Goal: Task Accomplishment & Management: Complete application form

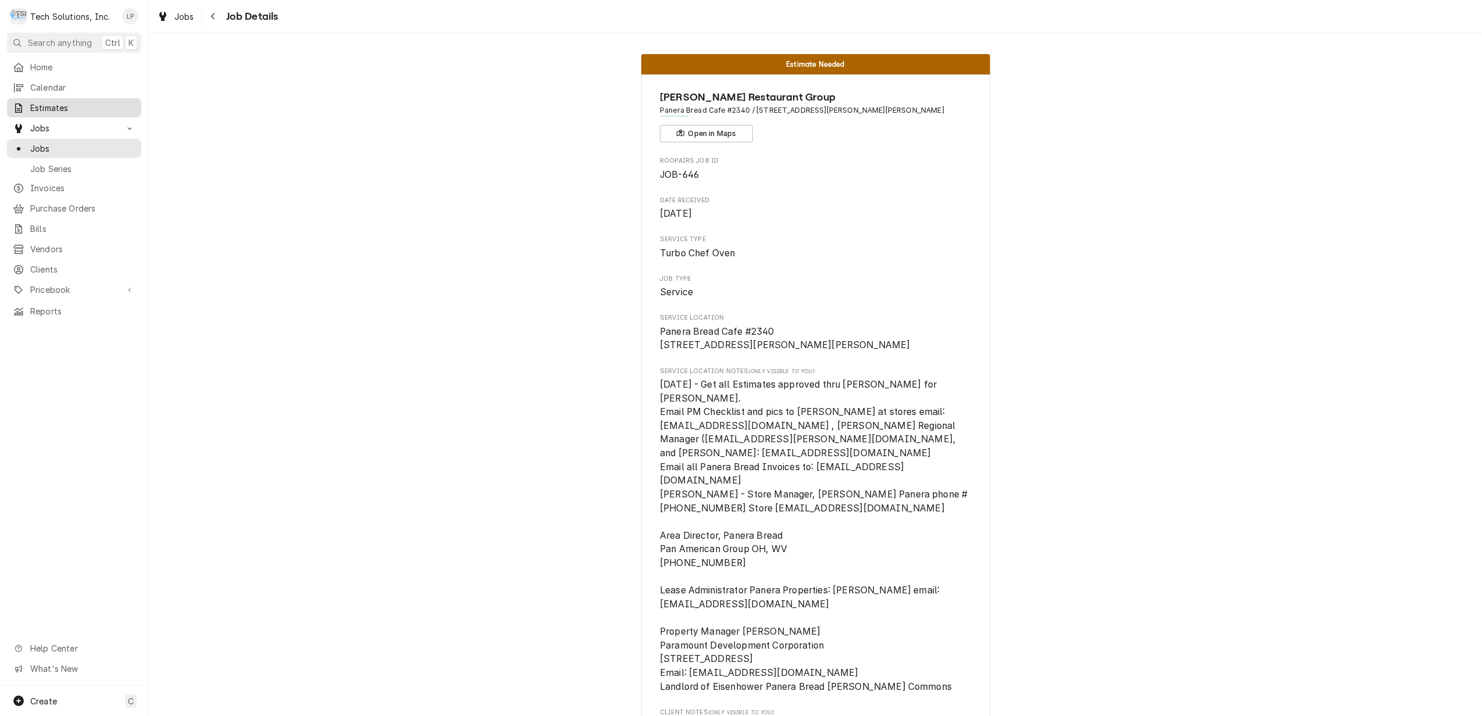
click at [50, 102] on span "Estimates" at bounding box center [82, 108] width 105 height 12
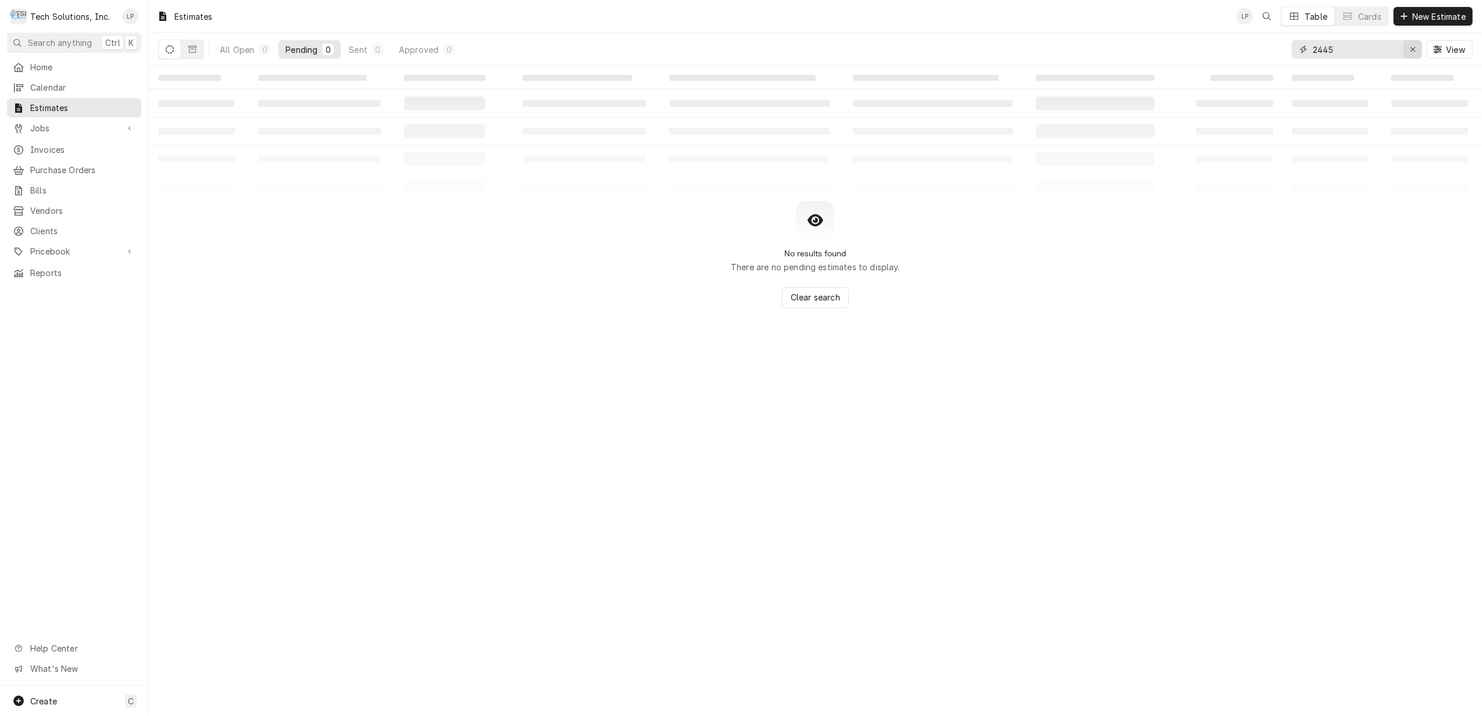
click at [1410, 53] on icon "Erase input" at bounding box center [1413, 49] width 6 height 8
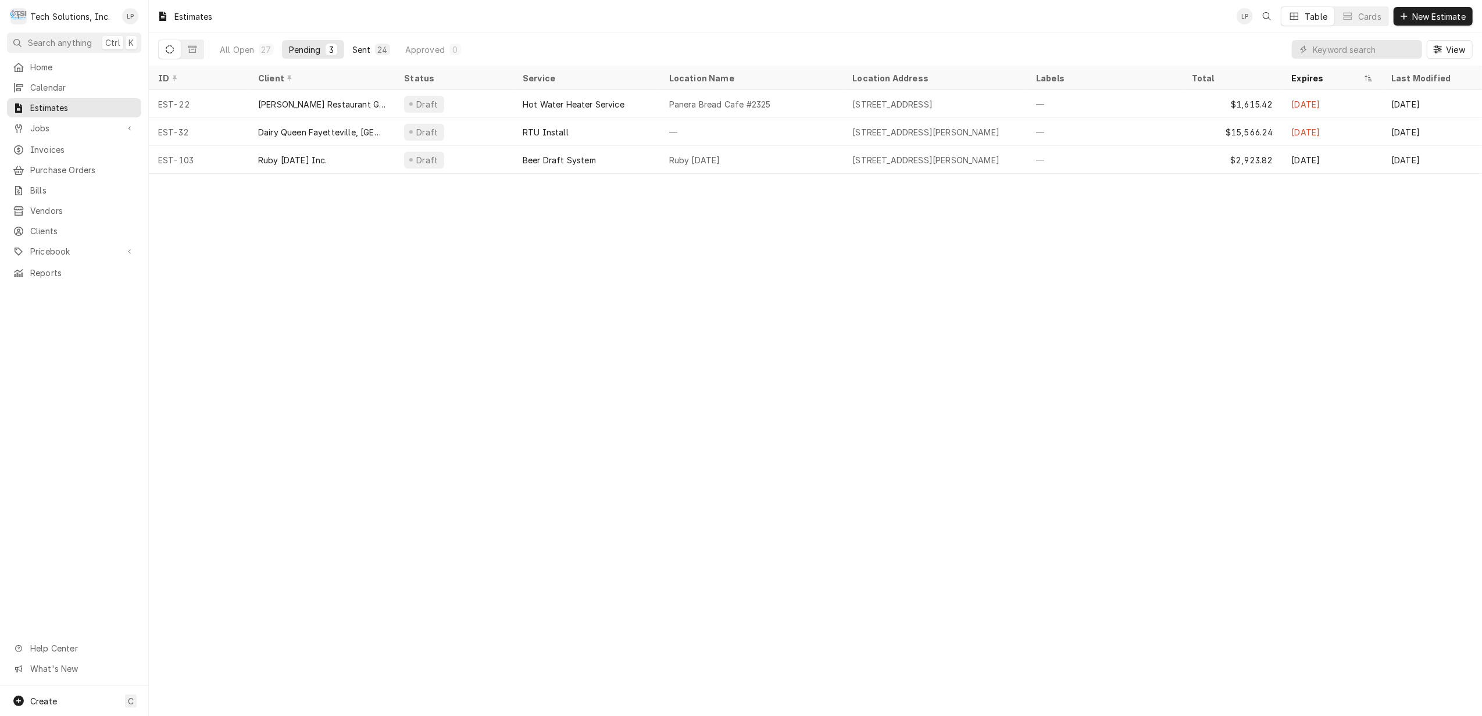
click at [358, 52] on div "Sent" at bounding box center [361, 50] width 19 height 12
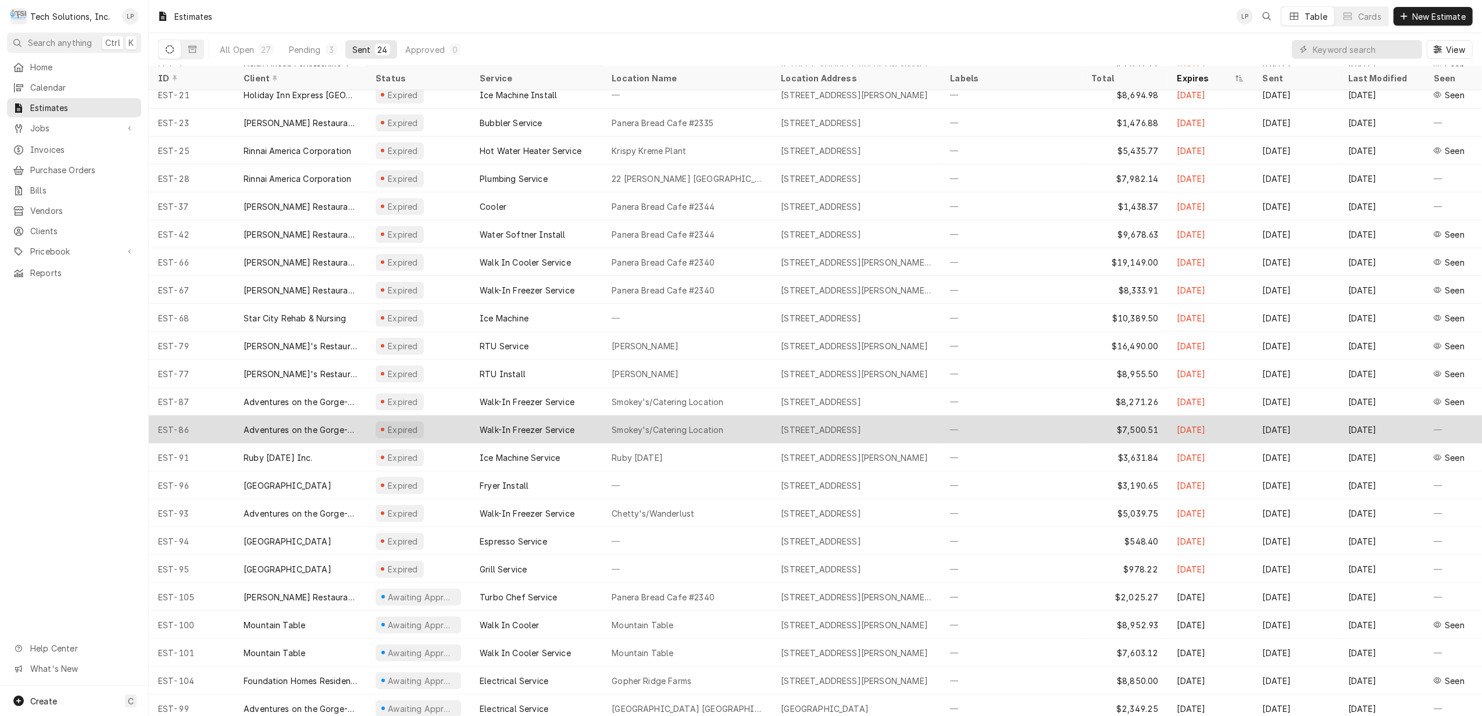
scroll to position [42, 0]
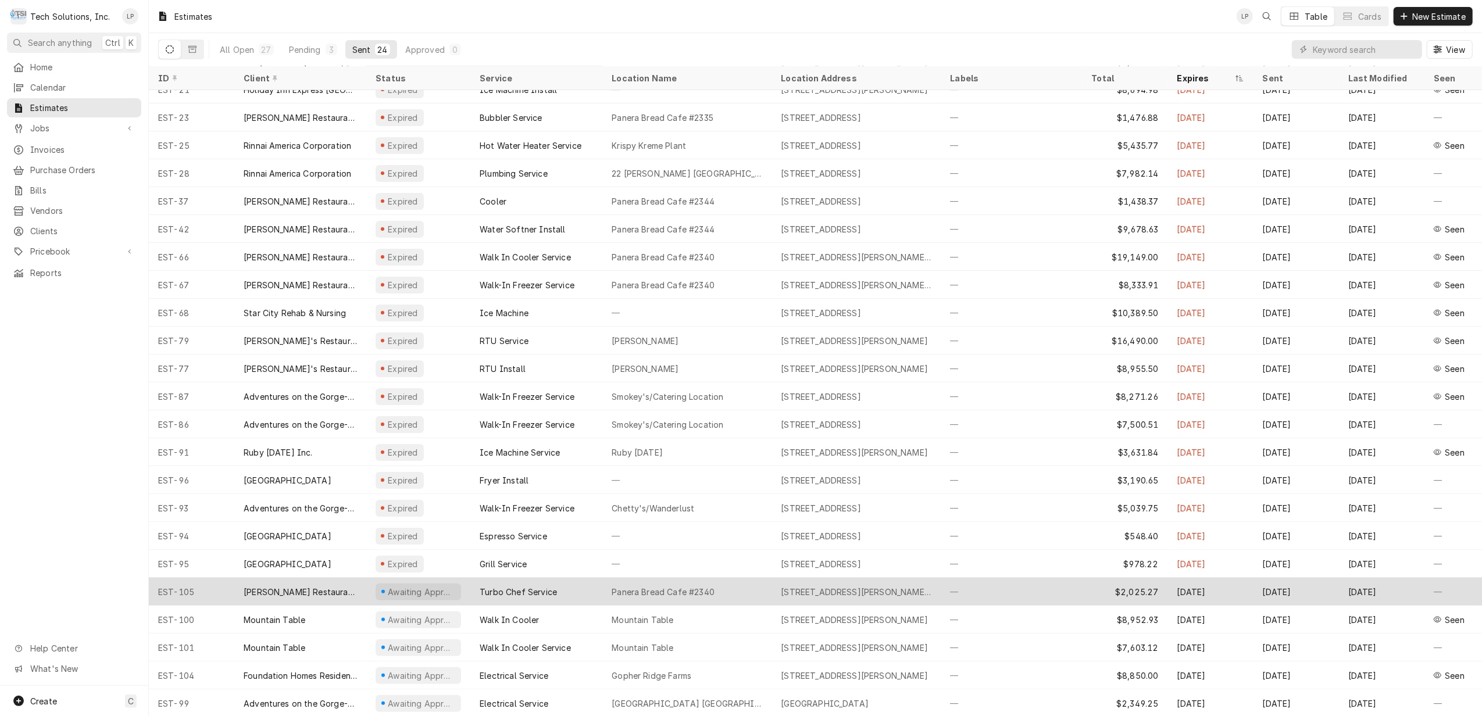
click at [746, 592] on div "Panera Bread Cafe #2340" at bounding box center [686, 592] width 169 height 28
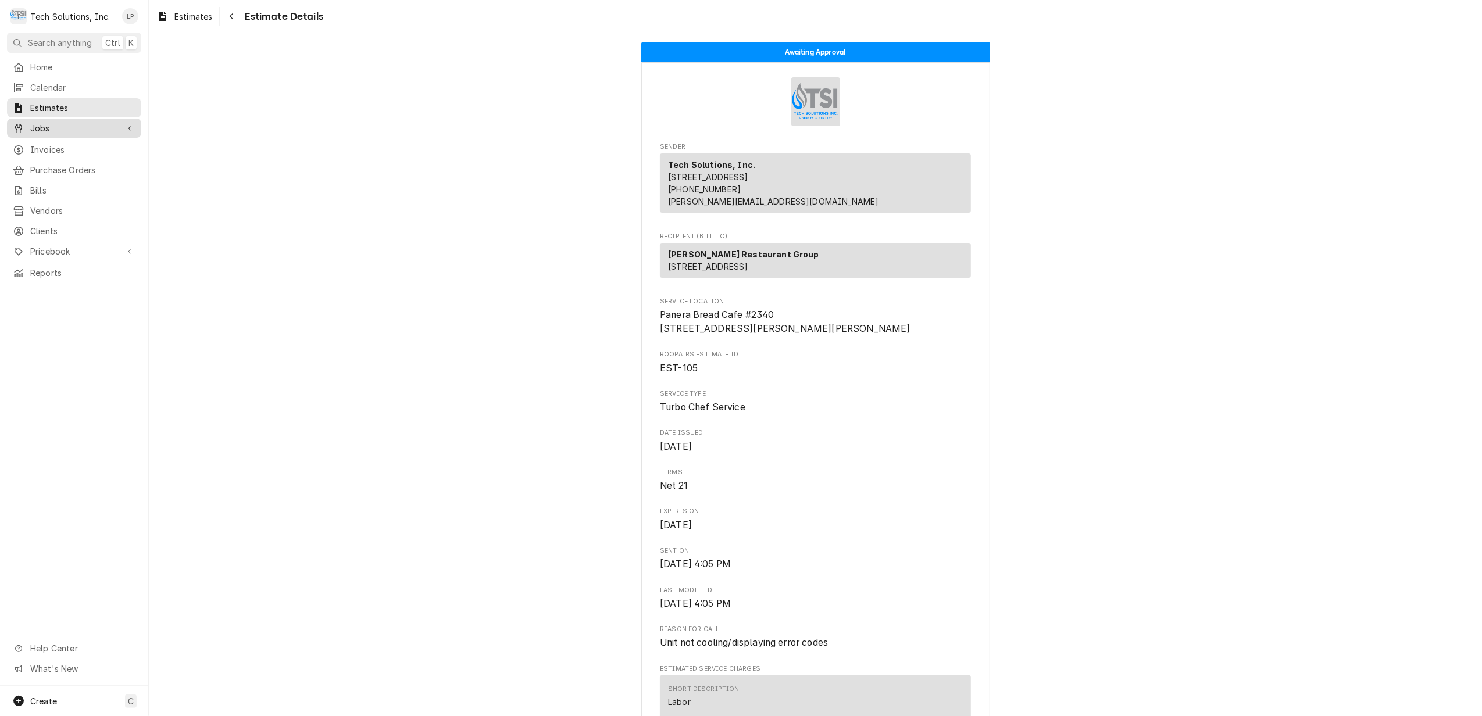
click at [40, 122] on span "Jobs" at bounding box center [74, 128] width 88 height 12
click at [41, 144] on span "Jobs" at bounding box center [82, 148] width 105 height 12
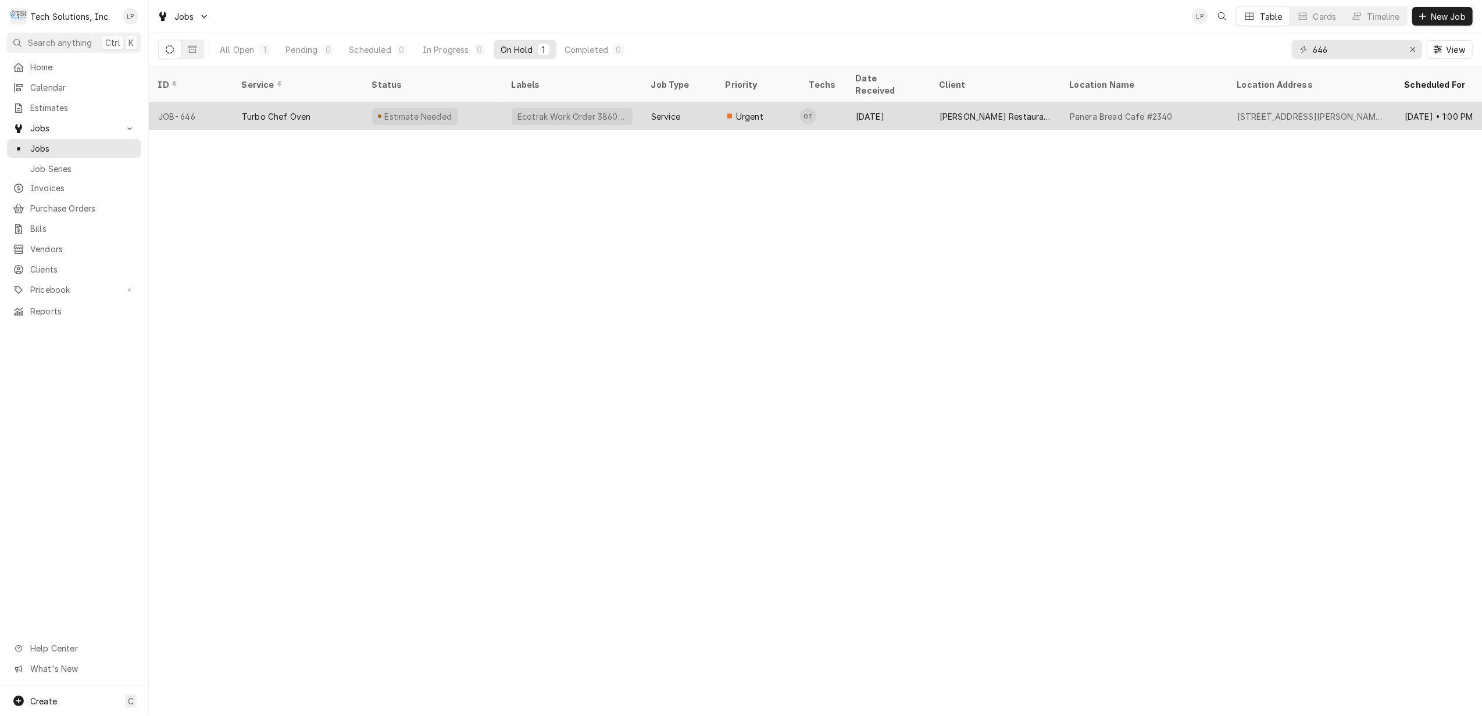
click at [487, 102] on div "Estimate Needed" at bounding box center [433, 116] width 140 height 28
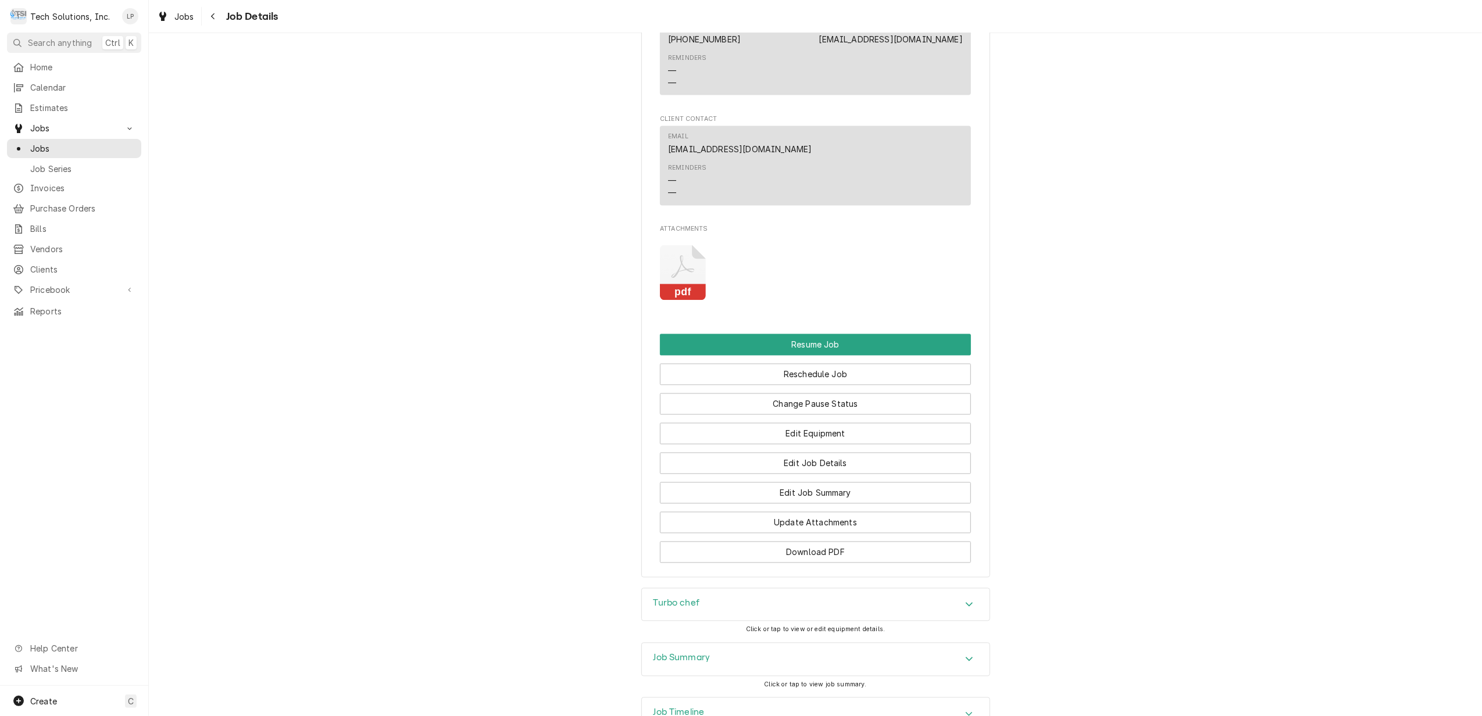
scroll to position [2247, 0]
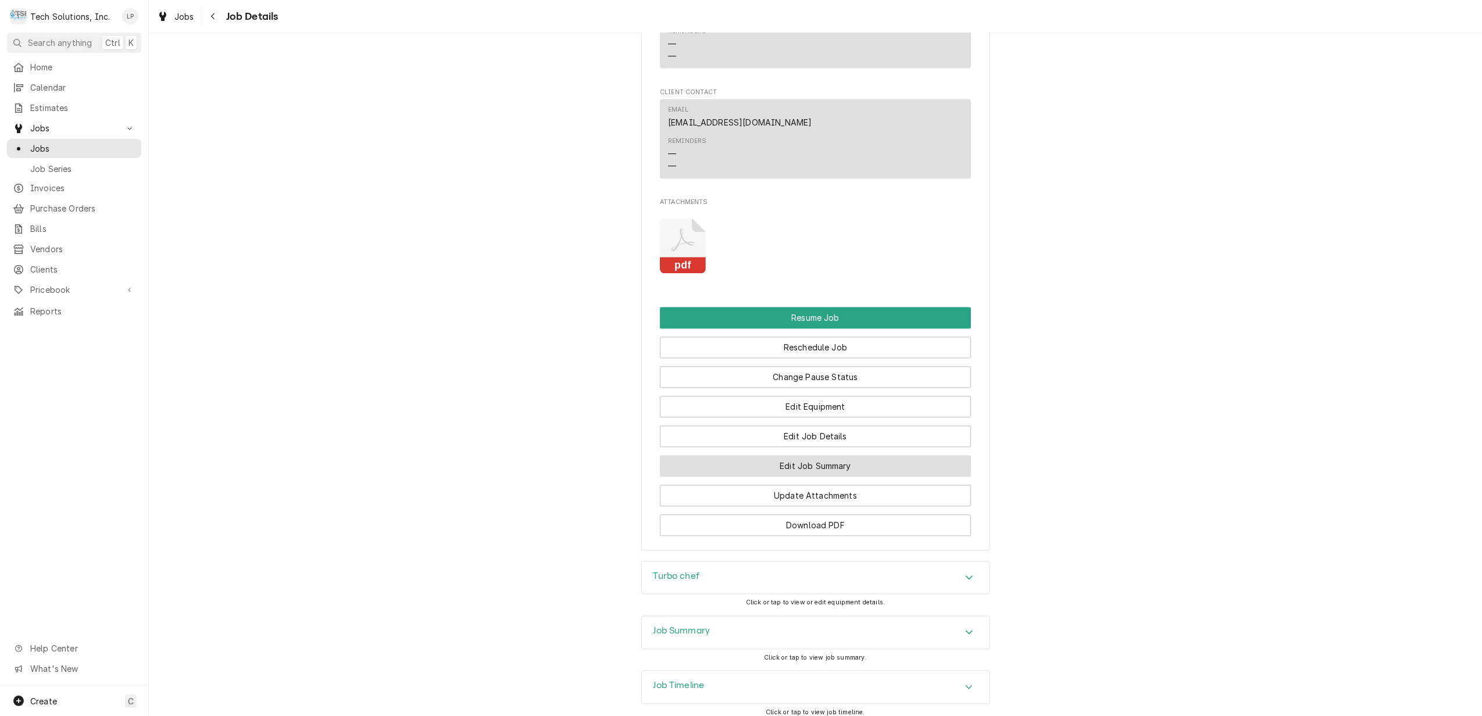
click at [891, 473] on button "Edit Job Summary" at bounding box center [815, 467] width 311 height 22
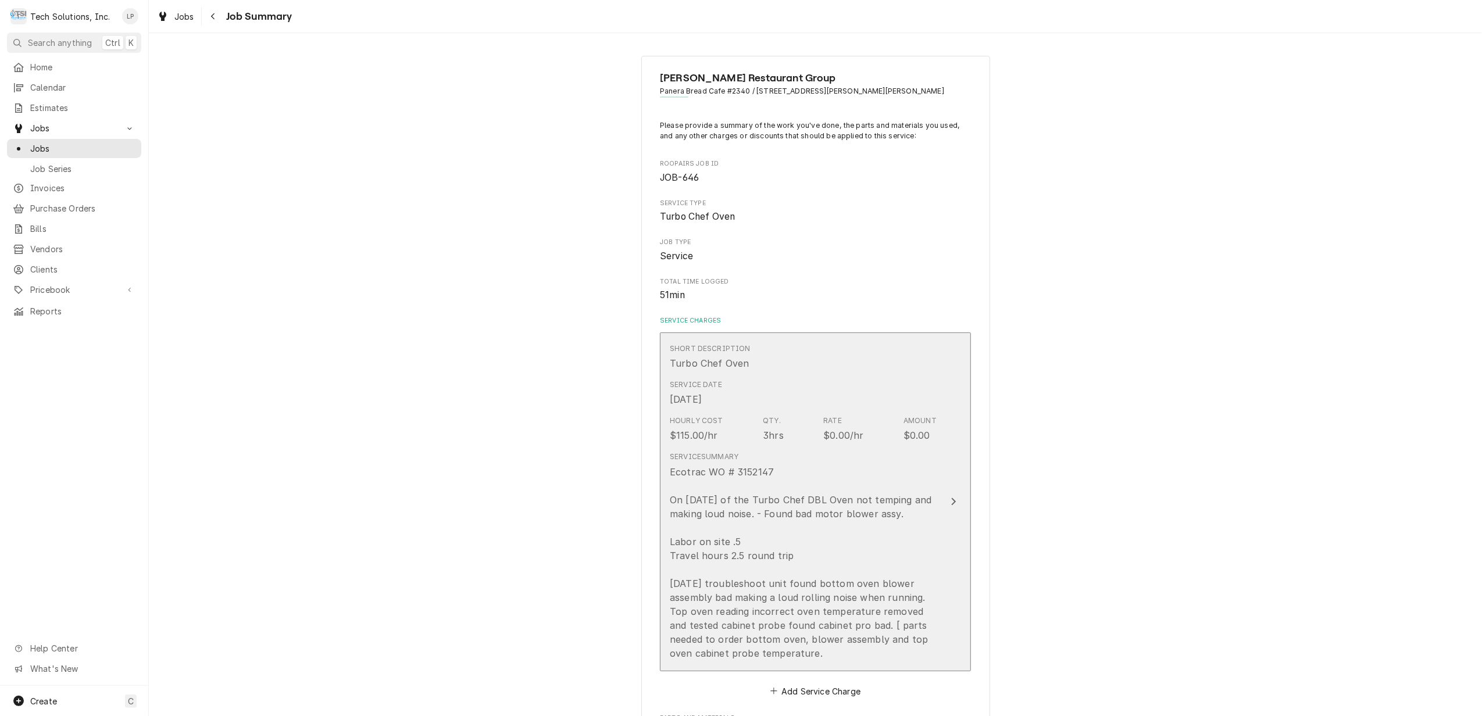
click at [951, 505] on icon "Update Line Item" at bounding box center [954, 501] width 6 height 9
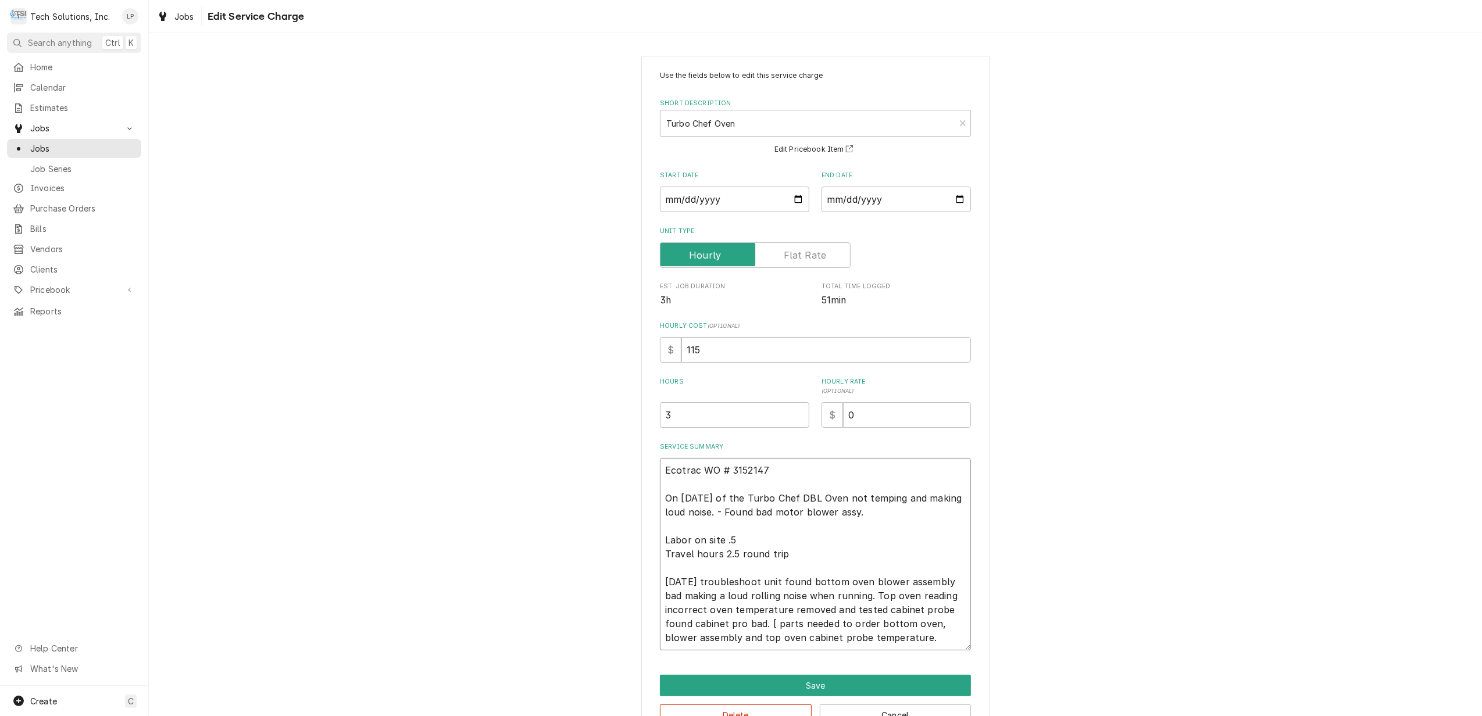
click at [773, 469] on textarea "Ecotrac WO # 3152147 On 2/10/25 of the Turbo Chef DBL Oven not temping and maki…" at bounding box center [815, 554] width 311 height 192
type textarea "x"
type textarea "Ecotrac WO # 3152147 On 2/10/25 of the Turbo Chef DBL Oven not temping and maki…"
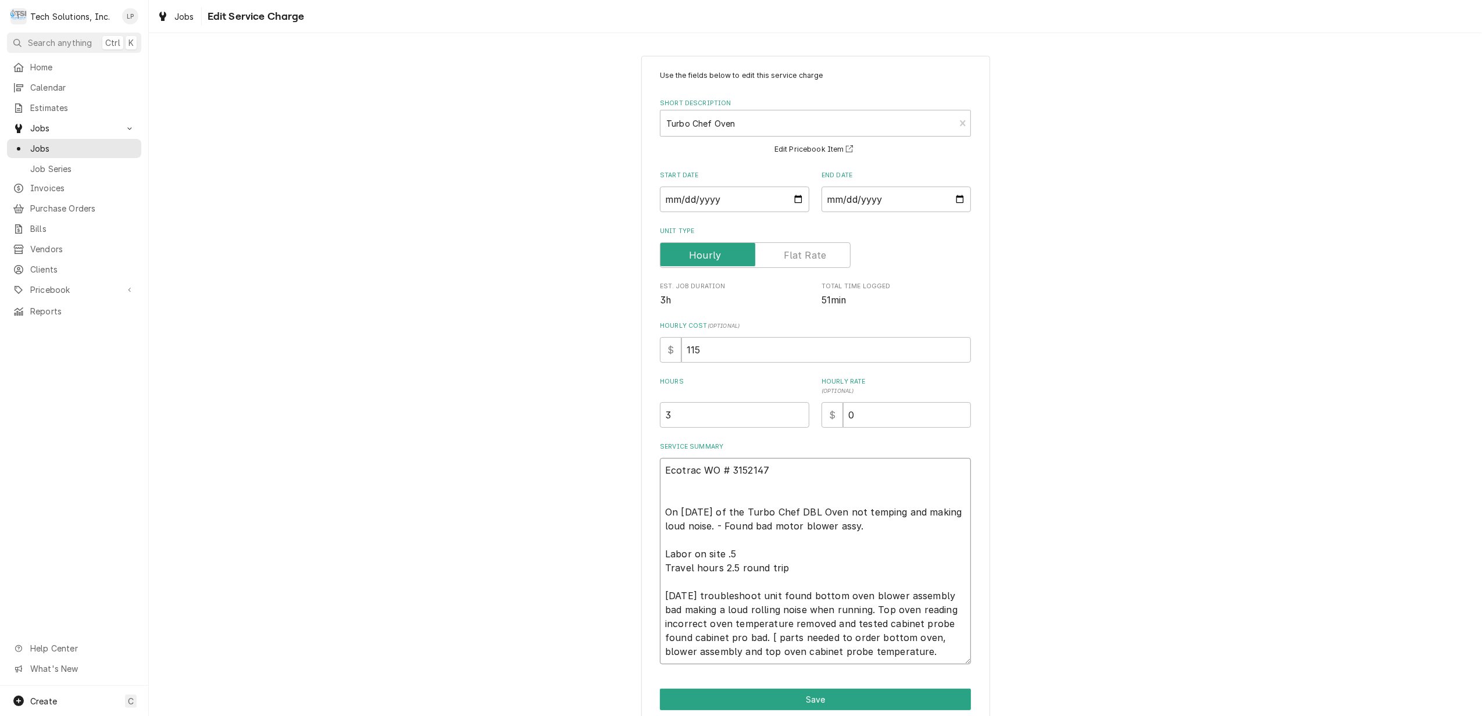
type textarea "x"
type textarea "Ecotrac WO # 3152147 On 2/10/25 of the Turbo Chef DBL Oven not temping and maki…"
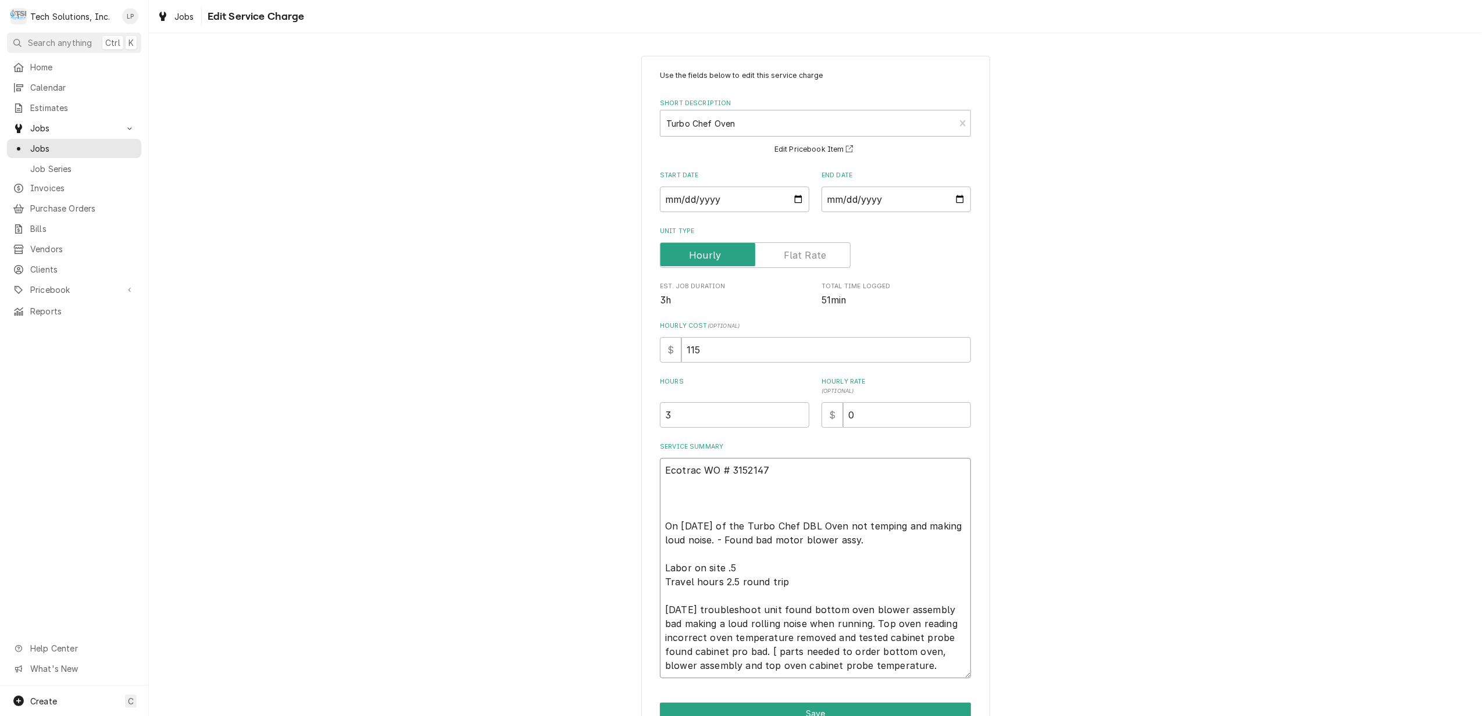
type textarea "x"
type textarea "Ecotrac WO # 3152147 I On 2/10/25 of the Turbo Chef DBL Oven not temping and ma…"
type textarea "x"
type textarea "Ecotrac WO # 3152147 If On 2/10/25 of the Turbo Chef DBL Oven not temping and m…"
type textarea "x"
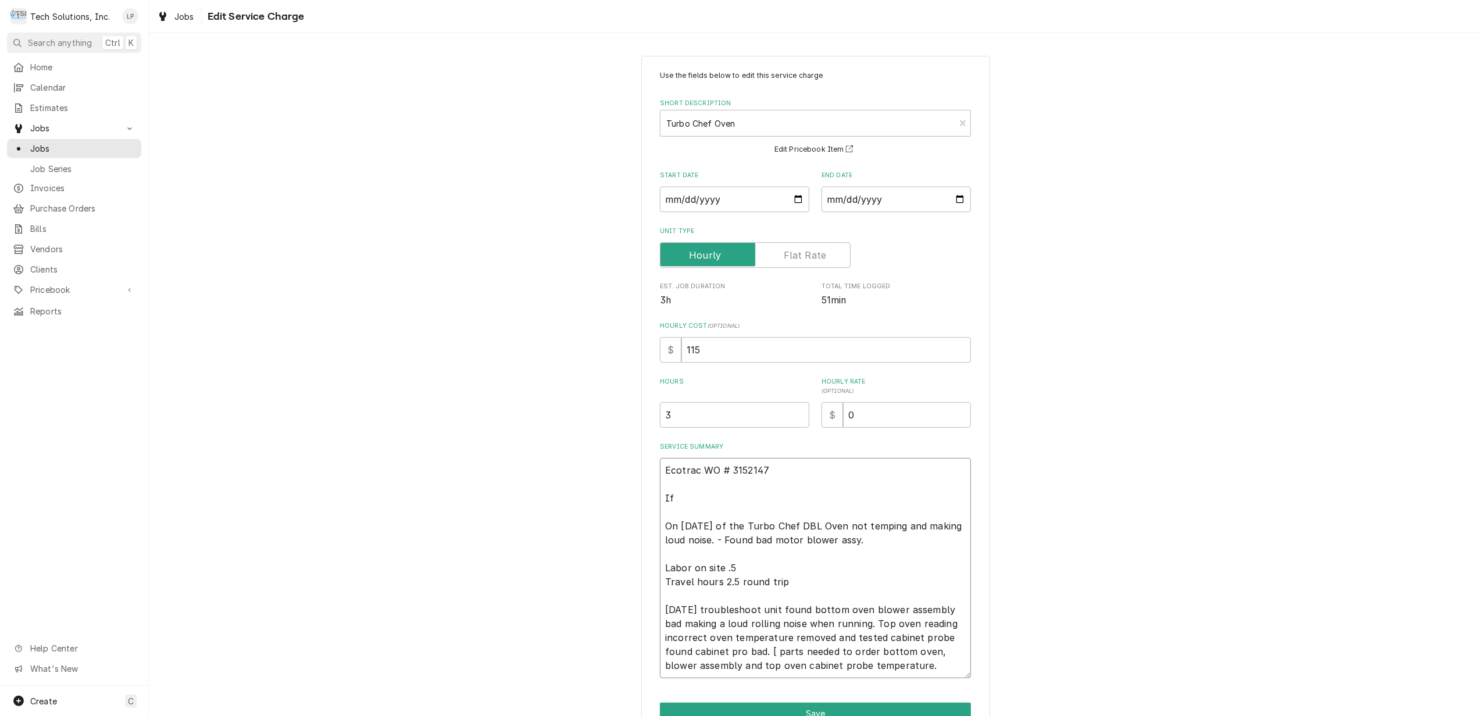
type textarea "Ecotrac WO # 3152147 If On 2/10/25 of the Turbo Chef DBL Oven not temping and m…"
type textarea "x"
type textarea "Ecotrac WO # 3152147 If E On 2/10/25 of the Turbo Chef DBL Oven not temping and…"
type textarea "x"
type textarea "Ecotrac WO # 3152147 If Es On 2/10/25 of the Turbo Chef DBL Oven not temping an…"
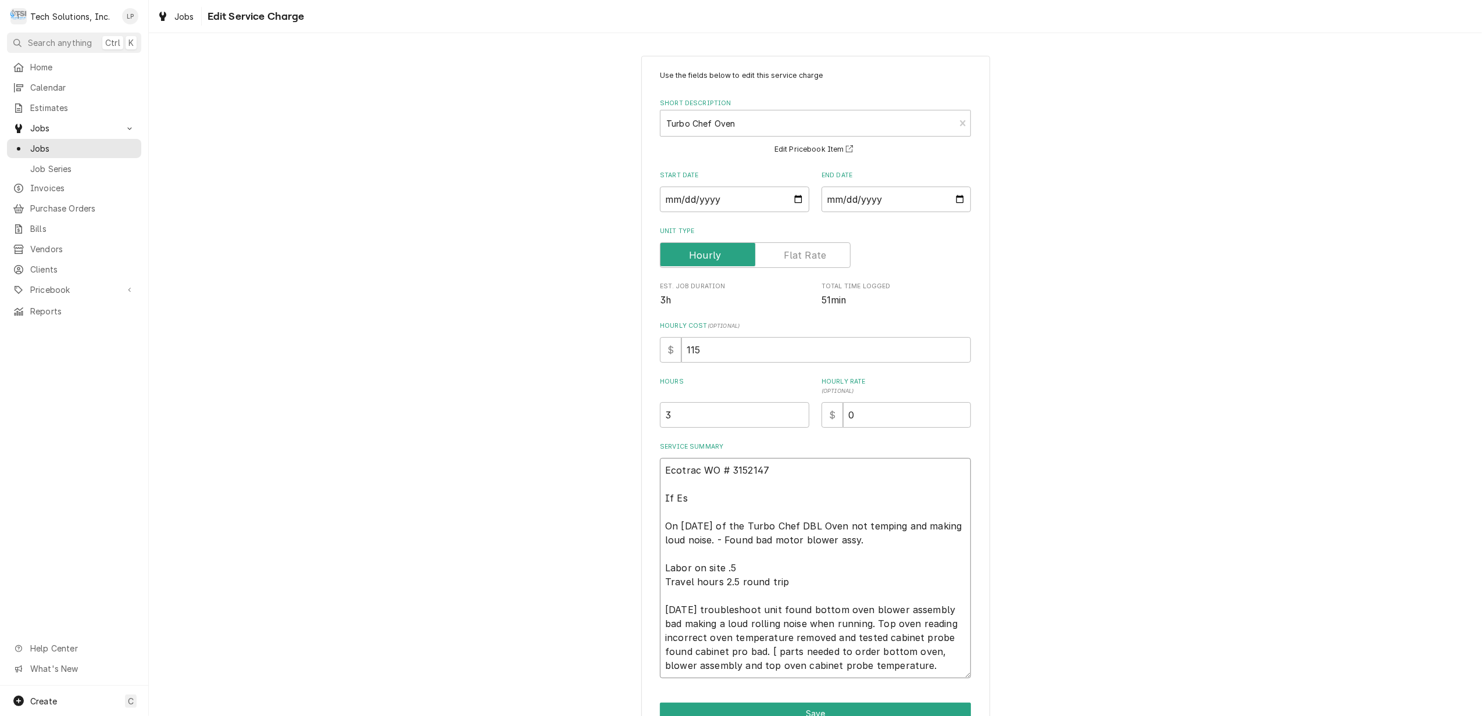
type textarea "x"
type textarea "Ecotrac WO # 3152147 If Est On 2/10/25 of the Turbo Chef DBL Oven not temping a…"
type textarea "x"
type textarea "Ecotrac WO # 3152147 If Esti On 2/10/25 of the Turbo Chef DBL Oven not temping …"
type textarea "x"
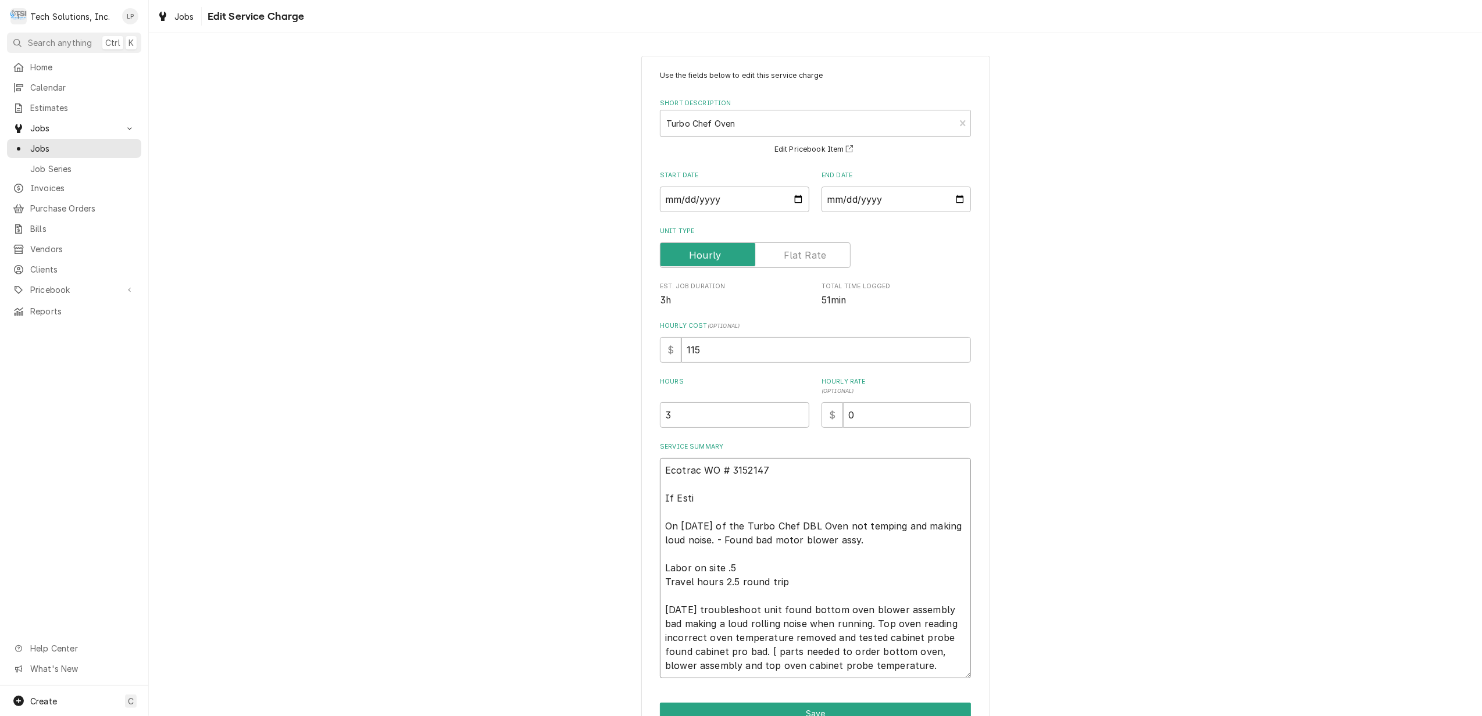
type textarea "Ecotrac WO # 3152147 If Estim On 2/10/25 of the Turbo Chef DBL Oven not temping…"
type textarea "x"
type textarea "Ecotrac WO # 3152147 If Estima On 2/10/25 of the Turbo Chef DBL Oven not tempin…"
type textarea "x"
type textarea "Ecotrac WO # 3152147 If Estimat On 2/10/25 of the Turbo Chef DBL Oven not tempi…"
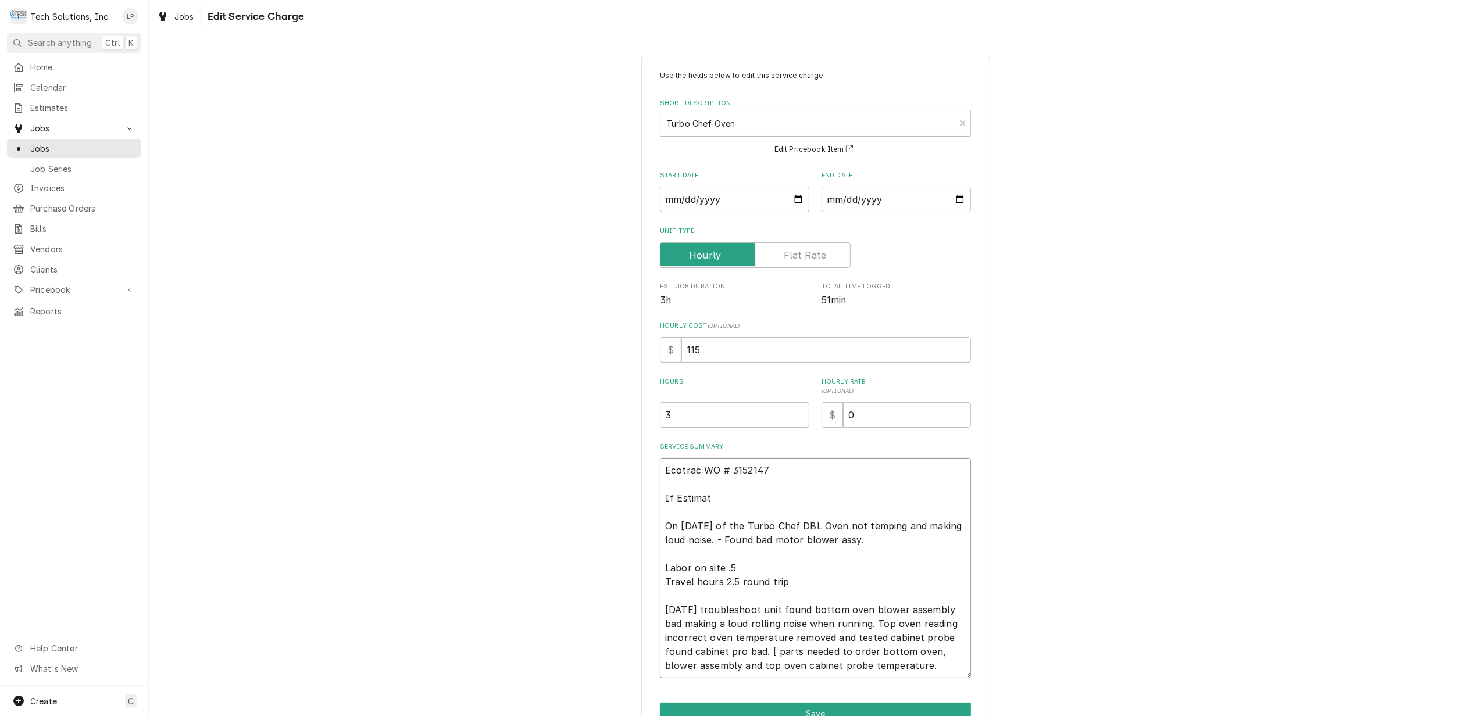
type textarea "x"
type textarea "Ecotrac WO # 3152147 If Estimate On 2/10/25 of the Turbo Chef DBL Oven not temp…"
type textarea "x"
type textarea "Ecotrac WO # 3152147 If Estimat On 2/10/25 of the Turbo Chef DBL Oven not tempi…"
type textarea "x"
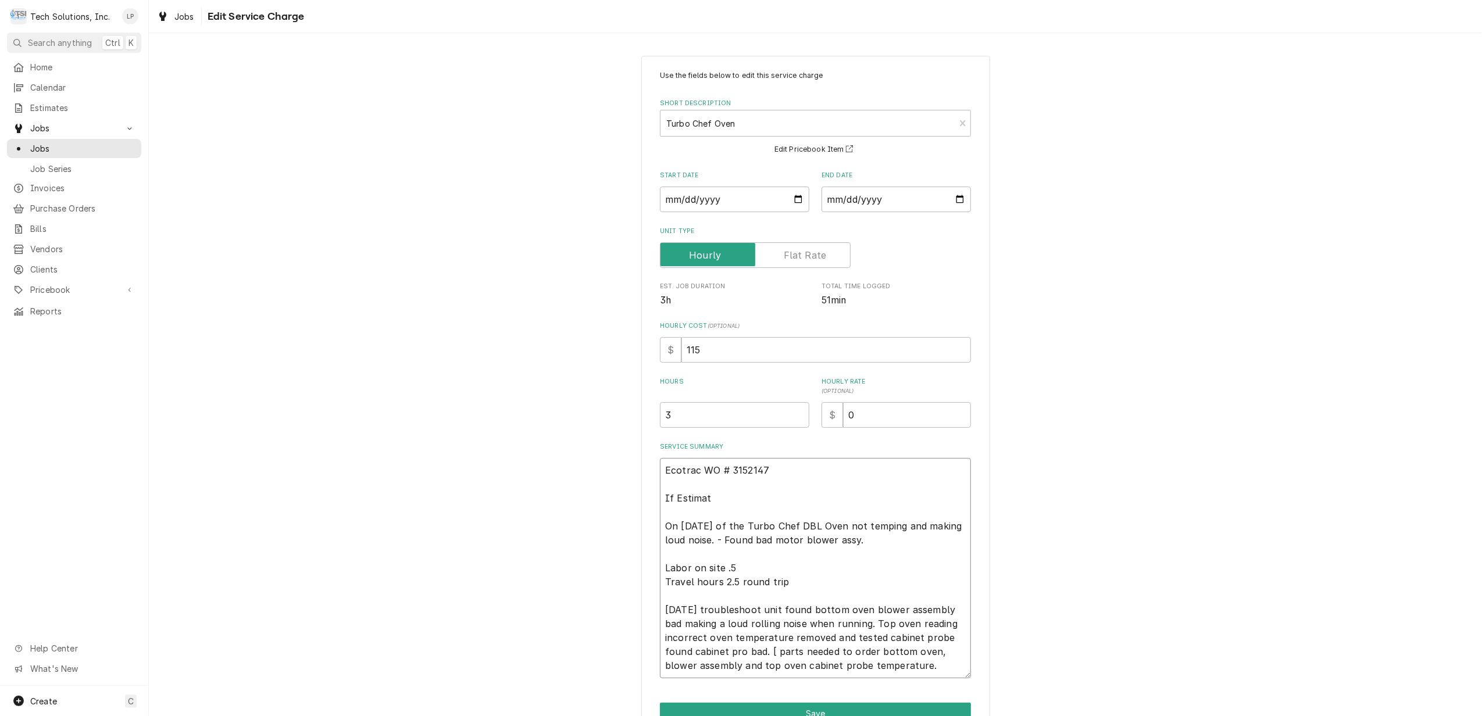
type textarea "Ecotrac WO # 3152147 If Estima On 2/10/25 of the Turbo Chef DBL Oven not tempin…"
type textarea "x"
type textarea "Ecotrac WO # 3152147 If Estimat On 2/10/25 of the Turbo Chef DBL Oven not tempi…"
type textarea "x"
type textarea "Ecotrac WO # 3152147 If Estimate On 2/10/25 of the Turbo Chef DBL Oven not temp…"
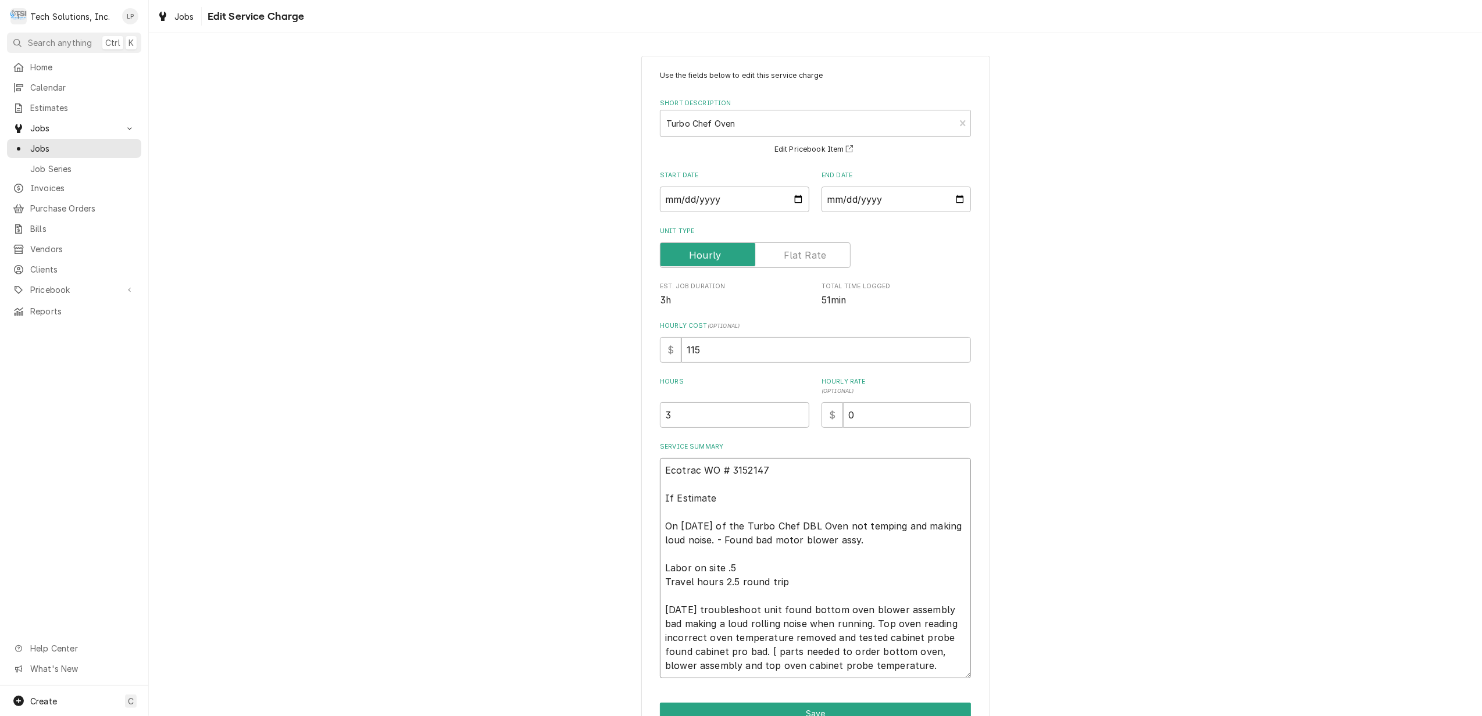
type textarea "x"
type textarea "Ecotrac WO # 3152147 If Estimate On 2/10/25 of the Turbo Chef DBL Oven not temp…"
type textarea "x"
type textarea "Ecotrac WO # 3152147 If Estimate On 2/10/25 of the Turbo Chef DBL Oven not temp…"
type textarea "x"
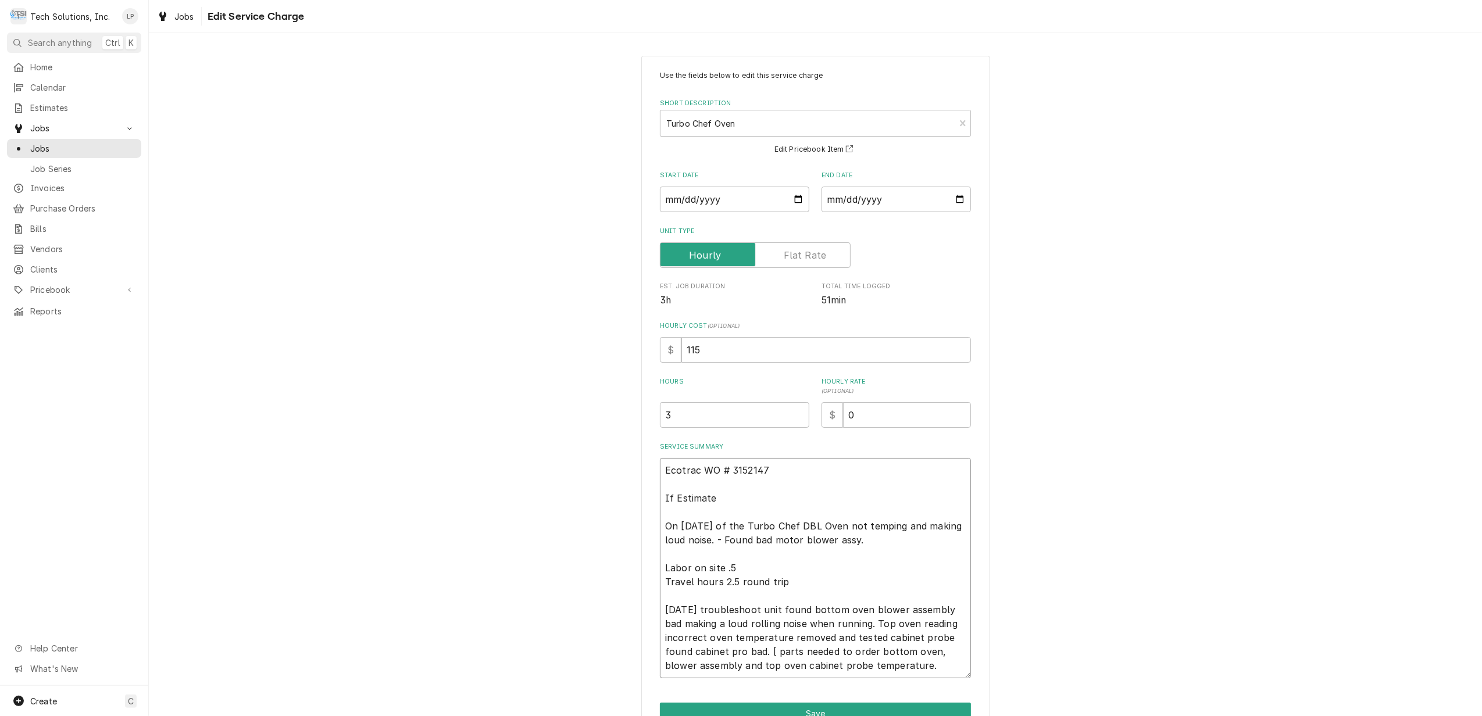
type textarea "Ecotrac WO # 3152147 If Estimat On 2/10/25 of the Turbo Chef DBL Oven not tempi…"
type textarea "x"
type textarea "Ecotrac WO # 3152147 If Estima On 2/10/25 of the Turbo Chef DBL Oven not tempin…"
type textarea "x"
type textarea "Ecotrac WO # 3152147 If Estim On 2/10/25 of the Turbo Chef DBL Oven not temping…"
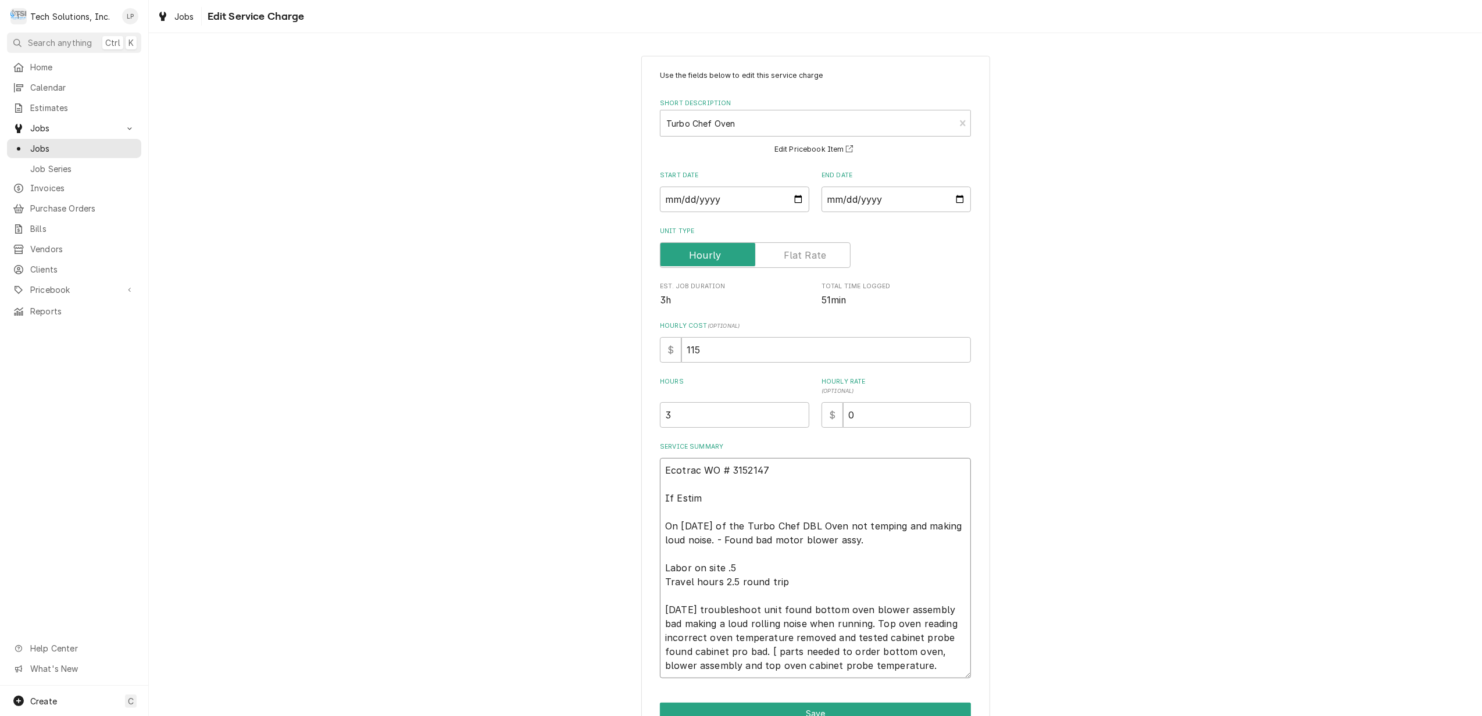
type textarea "x"
type textarea "Ecotrac WO # 3152147 If Esti On 2/10/25 of the Turbo Chef DBL Oven not temping …"
type textarea "x"
type textarea "Ecotrac WO # 3152147 If Est On 2/10/25 of the Turbo Chef DBL Oven not temping a…"
type textarea "x"
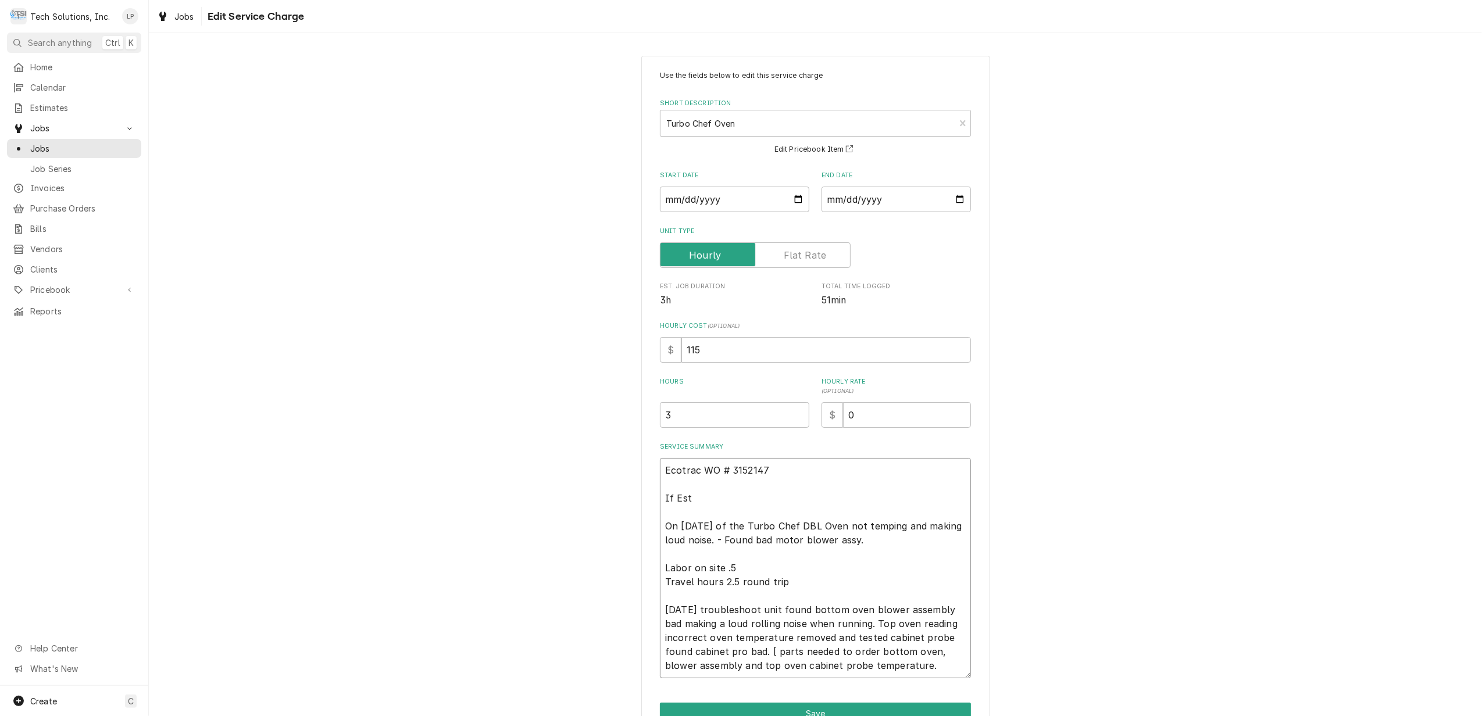
type textarea "Ecotrac WO # 3152147 If Es On 2/10/25 of the Turbo Chef DBL Oven not temping an…"
type textarea "x"
type textarea "Ecotrac WO # 3152147 If E On 2/10/25 of the Turbo Chef DBL Oven not temping and…"
type textarea "x"
type textarea "Ecotrac WO # 3152147 If ES On 2/10/25 of the Turbo Chef DBL Oven not temping an…"
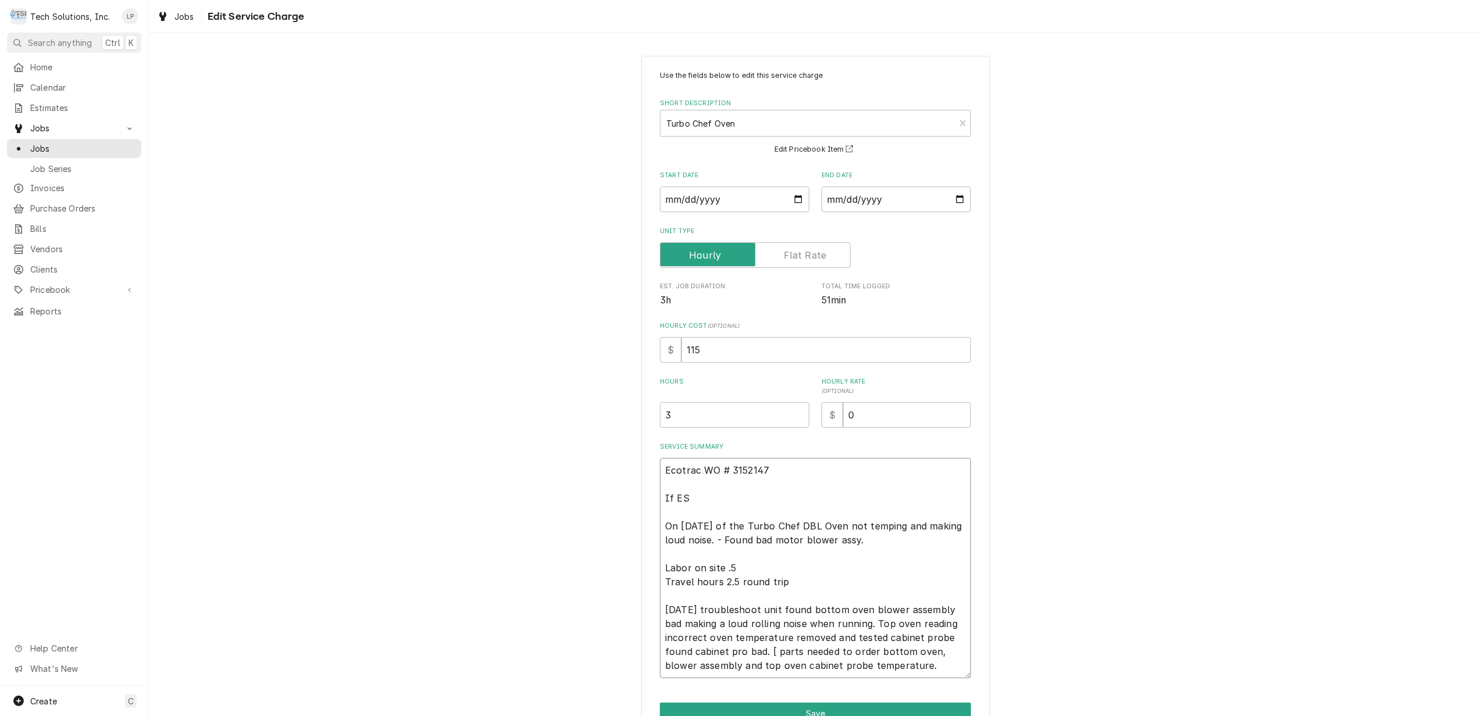
type textarea "x"
type textarea "Ecotrac WO # 3152147 If EST On 2/10/25 of the Turbo Chef DBL Oven not temping a…"
type textarea "x"
type textarea "Ecotrac WO # 3152147 If EST- On 2/10/25 of the Turbo Chef DBL Oven not temping …"
type textarea "x"
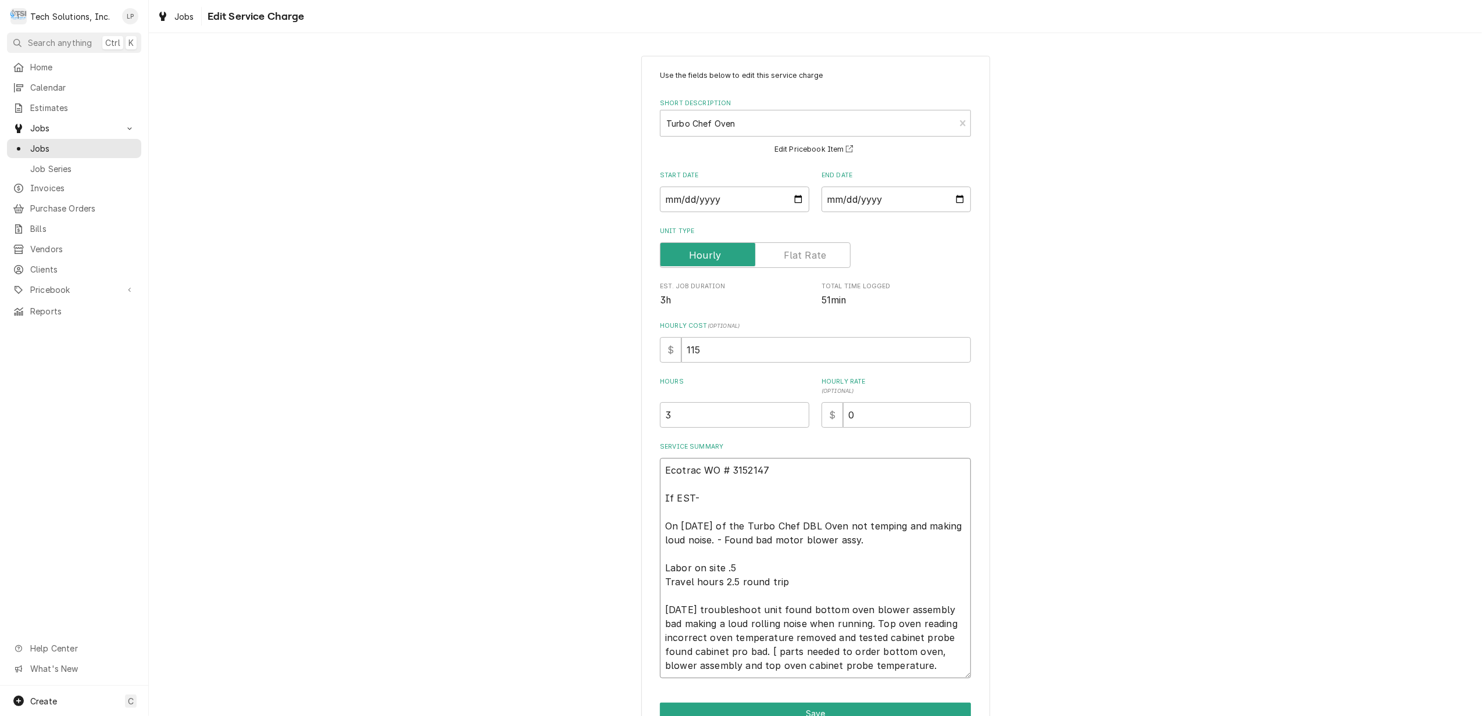
type textarea "Ecotrac WO # 3152147 If EST-1 On 2/10/25 of the Turbo Chef DBL Oven not temping…"
type textarea "x"
type textarea "Ecotrac WO # 3152147 If EST-10 On 2/10/25 of the Turbo Chef DBL Oven not tempin…"
type textarea "x"
type textarea "Ecotrac WO # 3152147 If EST-105 On 2/10/25 of the Turbo Chef DBL Oven not tempi…"
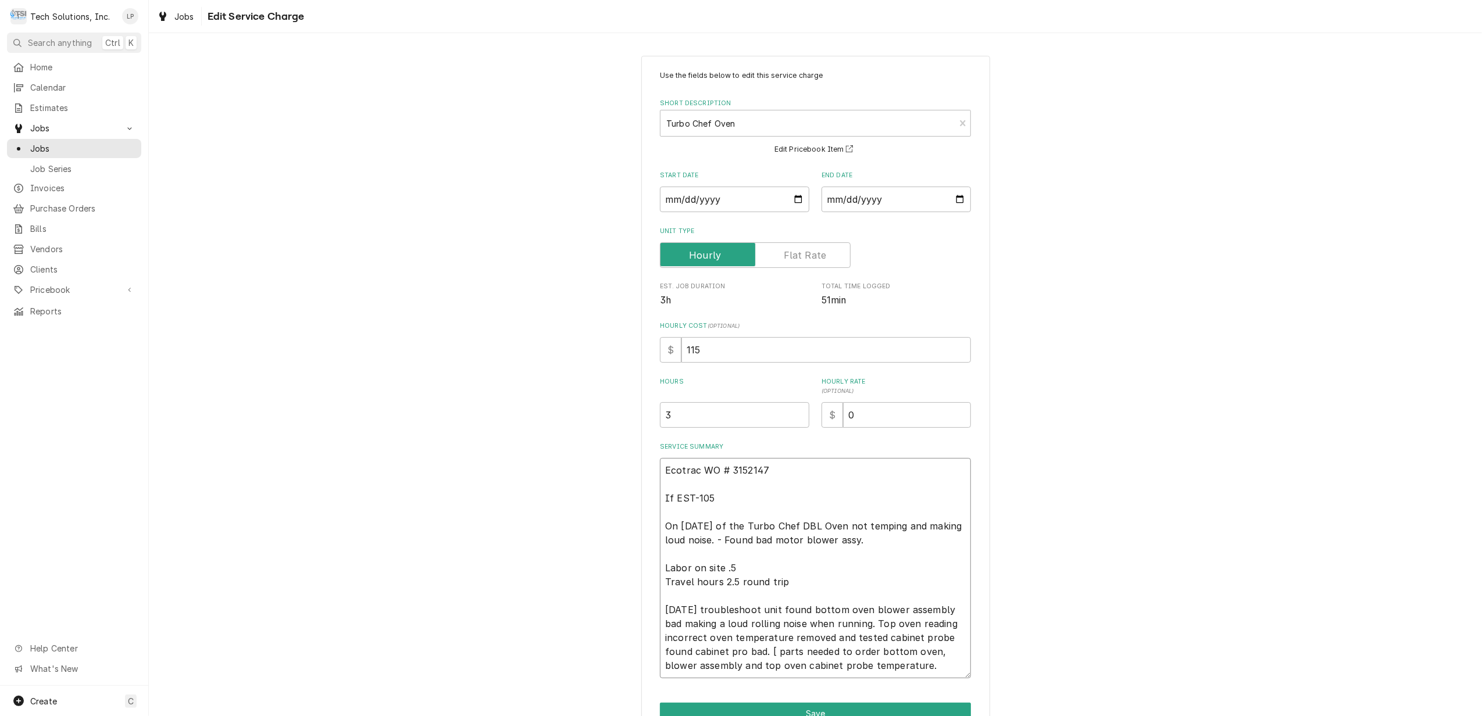
type textarea "x"
type textarea "Ecotrac WO # 3152147 If EST-105 On 2/10/25 of the Turbo Chef DBL Oven not tempi…"
type textarea "x"
type textarea "Ecotrac WO # 3152147 If EST-105 I On 2/10/25 of the Turbo Chef DBL Oven not tem…"
type textarea "x"
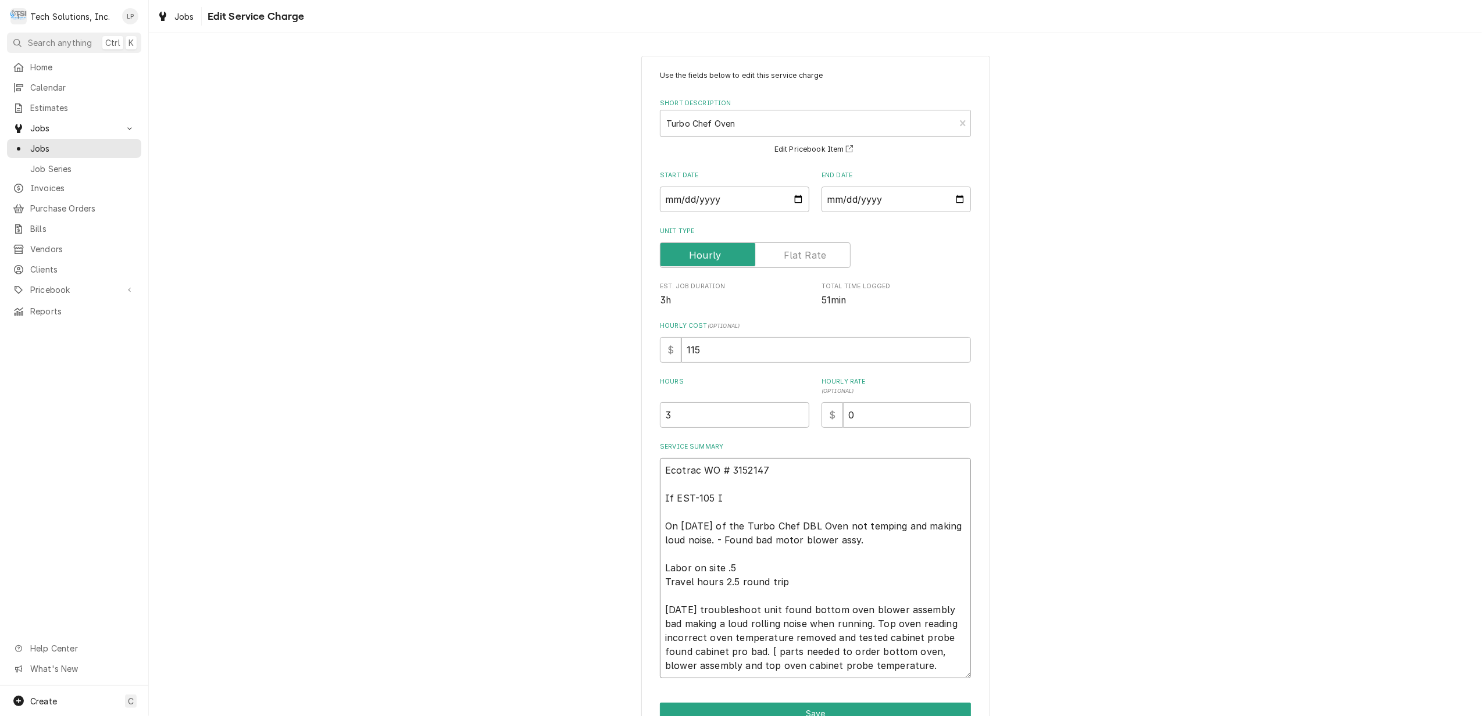
type textarea "Ecotrac WO # 3152147 If EST-105 IS On 2/10/25 of the Turbo Chef DBL Oven not te…"
type textarea "x"
type textarea "Ecotrac WO # 3152147 If EST-105 IS On 2/10/25 of the Turbo Chef DBL Oven not te…"
type textarea "x"
type textarea "Ecotrac WO # 3152147 If EST-105 IS On 2/10/25 of the Turbo Chef DBL Oven not te…"
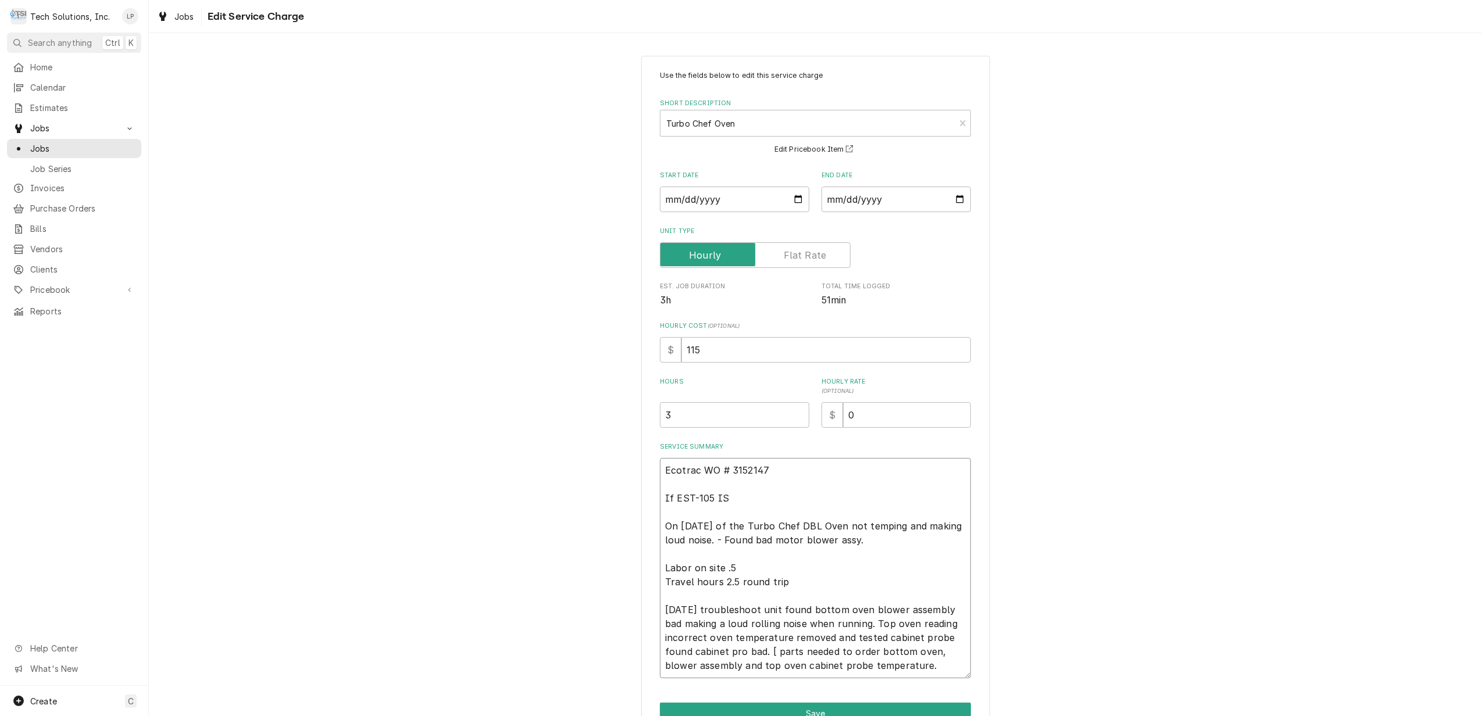
type textarea "x"
type textarea "Ecotrac WO # 3152147 If EST-105 I On 2/10/25 of the Turbo Chef DBL Oven not tem…"
type textarea "x"
type textarea "Ecotrac WO # 3152147 If EST-105 On 2/10/25 of the Turbo Chef DBL Oven not tempi…"
type textarea "x"
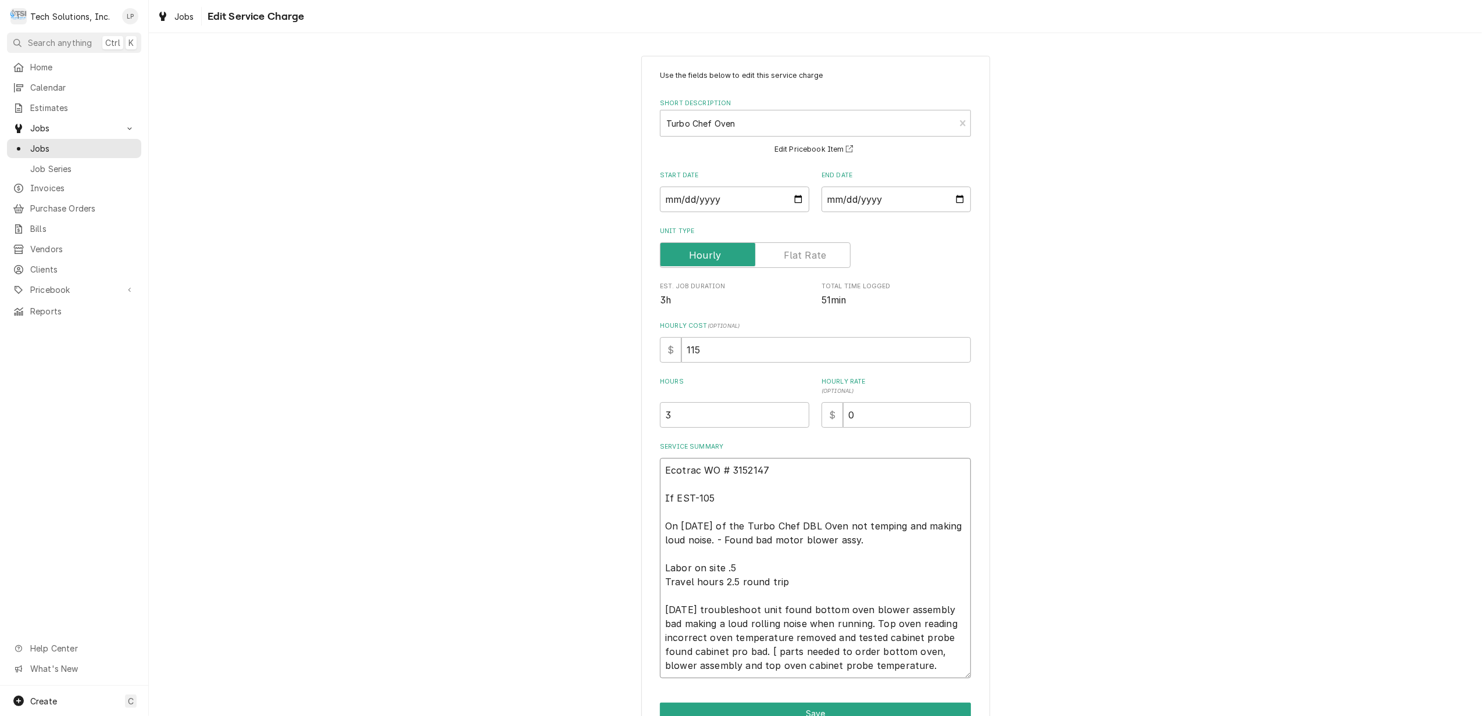
type textarea "Ecotrac WO # 3152147 If EST-105 I On 2/10/25 of the Turbo Chef DBL Oven not tem…"
type textarea "x"
type textarea "Ecotrac WO # 3152147 If EST-105 IS On 2/10/25 of the Turbo Chef DBL Oven not te…"
type textarea "x"
type textarea "Ecotrac WO # 3152147 If EST-105 IS On 2/10/25 of the Turbo Chef DBL Oven not te…"
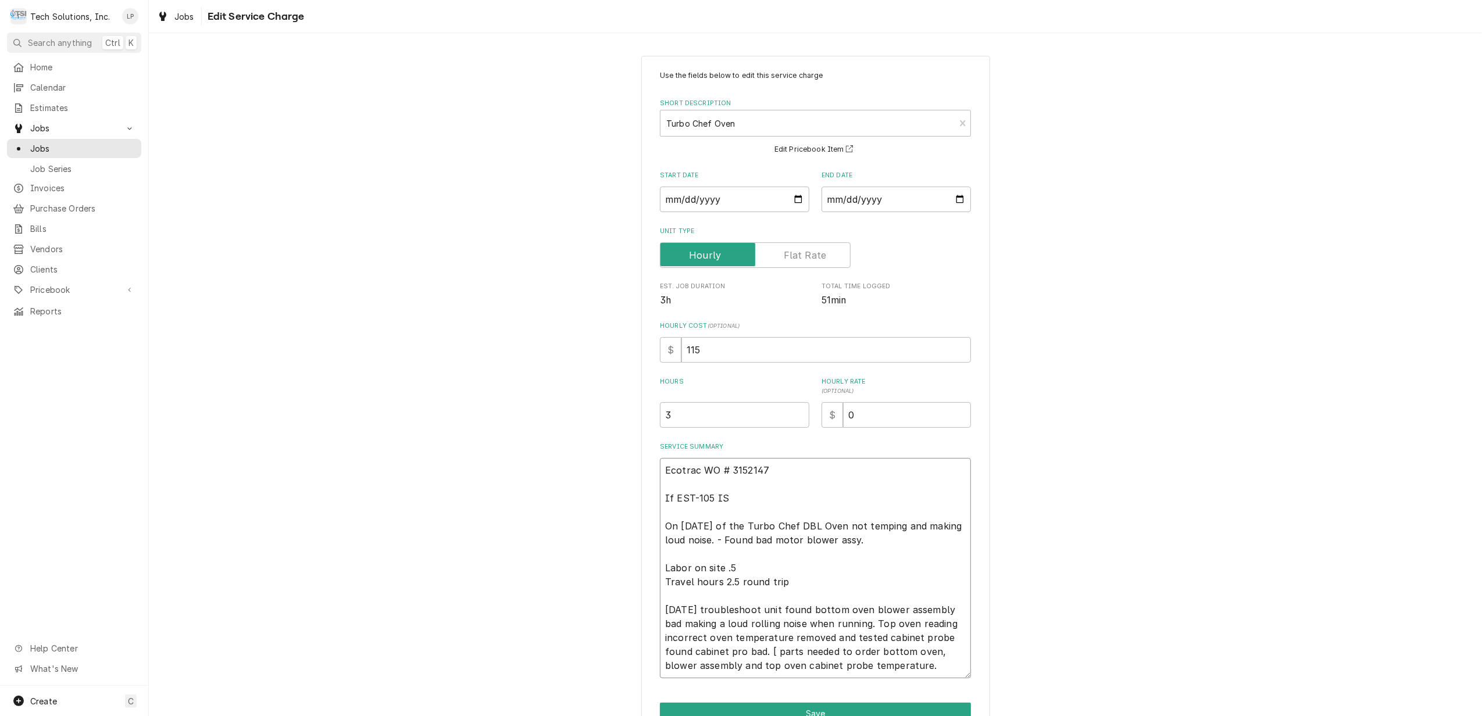
type textarea "x"
type textarea "Ecotrac WO # 3152147 If EST-105 IS A On 2/10/25 of the Turbo Chef DBL Oven not …"
type textarea "x"
type textarea "Ecotrac WO # 3152147 If EST-105 IS AP On 2/10/25 of the Turbo Chef DBL Oven not…"
type textarea "x"
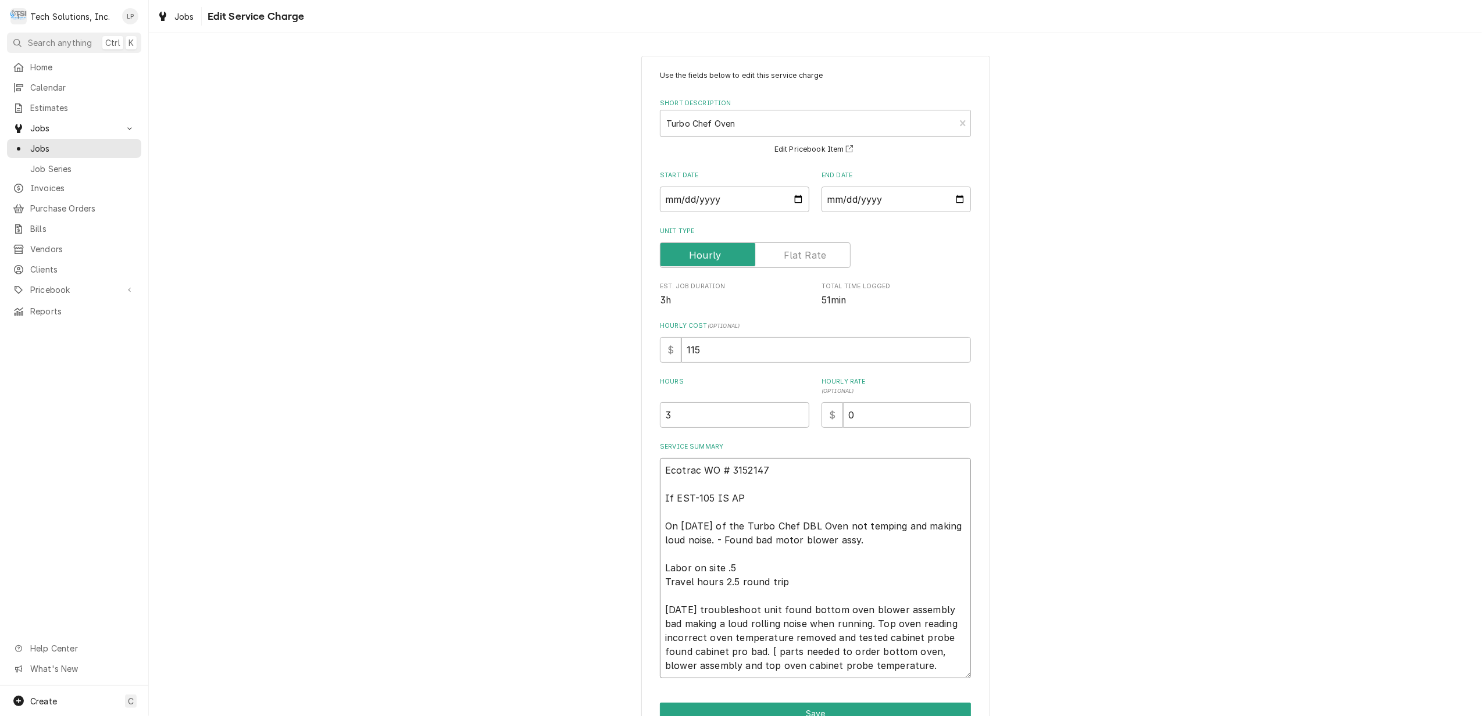
type textarea "Ecotrac WO # 3152147 If EST-105 IS APP On 2/10/25 of the Turbo Chef DBL Oven no…"
type textarea "x"
type textarea "Ecotrac WO # 3152147 If EST-105 IS APPR On 2/10/25 of the Turbo Chef DBL Oven n…"
type textarea "x"
type textarea "Ecotrac WO # 3152147 If EST-105 IS APPRO On 2/10/25 of the Turbo Chef DBL Oven …"
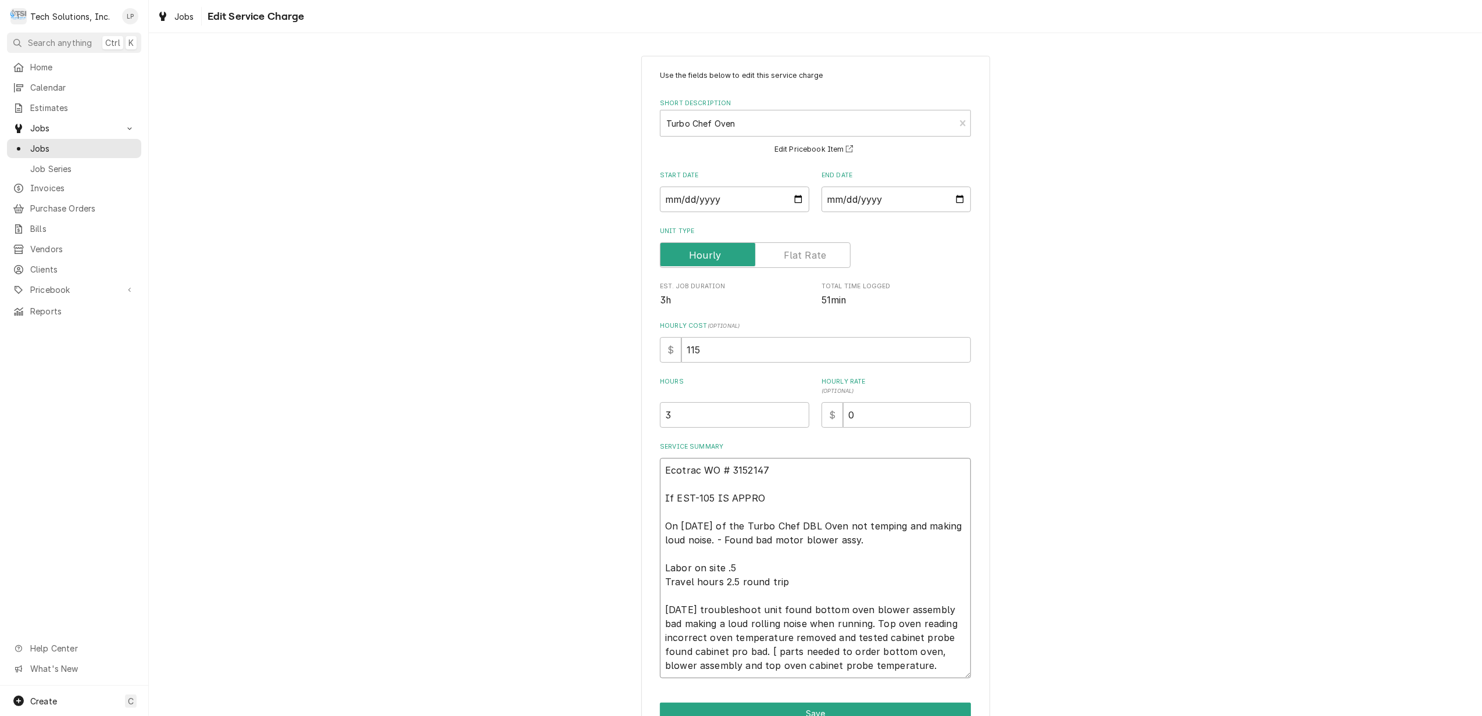
type textarea "x"
type textarea "Ecotrac WO # 3152147 If EST-105 IS APPROV On 2/10/25 of the Turbo Chef DBL Oven…"
type textarea "x"
type textarea "Ecotrac WO # 3152147 If EST-105 IS APPROVE On 2/10/25 of the Turbo Chef DBL Ove…"
type textarea "x"
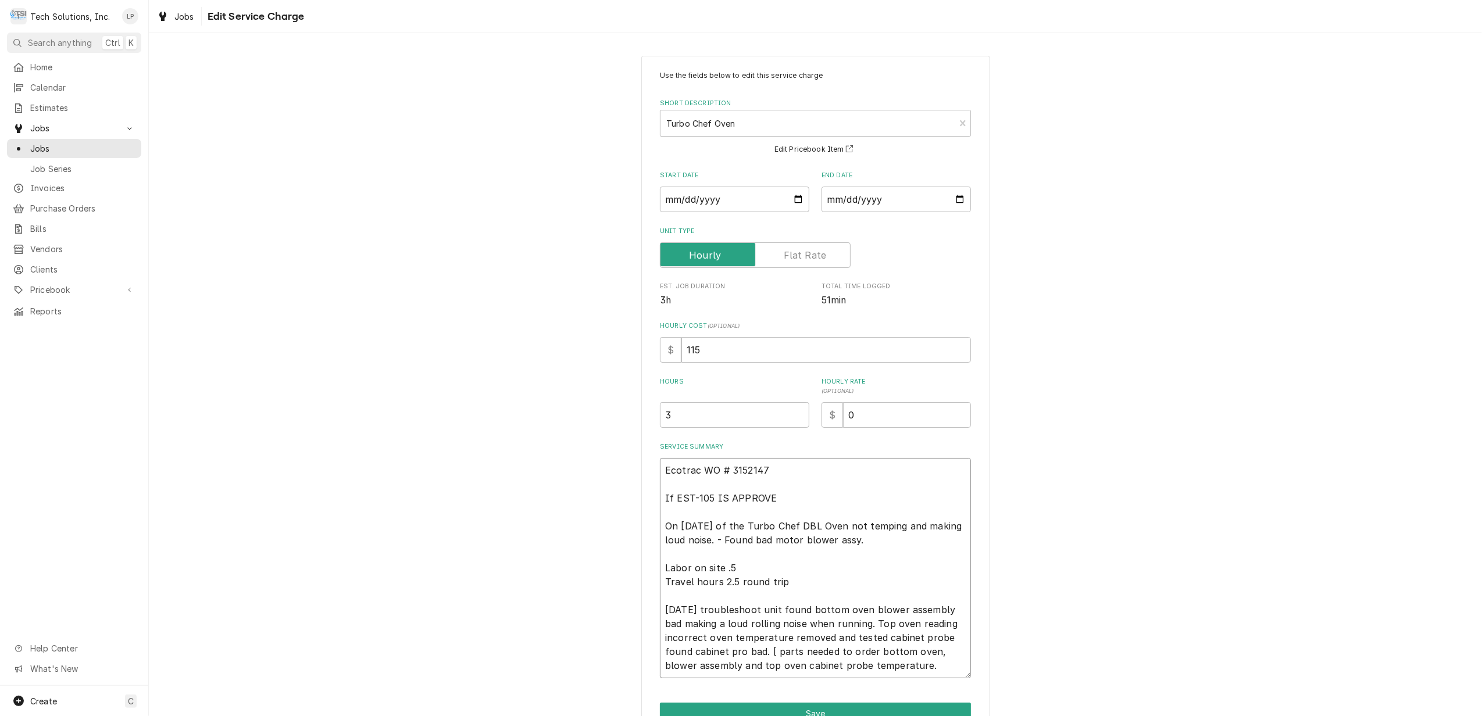
type textarea "Ecotrac WO # 3152147 If EST-105 IS APPROVED On 2/10/25 of the Turbo Chef DBL Ov…"
type textarea "x"
type textarea "Ecotrac WO # 3152147 If EST-105 IS APPROVED On 2/10/25 of the Turbo Chef DBL Ov…"
type textarea "x"
type textarea "Ecotrac WO # 3152147 If EST-105 IS APPROVED - On 2/10/25 of the Turbo Chef DBL …"
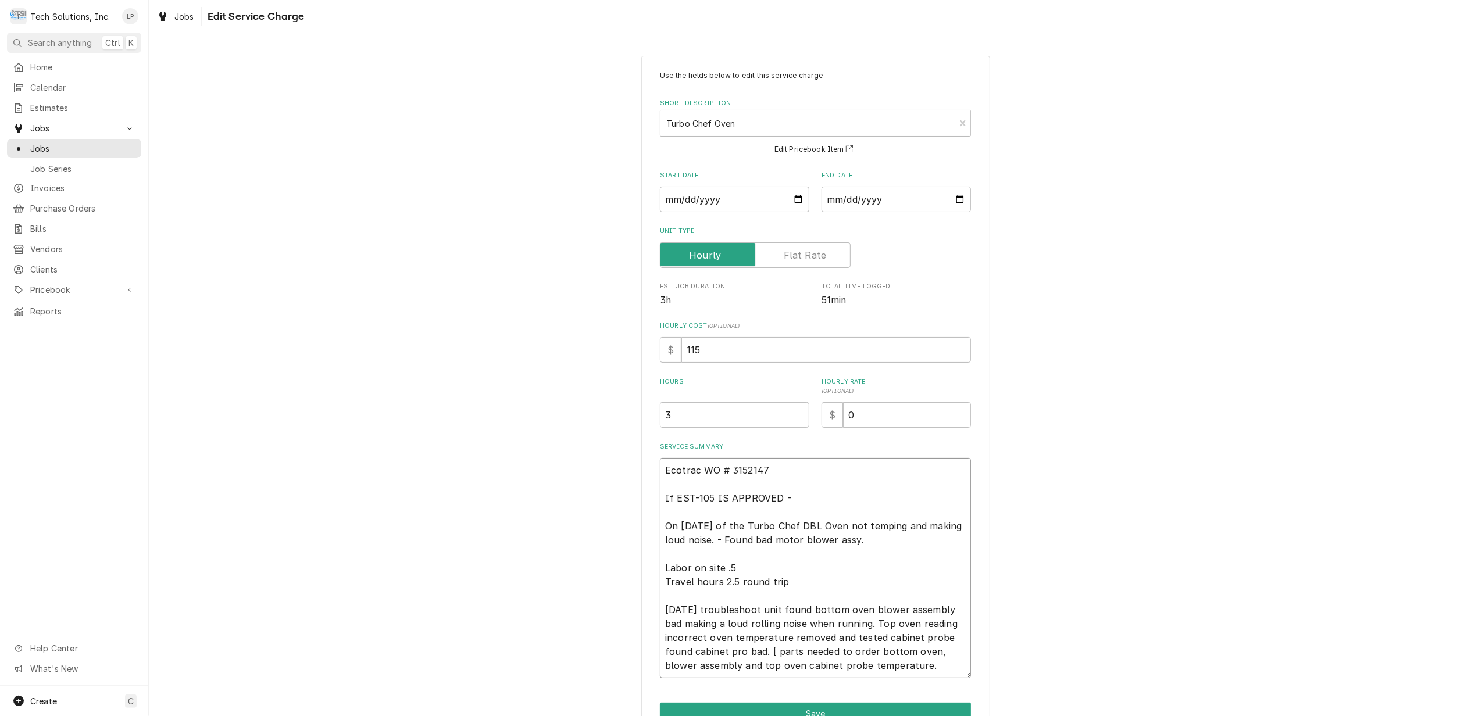
type textarea "x"
type textarea "Ecotrac WO # 3152147 If EST-105 IS APPROVED - On 2/10/25 of the Turbo Chef DBL …"
type textarea "x"
type textarea "Ecotrac WO # 3152147 If EST-105 IS APPROVED - M On 2/10/25 of the Turbo Chef DB…"
type textarea "x"
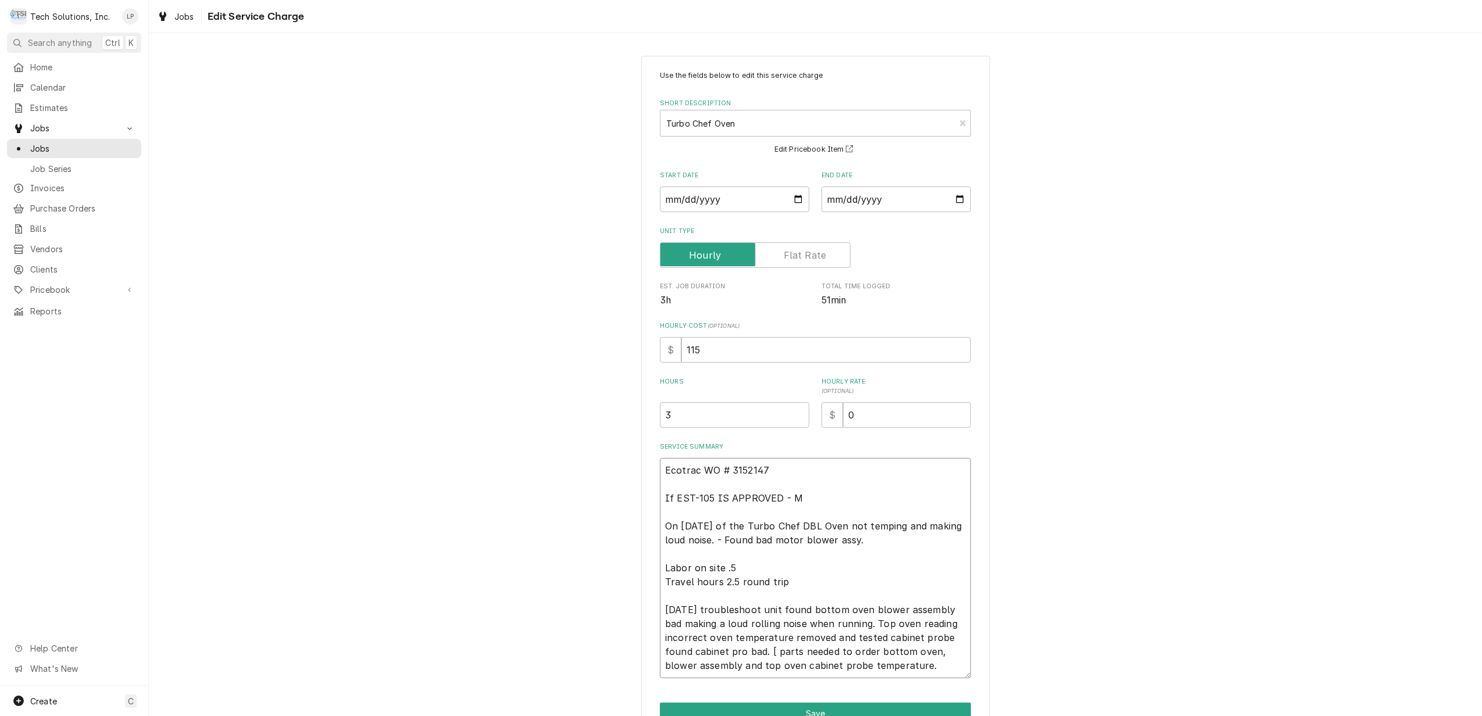
type textarea "Ecotrac WO # 3152147 If EST-105 IS APPROVED - MA On 2/10/25 of the Turbo Chef D…"
type textarea "x"
type textarea "Ecotrac WO # 3152147 If EST-105 IS APPROVED - MAR On 2/10/25 of the Turbo Chef …"
type textarea "x"
type textarea "Ecotrac WO # 3152147 If EST-105 IS APPROVED - MARK On 2/10/25 of the Turbo Chef…"
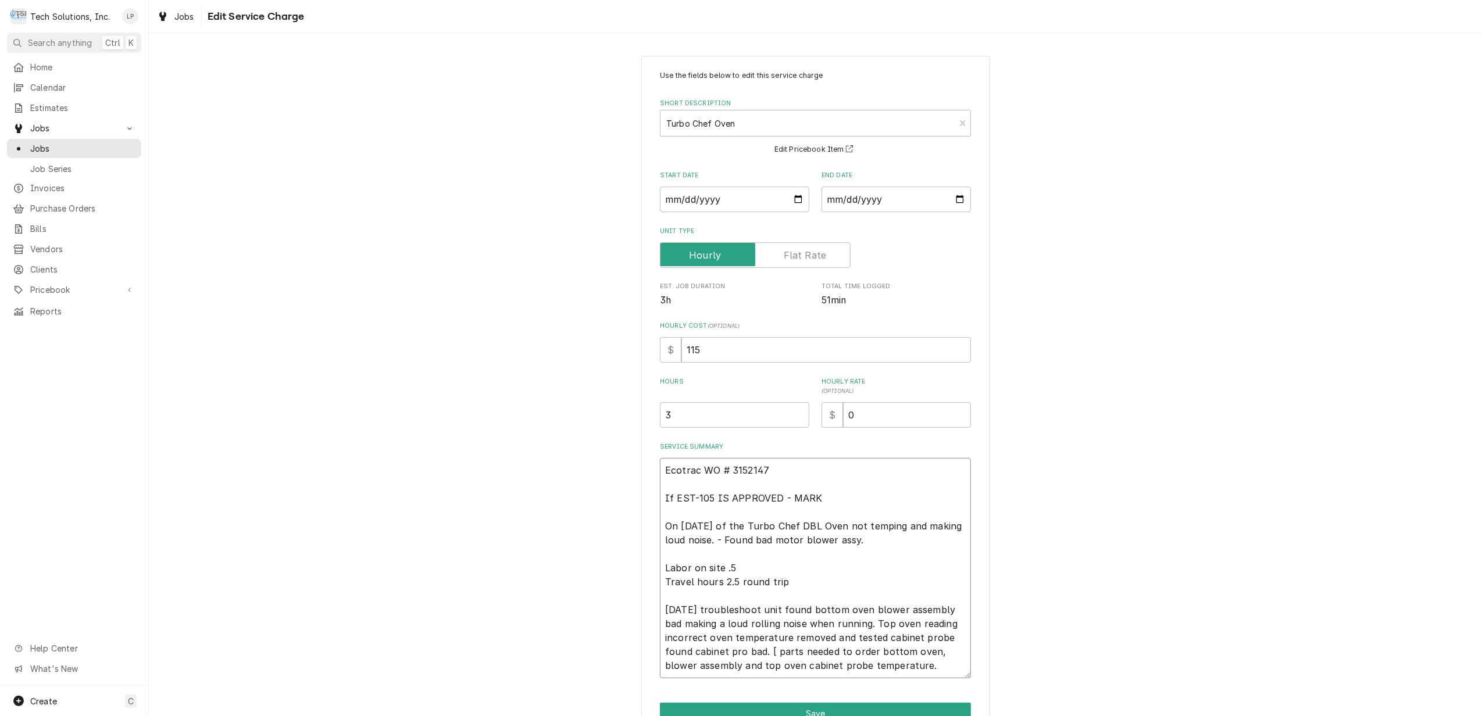
type textarea "x"
type textarea "Ecotrac WO # 3152147 If EST-105 IS APPROVED - MARK On 2/10/25 of the Turbo Chef…"
type textarea "x"
type textarea "Ecotrac WO # 3152147 If EST-105 IS APPROVED - MARK T On 2/10/25 of the Turbo Ch…"
type textarea "x"
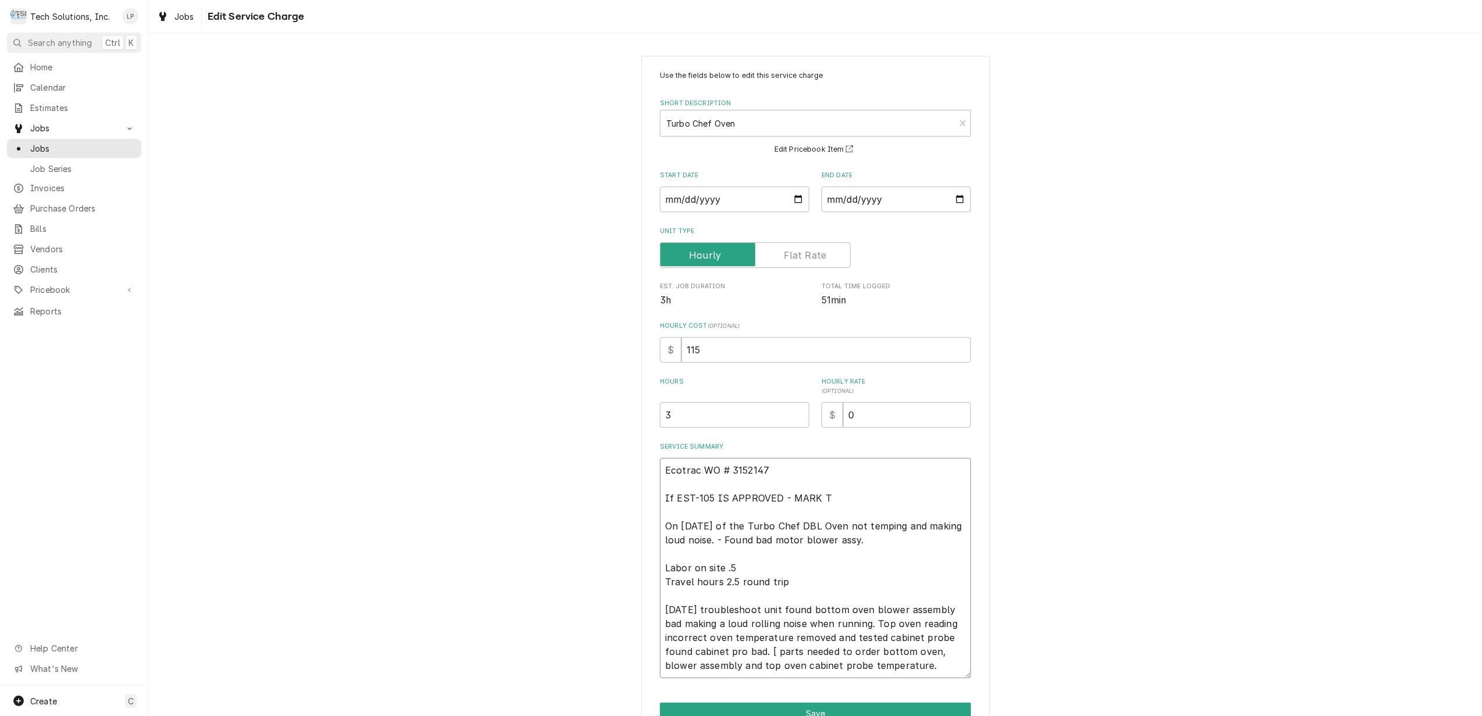
type textarea "Ecotrac WO # 3152147 If EST-105 IS APPROVED - MARK TH On 2/10/25 of the Turbo C…"
type textarea "x"
type textarea "Ecotrac WO # 3152147 If EST-105 IS APPROVED - MARK THI On 2/10/25 of the Turbo …"
type textarea "x"
type textarea "Ecotrac WO # 3152147 If EST-105 IS APPROVED - MARK THIS On 2/10/25 of the Turbo…"
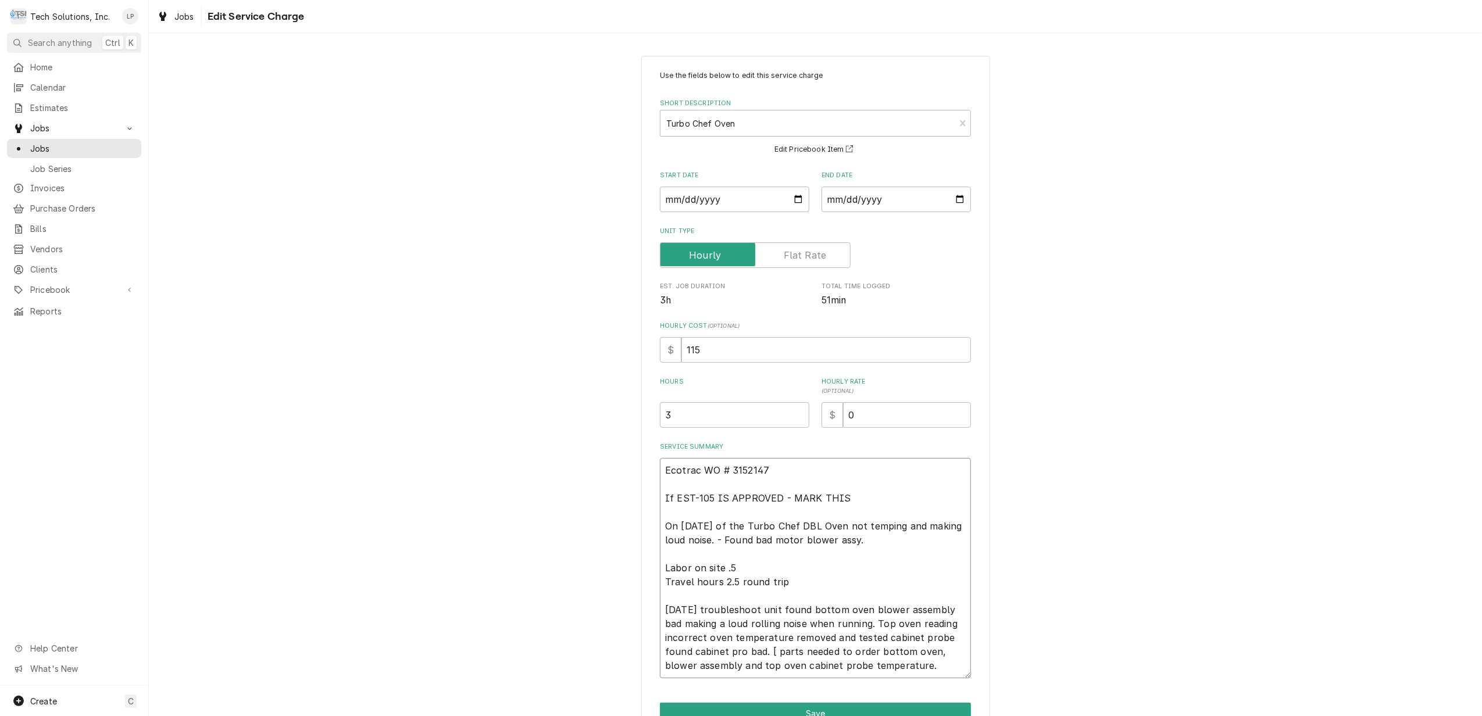
type textarea "x"
type textarea "Ecotrac WO # 3152147 If EST-105 IS APPROVED - MARK THIS On 2/10/25 of the Turbo…"
type textarea "x"
type textarea "Ecotrac WO # 3152147 If EST-105 IS APPROVED - MARK THIS J On 2/10/25 of the Tur…"
type textarea "x"
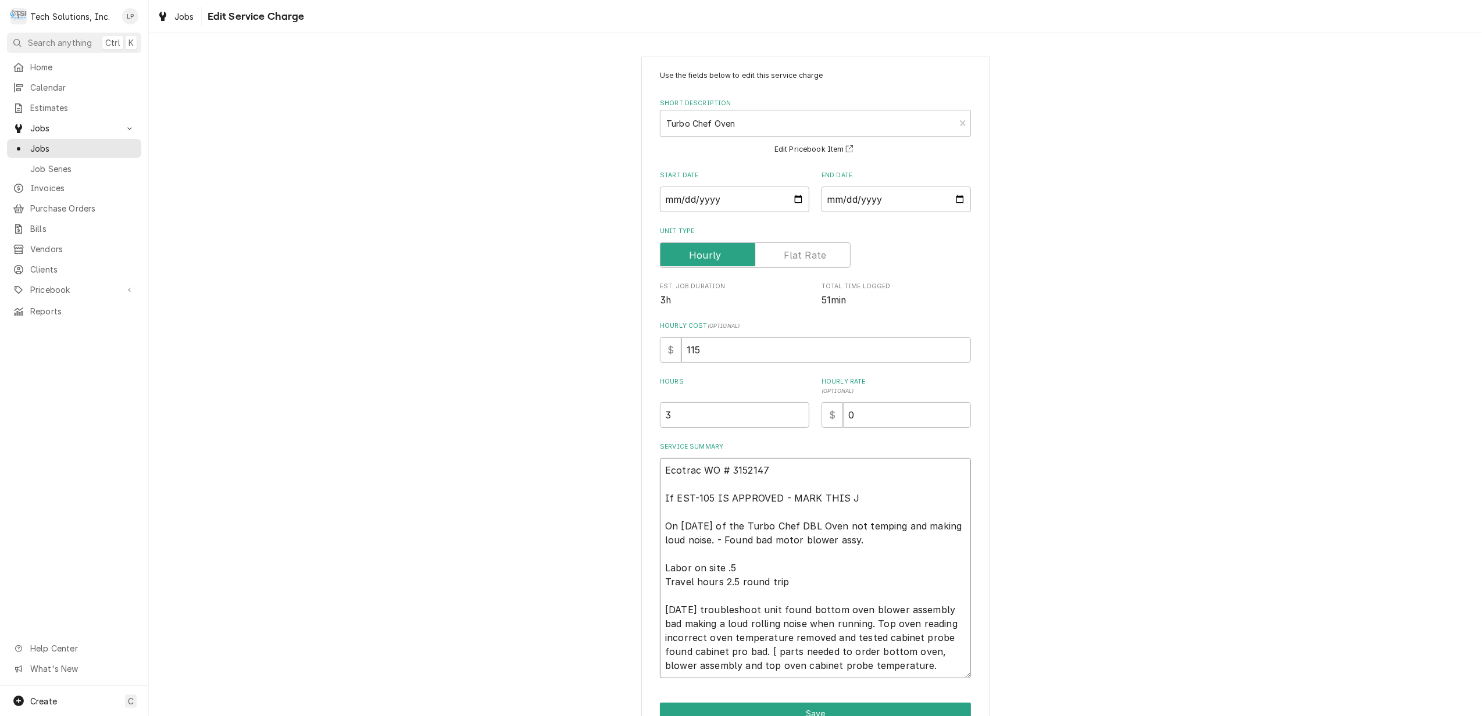
type textarea "Ecotrac WO # 3152147 If EST-105 IS APPROVED - MARK THIS JO On 2/10/25 of the Tu…"
type textarea "x"
type textarea "Ecotrac WO # 3152147 If EST-105 IS APPROVED - MARK THIS JOB On 2/10/25 of the T…"
type textarea "x"
type textarea "Ecotrac WO # 3152147 If EST-105 IS APPROVED - MARK THIS JOB On 2/10/25 of the T…"
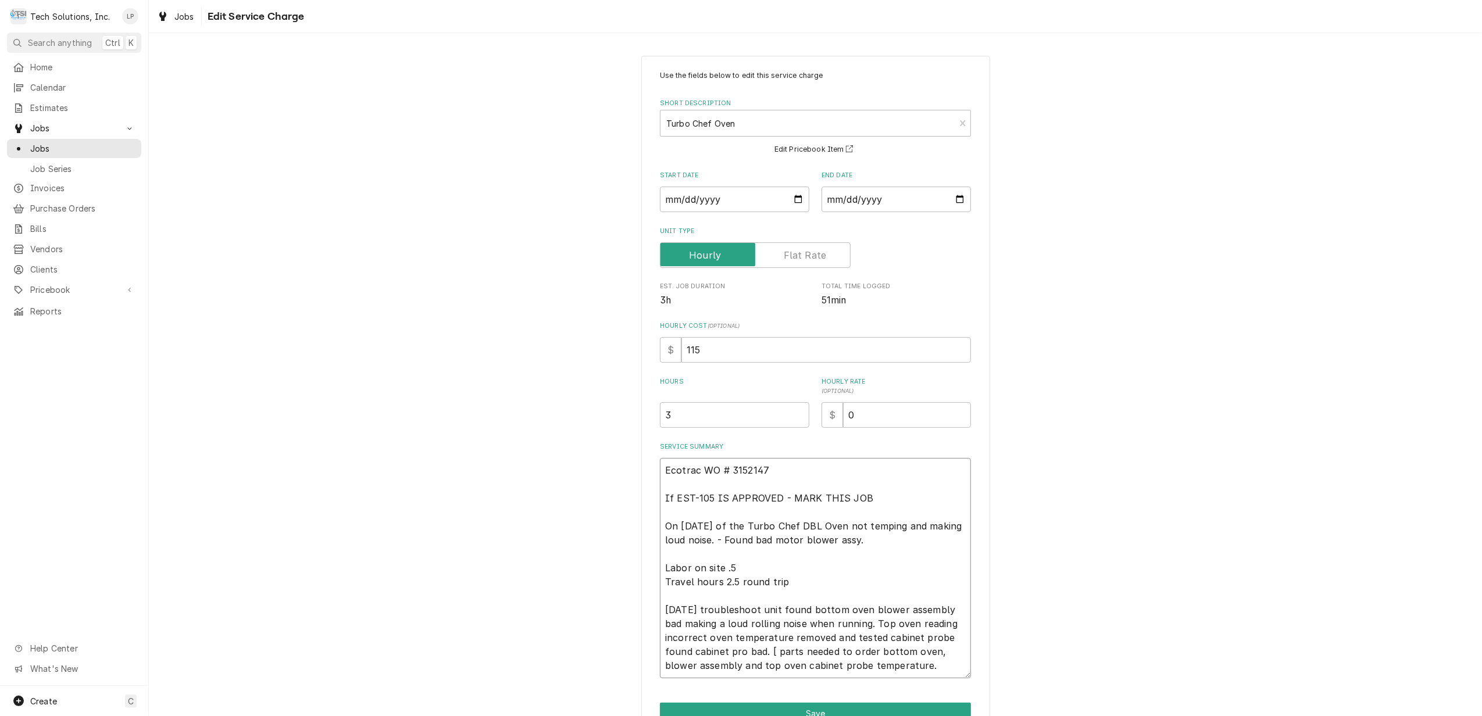
type textarea "x"
type textarea "Ecotrac WO # 3152147 If EST-105 IS APPROVED - MARK THIS JOB A On 2/10/25 of the…"
type textarea "x"
type textarea "Ecotrac WO # 3152147 If EST-105 IS APPROVED - MARK THIS JOB AS On 2/10/25 of th…"
type textarea "x"
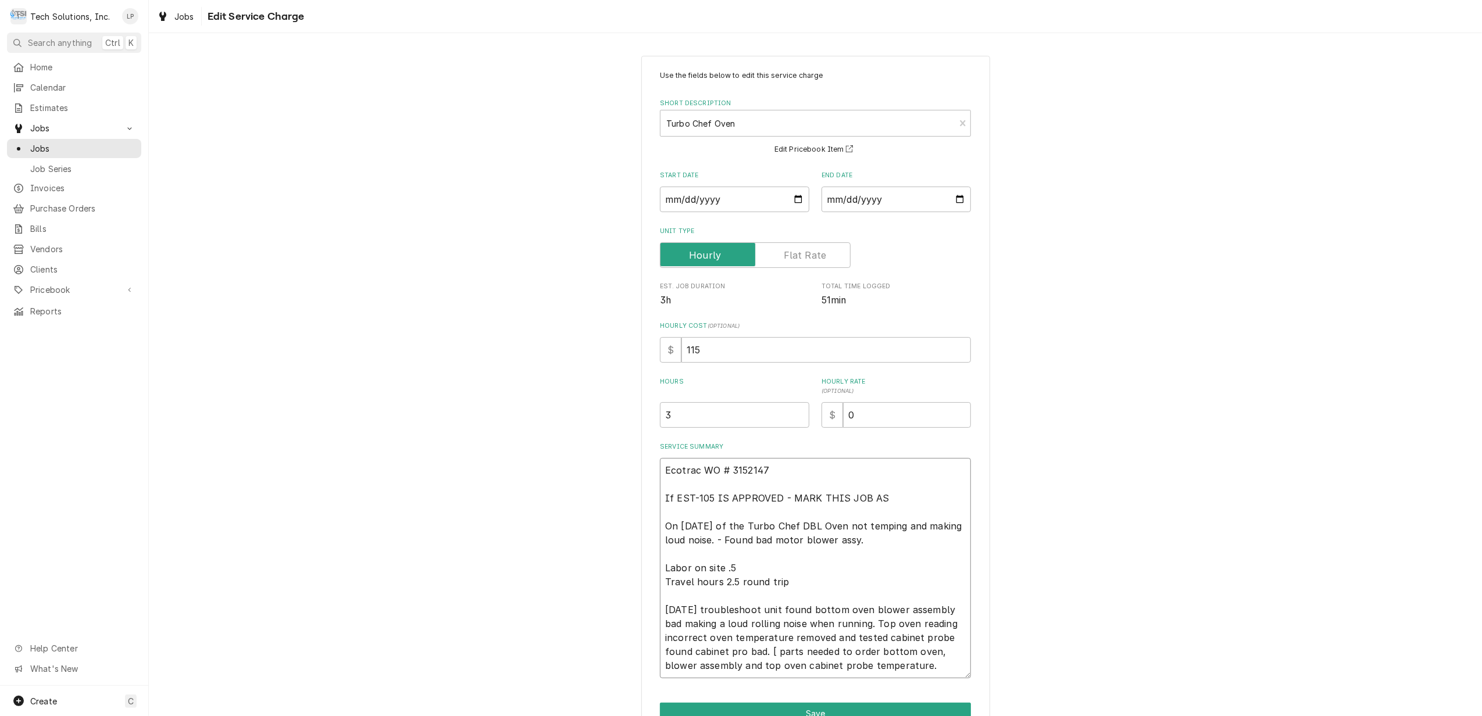
type textarea "Ecotrac WO # 3152147 If EST-105 IS APPROVED - MARK THIS JOB AS On 2/10/25 of th…"
type textarea "x"
type textarea "Ecotrac WO # 3152147 If EST-105 IS APPROVED - MARK THIS JOB AS C On 2/10/25 of …"
type textarea "x"
type textarea "Ecotrac WO # 3152147 If EST-105 IS APPROVED - MARK THIS JOB AS CO On 2/10/25 of…"
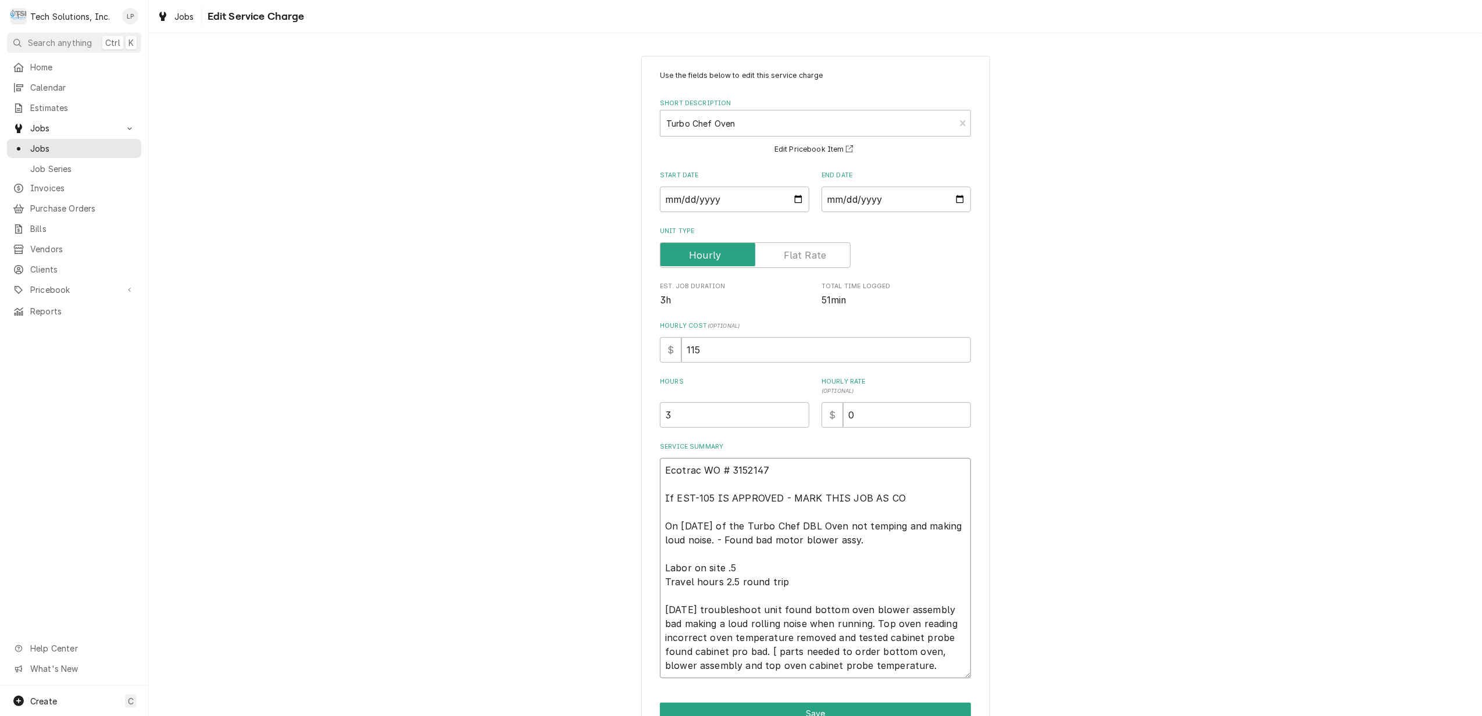
type textarea "x"
type textarea "Ecotrac WO # 3152147 If EST-105 IS APPROVED - MARK THIS JOB AS COM On 2/10/25 o…"
type textarea "x"
type textarea "Ecotrac WO # 3152147 If EST-105 IS APPROVED - MARK THIS JOB AS COMP On 2/10/25 …"
type textarea "x"
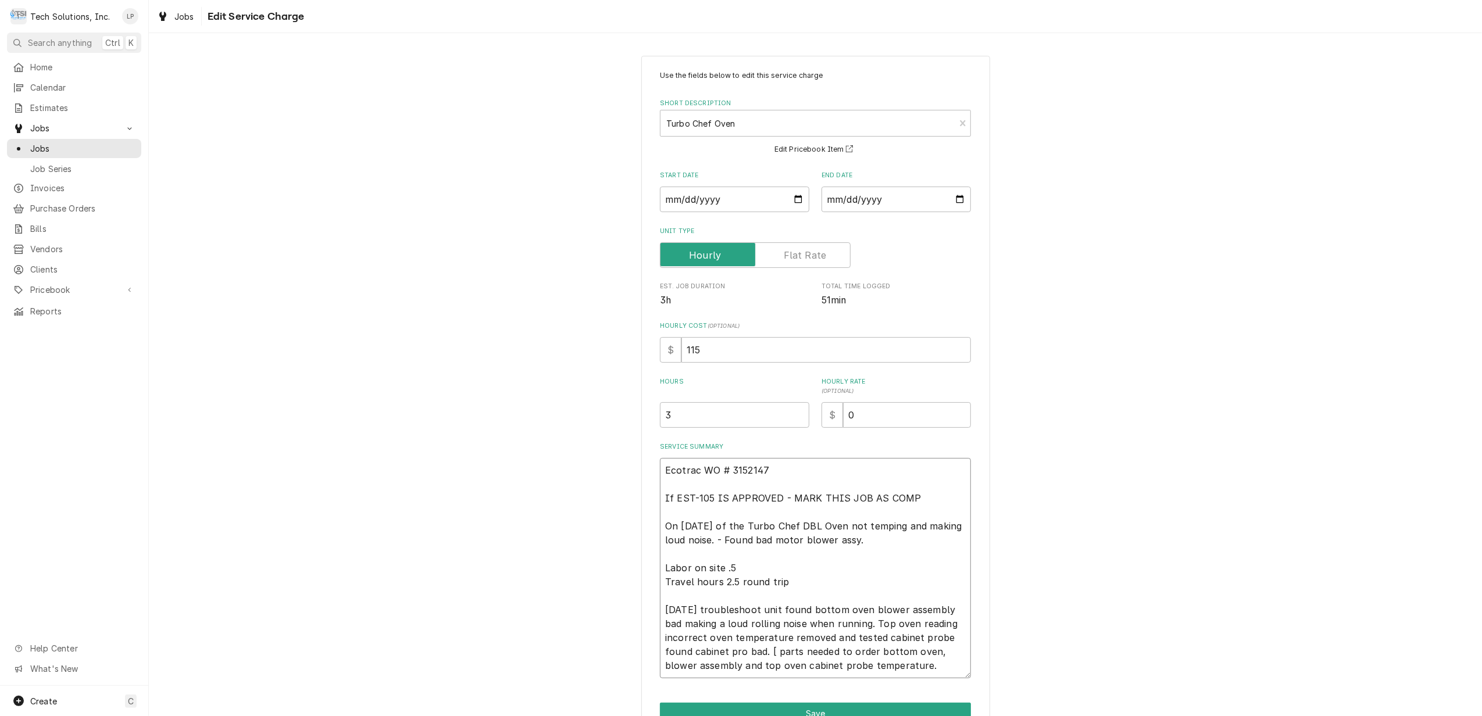
type textarea "Ecotrac WO # 3152147 If EST-105 IS APPROVED - MARK THIS JOB AS COMPL On 2/10/25…"
type textarea "x"
type textarea "Ecotrac WO # 3152147 If EST-105 IS APPROVED - MARK THIS JOB AS COMPLE On 2/10/2…"
type textarea "x"
type textarea "Ecotrac WO # 3152147 If EST-105 IS APPROVED - MARK THIS JOB AS COMPLET On 2/10/…"
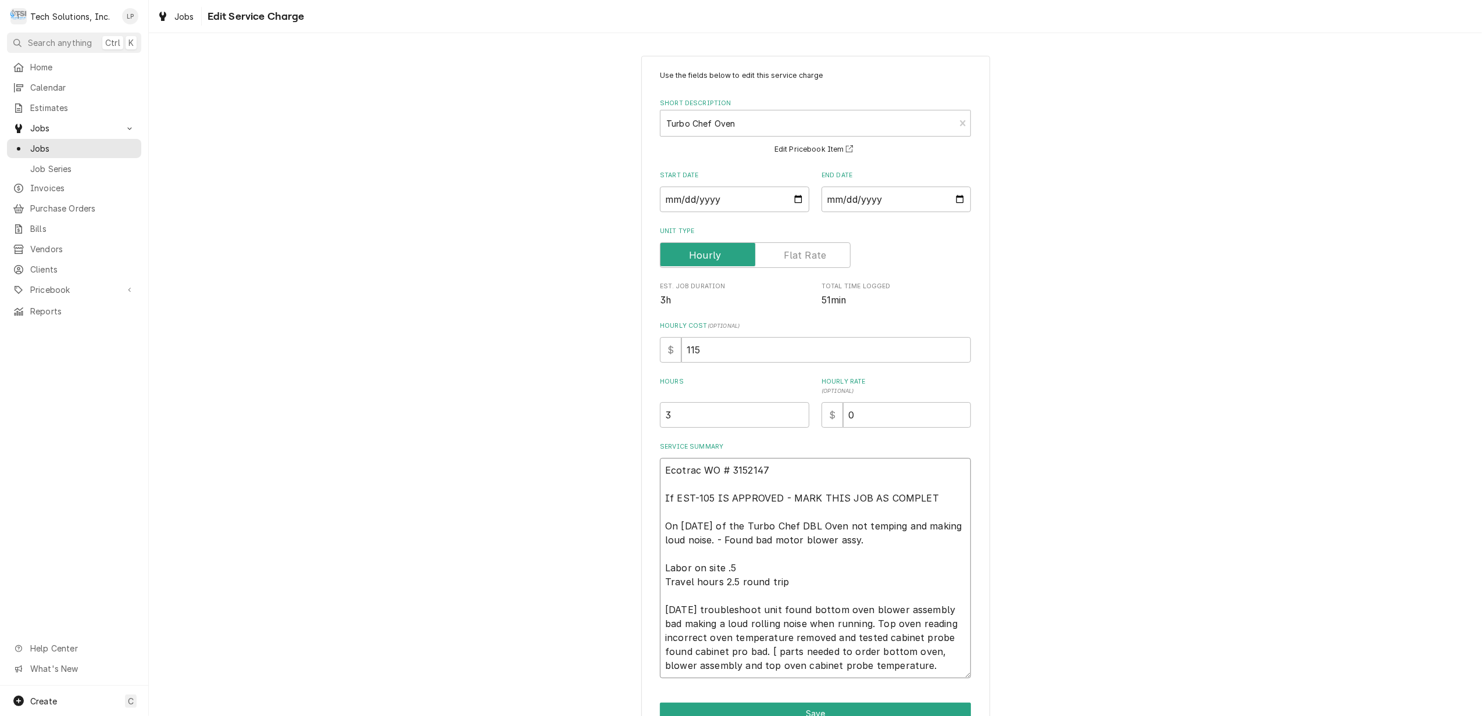
type textarea "x"
type textarea "Ecotrac WO # 3152147 If EST-105 IS APPROVED - MARK THIS JOB AS COMPLETE On 2/10…"
type textarea "x"
type textarea "Ecotrac WO # 3152147 If EST-105 IS APPROVED - MARK THIS JOB AS COMPLETED On 2/1…"
type textarea "x"
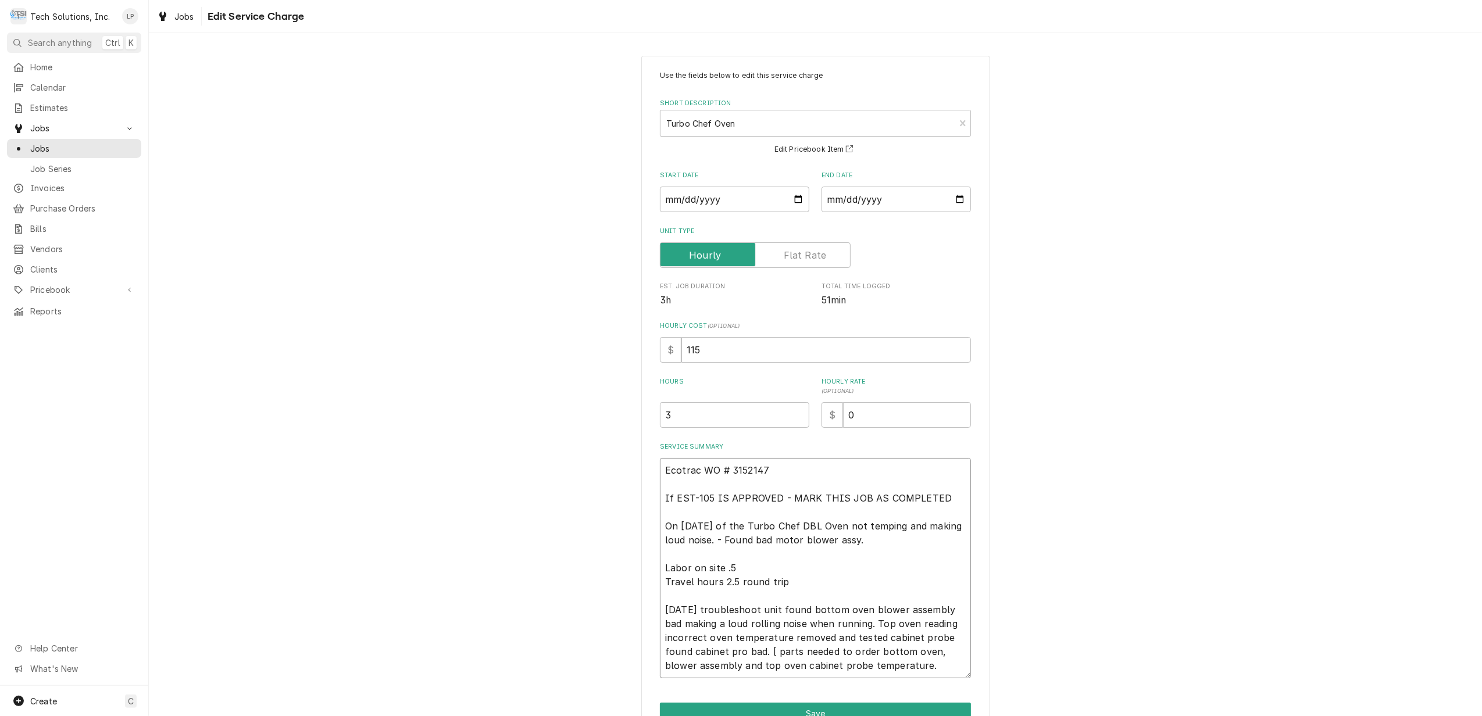
type textarea "Ecotrac WO # 3152147 If EST-105 IS APPROVED - MARK THIS JOB AS COMPLETED On 2/1…"
type textarea "x"
type textarea "Ecotrac WO # 3152147 If EST-105 IS APPROVED - MARK THIS JOB AS COMPLETED A On 2…"
type textarea "x"
type textarea "Ecotrac WO # 3152147 If EST-105 IS APPROVED - MARK THIS JOB AS COMPLETED AN On …"
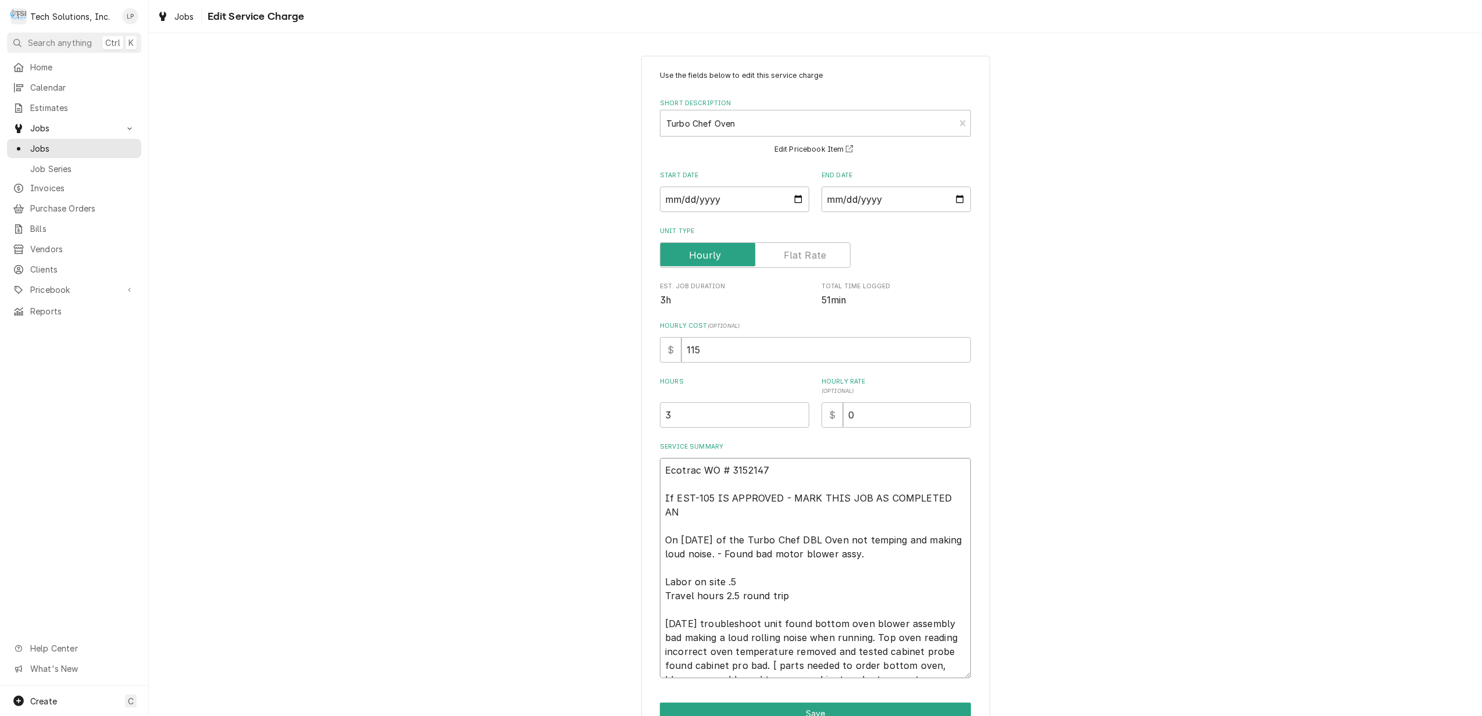
type textarea "x"
type textarea "Ecotrac WO # 3152147 If EST-105 IS APPROVED - MARK THIS JOB AS COMPLETED AND On…"
type textarea "x"
type textarea "Ecotrac WO # 3152147 If EST-105 IS APPROVED - MARK THIS JOB AS COMPLETED AND On…"
type textarea "x"
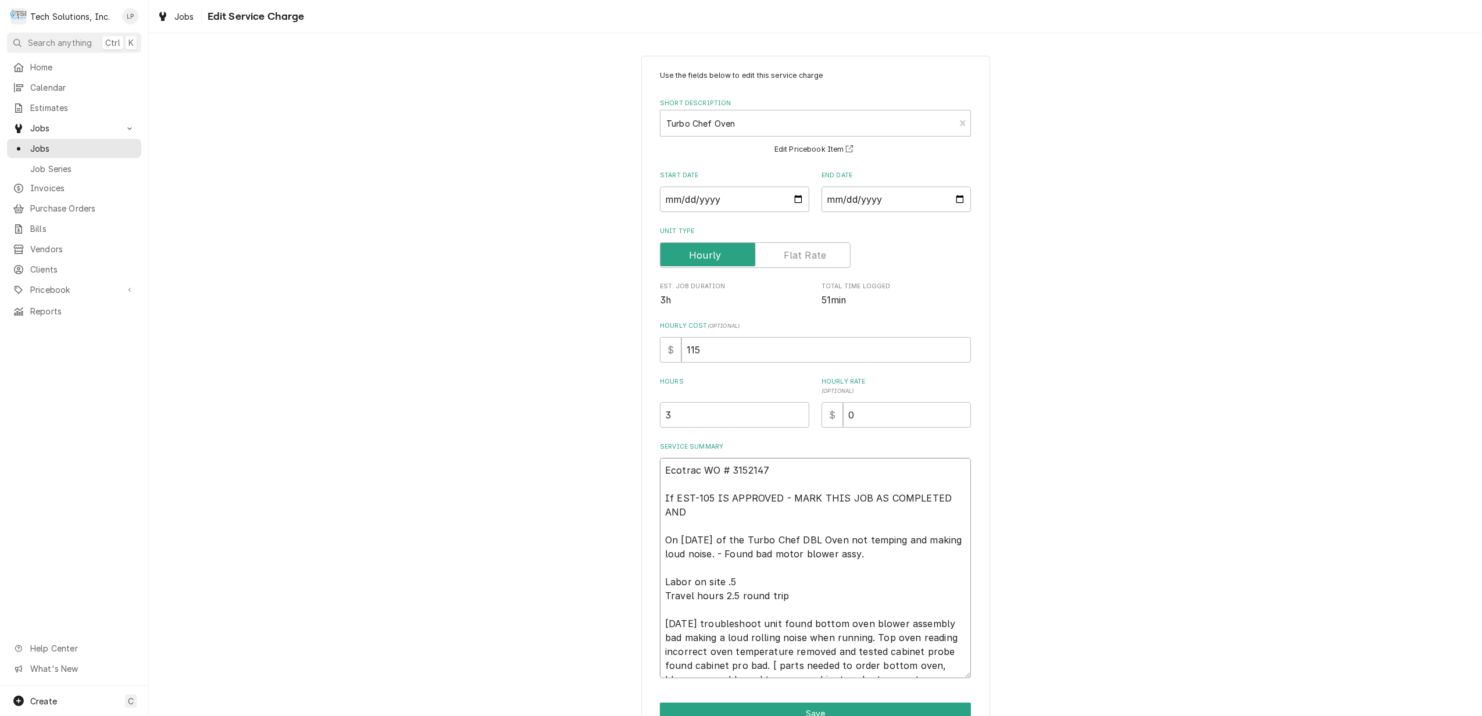
type textarea "Ecotrac WO # 3152147 If EST-105 IS APPROVED - MARK THIS JOB AS COMPLETED AND I …"
type textarea "x"
type textarea "Ecotrac WO # 3152147 If EST-105 IS APPROVED - MARK THIS JOB AS COMPLETED AND IN…"
type textarea "x"
type textarea "Ecotrac WO # 3152147 If EST-105 IS APPROVED - MARK THIS JOB AS COMPLETED AND IN…"
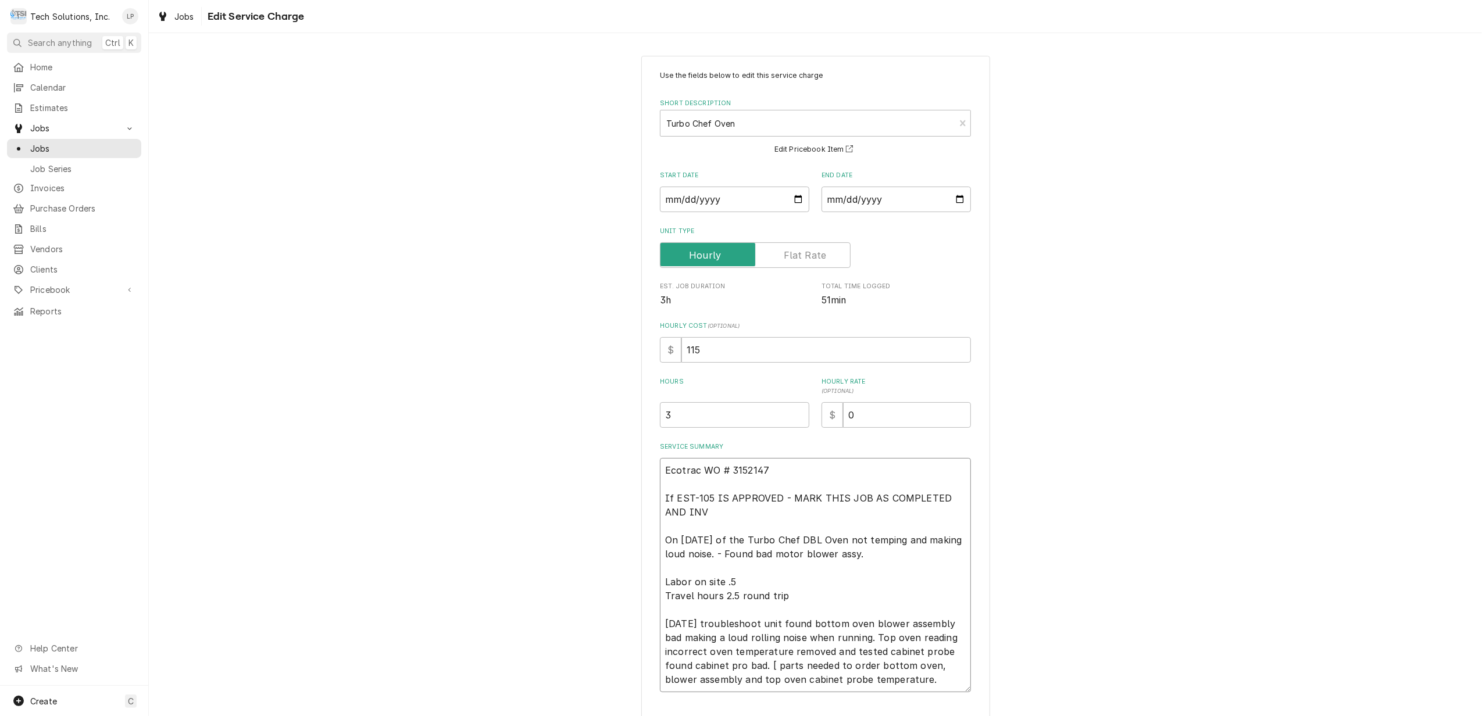
type textarea "x"
type textarea "Ecotrac WO # 3152147 If EST-105 IS APPROVED - MARK THIS JOB AS COMPLETED AND IN…"
type textarea "x"
type textarea "Ecotrac WO # 3152147 If EST-105 IS APPROVED - MARK THIS JOB AS COMPLETED AND IN…"
type textarea "x"
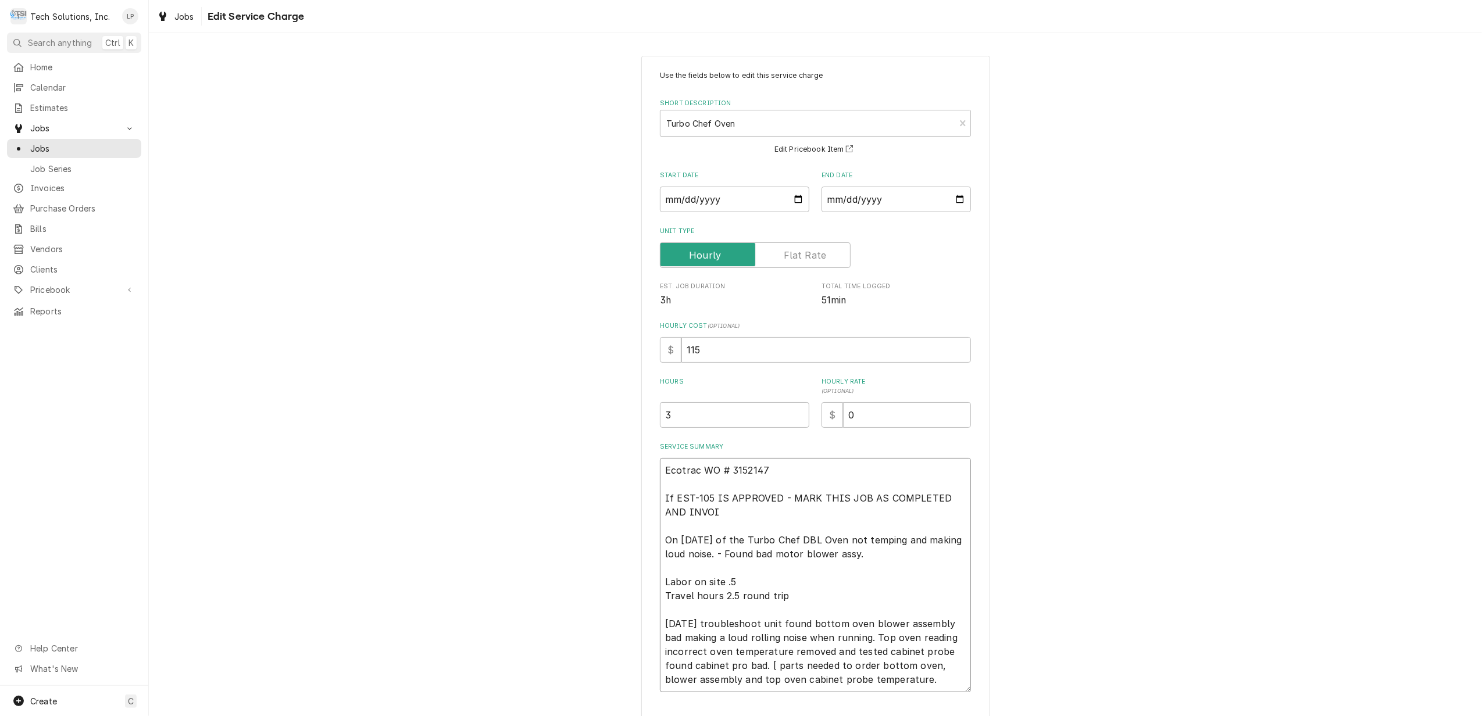
type textarea "Ecotrac WO # 3152147 If EST-105 IS APPROVED - MARK THIS JOB AS COMPLETED AND IN…"
type textarea "x"
type textarea "Ecotrac WO # 3152147 If EST-105 IS APPROVED - MARK THIS JOB AS COMPLETED AND IN…"
type textarea "x"
type textarea "Ecotrac WO # 3152147 If EST-105 IS APPROVED - MARK THIS JOB AS COMPLETED AND IN…"
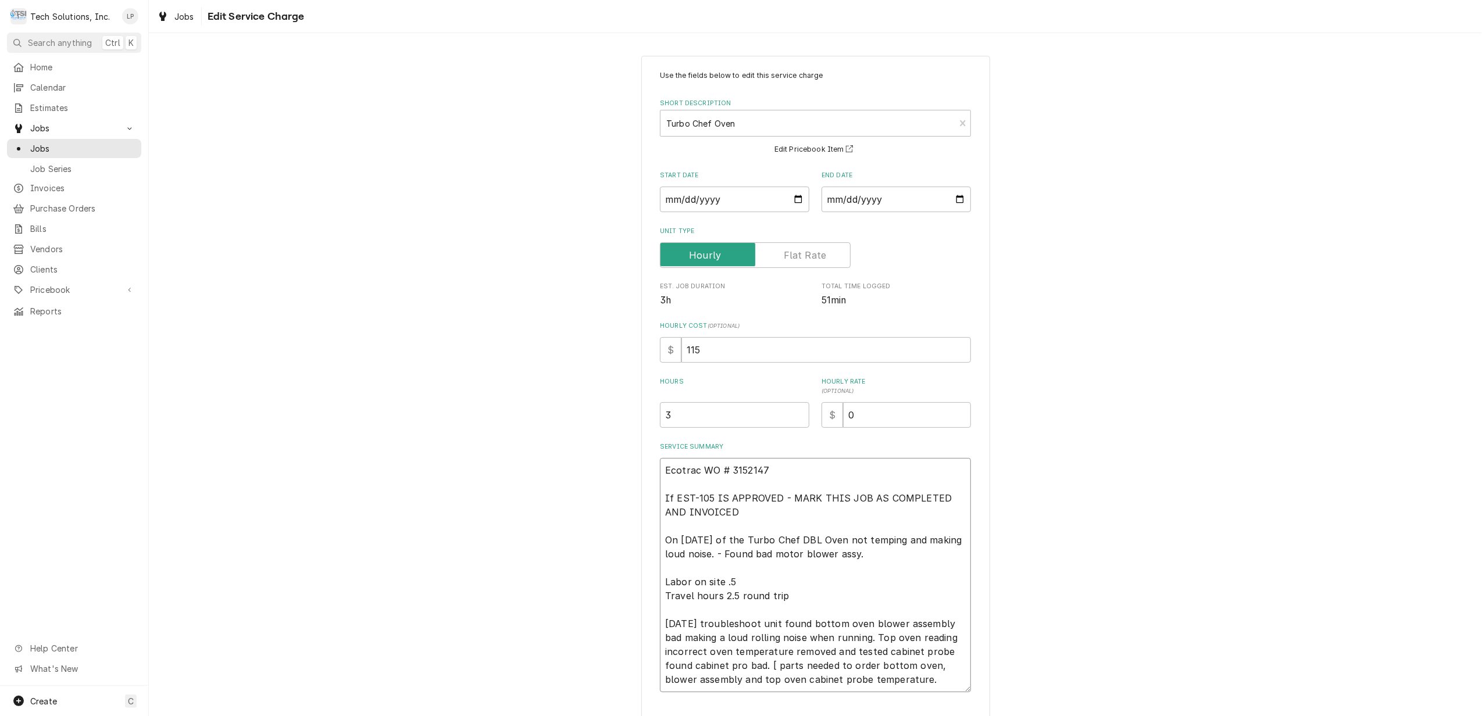
type textarea "x"
type textarea "Ecotrac WO # 3152147 If EST-105 IS APPROVED - MARK THIS JOB AS COMPLETED AND IN…"
type textarea "x"
type textarea "Ecotrac WO # 3152147 If EST-105 IS APPROVED - MARK THIS JOB AS COMPLETED AND IN…"
type textarea "x"
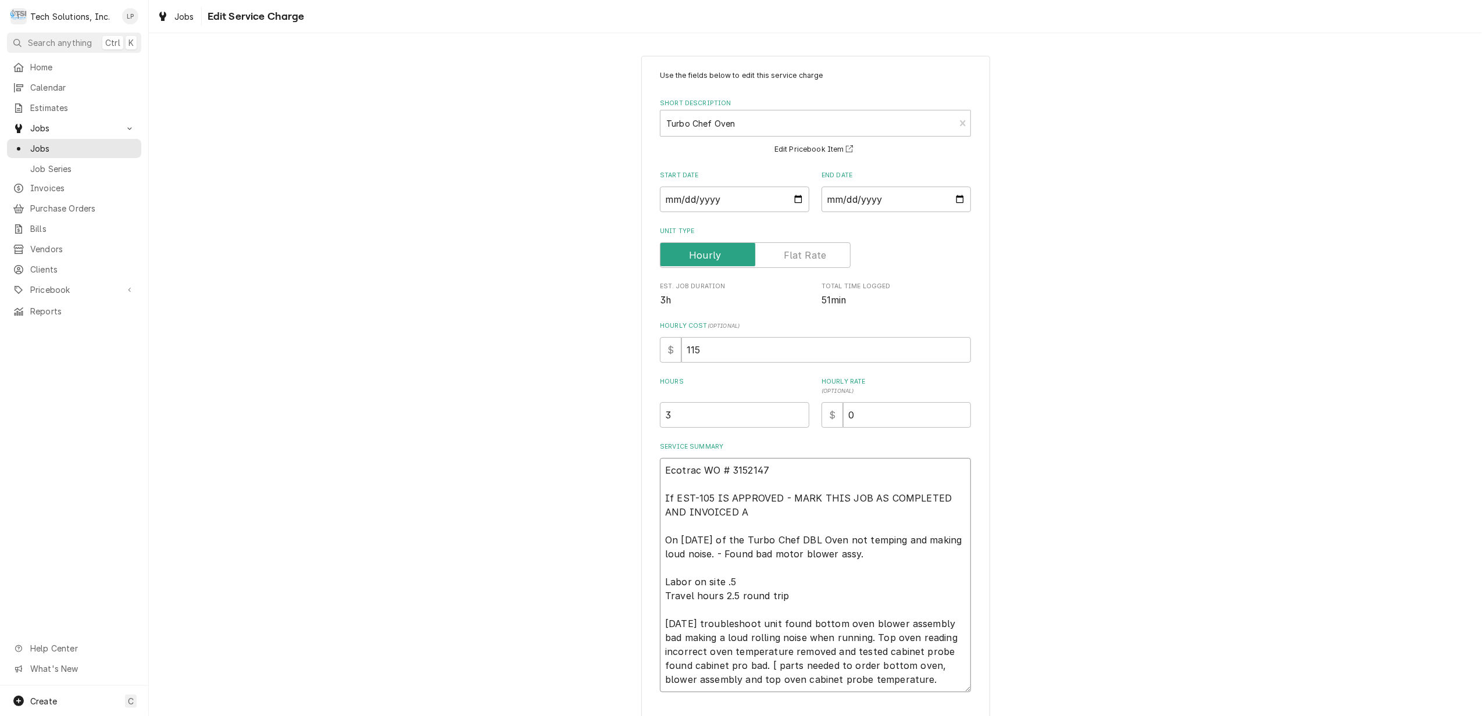
type textarea "Ecotrac WO # 3152147 If EST-105 IS APPROVED - MARK THIS JOB AS COMPLETED AND IN…"
type textarea "x"
type textarea "Ecotrac WO # 3152147 If EST-105 IS APPROVED - MARK THIS JOB AS COMPLETED AND IN…"
type textarea "x"
type textarea "Ecotrac WO # 3152147 If EST-105 IS APPROVED - MARK THIS JOB AS COMPLETED AND IN…"
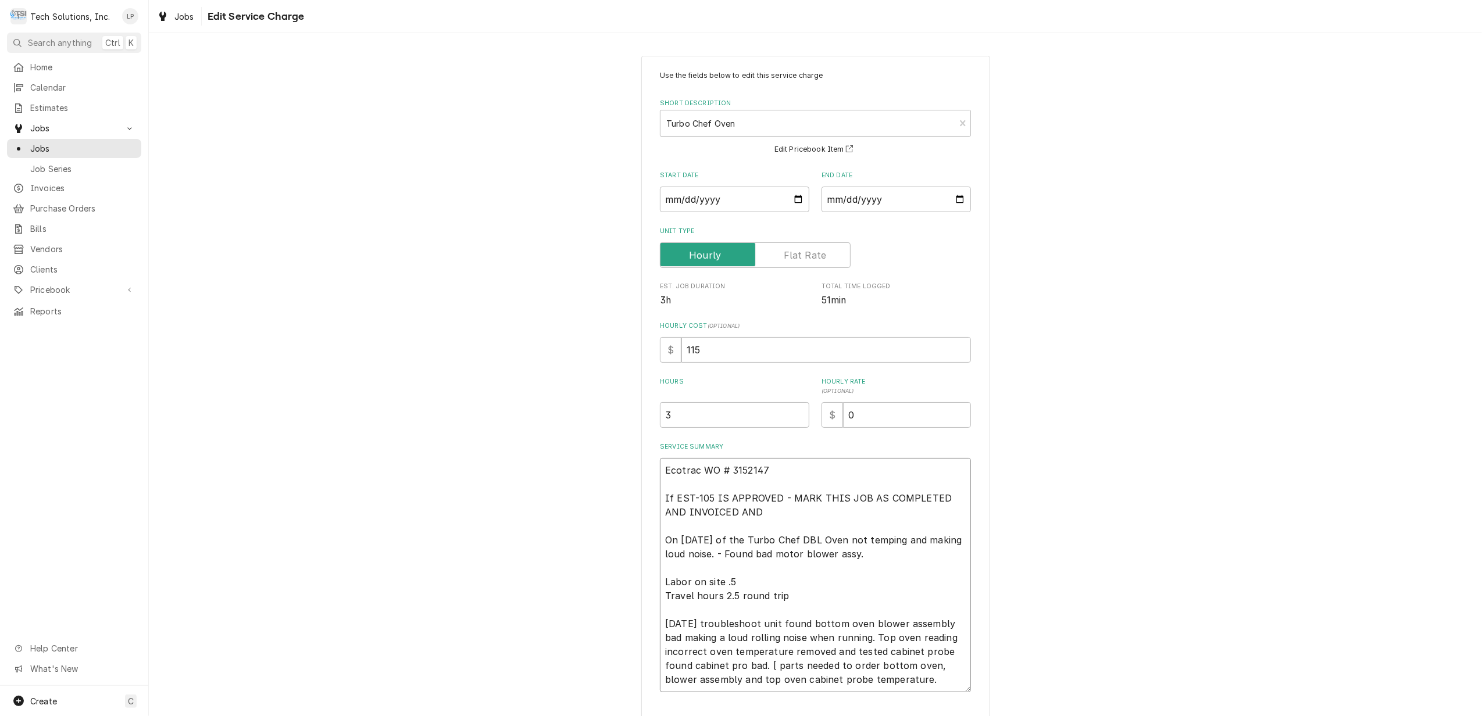
type textarea "x"
type textarea "Ecotrac WO # 3152147 If EST-105 IS APPROVED - MARK THIS JOB AS COMPLETED AND IN…"
type textarea "x"
type textarea "Ecotrac WO # 3152147 If EST-105 IS APPROVED - MARK THIS JOB AS COMPLETED AND IN…"
type textarea "x"
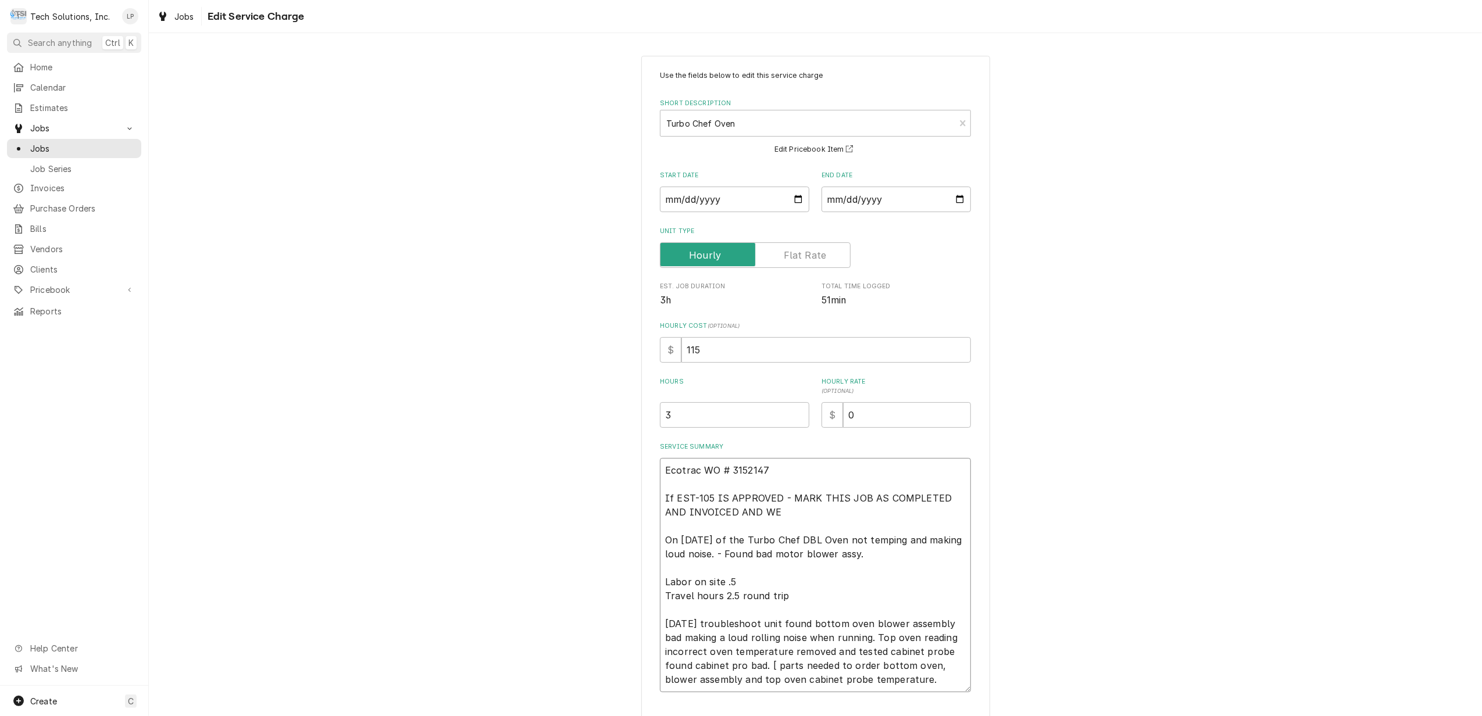
type textarea "Ecotrac WO # 3152147 If EST-105 IS APPROVED - MARK THIS JOB AS COMPLETED AND IN…"
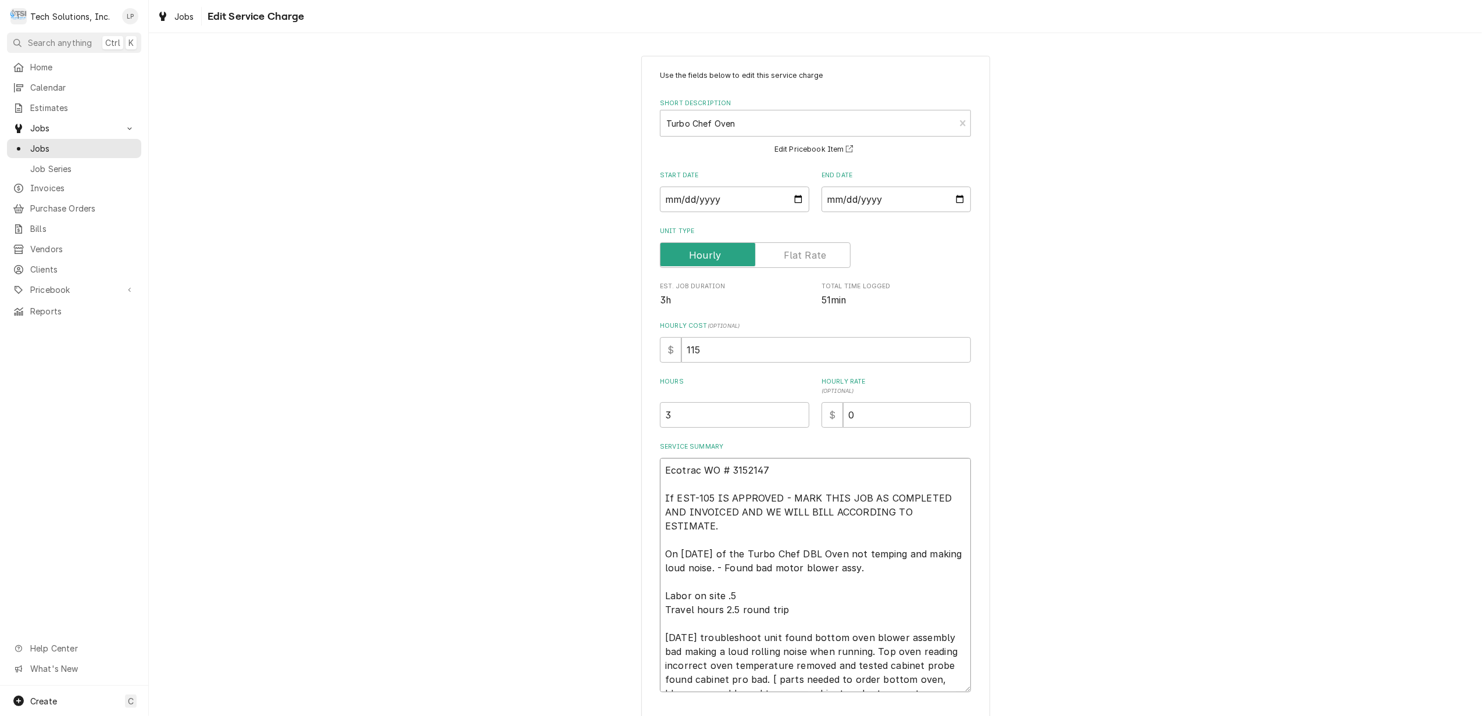
click at [660, 499] on textarea "Ecotrac WO # 3152147 If EST-105 IS APPROVED - MARK THIS JOB AS COMPLETED AND IN…" at bounding box center [815, 575] width 311 height 234
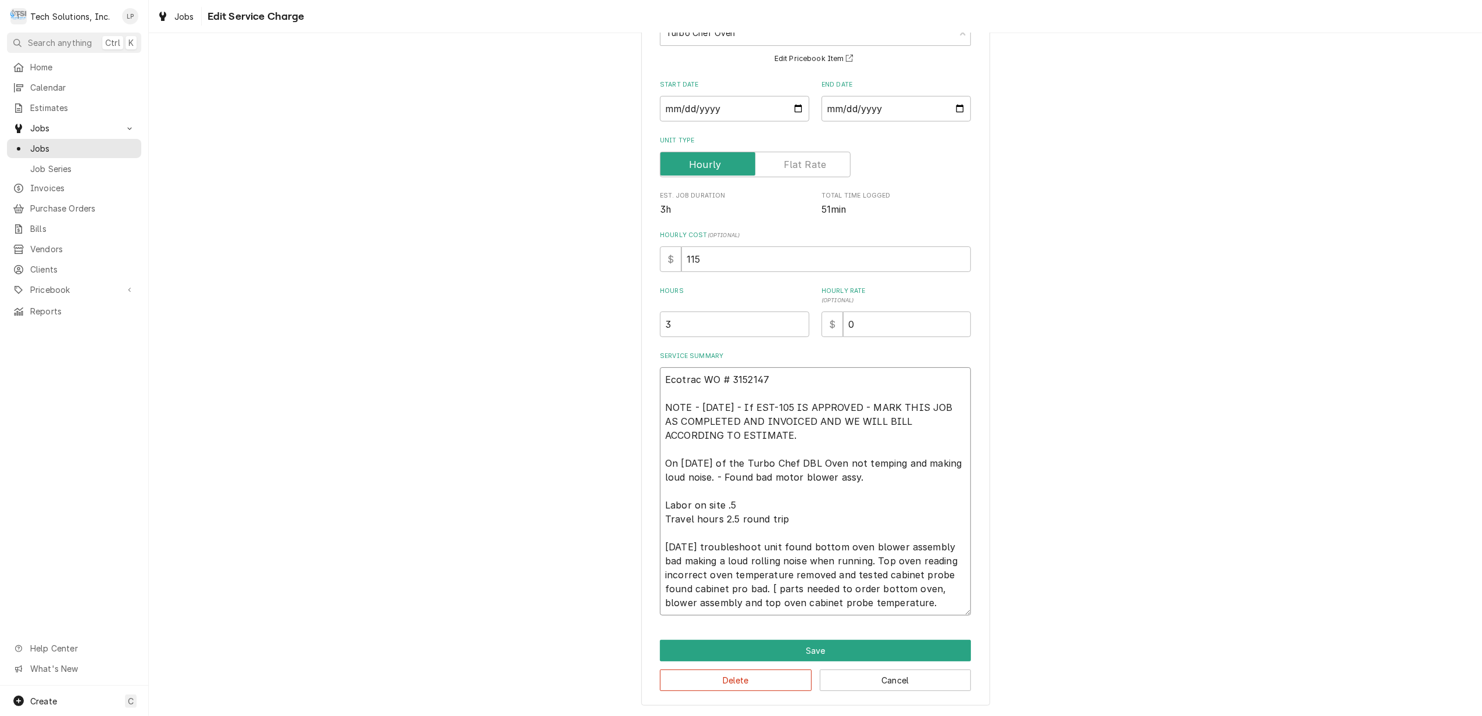
scroll to position [92, 0]
click at [805, 653] on button "Save" at bounding box center [815, 651] width 311 height 22
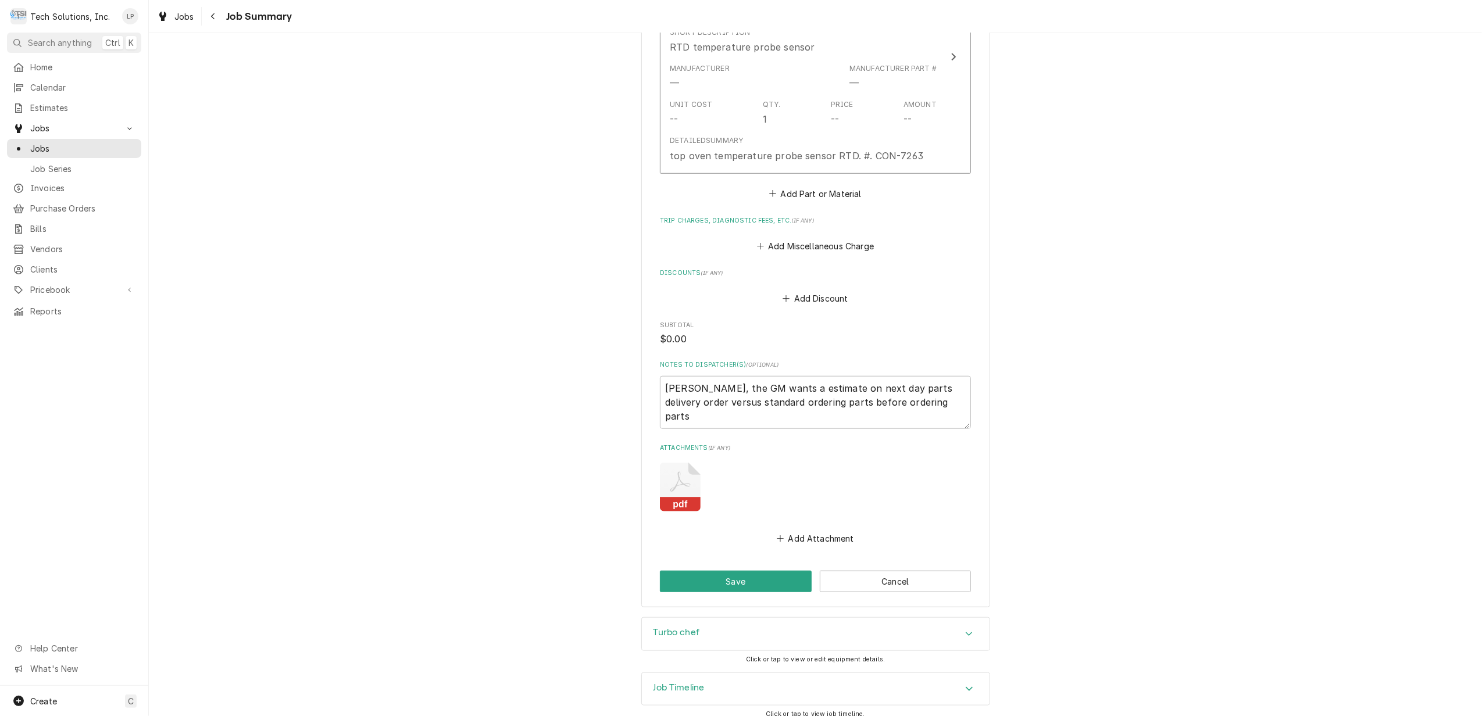
scroll to position [1099, 0]
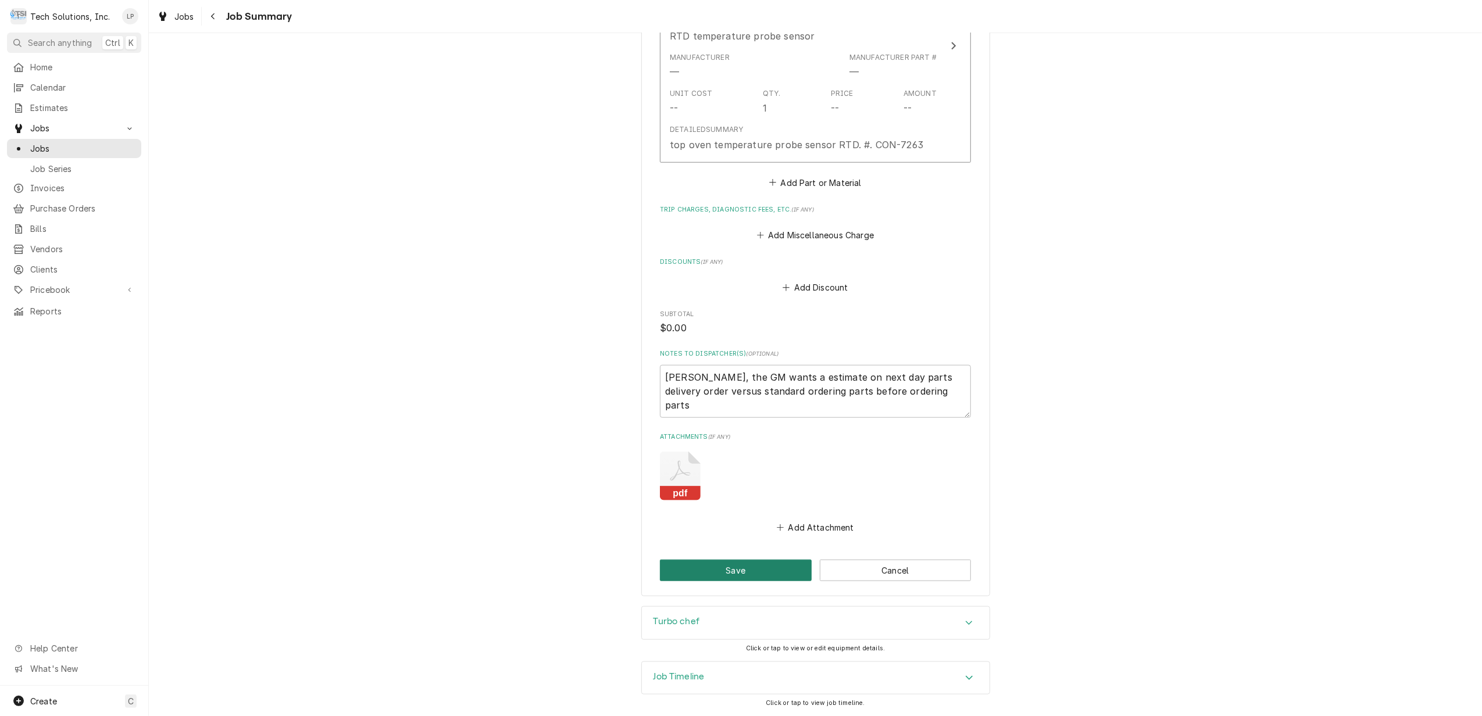
click at [766, 568] on button "Save" at bounding box center [736, 571] width 152 height 22
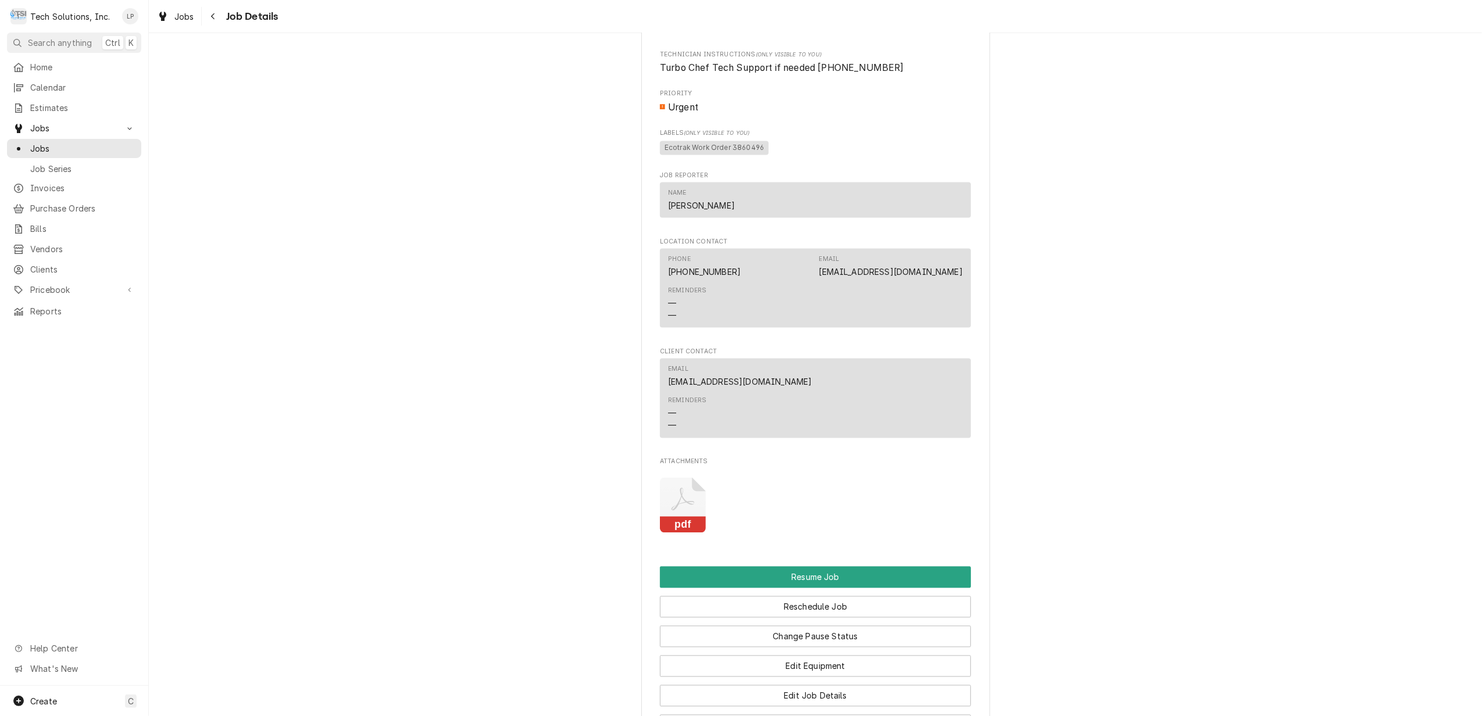
scroll to position [2170, 0]
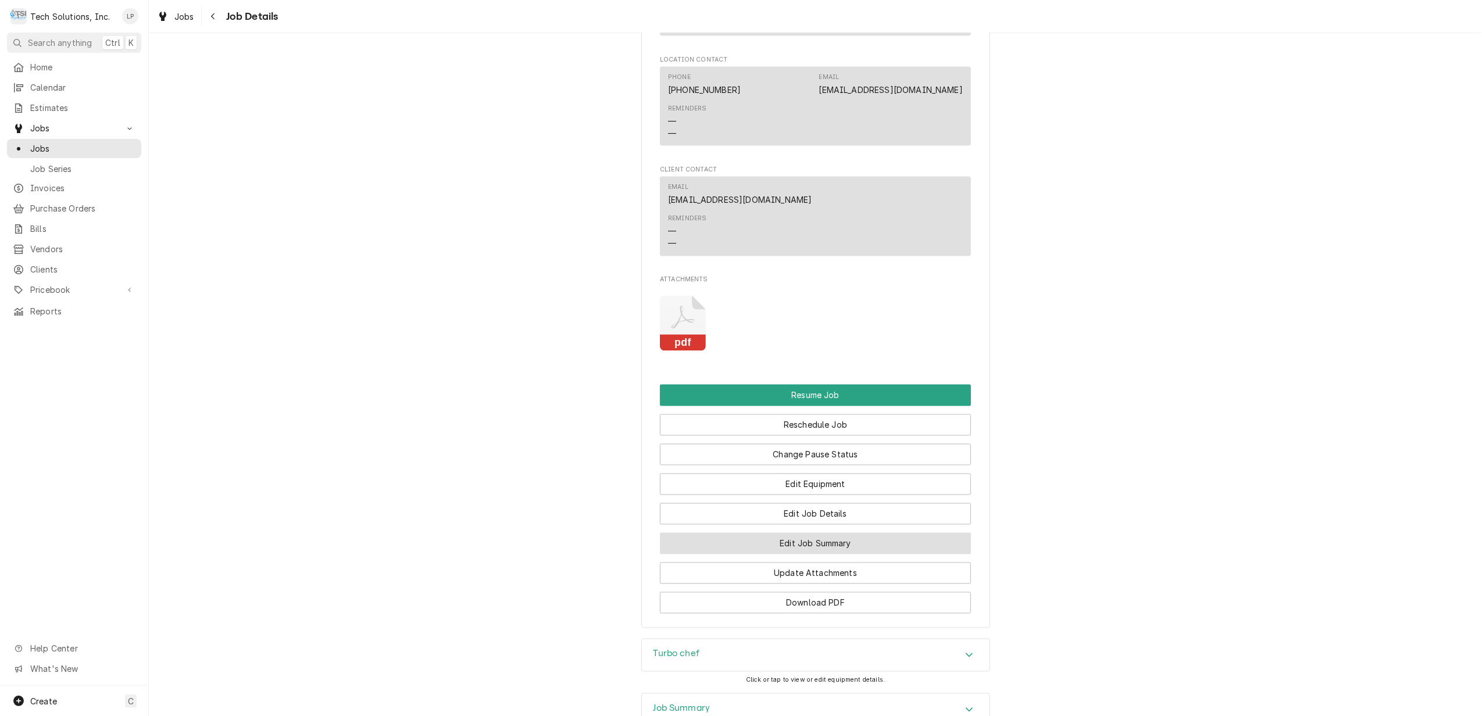
click at [845, 546] on button "Edit Job Summary" at bounding box center [815, 544] width 311 height 22
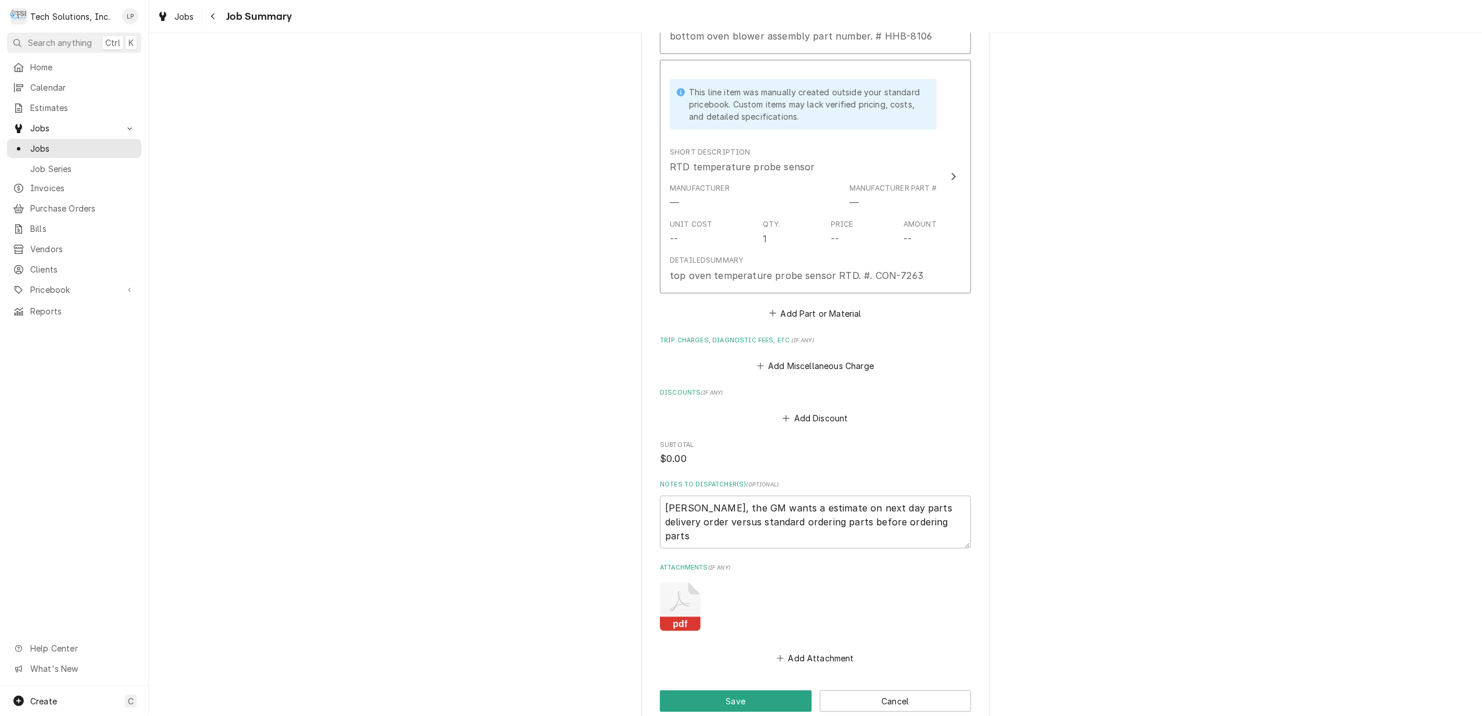
scroll to position [1099, 0]
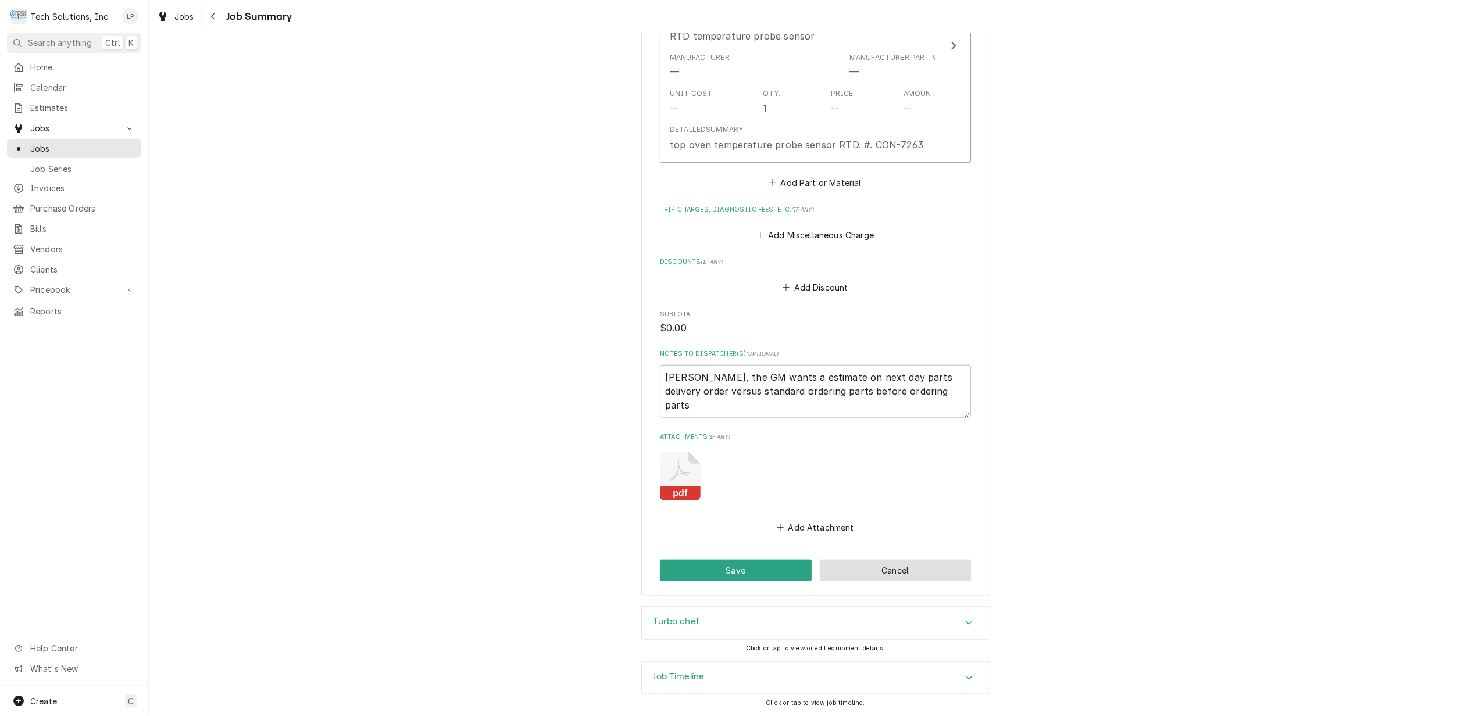
drag, startPoint x: 891, startPoint y: 570, endPoint x: 930, endPoint y: 574, distance: 39.8
click at [891, 570] on button "Cancel" at bounding box center [896, 571] width 152 height 22
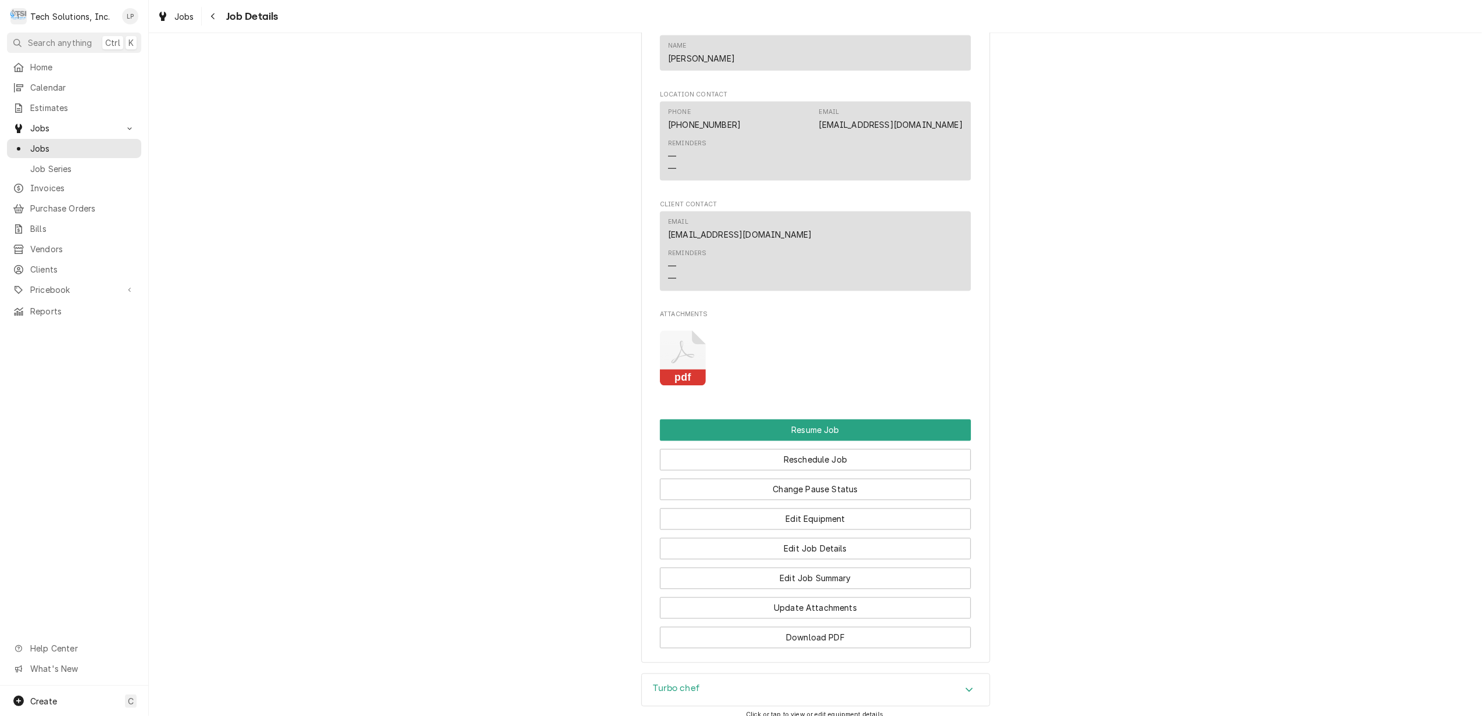
scroll to position [2317, 0]
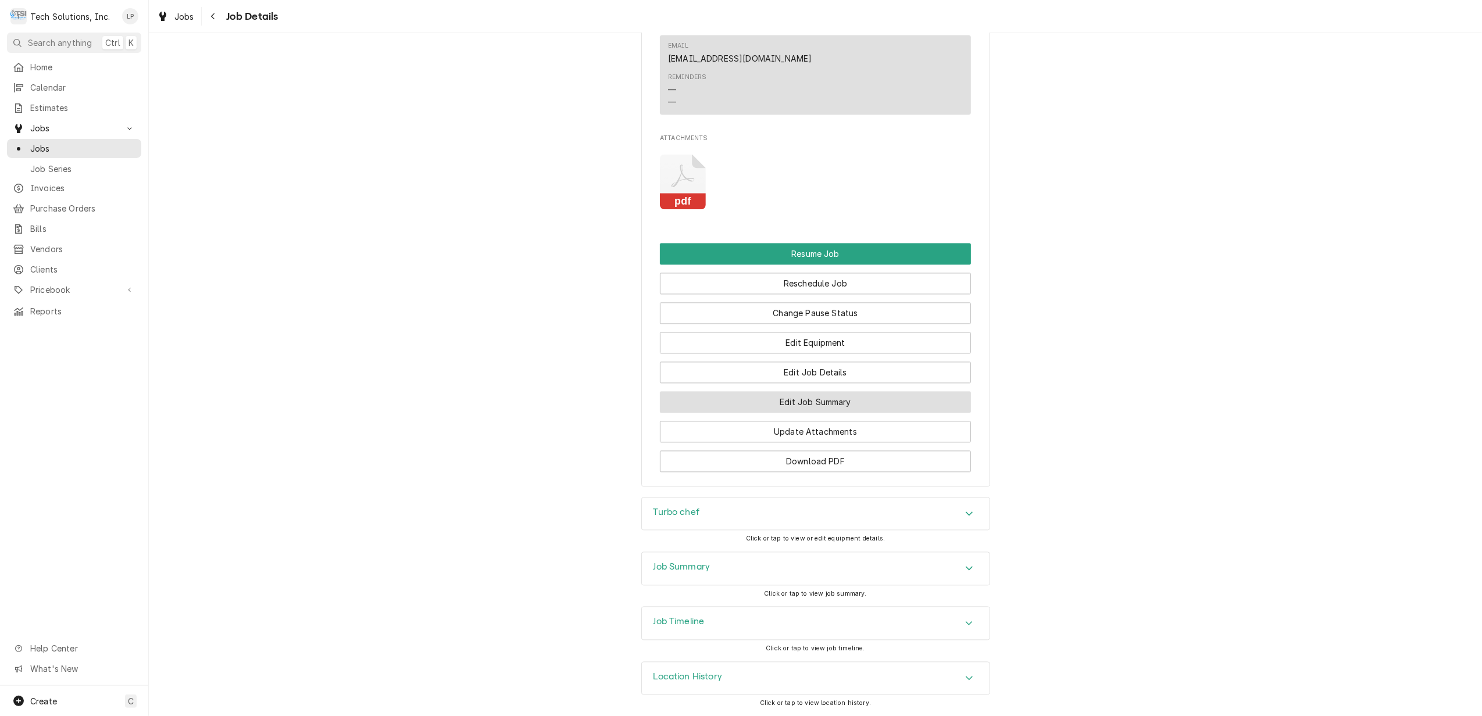
click at [835, 398] on button "Edit Job Summary" at bounding box center [815, 402] width 311 height 22
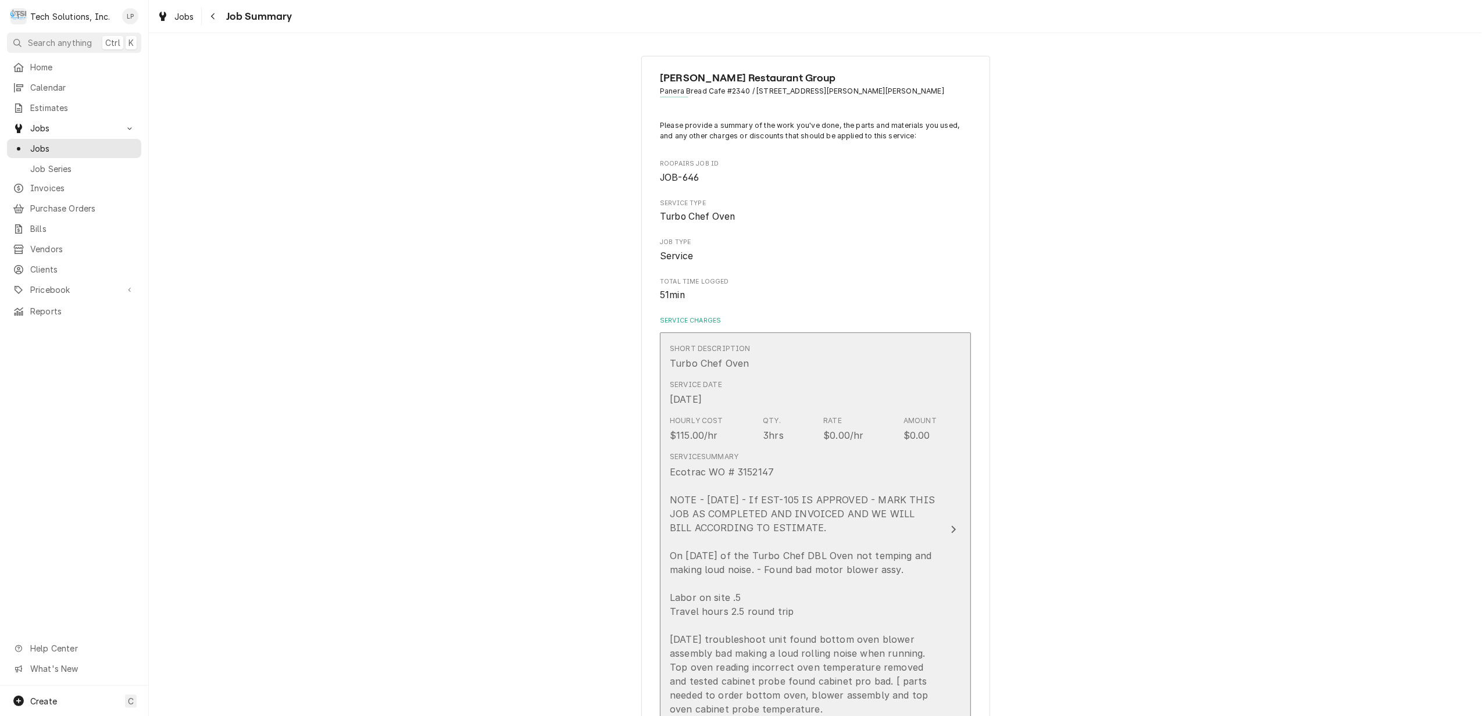
click at [951, 533] on div "Update Line Item" at bounding box center [953, 530] width 15 height 14
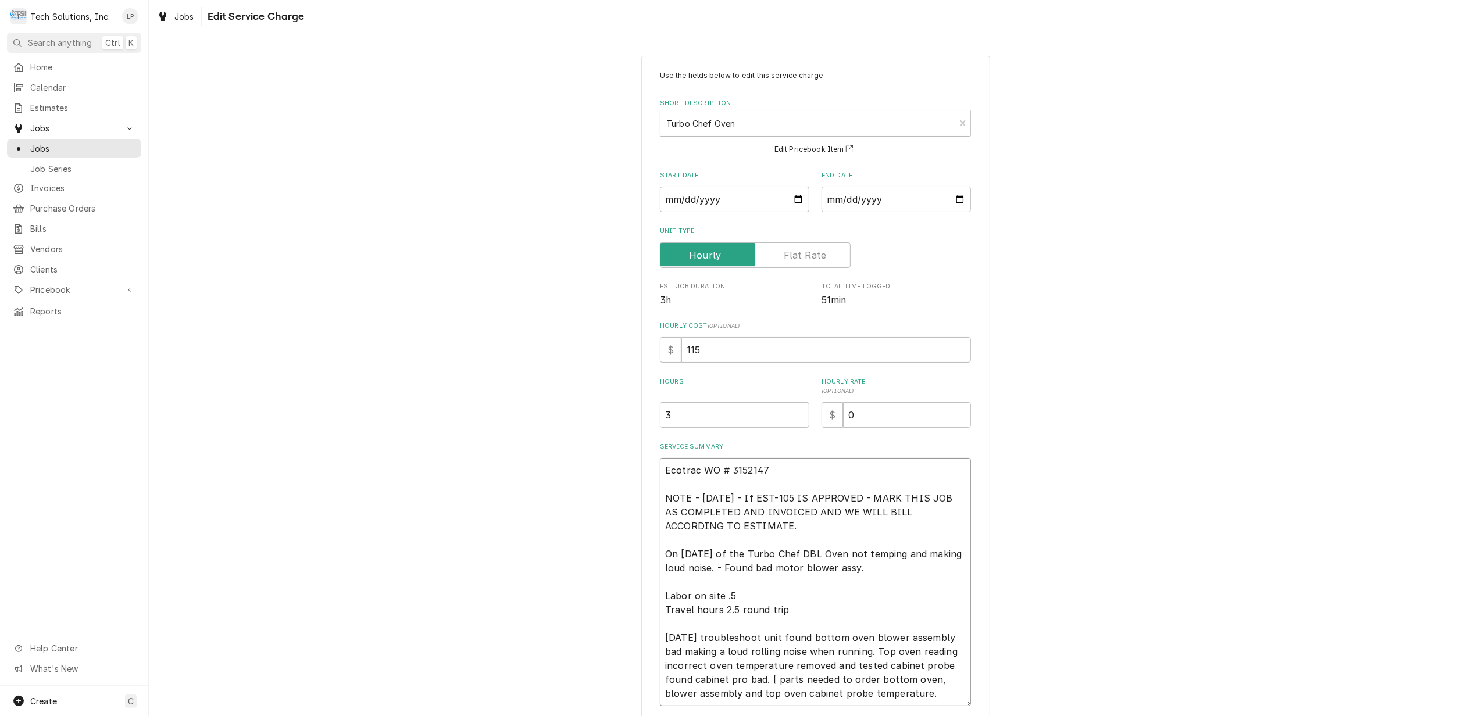
click at [794, 467] on textarea "Ecotrac WO # 3152147 NOTE - 8/29/25 - If EST-105 IS APPROVED - MARK THIS JOB AS…" at bounding box center [815, 582] width 311 height 248
type textarea "x"
type textarea "Ecotrac WO # 3152147 - NOTE - 8/29/25 - If EST-105 IS APPROVED - MARK THIS JOB …"
type textarea "x"
type textarea "Ecotrac WO # 3152147 - NOTE - 8/29/25 - If EST-105 IS APPROVED - MARK THIS JOB …"
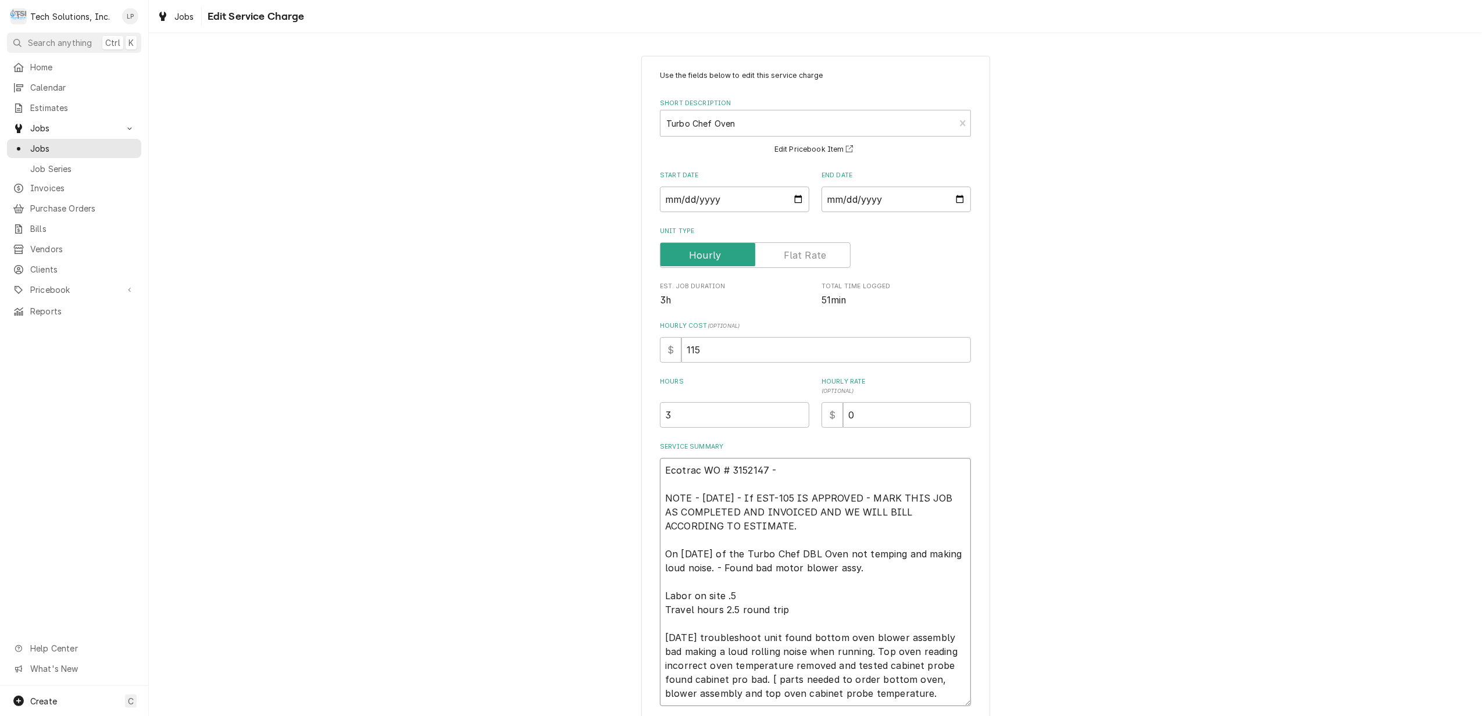
type textarea "x"
type textarea "Ecotrac WO # 3152147 - j NOTE - 8/29/25 - If EST-105 IS APPROVED - MARK THIS JO…"
type textarea "x"
type textarea "Ecotrac WO # 3152147 - jO NOTE - 8/29/25 - If EST-105 IS APPROVED - MARK THIS J…"
type textarea "x"
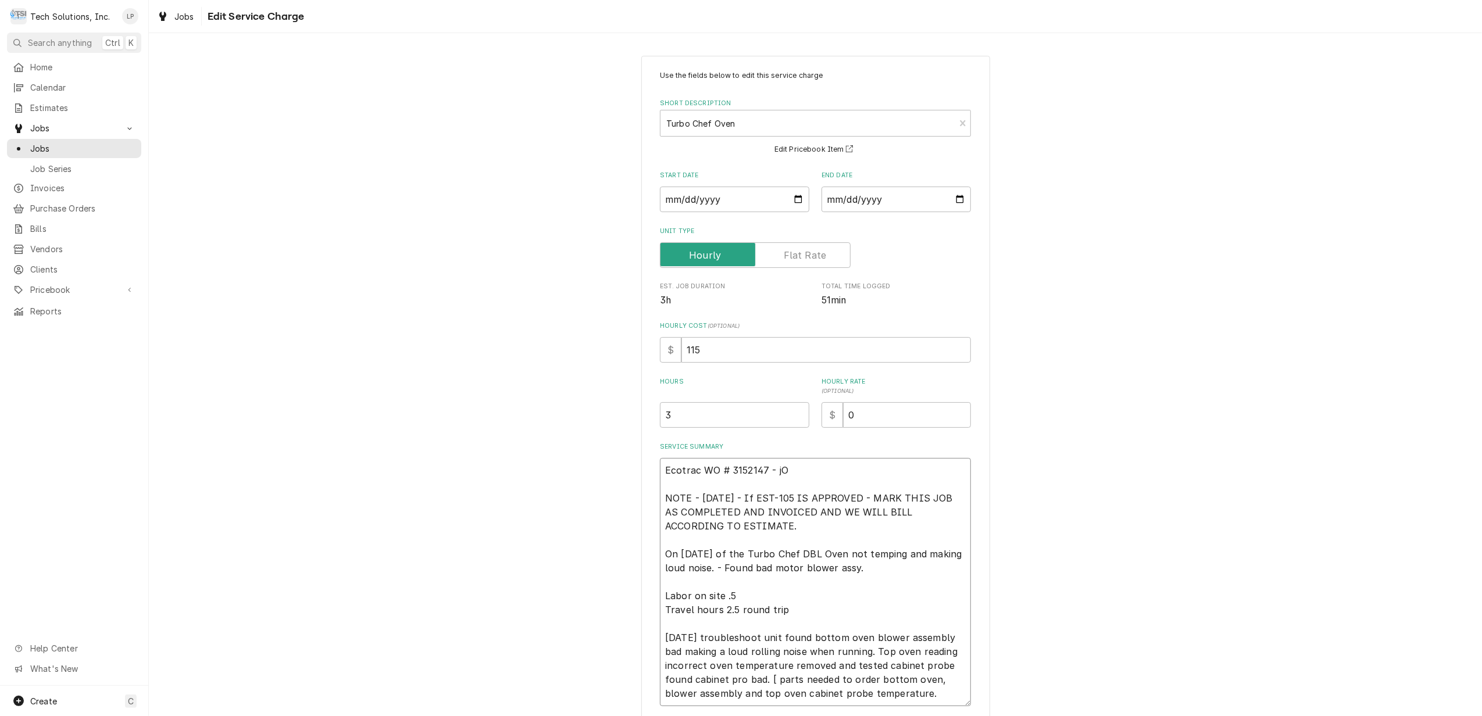
type textarea "Ecotrac WO # 3152147 - jOE NOTE - 8/29/25 - If EST-105 IS APPROVED - MARK THIS …"
type textarea "x"
type textarea "Ecotrac WO # 3152147 - jOE NOTE - 8/29/25 - If EST-105 IS APPROVED - MARK THIS …"
type textarea "x"
type textarea "Ecotrac WO # 3152147 - jOE NOTE - 8/29/25 - If EST-105 IS APPROVED - MARK THIS …"
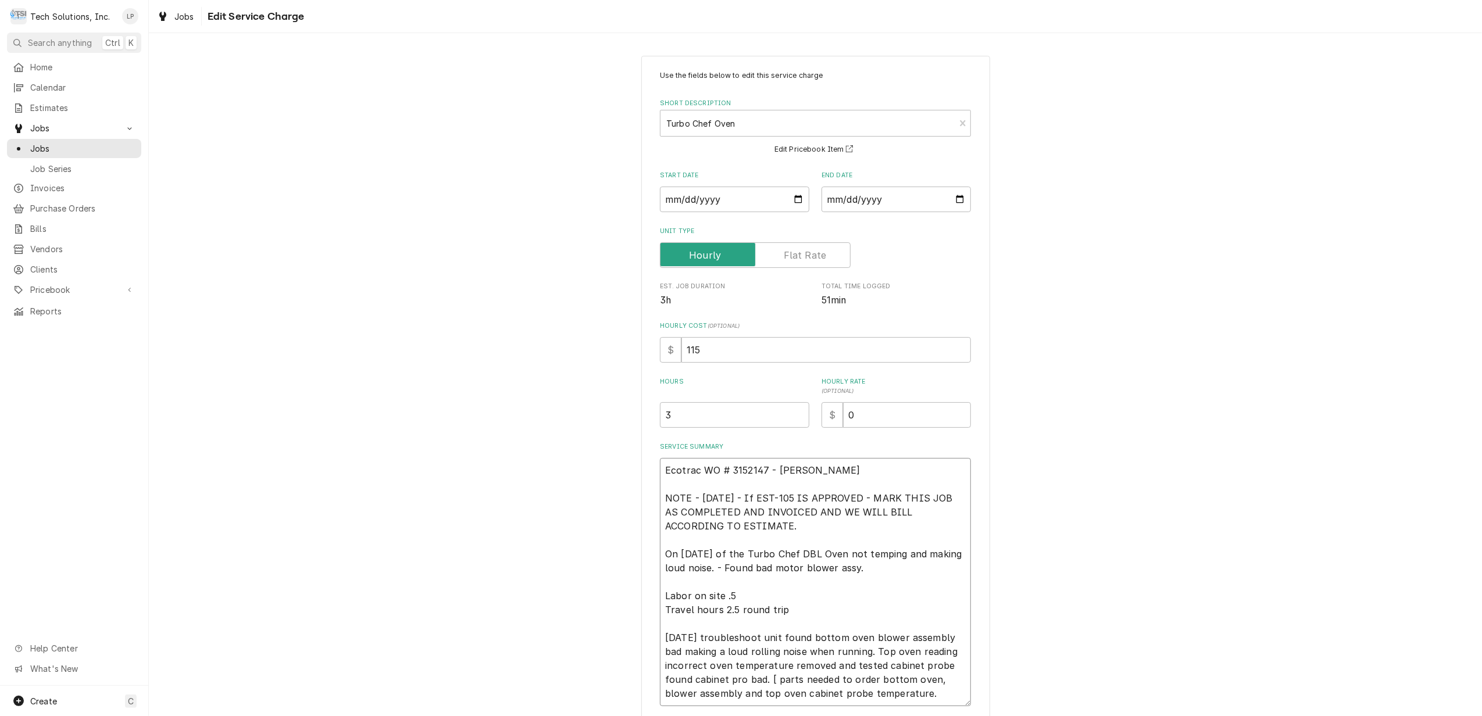
type textarea "x"
type textarea "Ecotrac WO # 3152147 - jO NOTE - 8/29/25 - If EST-105 IS APPROVED - MARK THIS J…"
type textarea "x"
type textarea "Ecotrac WO # 3152147 - j NOTE - 8/29/25 - If EST-105 IS APPROVED - MARK THIS JO…"
type textarea "x"
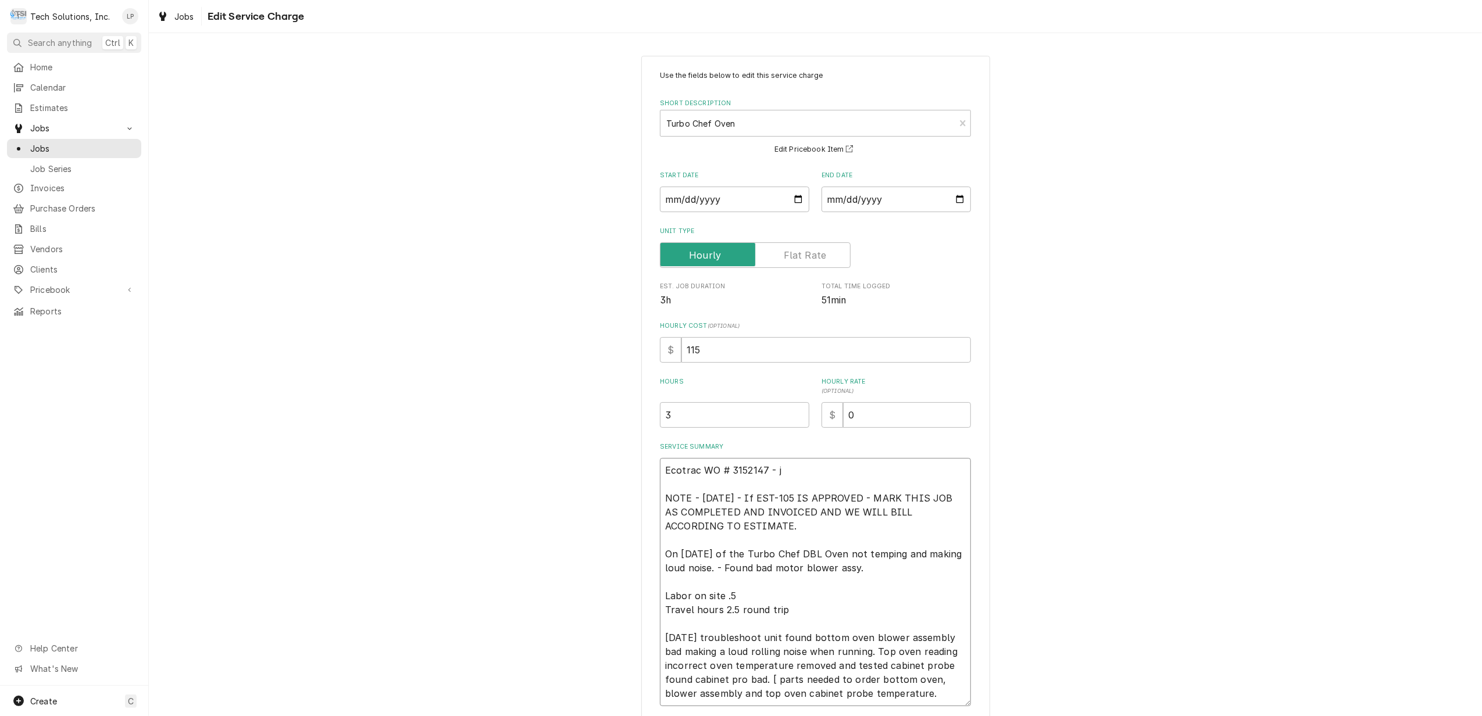
type textarea "Ecotrac WO # 3152147 - NOTE - 8/29/25 - If EST-105 IS APPROVED - MARK THIS JOB …"
type textarea "x"
type textarea "Ecotrac WO # 3152147 - J NOTE - 8/29/25 - If EST-105 IS APPROVED - MARK THIS JO…"
type textarea "x"
type textarea "Ecotrac WO # 3152147 - Jo NOTE - 8/29/25 - If EST-105 IS APPROVED - MARK THIS J…"
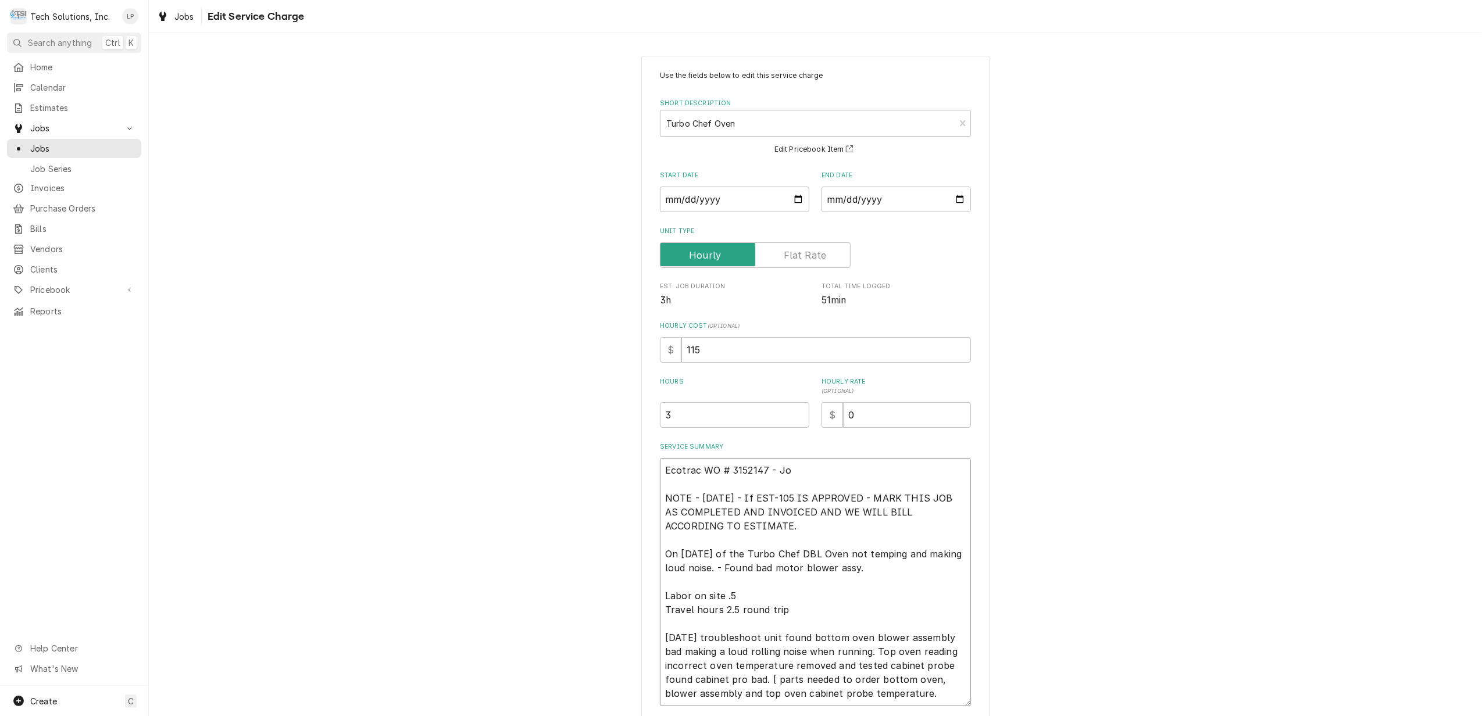
type textarea "x"
type textarea "Ecotrac WO # 3152147 - Joe NOTE - 8/29/25 - If EST-105 IS APPROVED - MARK THIS …"
type textarea "x"
type textarea "Ecotrac WO # 3152147 - Joe NOTE - 8/29/25 - If EST-105 IS APPROVED - MARK THIS …"
type textarea "x"
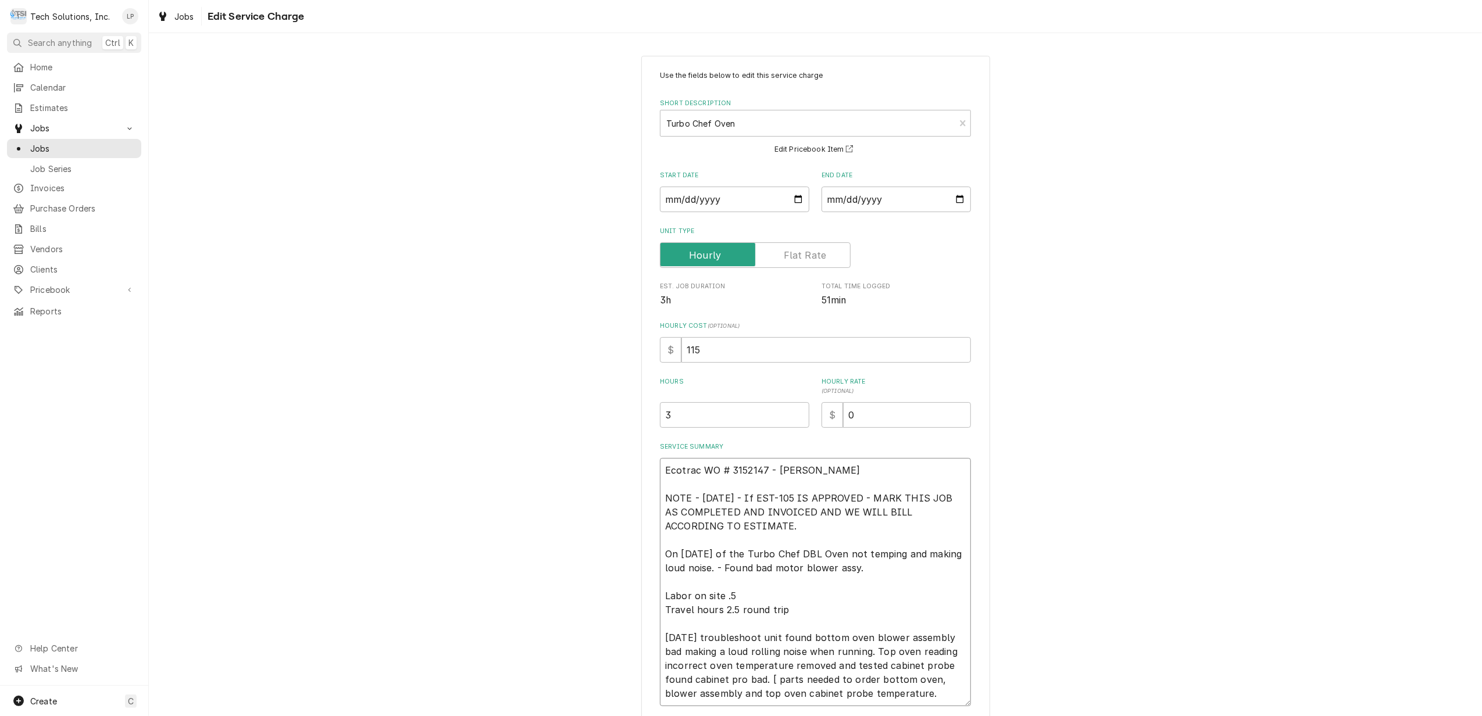
type textarea "Ecotrac WO # 3152147 - Joe e NOTE - 8/29/25 - If EST-105 IS APPROVED - MARK THI…"
type textarea "x"
type textarea "Ecotrac WO # 3152147 - Joe em NOTE - 8/29/25 - If EST-105 IS APPROVED - MARK TH…"
type textarea "x"
type textarea "Ecotrac WO # 3152147 - Joe ema NOTE - 8/29/25 - If EST-105 IS APPROVED - MARK T…"
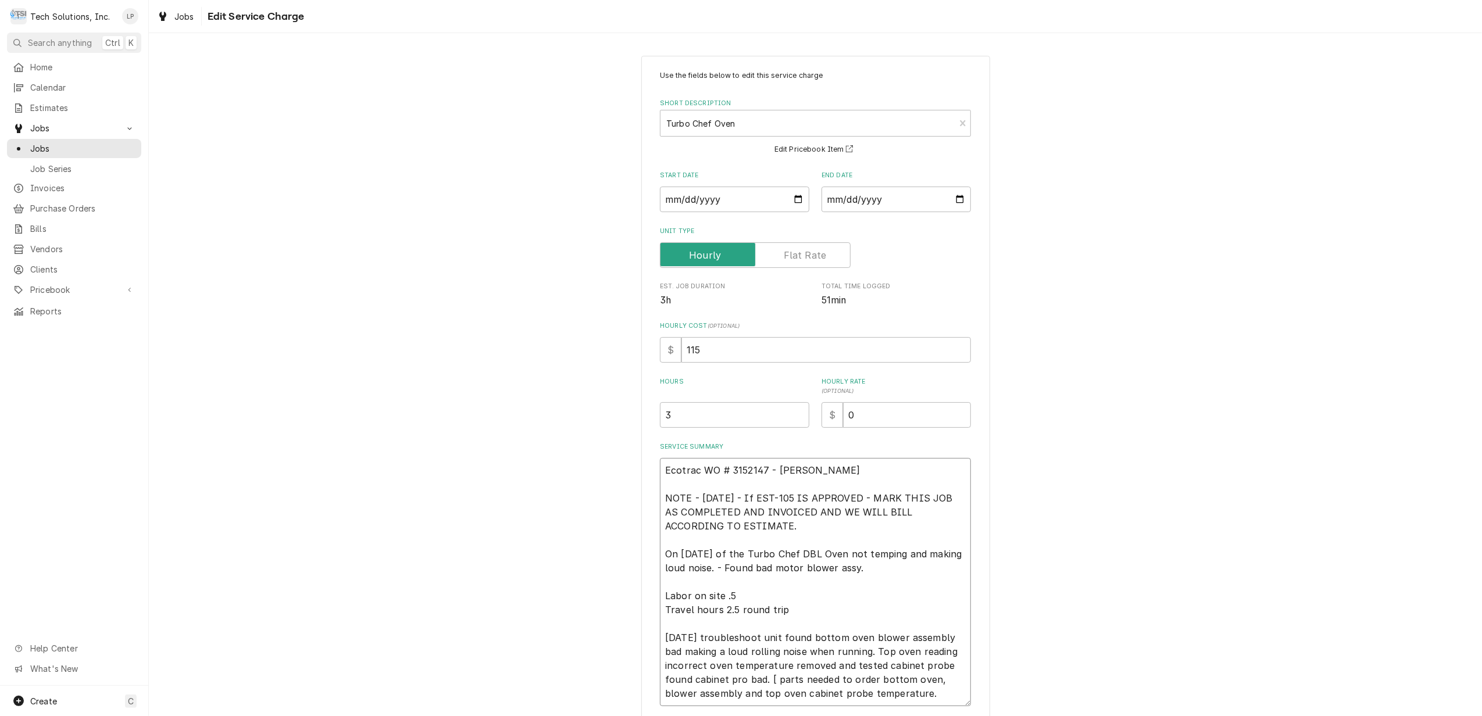
type textarea "x"
type textarea "Ecotrac WO # 3152147 - Joe emai NOTE - 8/29/25 - If EST-105 IS APPROVED - MARK …"
type textarea "x"
type textarea "Ecotrac WO # 3152147 - Joe email NOTE - 8/29/25 - If EST-105 IS APPROVED - MARK…"
type textarea "x"
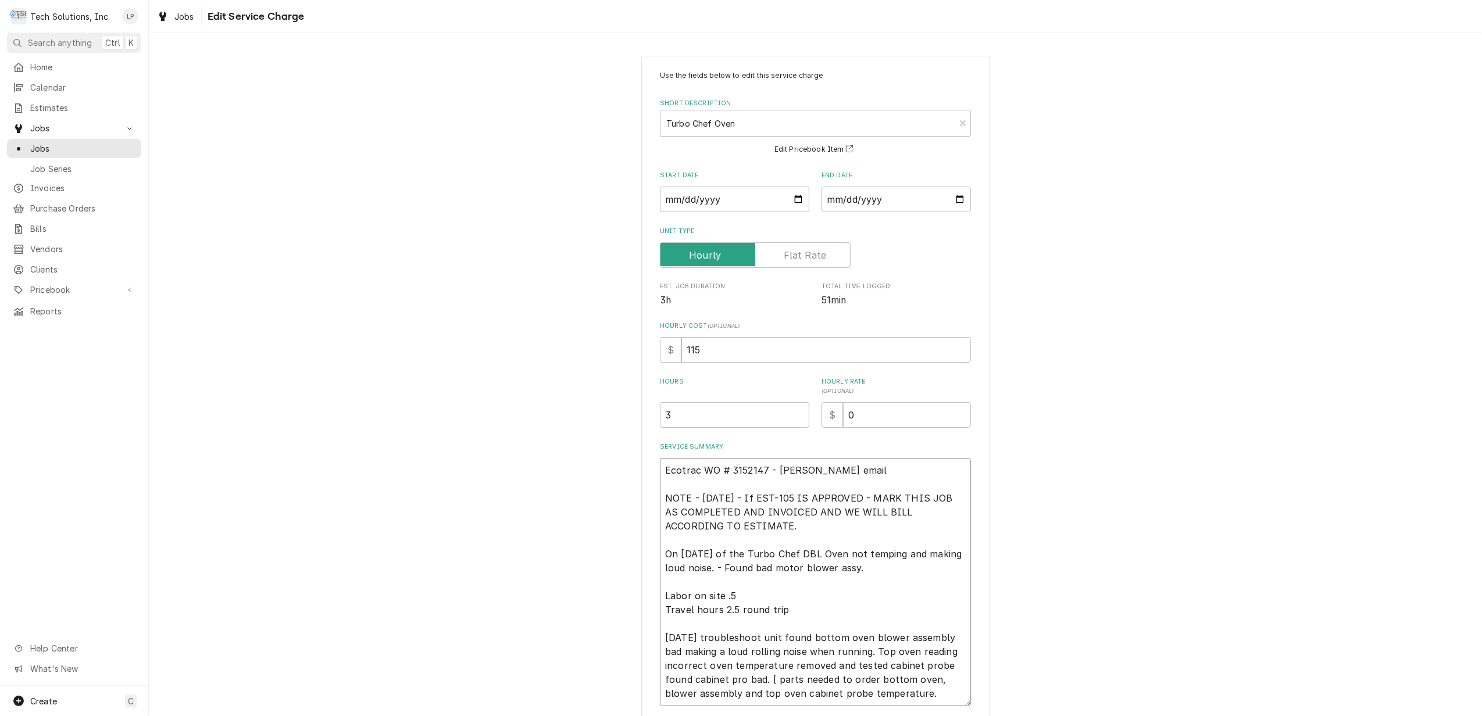
type textarea "Ecotrac WO # 3152147 - Joe emaile NOTE - 8/29/25 - If EST-105 IS APPROVED - MAR…"
type textarea "x"
type textarea "Ecotrac WO # 3152147 - Joe emailed NOTE - 8/29/25 - If EST-105 IS APPROVED - MA…"
type textarea "x"
type textarea "Ecotrac WO # 3152147 - Joe emailed NOTE - 8/29/25 - If EST-105 IS APPROVED - MA…"
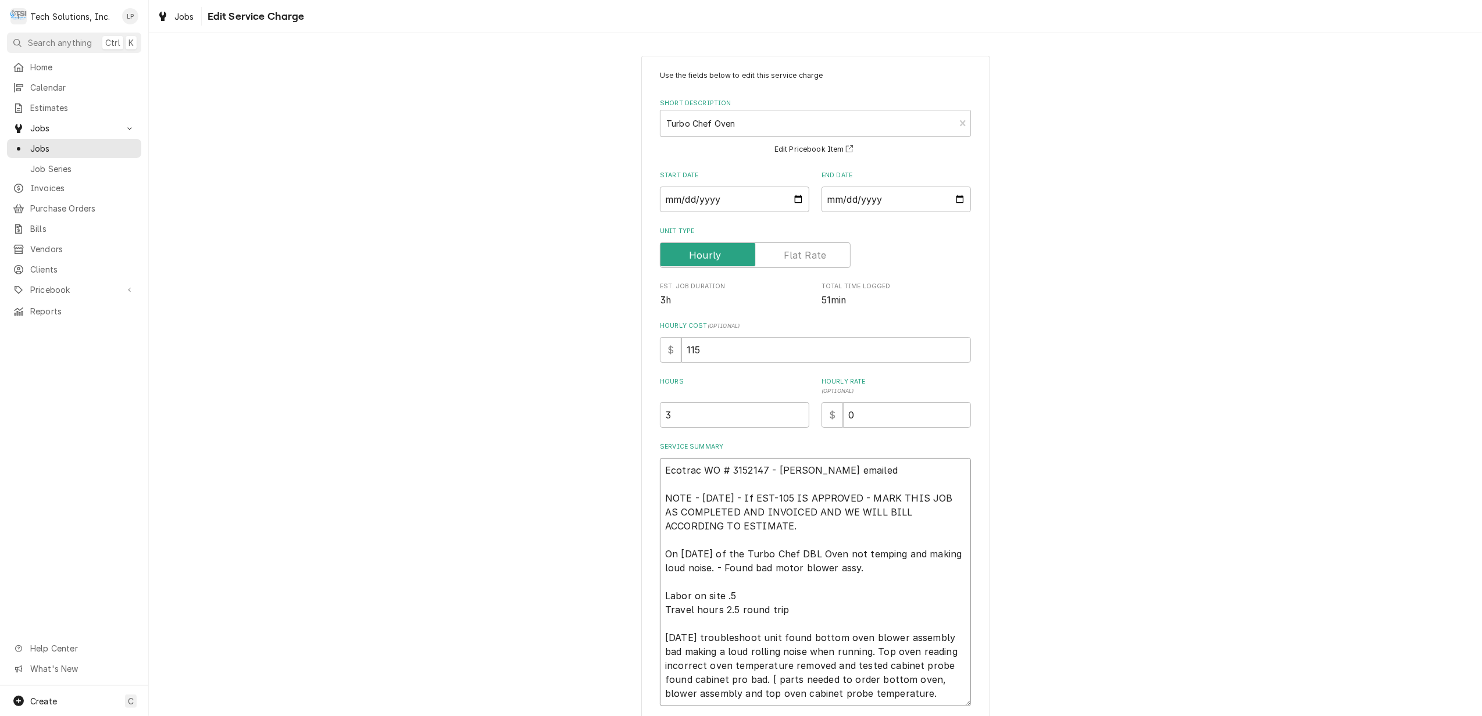
type textarea "x"
type textarea "Ecotrac WO # 3152147 - Joe emailed S NOTE - 8/29/25 - If EST-105 IS APPROVED - …"
type textarea "x"
type textarea "Ecotrac WO # 3152147 - Joe emailed St NOTE - 8/29/25 - If EST-105 IS APPROVED -…"
type textarea "x"
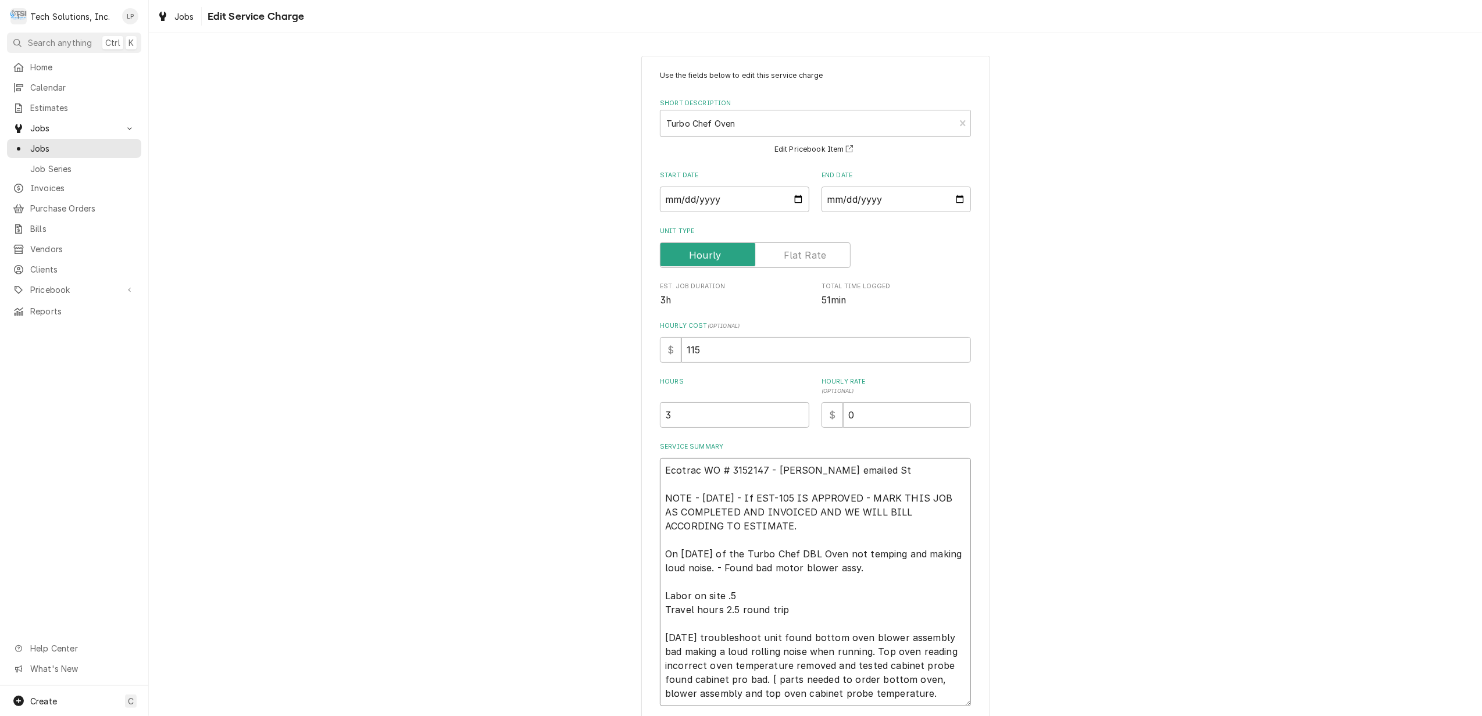
type textarea "Ecotrac WO # 3152147 - Joe emailed Sta NOTE - 8/29/25 - If EST-105 IS APPROVED …"
type textarea "x"
type textarea "Ecotrac WO # 3152147 - Joe emailed Stac NOTE - 8/29/25 - If EST-105 IS APPROVED…"
type textarea "x"
type textarea "Ecotrac WO # 3152147 - Joe emailed Stace NOTE - 8/29/25 - If EST-105 IS APPROVE…"
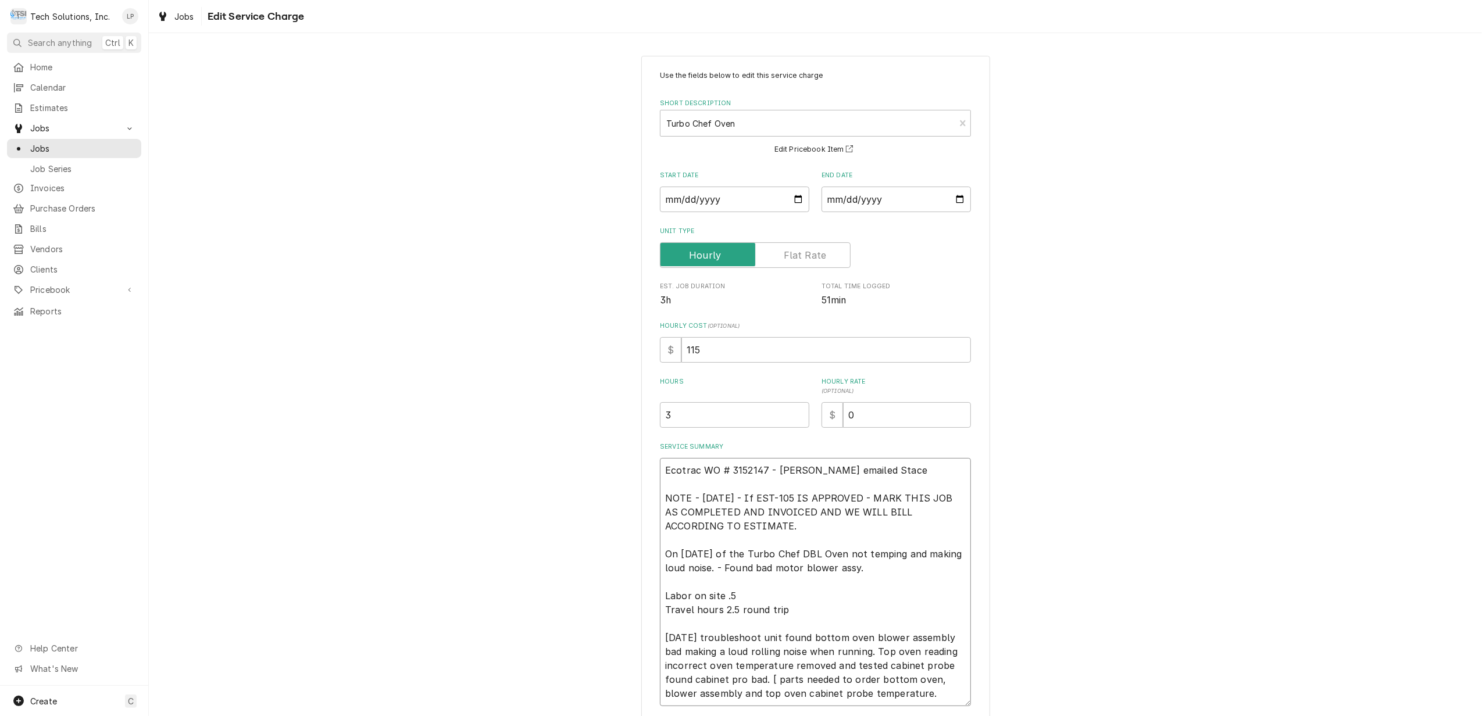
type textarea "x"
type textarea "Ecotrac WO # 3152147 - Joe emailed Stacey NOTE - 8/29/25 - If EST-105 IS APPROV…"
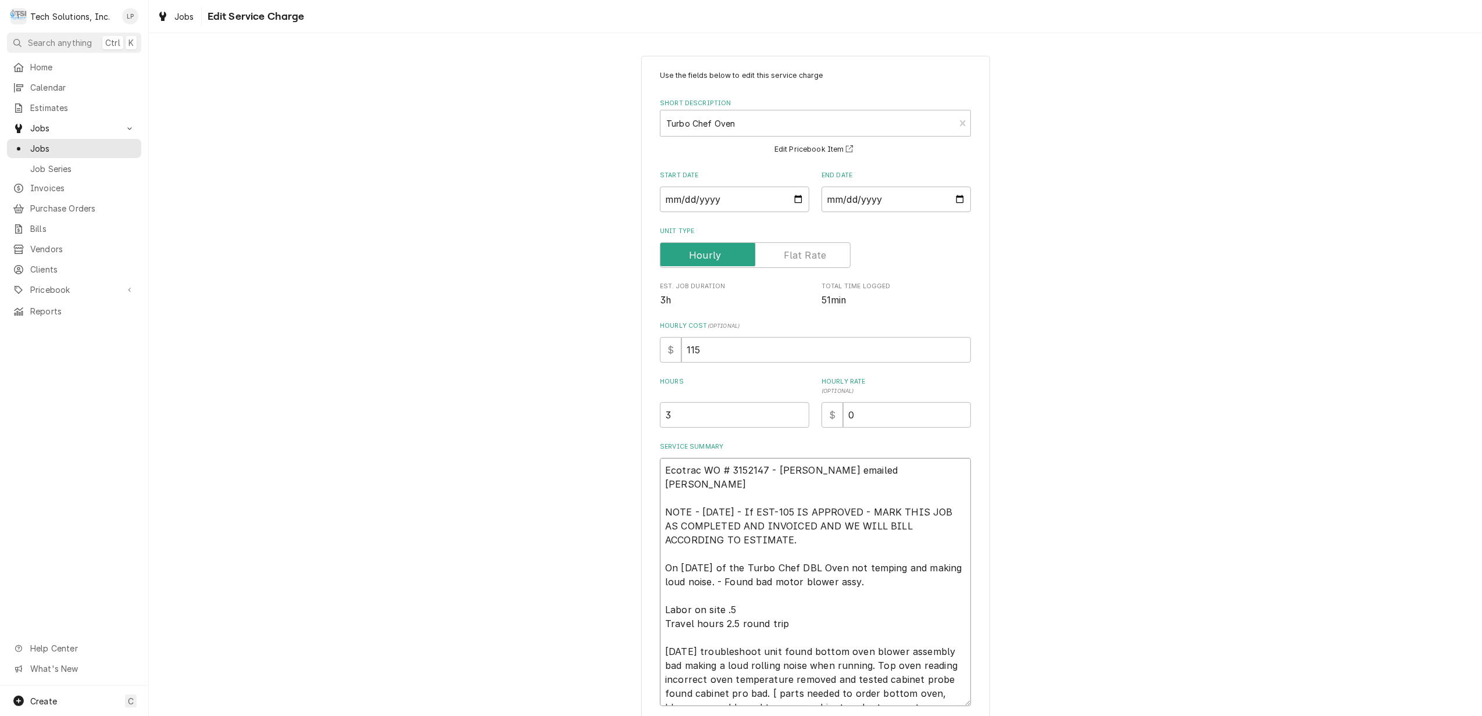
type textarea "x"
type textarea "Ecotrac WO # 3152147 - Joe emailed Stacey NOTE - 8/29/25 - If EST-105 IS APPROV…"
type textarea "x"
type textarea "Ecotrac WO # 3152147 - Joe emailed Stacey a NOTE - 8/29/25 - If EST-105 IS APPR…"
type textarea "x"
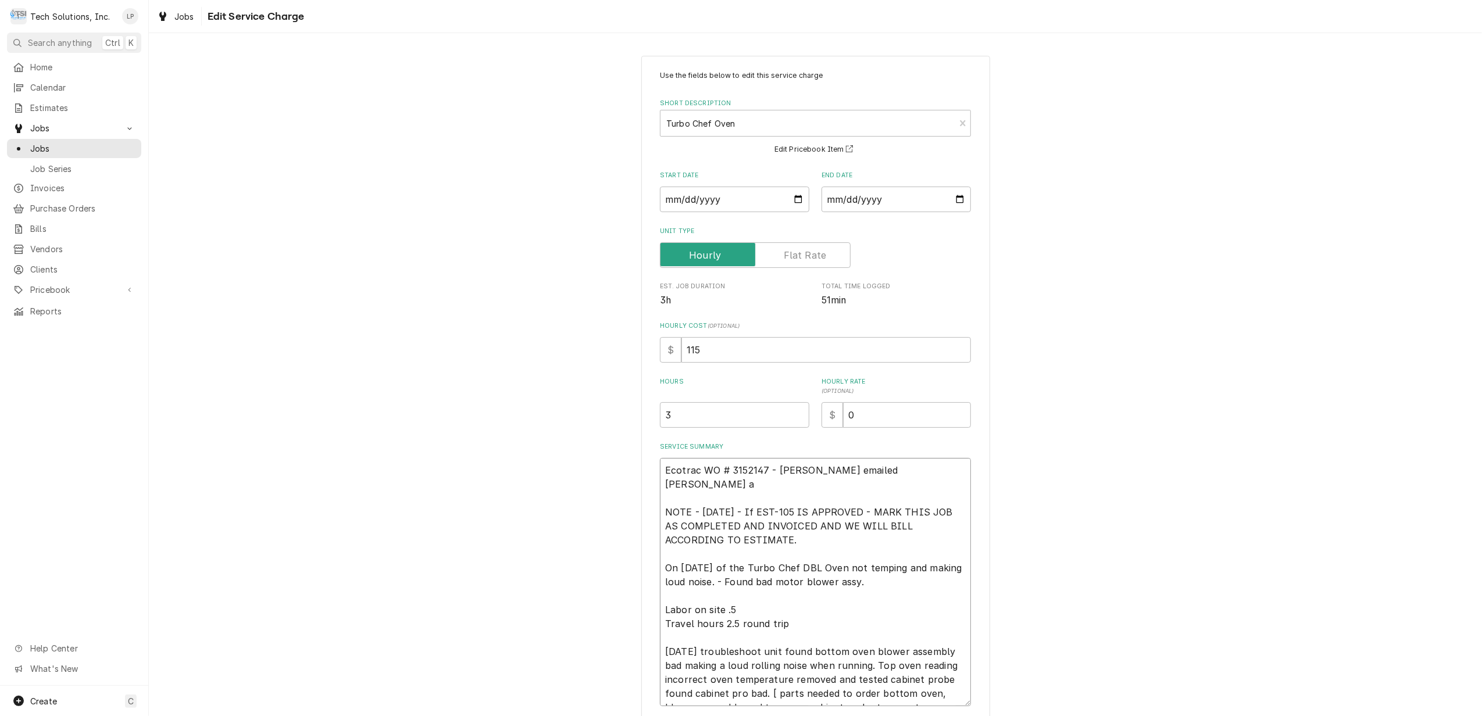
type textarea "Ecotrac WO # 3152147 - Joe emailed Stacey an NOTE - 8/29/25 - If EST-105 IS APP…"
type textarea "x"
type textarea "Ecotrac WO # 3152147 - Joe emailed Stacey and NOTE - 8/29/25 - If EST-105 IS AP…"
type textarea "x"
type textarea "Ecotrac WO # 3152147 - Joe emailed Stacey and NOTE - 8/29/25 - If EST-105 IS AP…"
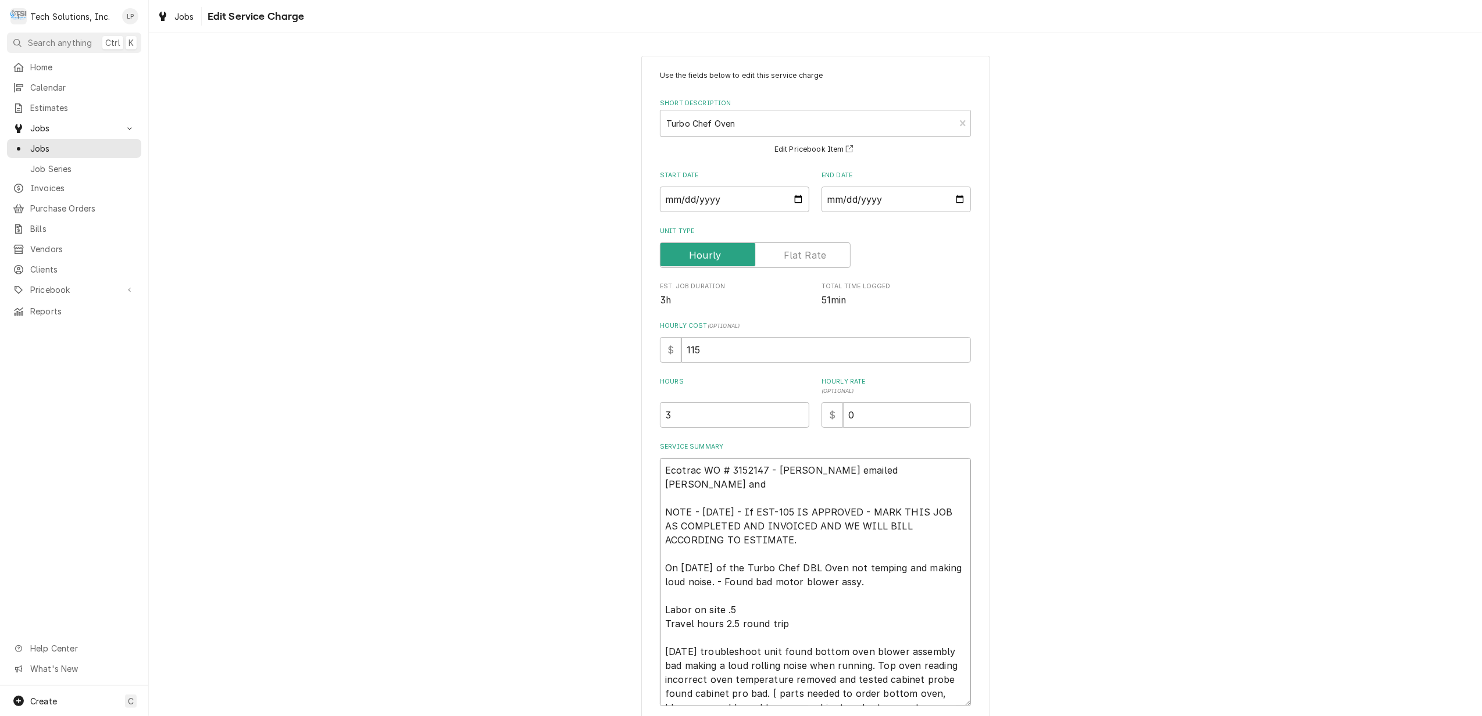
type textarea "x"
type textarea "Ecotrac WO # 3152147 - Joe emailed Stacey and G NOTE - 8/29/25 - If EST-105 IS …"
type textarea "x"
type textarea "Ecotrac WO # 3152147 - Joe emailed Stacey and Ga NOTE - 8/29/25 - If EST-105 IS…"
type textarea "x"
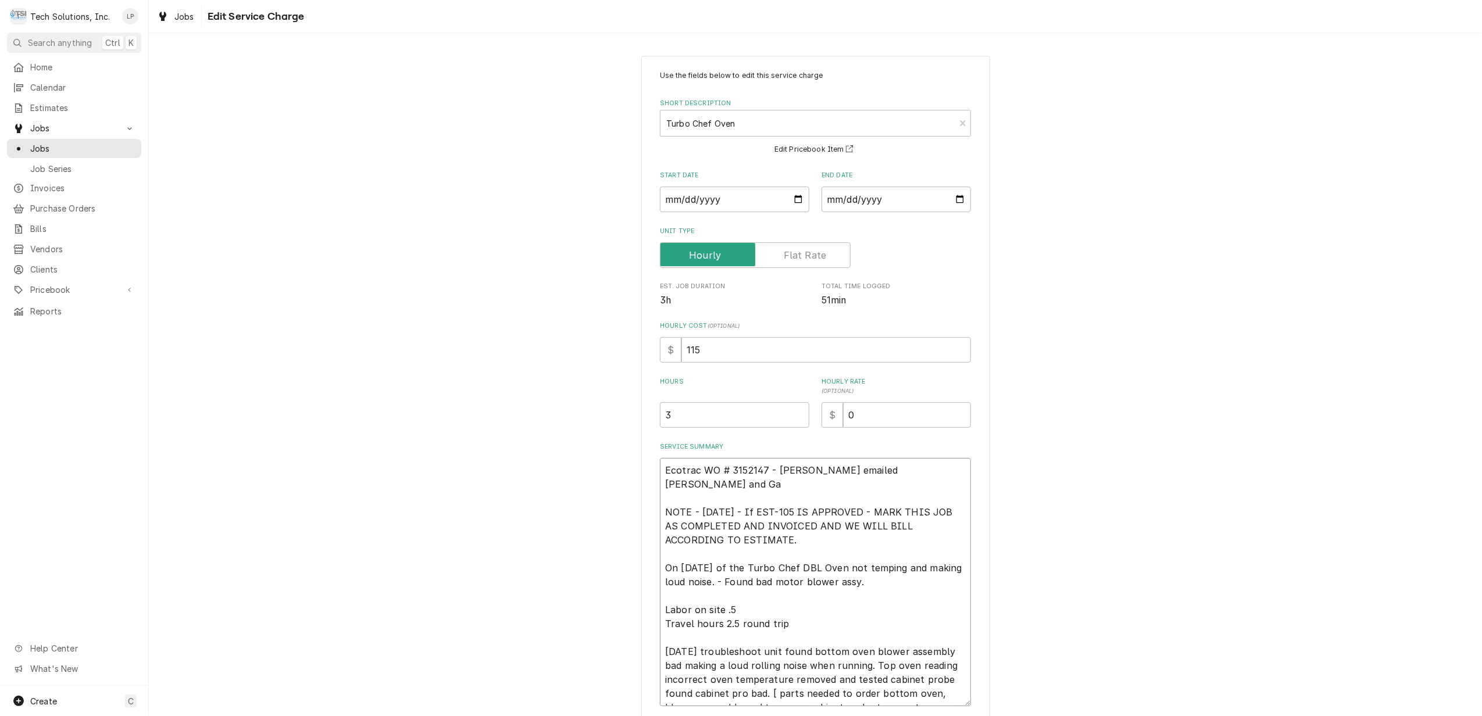
type textarea "Ecotrac WO # 3152147 - Joe emailed Stacey and Gab NOTE - 8/29/25 - If EST-105 I…"
type textarea "x"
type textarea "Ecotrac WO # 3152147 - Joe emailed Stacey and Gabb NOTE - 8/29/25 - If EST-105 …"
type textarea "x"
type textarea "Ecotrac WO # 3152147 - Joe emailed Stacey and Gabby NOTE - 8/29/25 - If EST-105…"
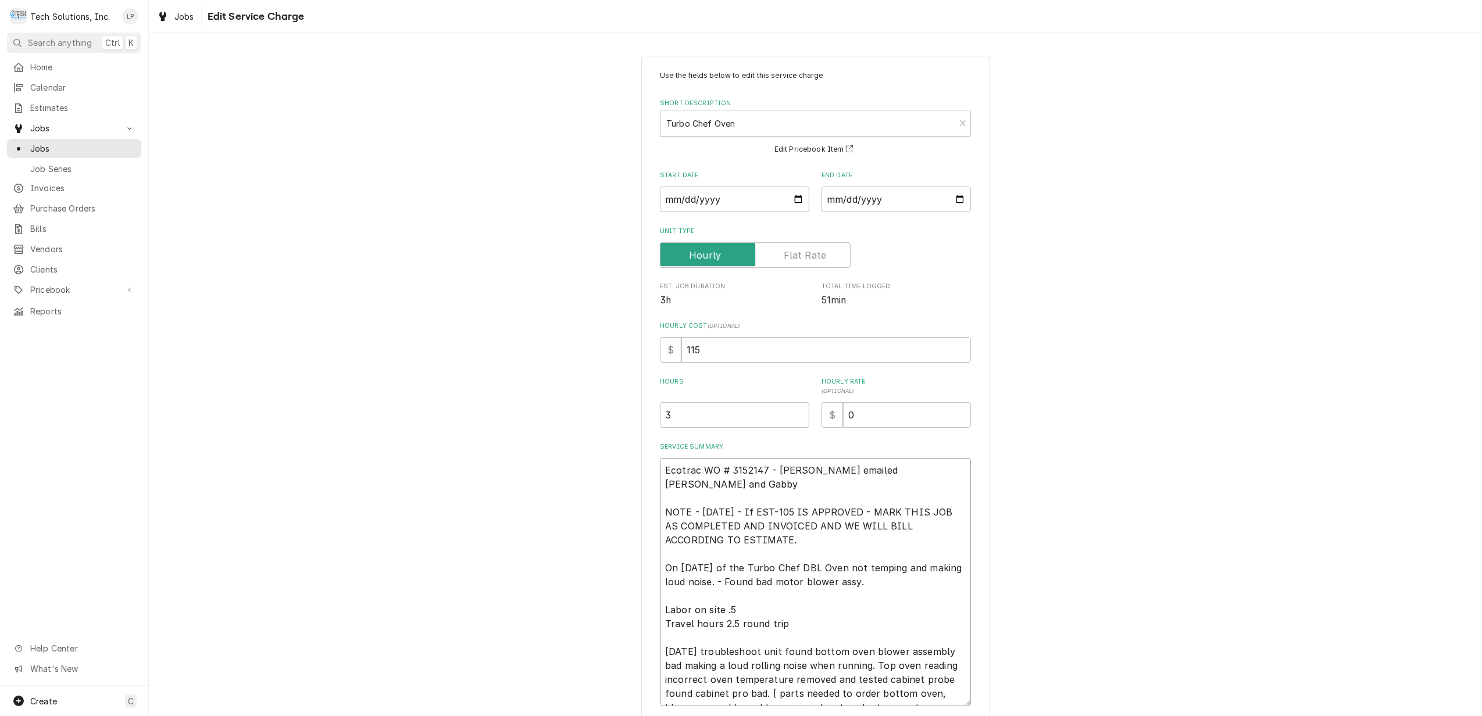
type textarea "x"
type textarea "Ecotrac WO # 3152147 - Joe emailed Stacey and Gabby NOTE - 8/29/25 - If EST-105…"
type textarea "x"
type textarea "Ecotrac WO # 3152147 - Joe emailed Stacey and Gabby a NOTE - 8/29/25 - If EST-1…"
type textarea "x"
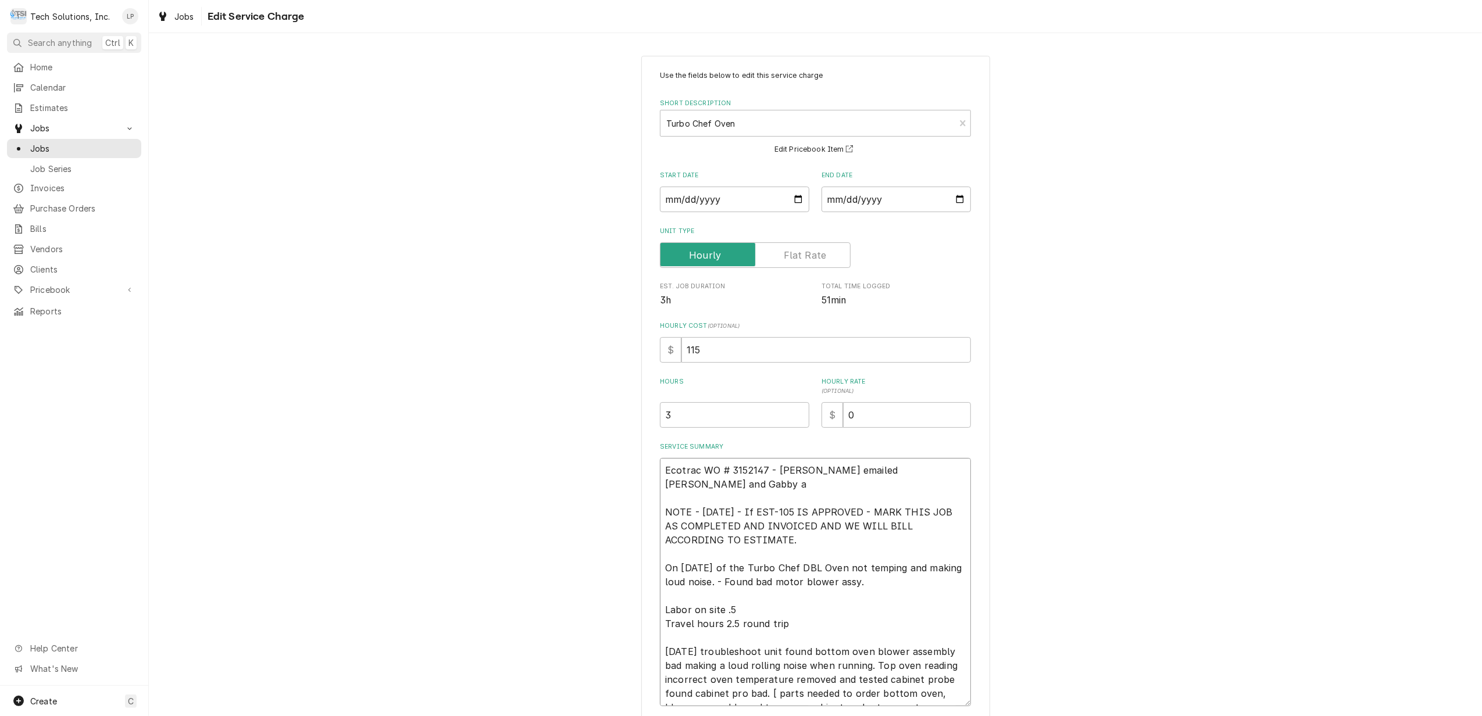
type textarea "Ecotrac WO # 3152147 - Joe emailed Stacey and Gabby an NOTE - 8/29/25 - If EST-…"
type textarea "x"
type textarea "Ecotrac WO # 3152147 - Joe emailed Stacey and Gabby an NOTE - 8/29/25 - If EST-…"
type textarea "x"
type textarea "Ecotrac WO # 3152147 - Joe emailed Stacey and Gabby an e NOTE - 8/29/25 - If ES…"
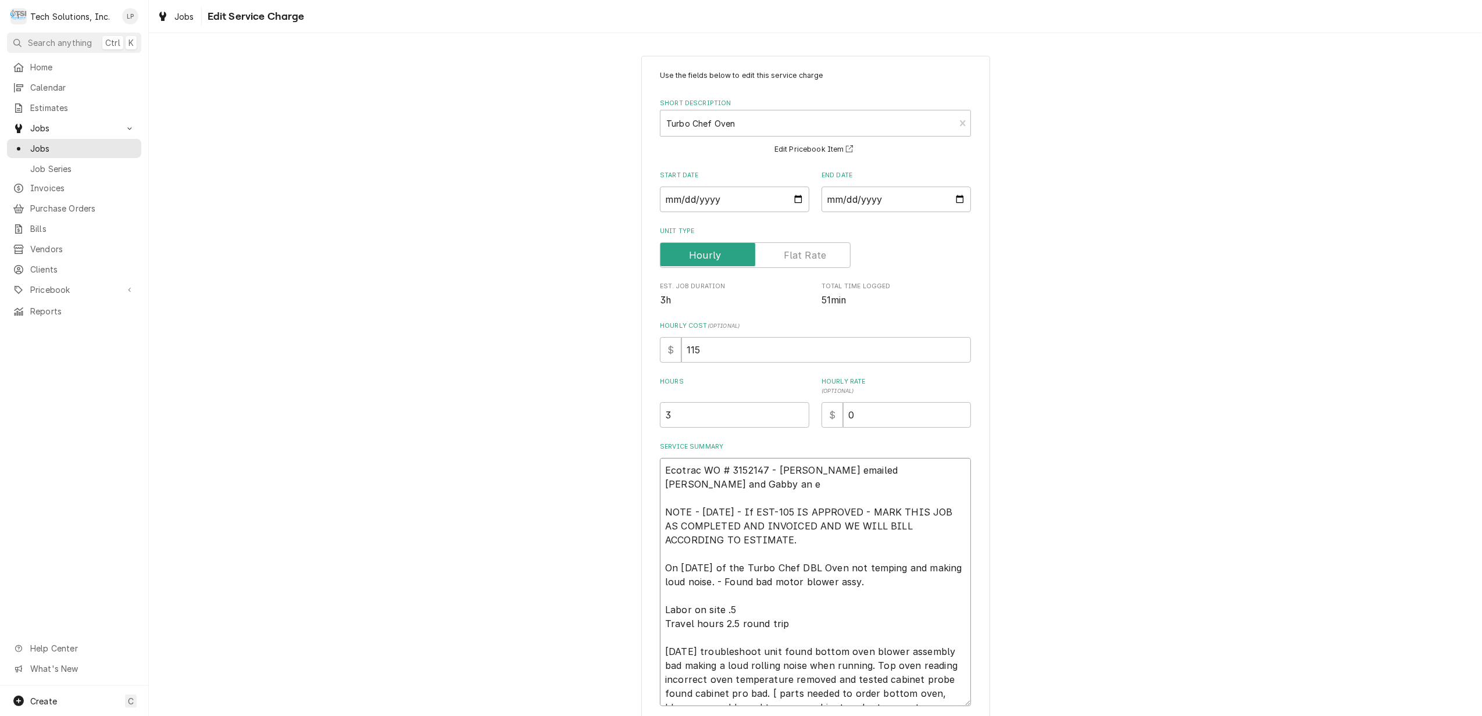
type textarea "x"
type textarea "Ecotrac WO # 3152147 - Joe emailed Stacey and Gabby an es NOTE - 8/29/25 - If E…"
type textarea "x"
type textarea "Ecotrac WO # 3152147 - Joe emailed Stacey and Gabby an est NOTE - 8/29/25 - If …"
type textarea "x"
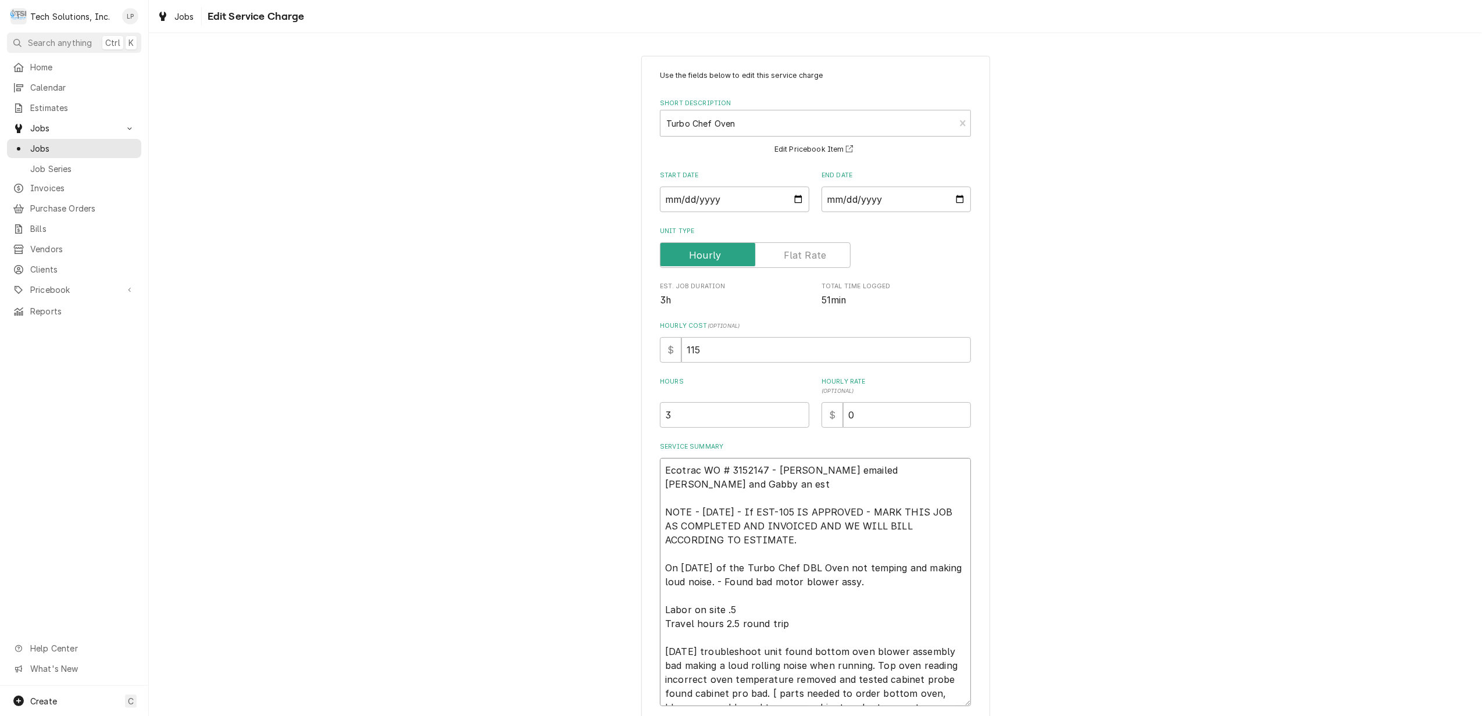
type textarea "Ecotrac WO # 3152147 - Joe emailed Stacey and Gabby an esti NOTE - 8/29/25 - If…"
type textarea "x"
type textarea "Ecotrac WO # 3152147 - Joe emailed Stacey and Gabby an estim NOTE - 8/29/25 - I…"
type textarea "x"
type textarea "Ecotrac WO # 3152147 - Joe emailed Stacey and Gabby an estima NOTE - 8/29/25 - …"
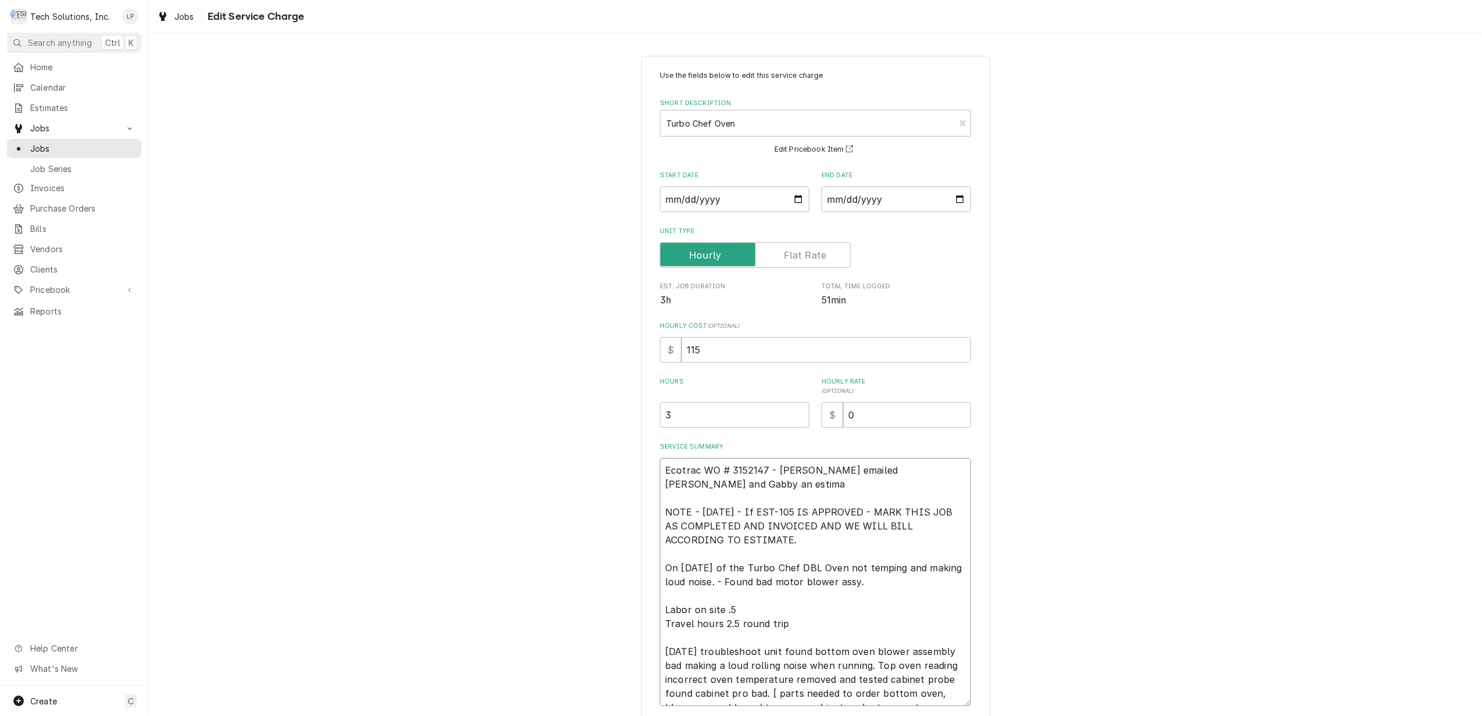
type textarea "x"
type textarea "Ecotrac WO # 3152147 - Joe emailed Stacey and Gabby an estimat NOTE - 8/29/25 -…"
type textarea "x"
type textarea "Ecotrac WO # 3152147 - Joe emailed Stacey and Gabby an estimate NOTE - 8/29/25 …"
type textarea "x"
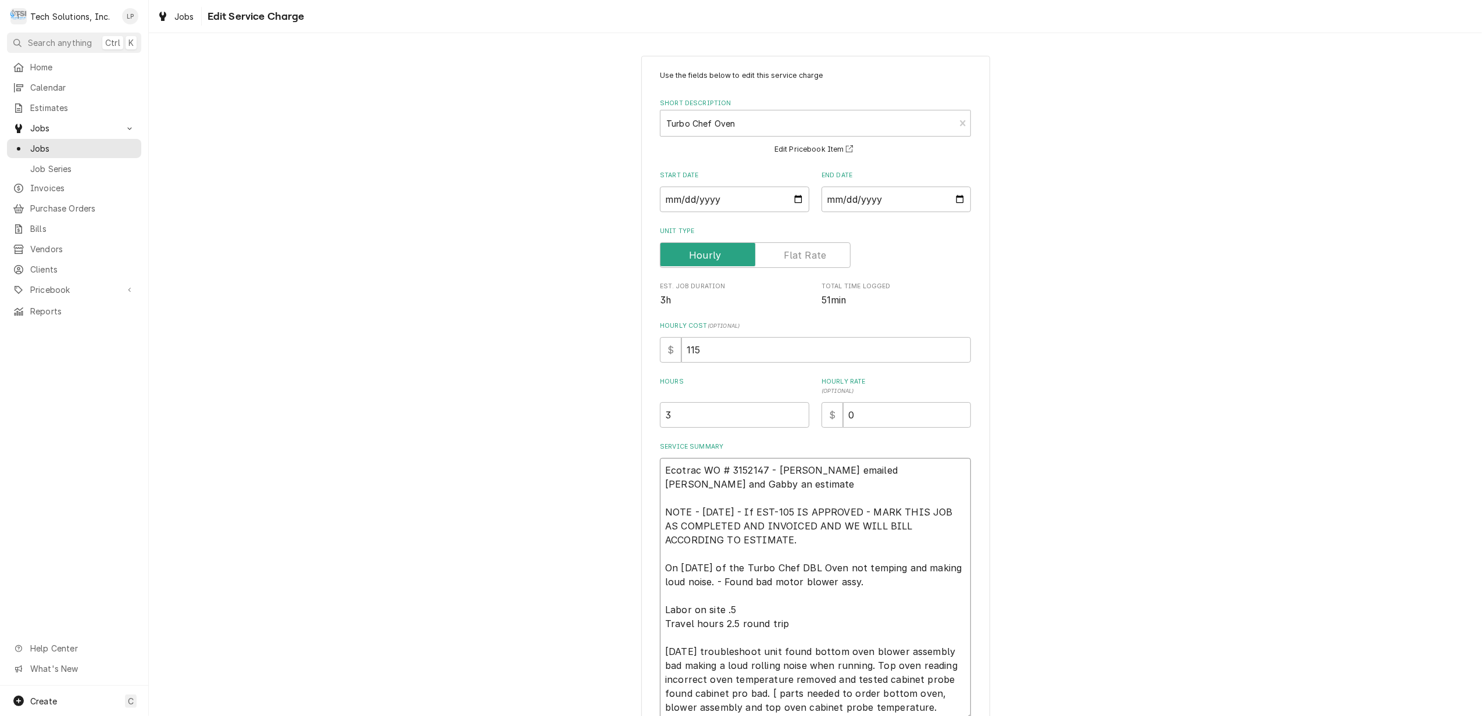
type textarea "Ecotrac WO # 3152147 - Joe emailed Stacey and Gabby an estimate NOTE - 8/29/25 …"
type textarea "x"
type textarea "Ecotrac WO # 3152147 - Joe emailed Stacey and Gabby an estimate 8 NOTE - 8/29/2…"
type textarea "x"
type textarea "Ecotrac WO # 3152147 - Joe emailed Stacey and Gabby an estimate 8/ NOTE - 8/29/…"
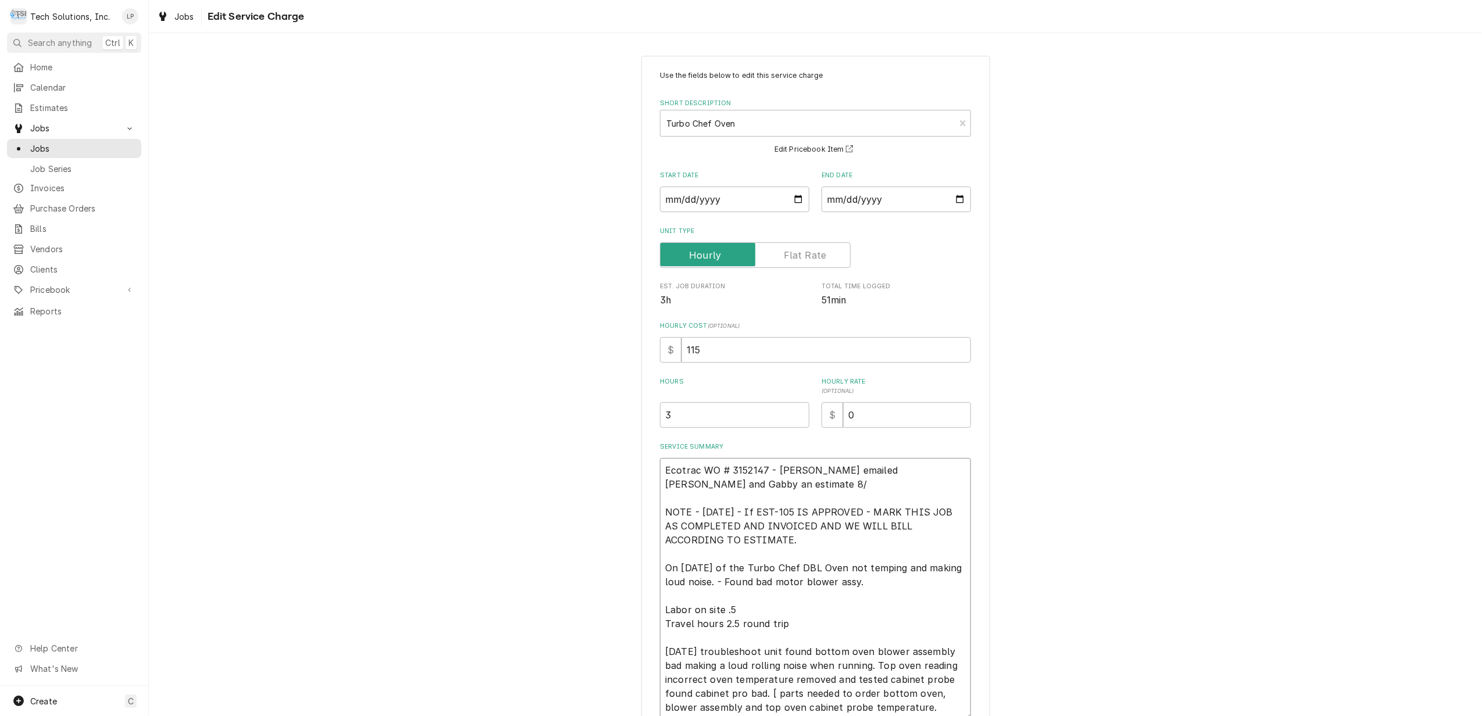
type textarea "x"
type textarea "Ecotrac WO # 3152147 - Joe emailed Stacey and Gabby an estimate 8/2 NOTE - 8/29…"
type textarea "x"
type textarea "Ecotrac WO # 3152147 - Joe emailed Stacey and Gabby an estimate 8/29 NOTE - 8/2…"
type textarea "x"
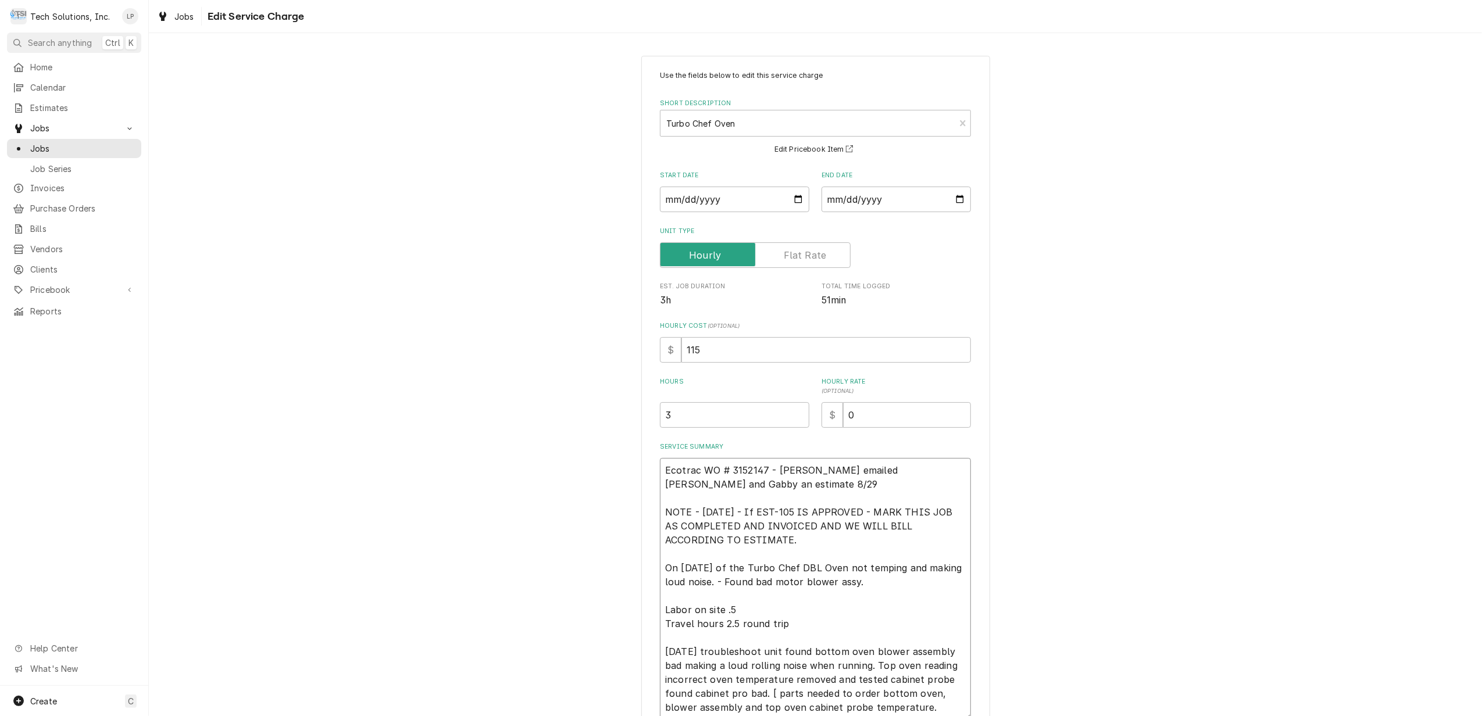
type textarea "Ecotrac WO # 3152147 - Joe emailed Stacey and Gabby an estimate 8/29/ NOTE - 8/…"
type textarea "x"
type textarea "Ecotrac WO # 3152147 - Joe emailed Stacey and Gabby an estimate 8/29/2 NOTE - 8…"
type textarea "x"
type textarea "Ecotrac WO # 3152147 - Joe emailed Stacey and Gabby an estimate 8/29/25 NOTE - …"
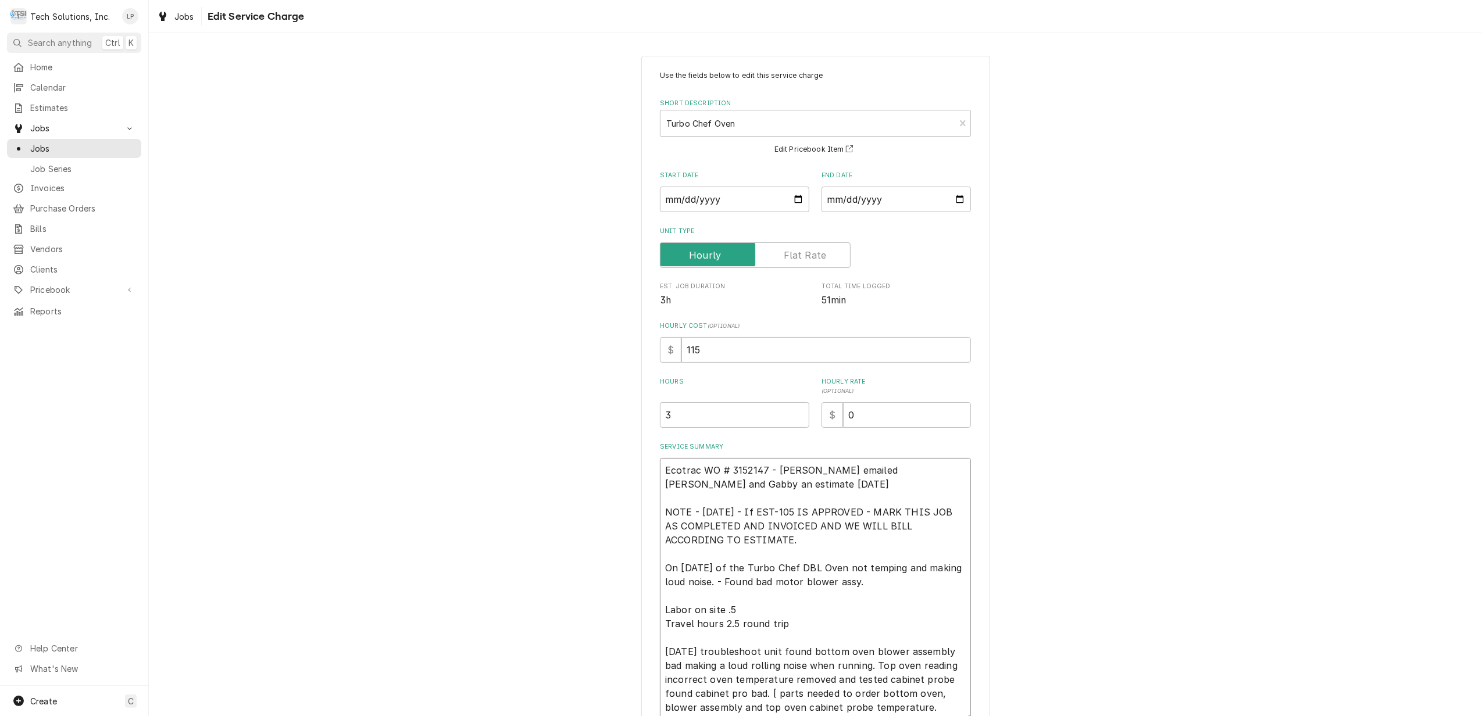
type textarea "x"
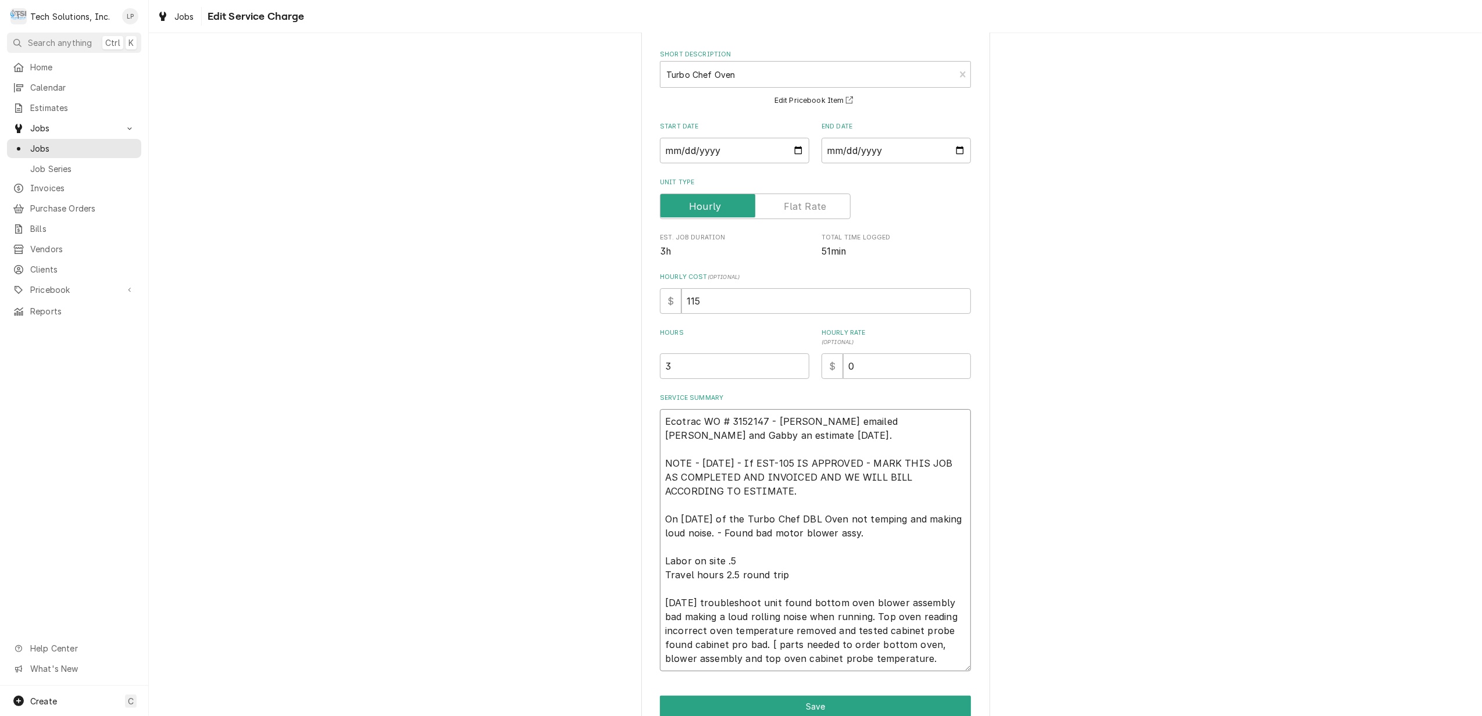
scroll to position [106, 0]
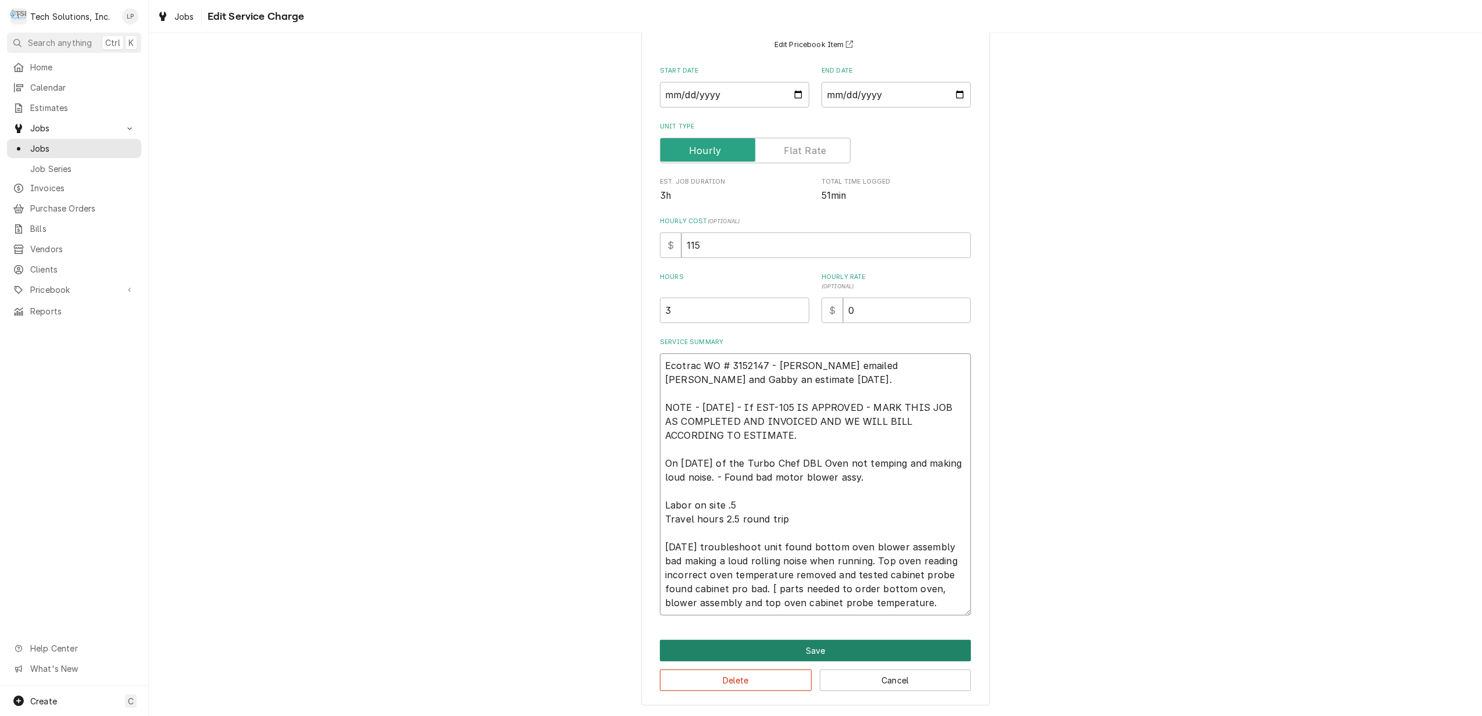
type textarea "Ecotrac WO # 3152147 - Joe emailed Stacey and Gabby an estimate 8/29/25. NOTE -…"
click at [810, 652] on button "Save" at bounding box center [815, 651] width 311 height 22
type textarea "x"
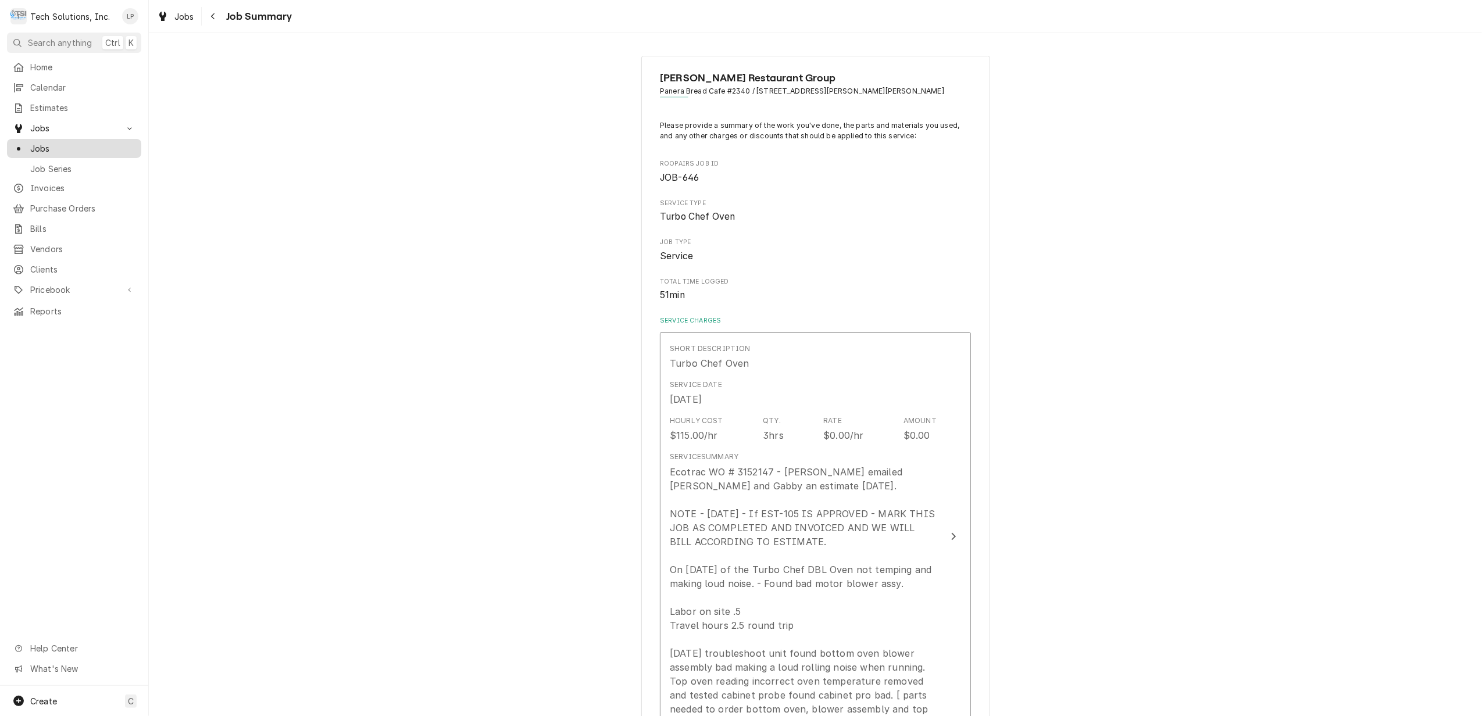
click at [28, 142] on div "Jobs" at bounding box center [74, 148] width 123 height 12
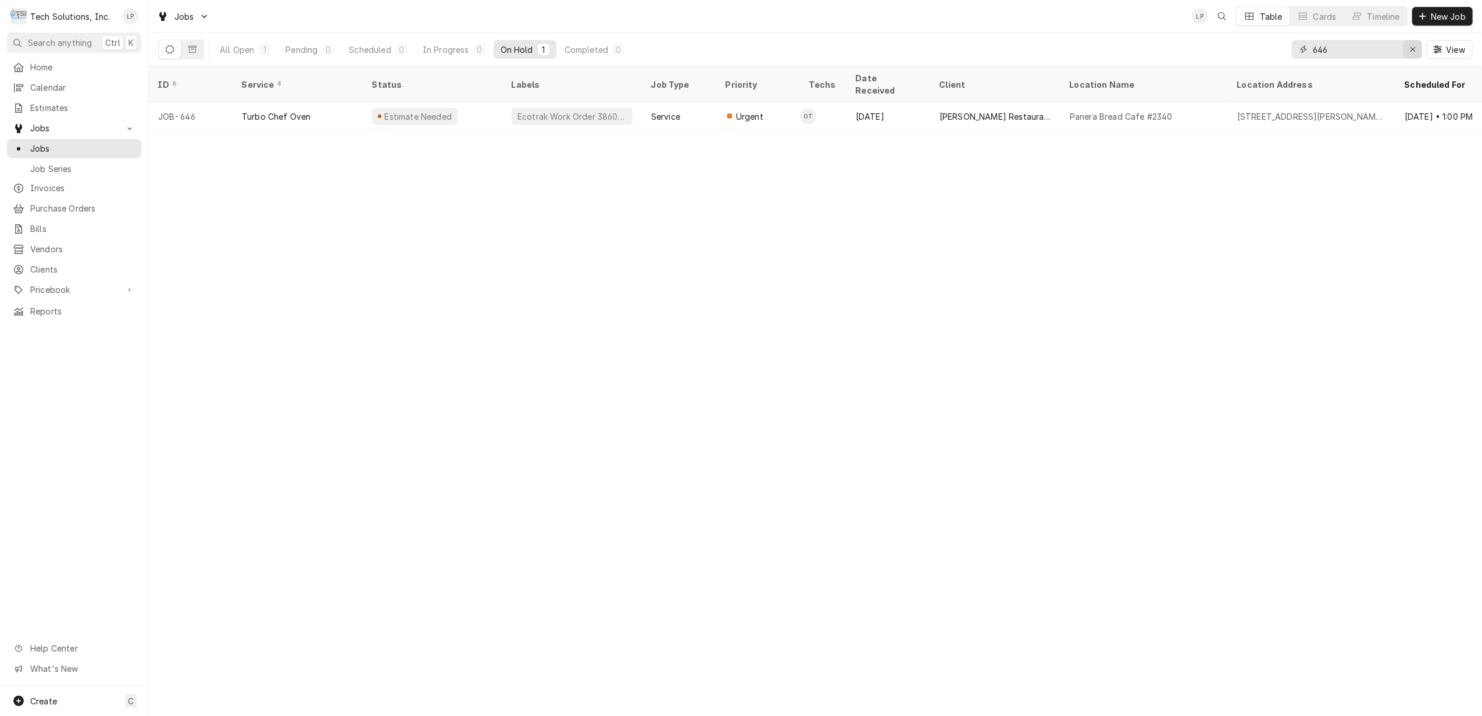
click at [1414, 48] on icon "Erase input" at bounding box center [1412, 49] width 5 height 5
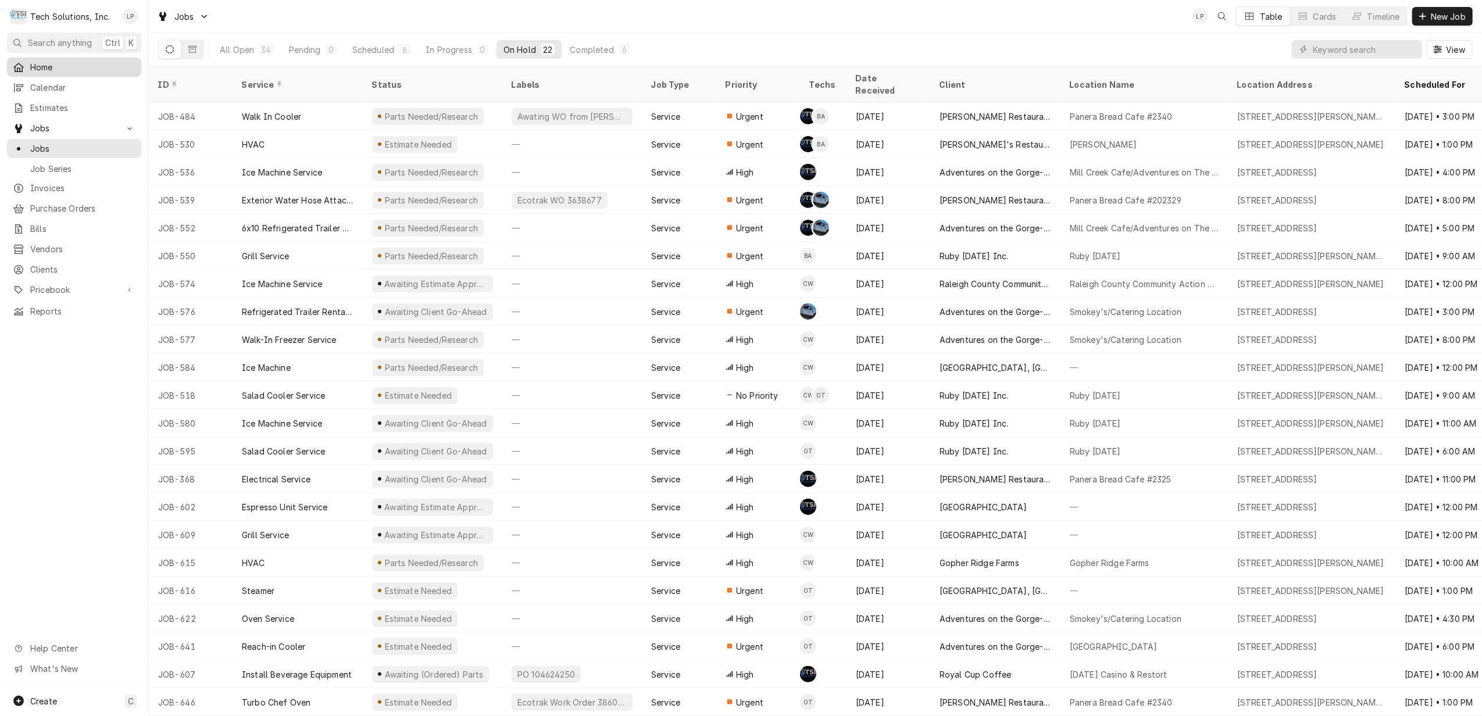
click at [37, 64] on span "Home" at bounding box center [82, 67] width 105 height 12
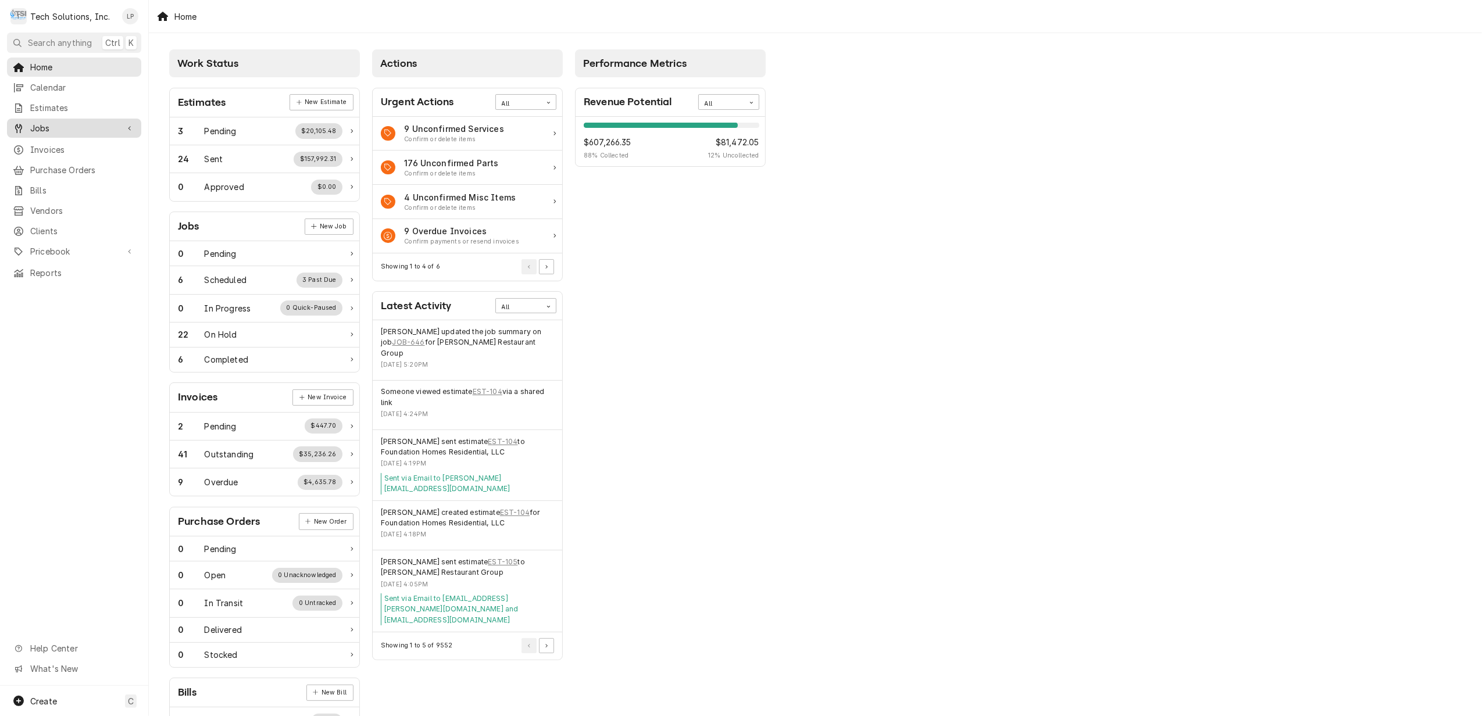
click at [38, 122] on span "Jobs" at bounding box center [74, 128] width 88 height 12
click at [38, 145] on span "Jobs" at bounding box center [82, 148] width 105 height 12
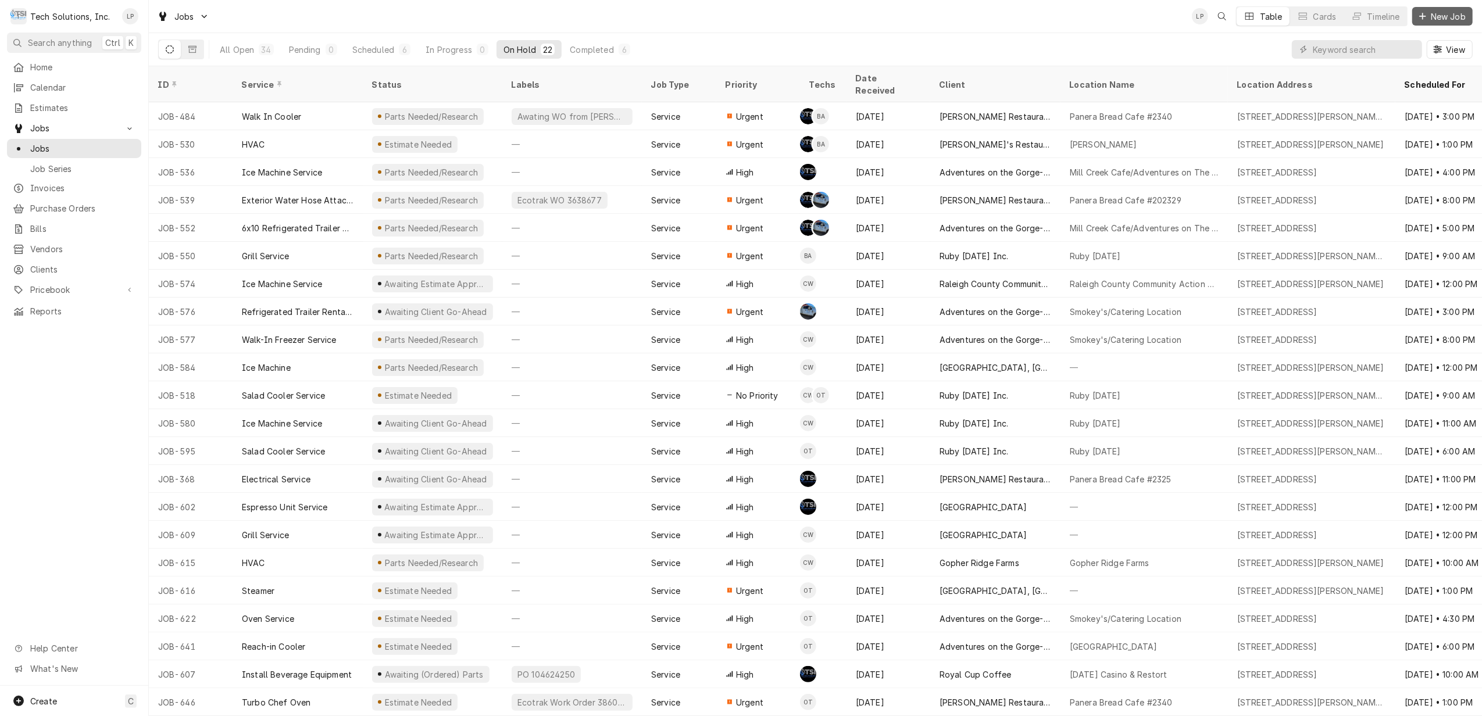
click at [1445, 13] on span "New Job" at bounding box center [1448, 16] width 40 height 12
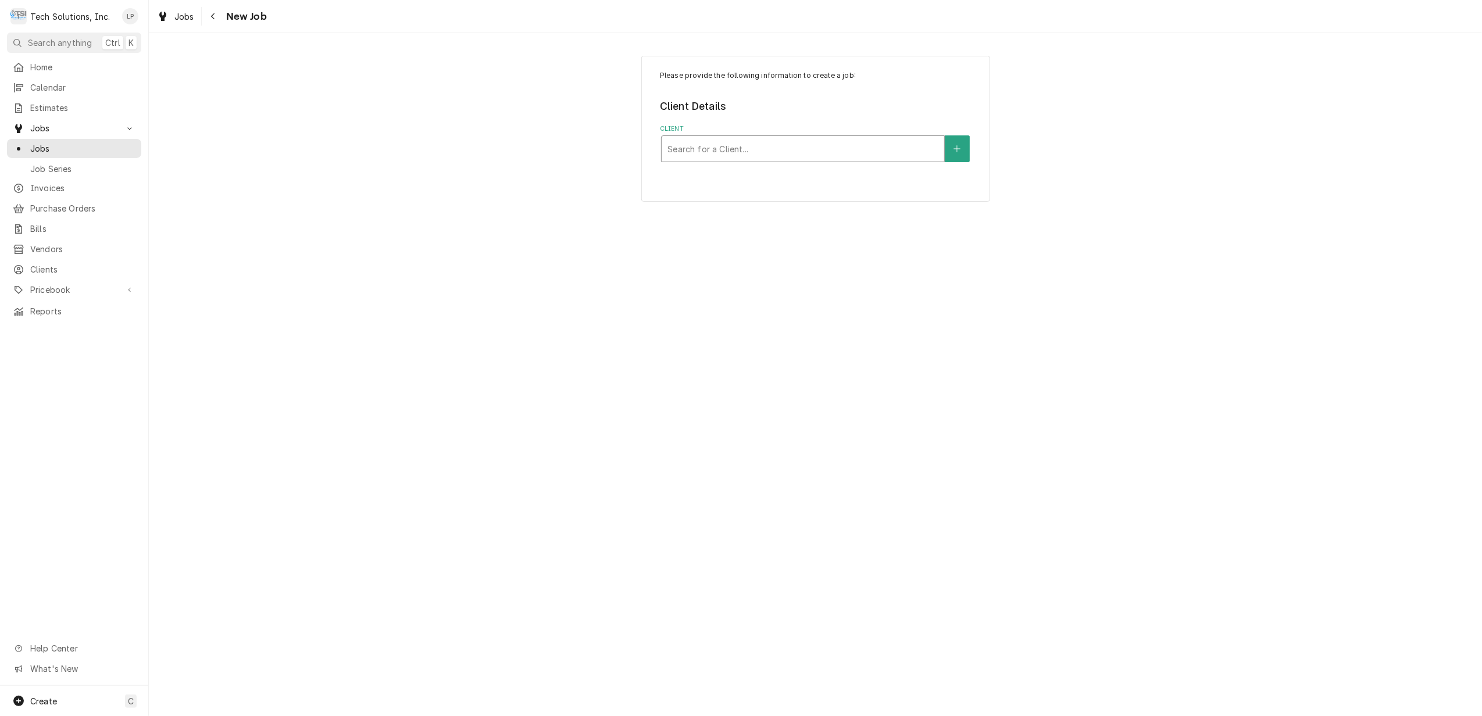
click at [878, 142] on div "Client" at bounding box center [802, 148] width 271 height 21
type input "flynn"
click at [856, 177] on div "[PERSON_NAME] Restaurant Group" at bounding box center [803, 174] width 283 height 18
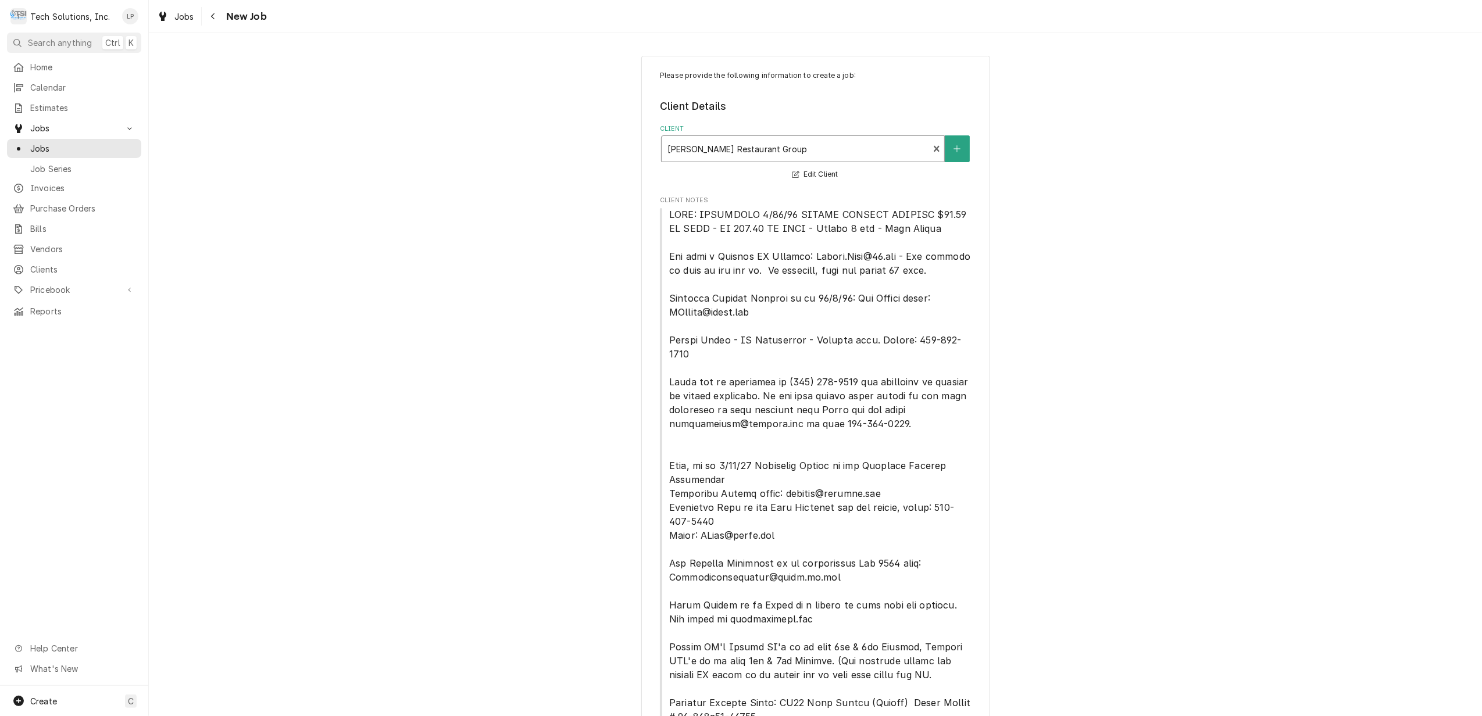
scroll to position [376, 0]
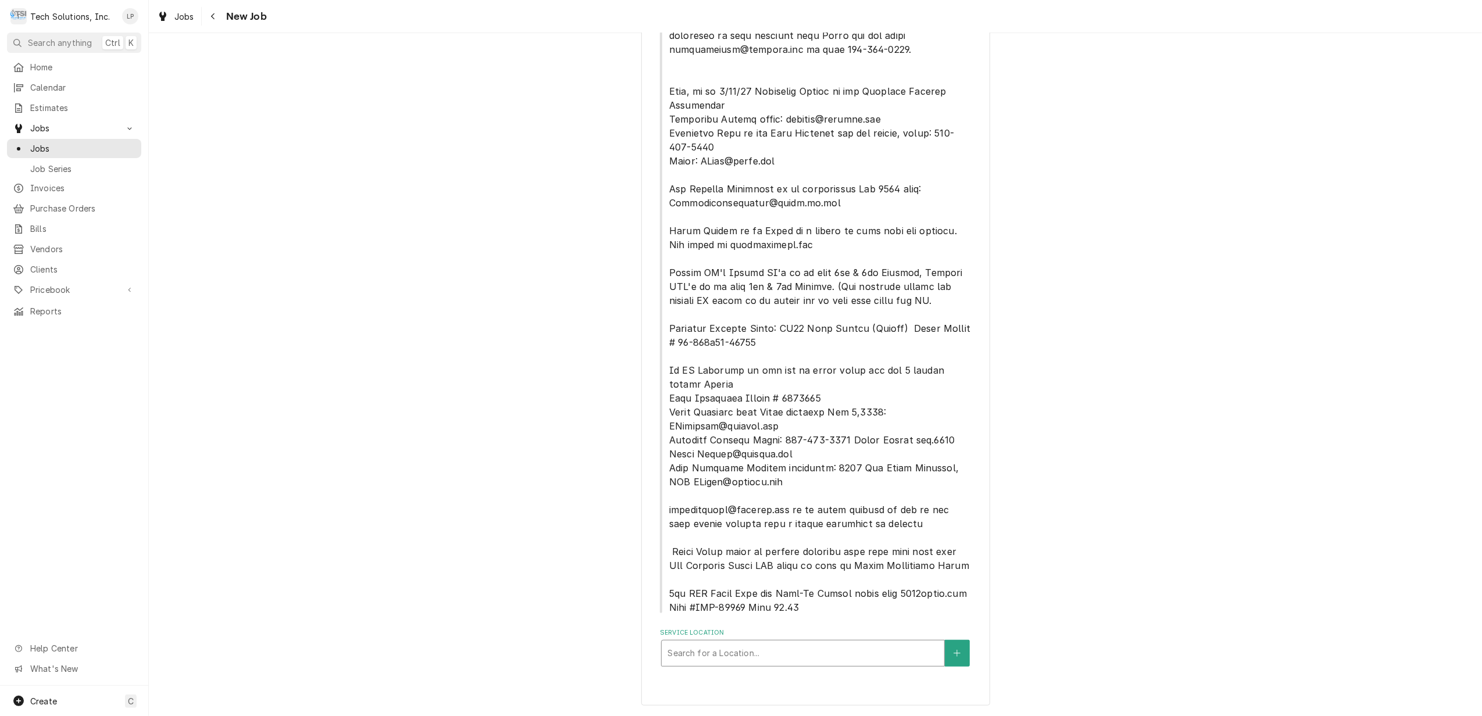
click at [908, 652] on div "Service Location" at bounding box center [802, 653] width 271 height 21
click at [905, 652] on div "Service Location" at bounding box center [802, 653] width 271 height 21
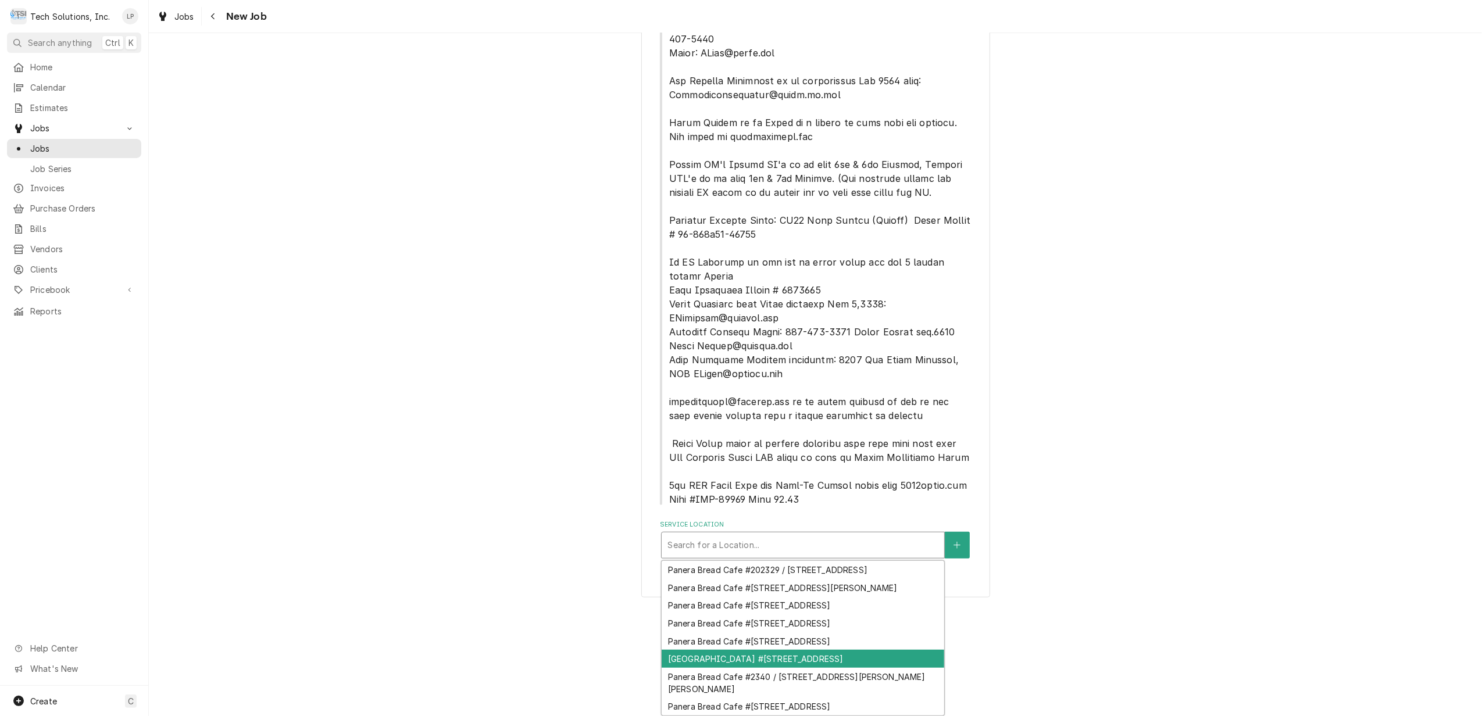
scroll to position [0, 0]
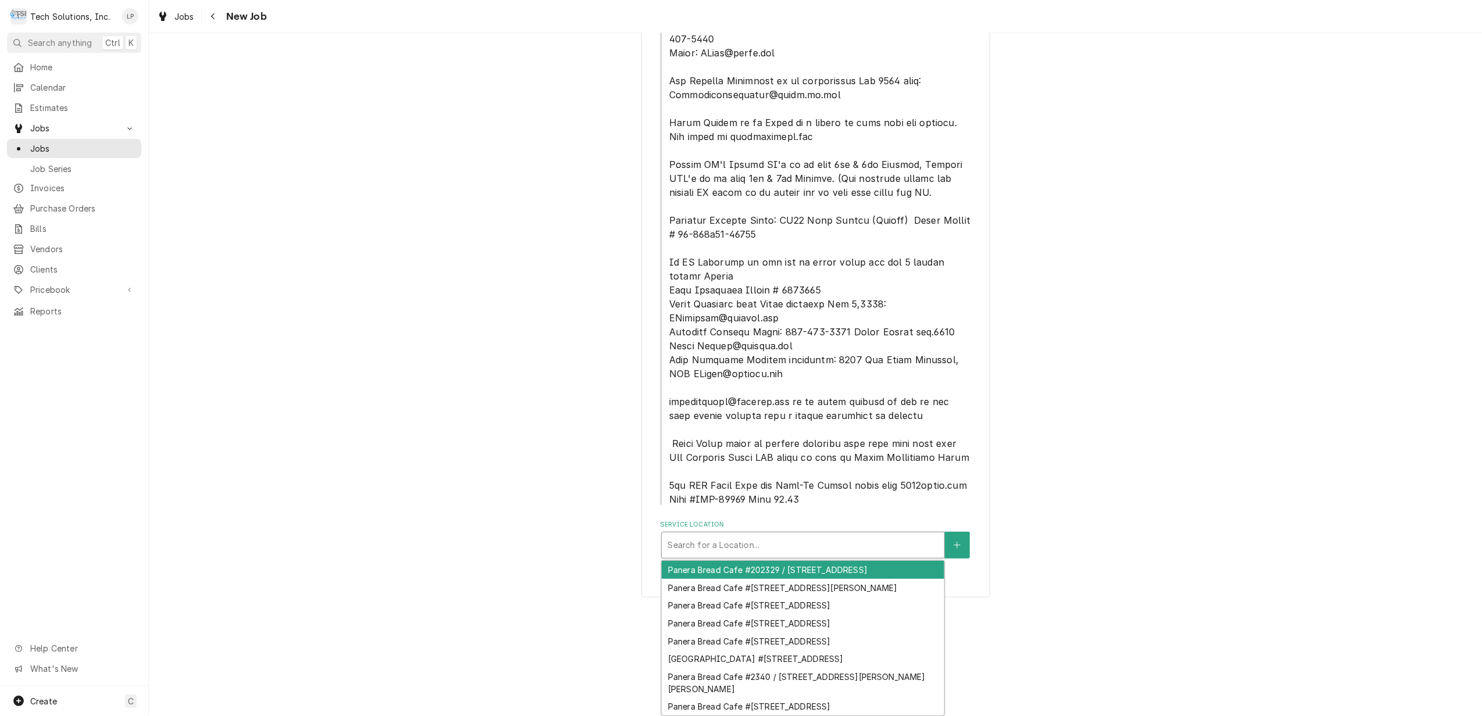
click at [872, 561] on div "Panera Bread Cafe #202329 / 905 Ring Road, Barboursville, WV 25504" at bounding box center [803, 570] width 283 height 18
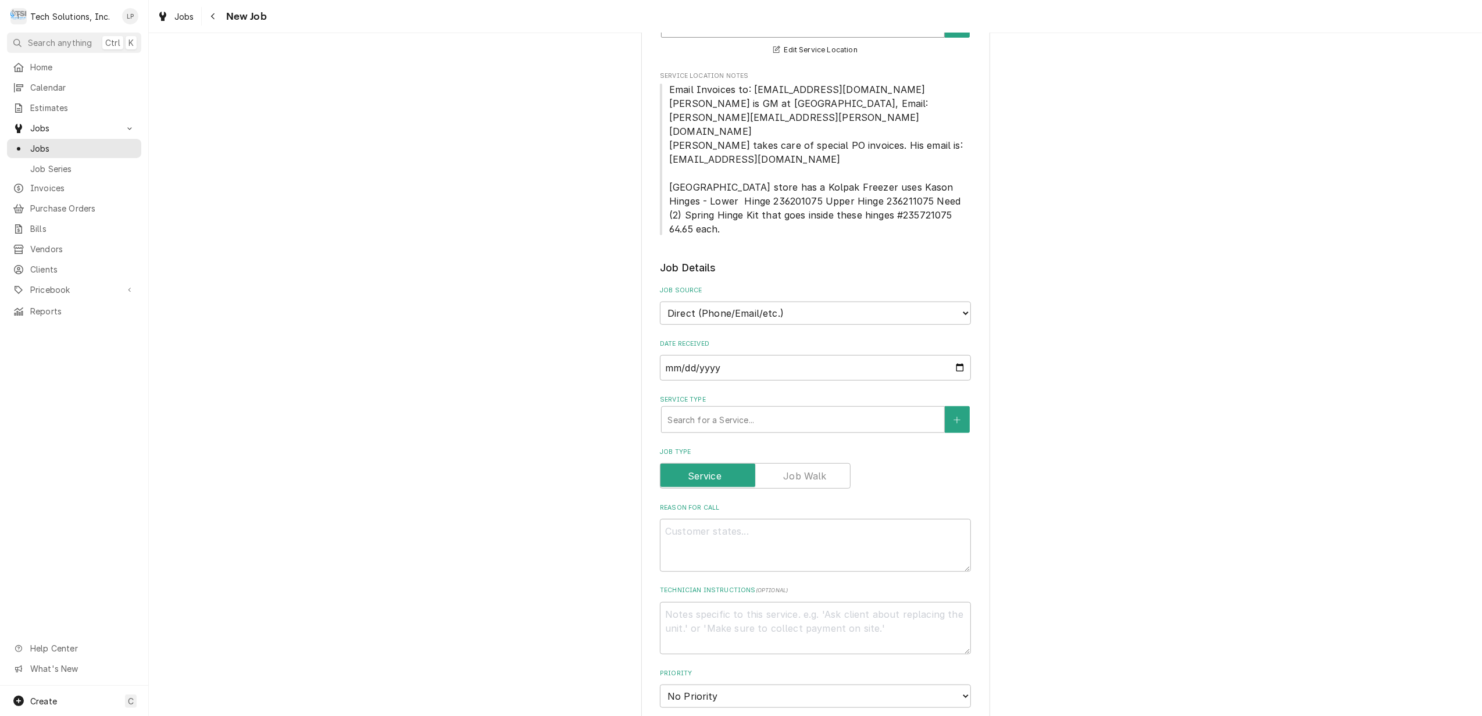
scroll to position [1073, 0]
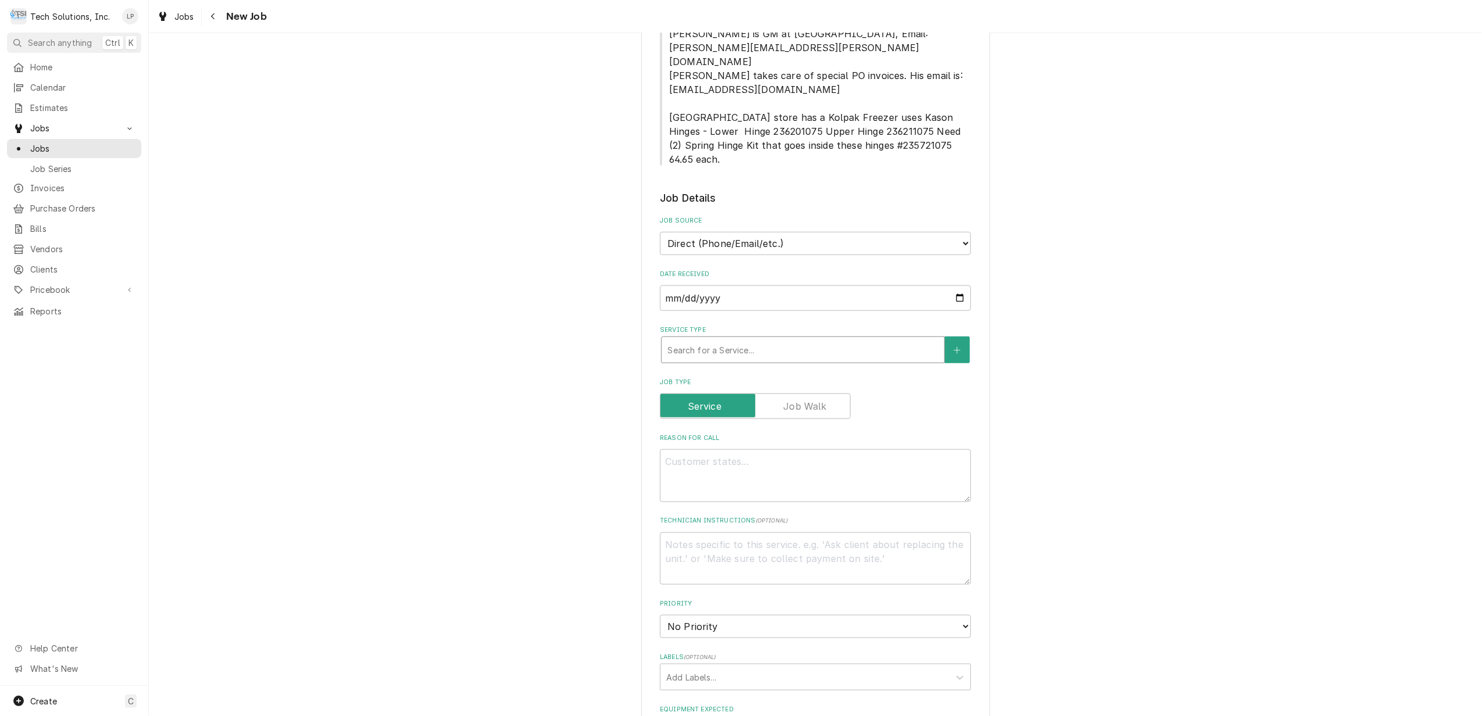
click at [846, 340] on div "Service Type" at bounding box center [802, 350] width 271 height 21
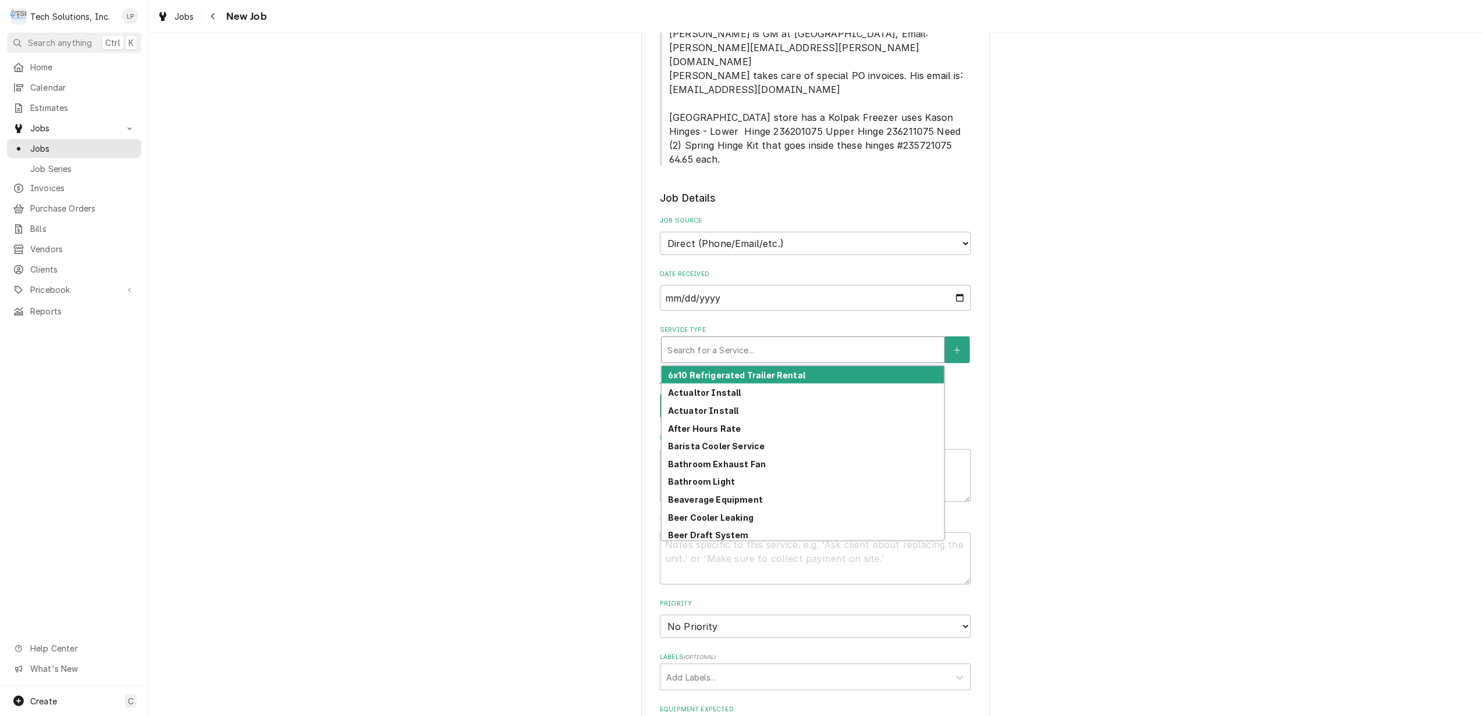
type textarea "x"
type input "b"
type textarea "x"
type input "bo"
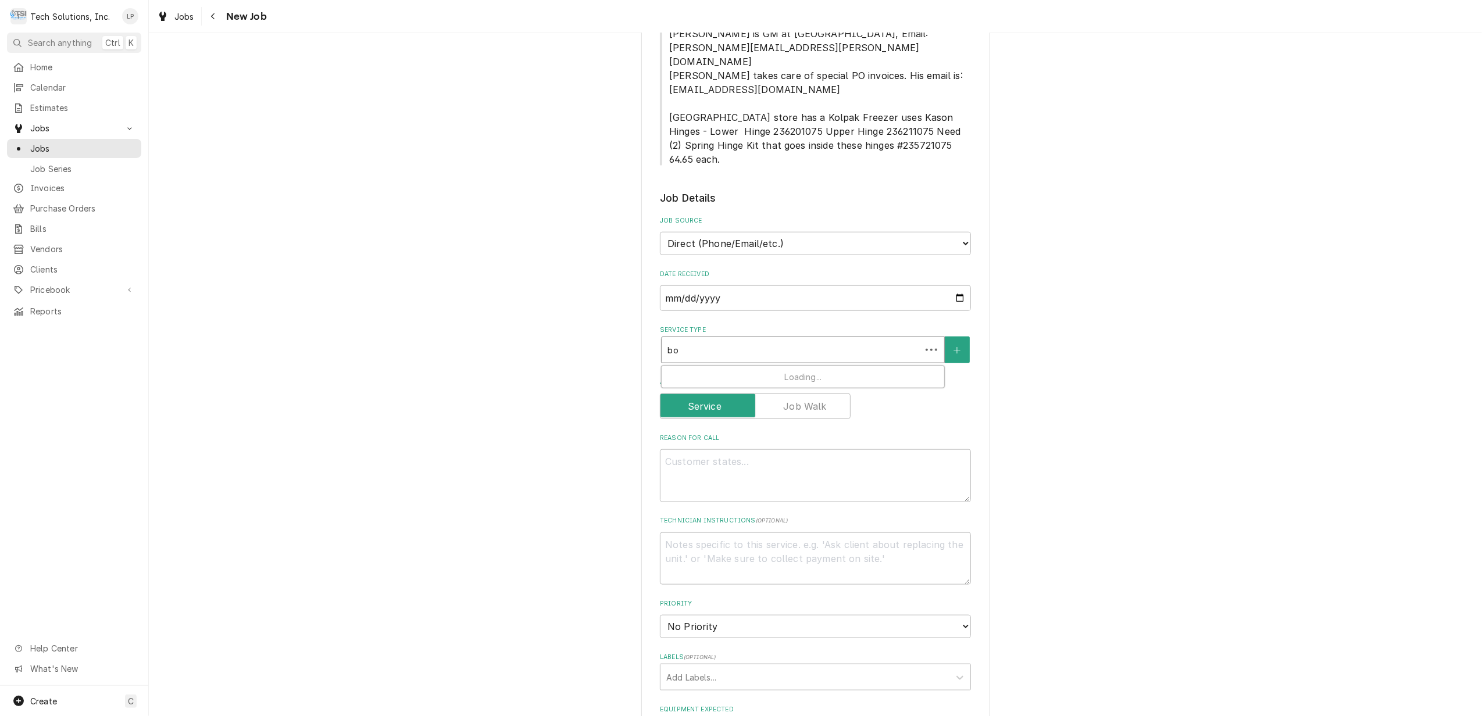
type textarea "x"
type input "boh"
type textarea "x"
type input "bo"
type textarea "x"
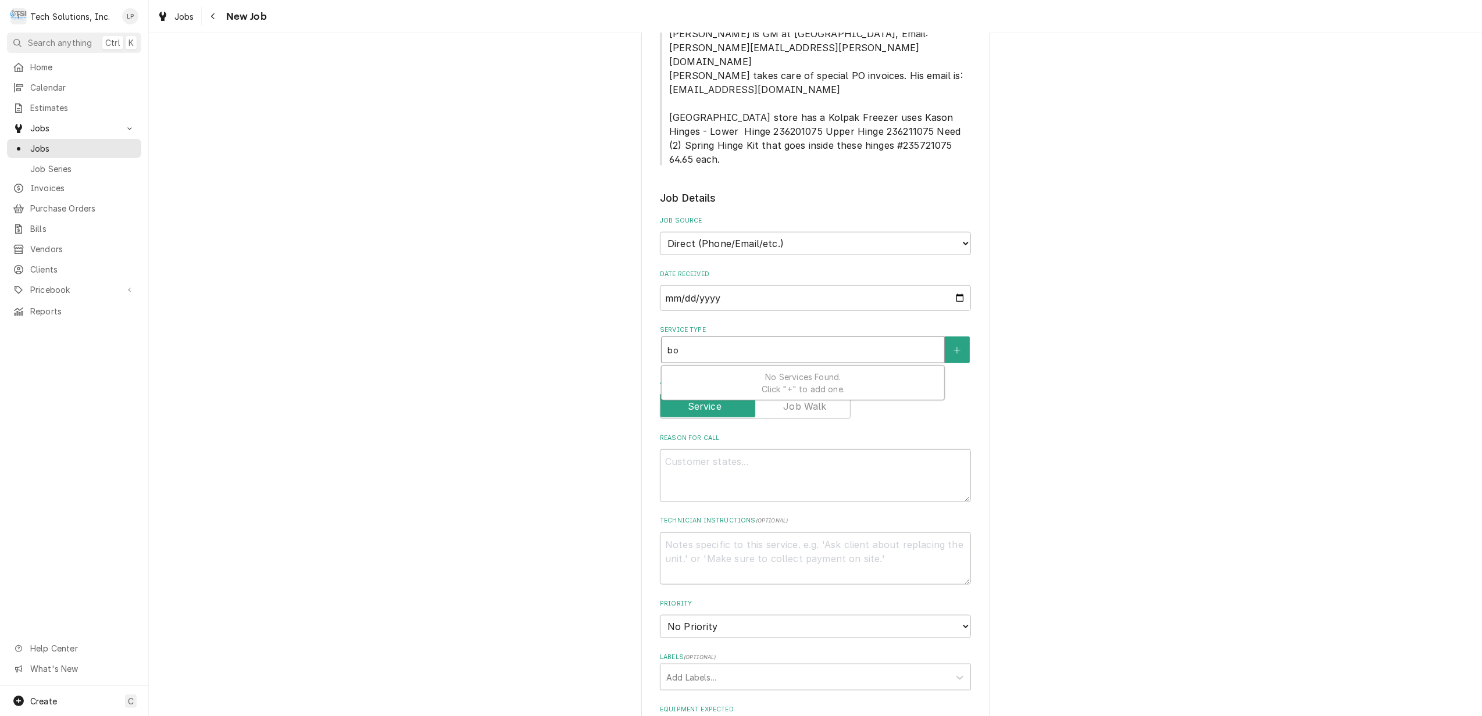
type input "b"
type textarea "x"
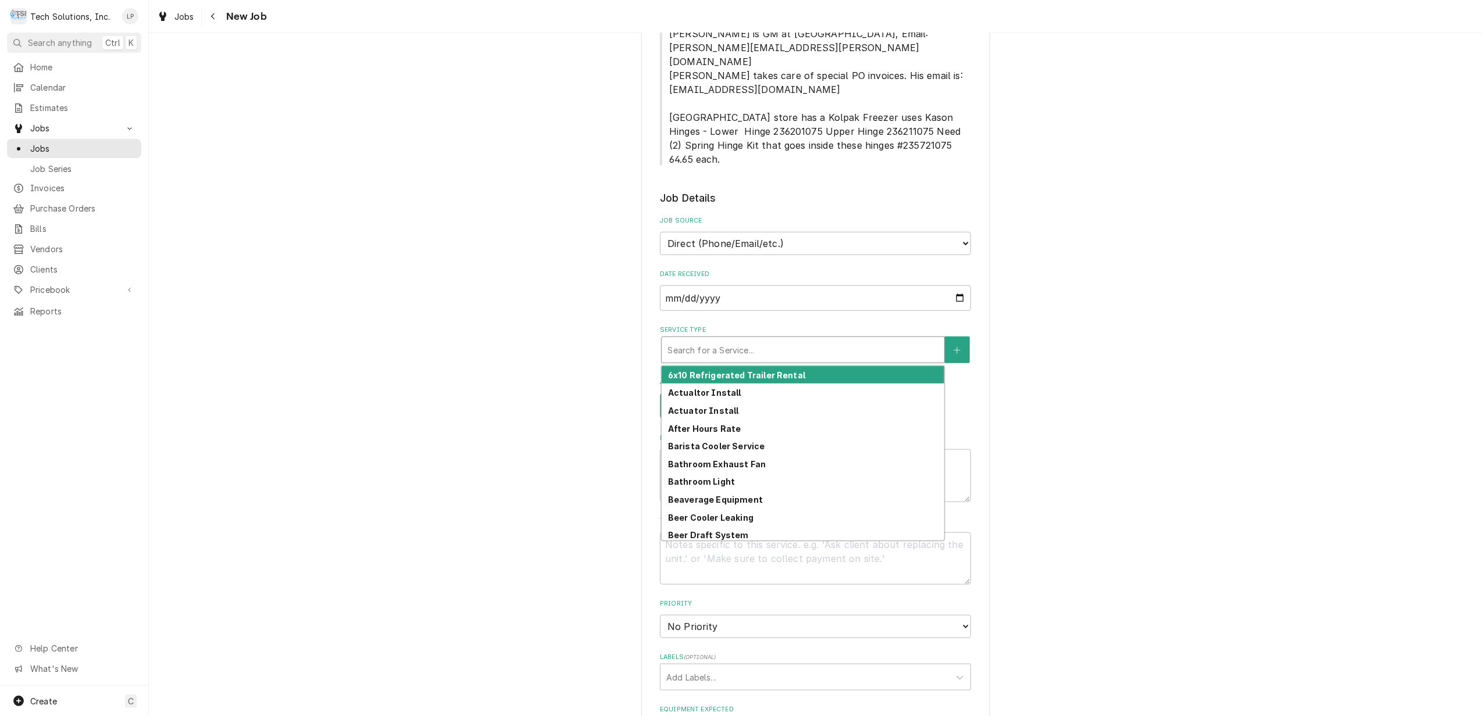
type textarea "x"
type input "B"
type textarea "x"
type input "BO"
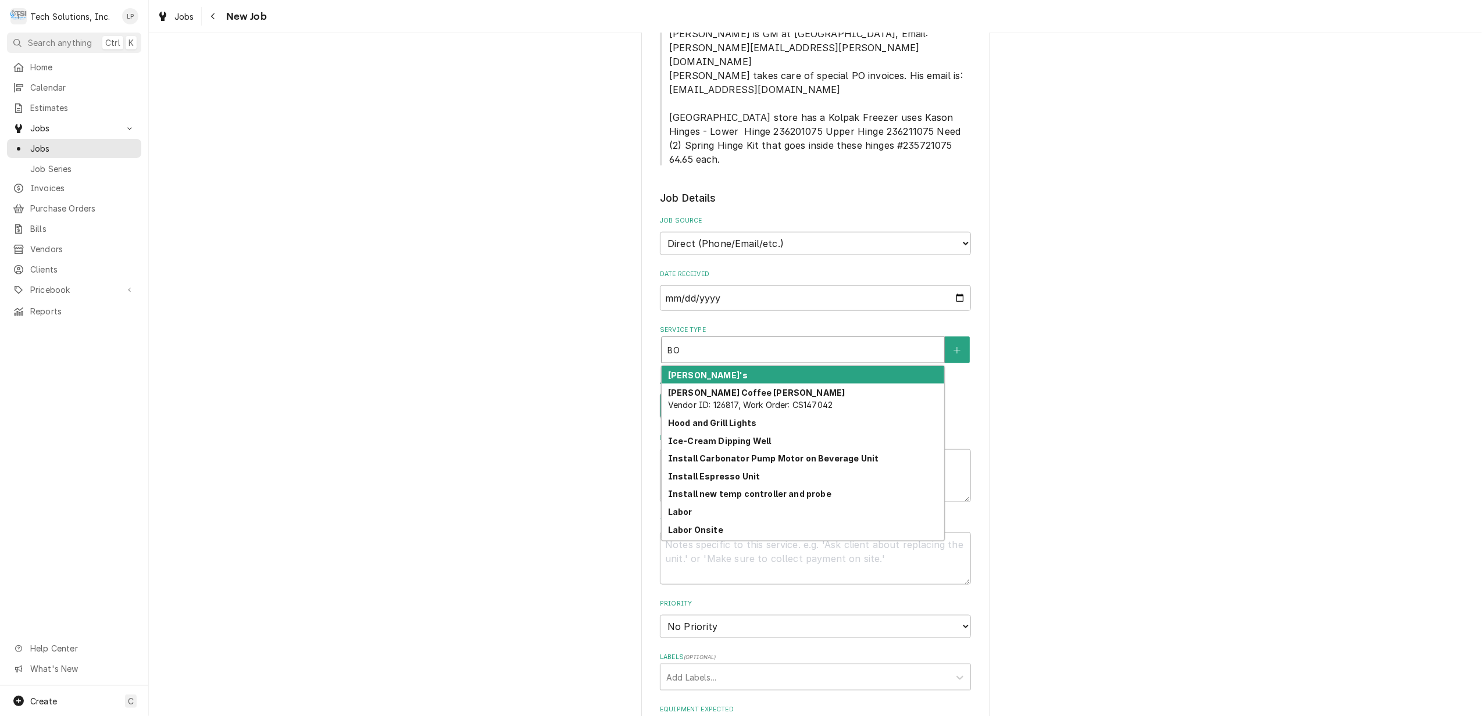
type textarea "x"
type input "BOH"
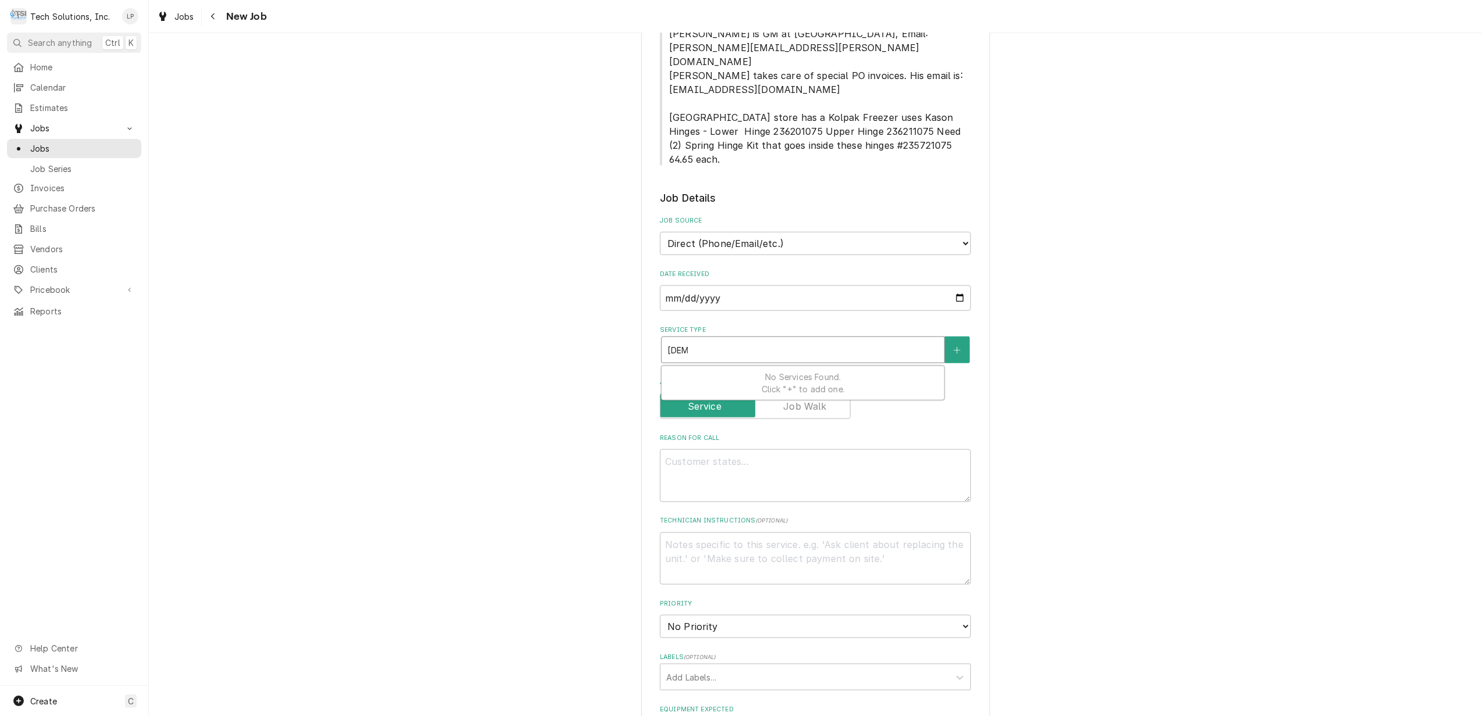
type textarea "x"
type input "BO"
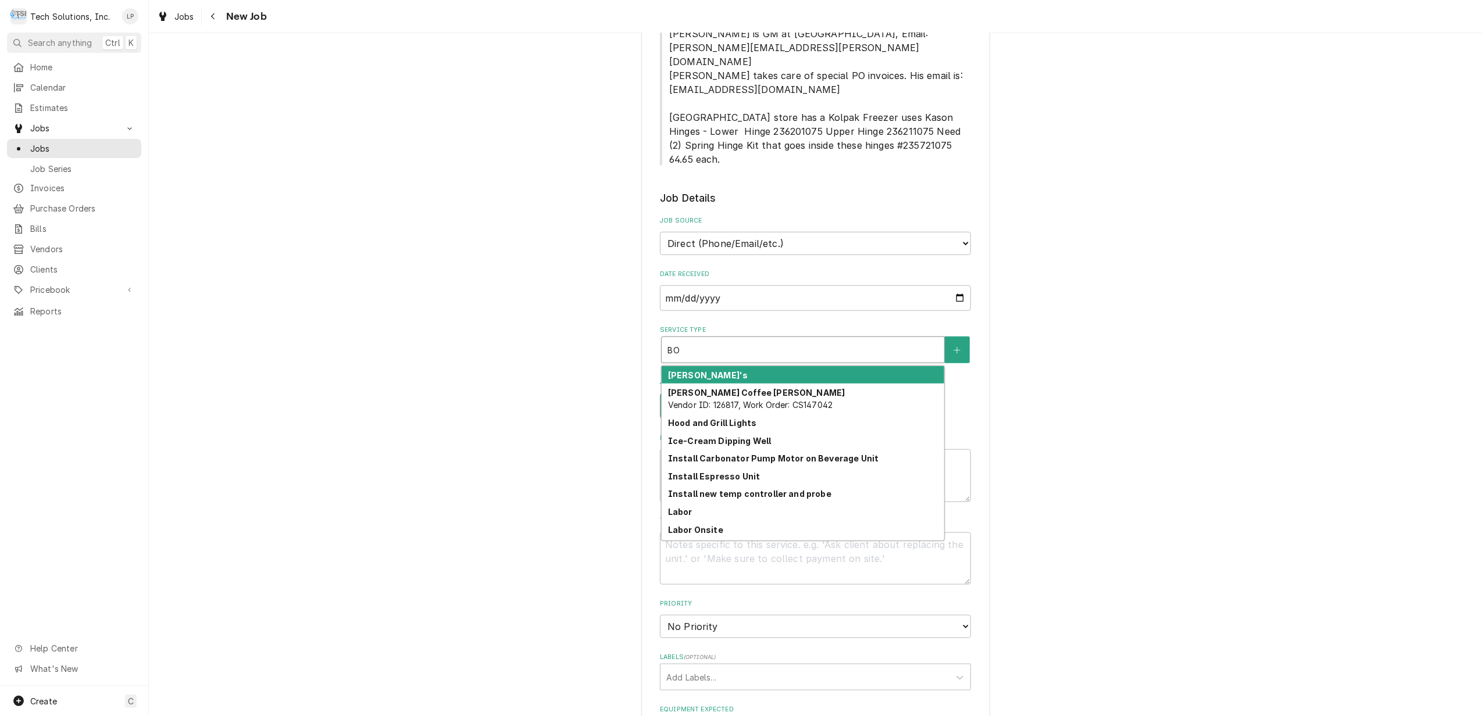
type textarea "x"
type input "B"
type textarea "x"
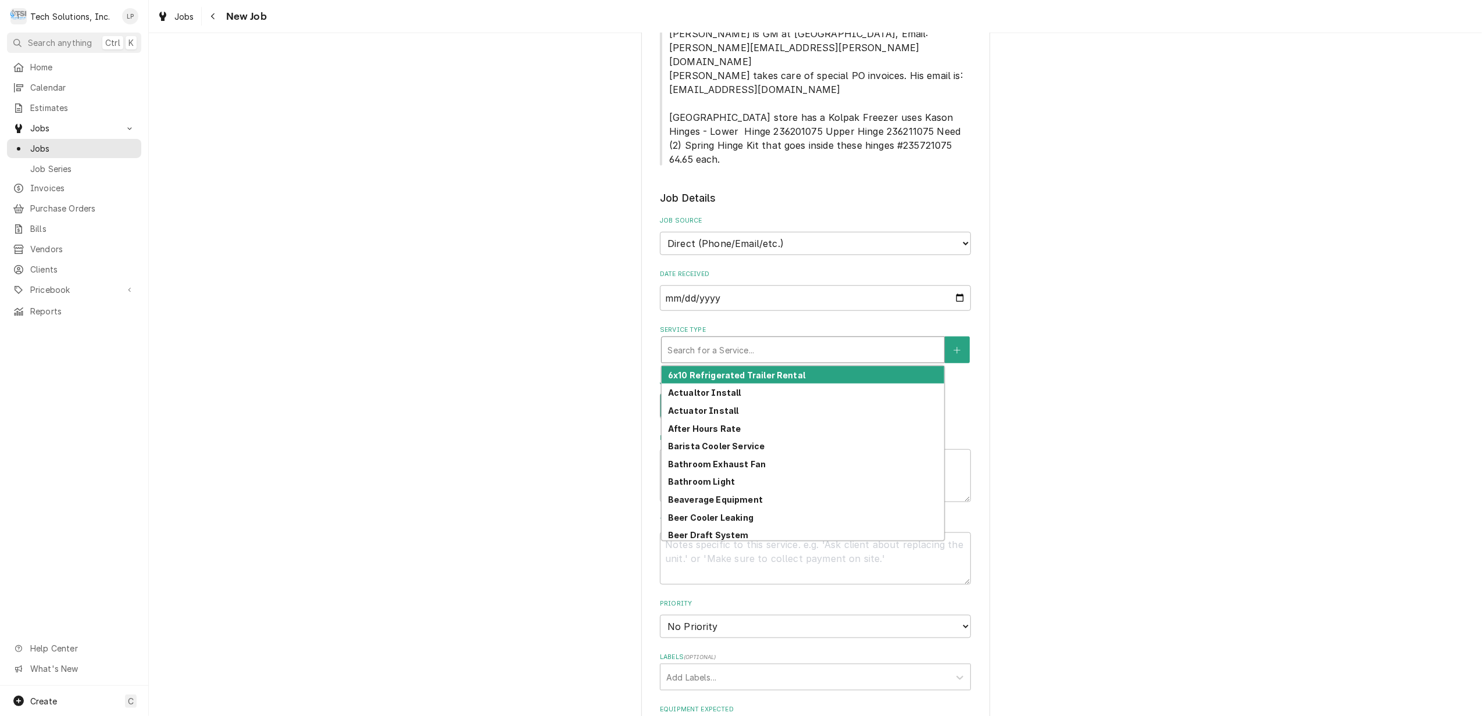
type textarea "x"
type input "I"
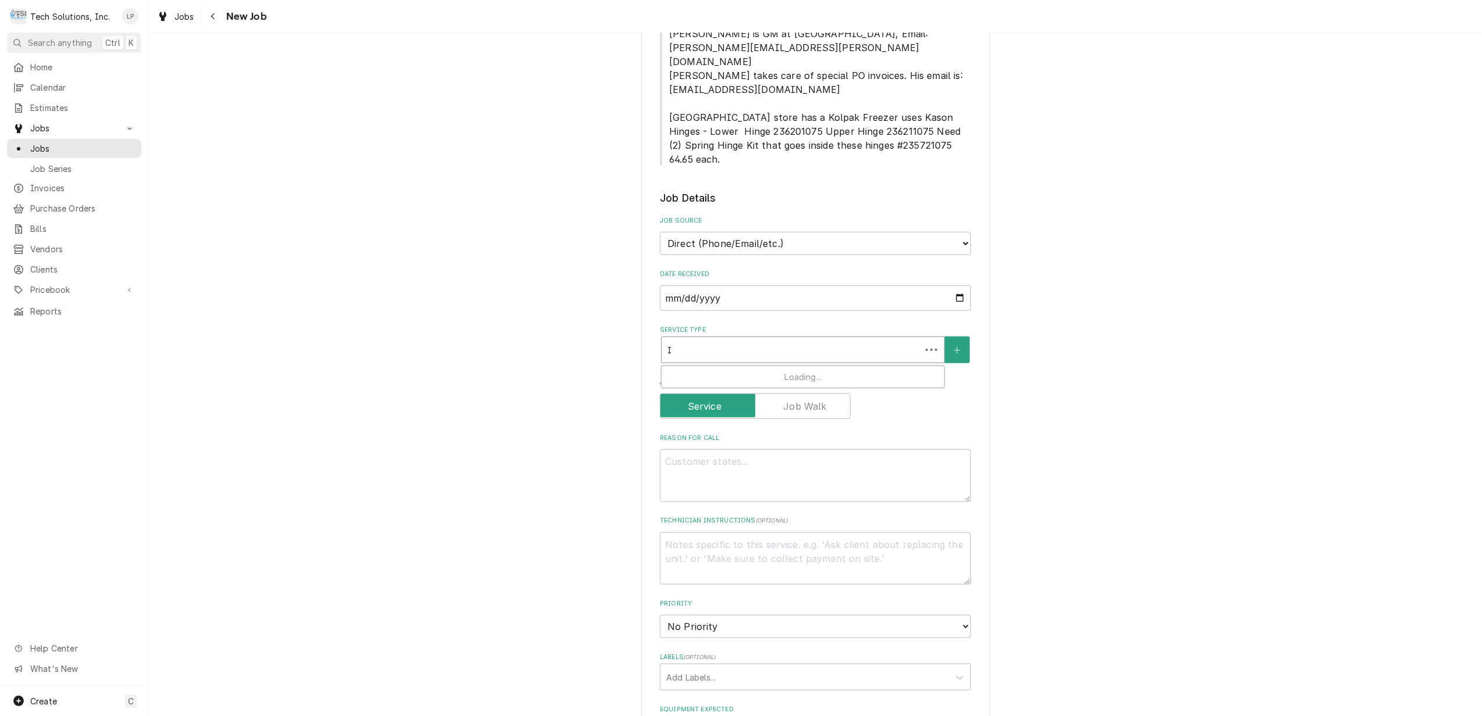
type textarea "x"
type input "Ic"
type textarea "x"
type input "Ice"
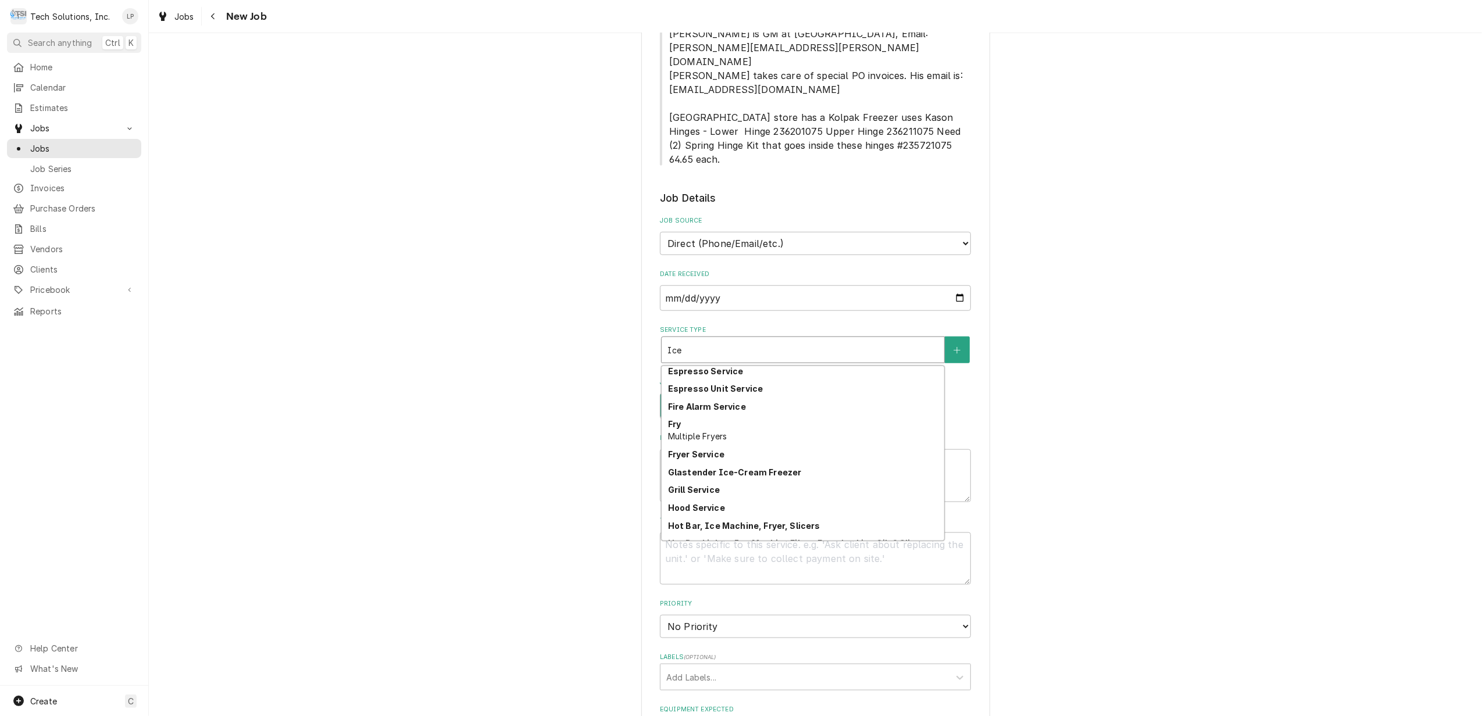
scroll to position [0, 0]
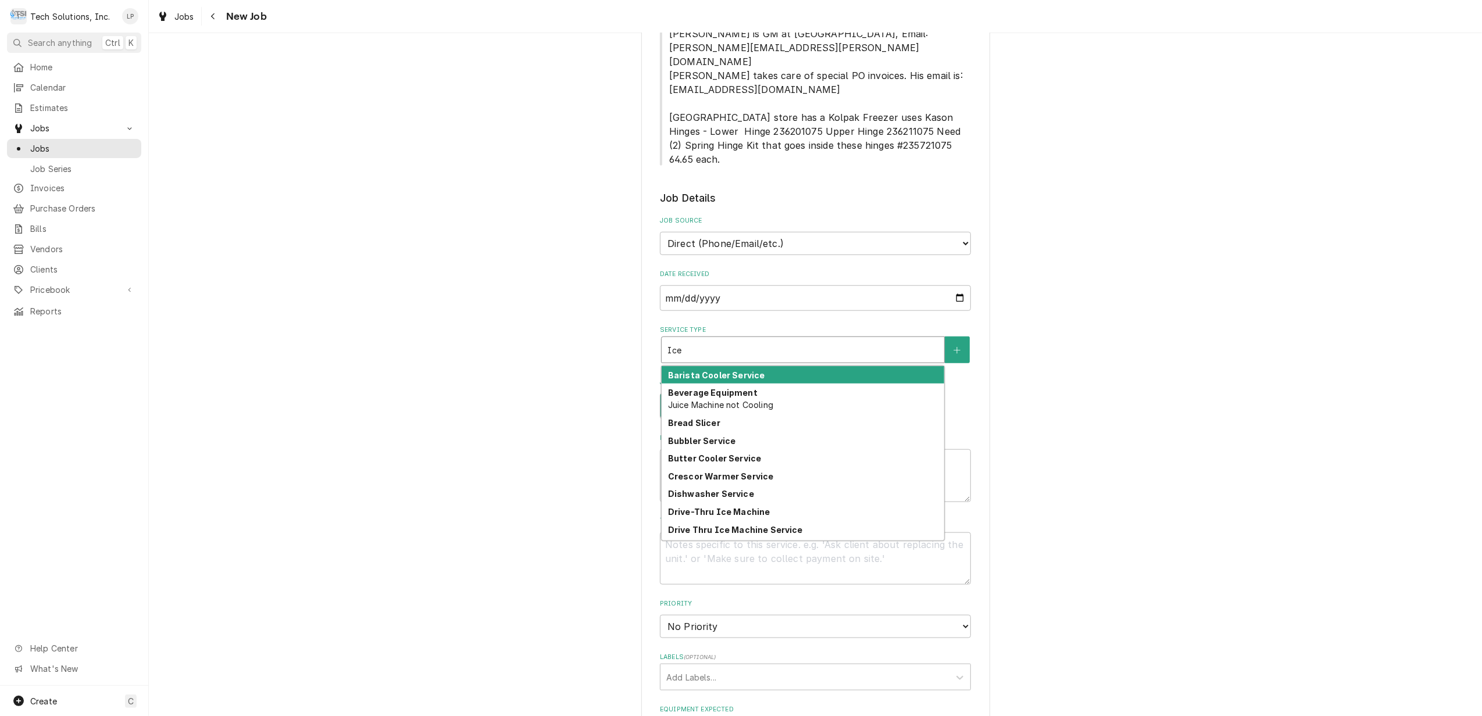
type textarea "x"
type input "Ic"
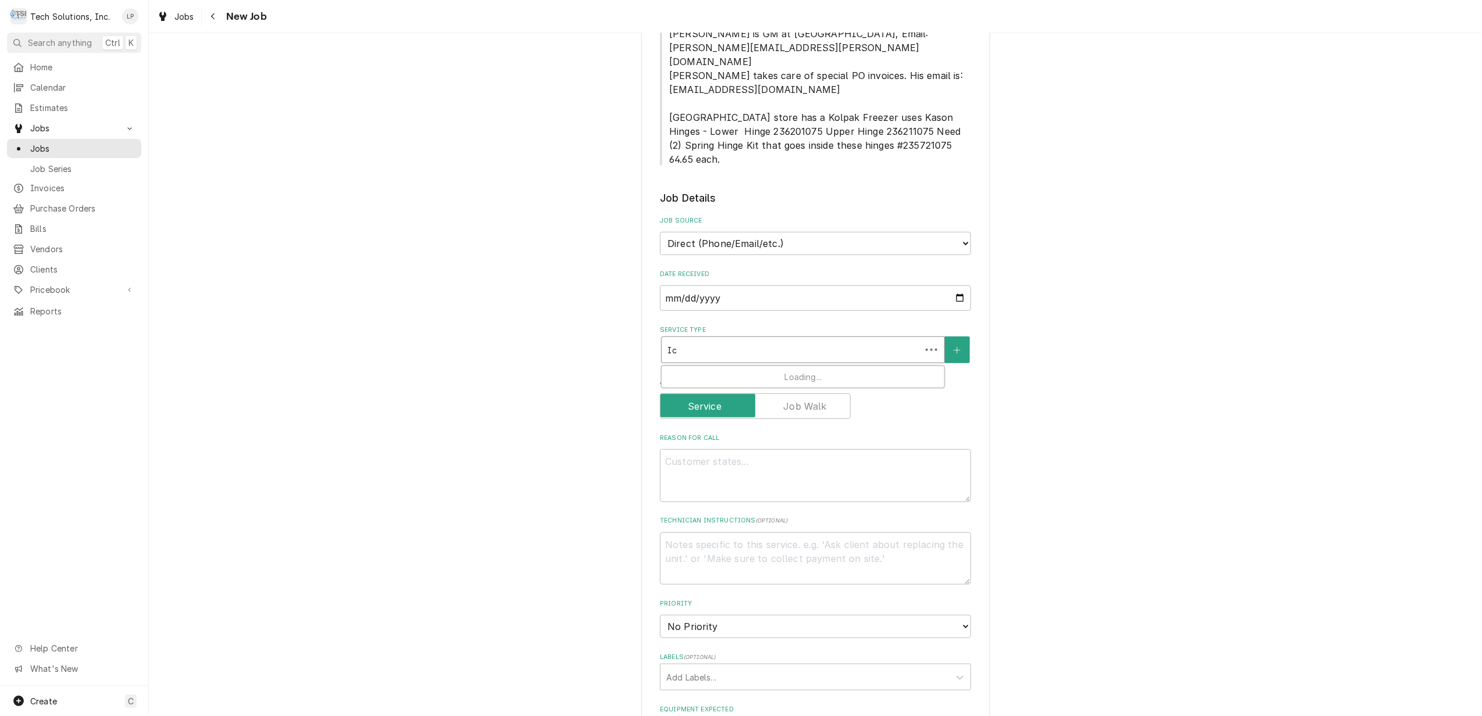
type textarea "x"
type input "I"
type textarea "x"
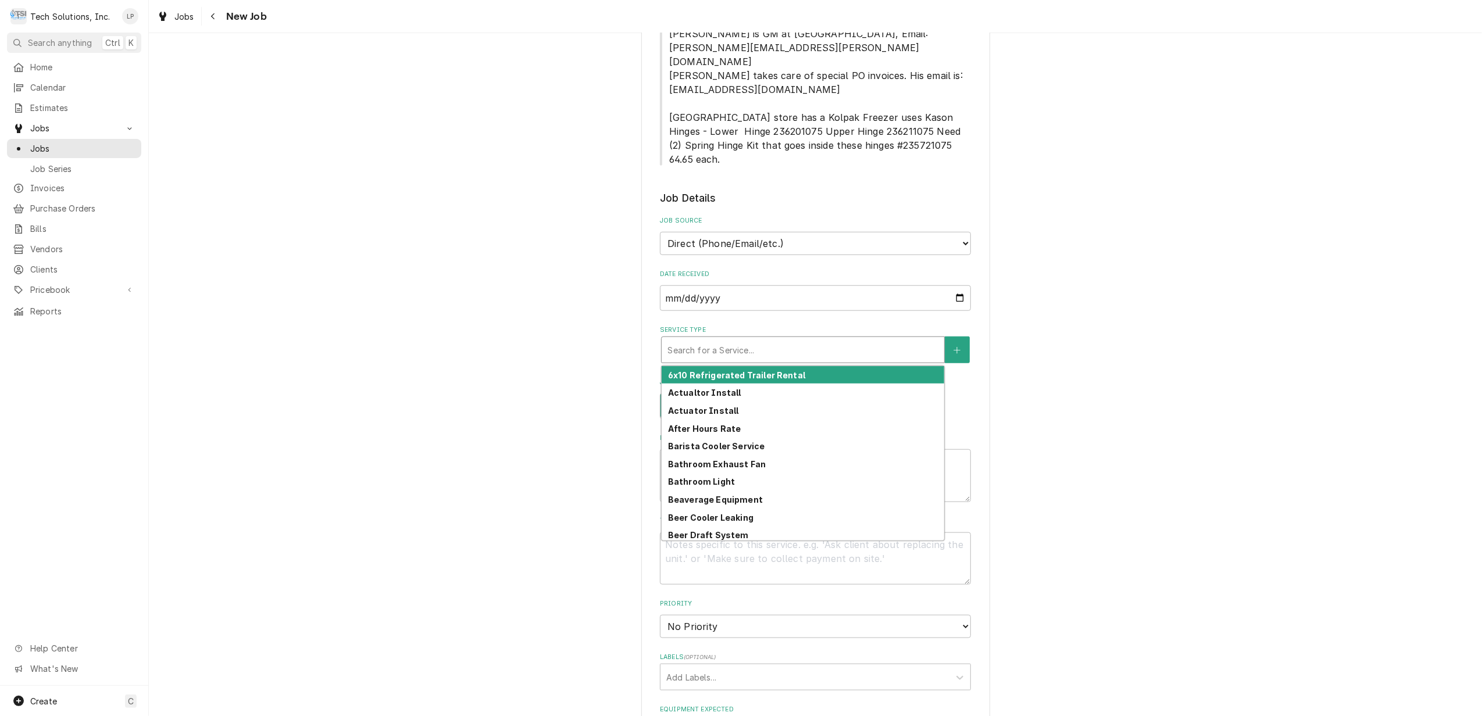
type textarea "x"
type input "B"
type textarea "x"
type input "Ba"
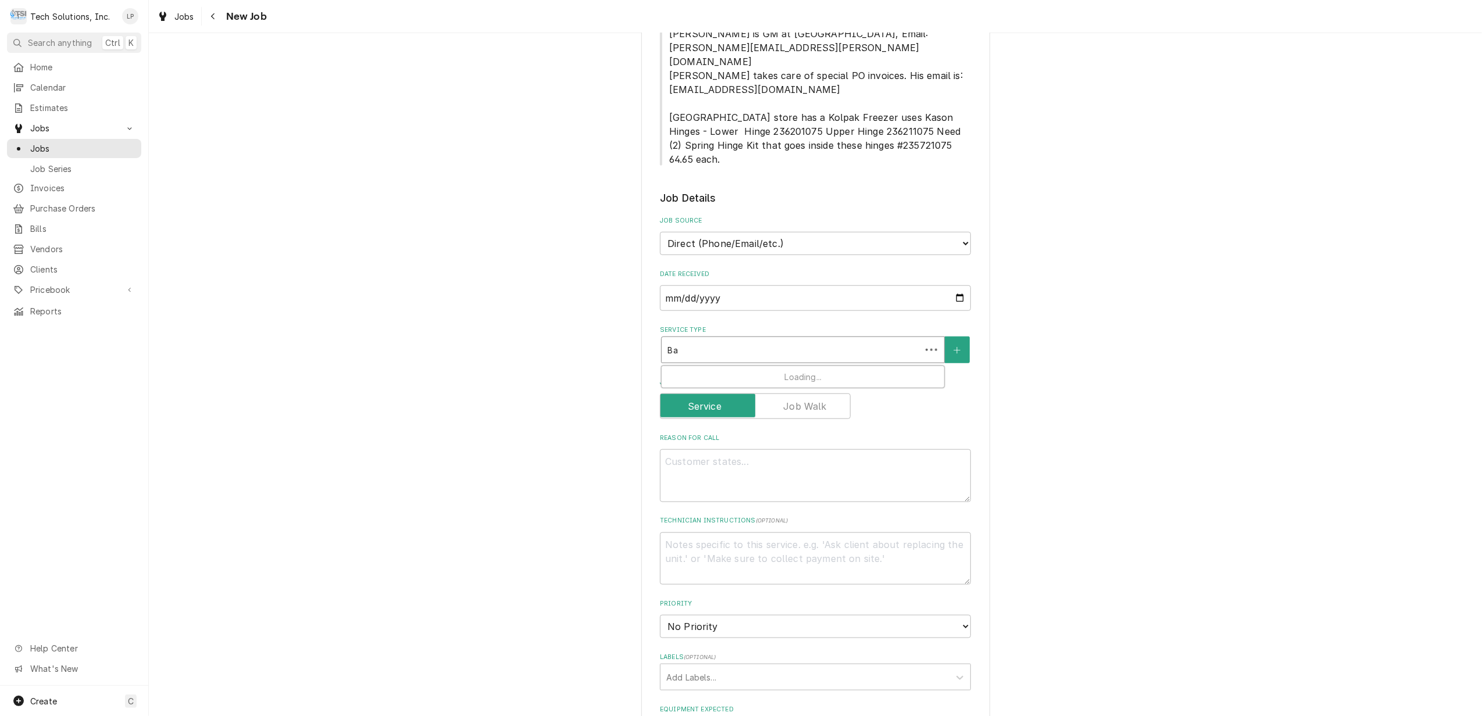
type textarea "x"
type input "Back"
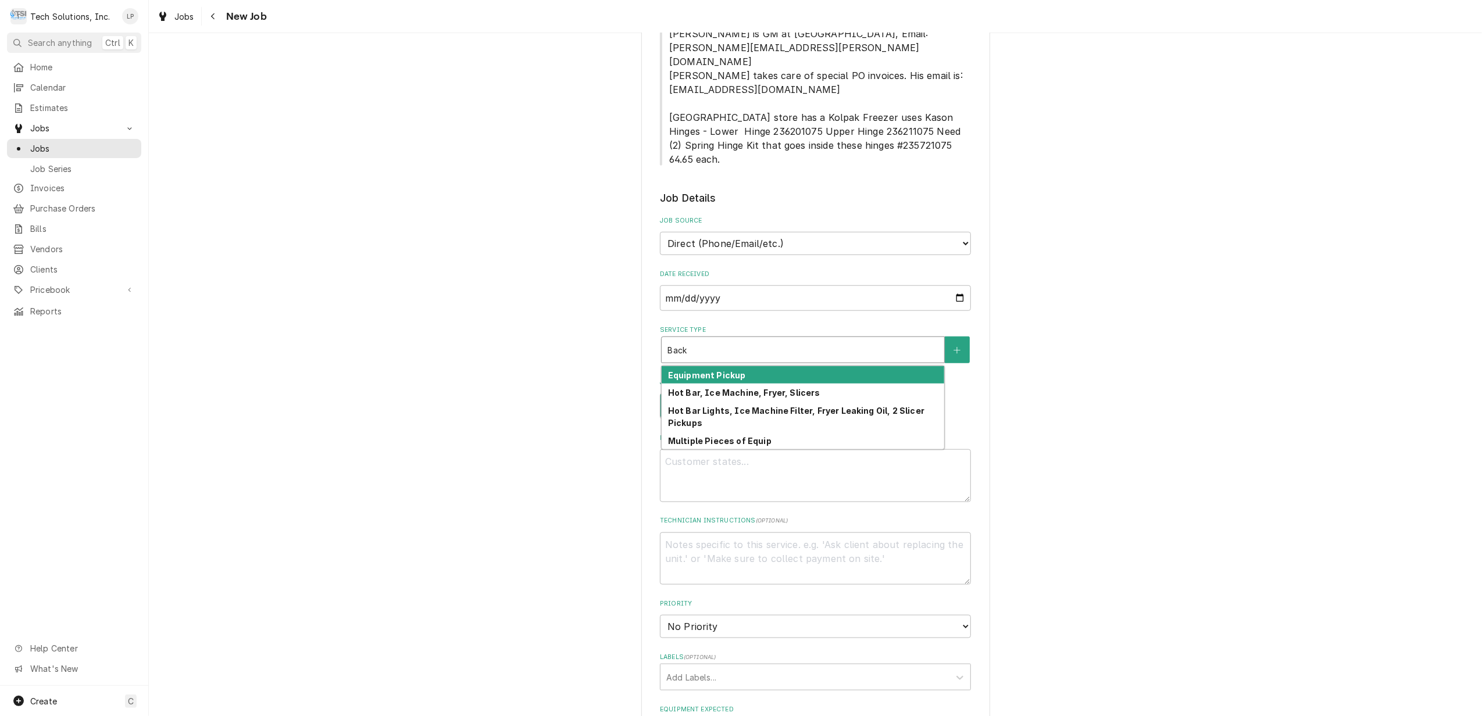
type textarea "x"
type input "Bac"
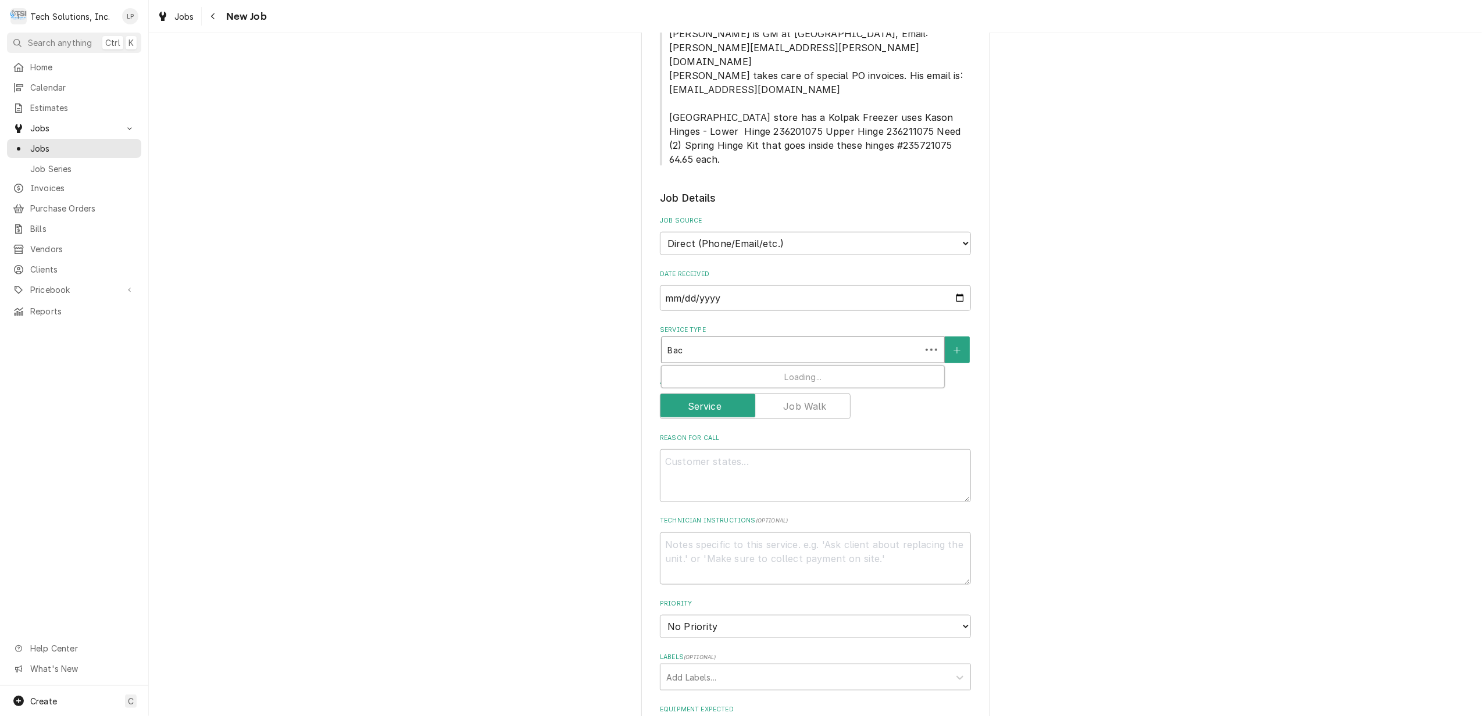
type textarea "x"
type input "Ba"
type textarea "x"
type input "B"
type textarea "x"
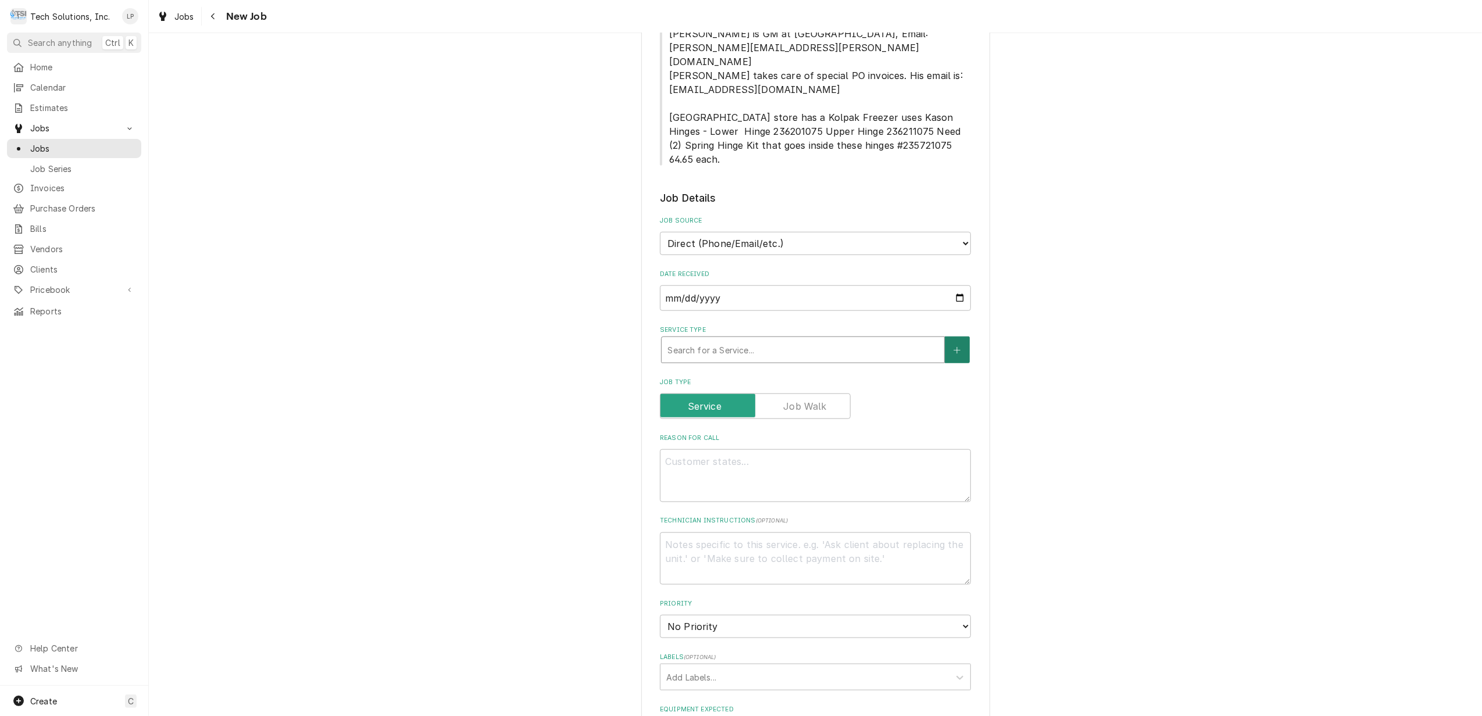
click at [952, 337] on button "Service Type" at bounding box center [957, 350] width 24 height 27
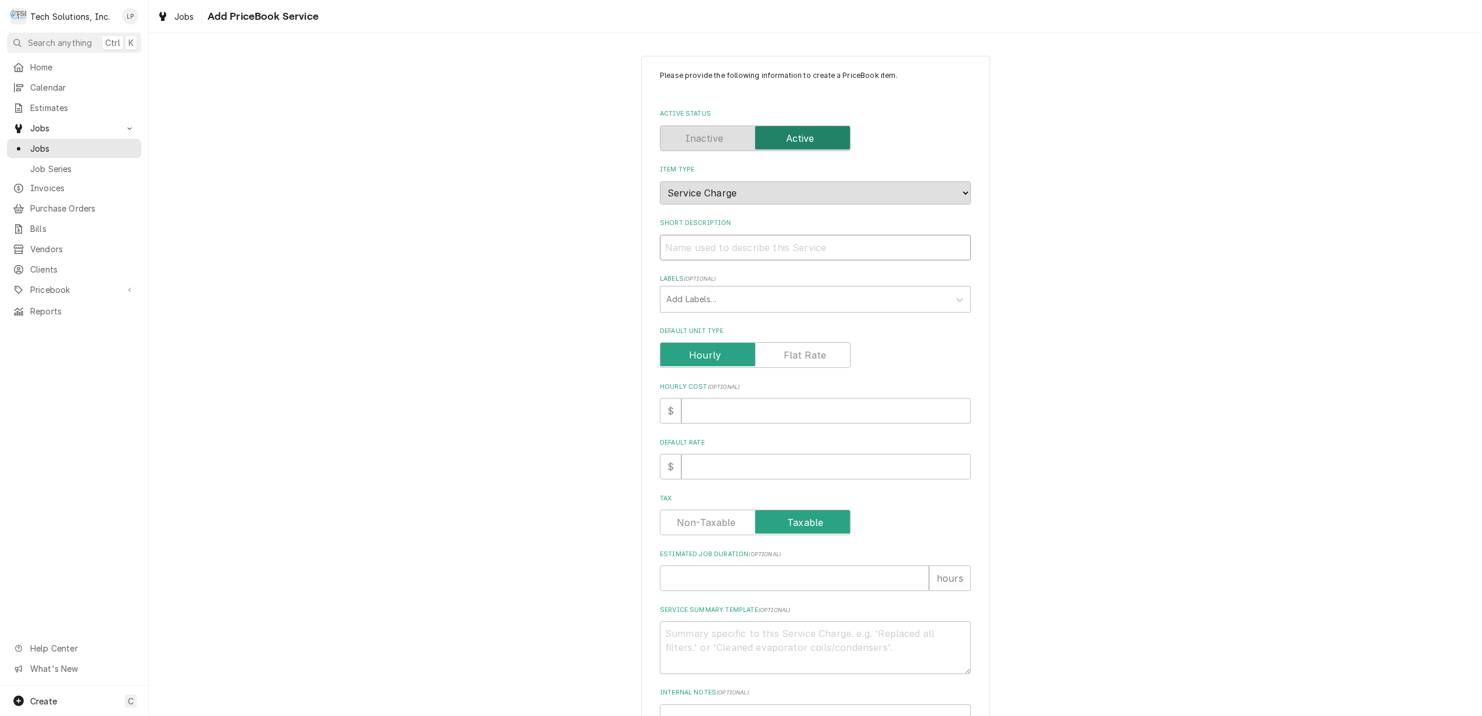
click at [758, 255] on input "Short Description" at bounding box center [815, 248] width 311 height 26
type textarea "x"
type input "I"
type textarea "x"
type input "Ic"
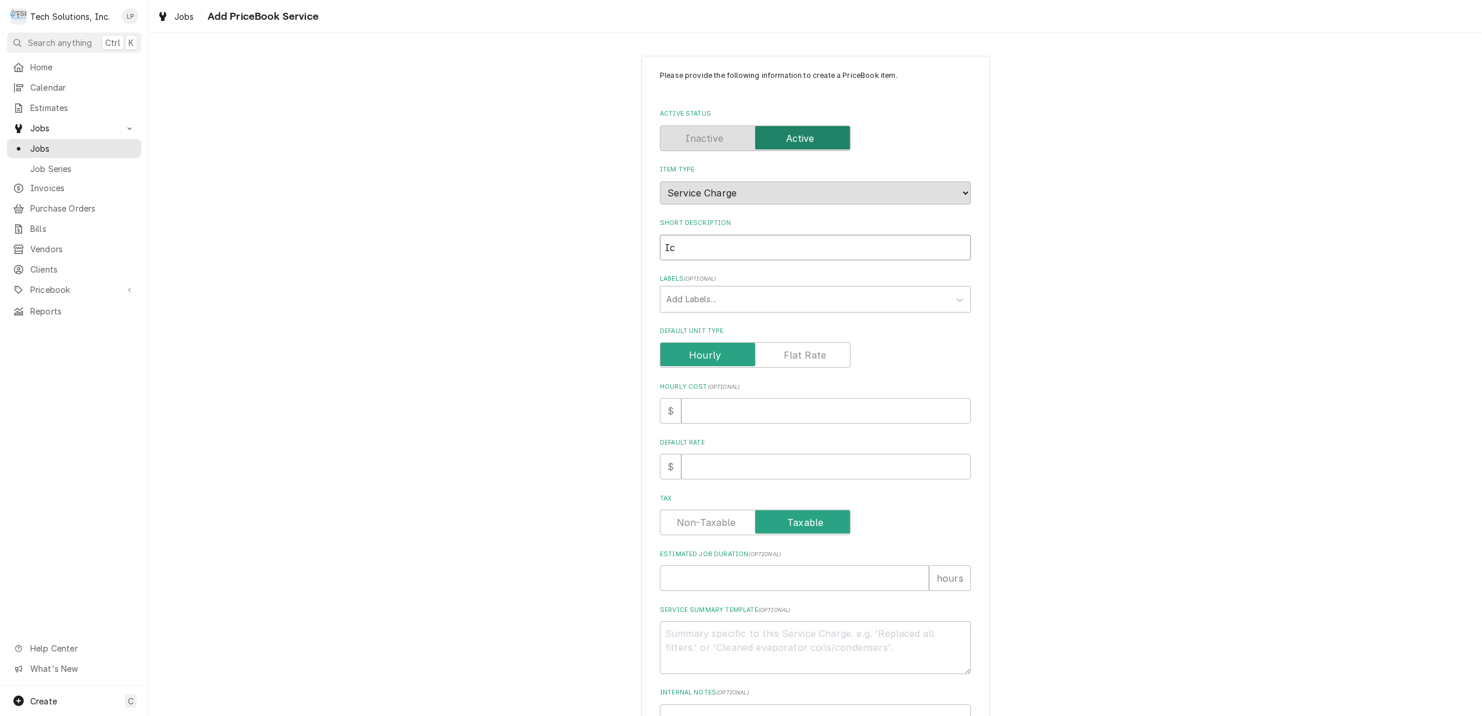
type textarea "x"
type input "Ice"
type textarea "x"
type input "Ice"
type textarea "x"
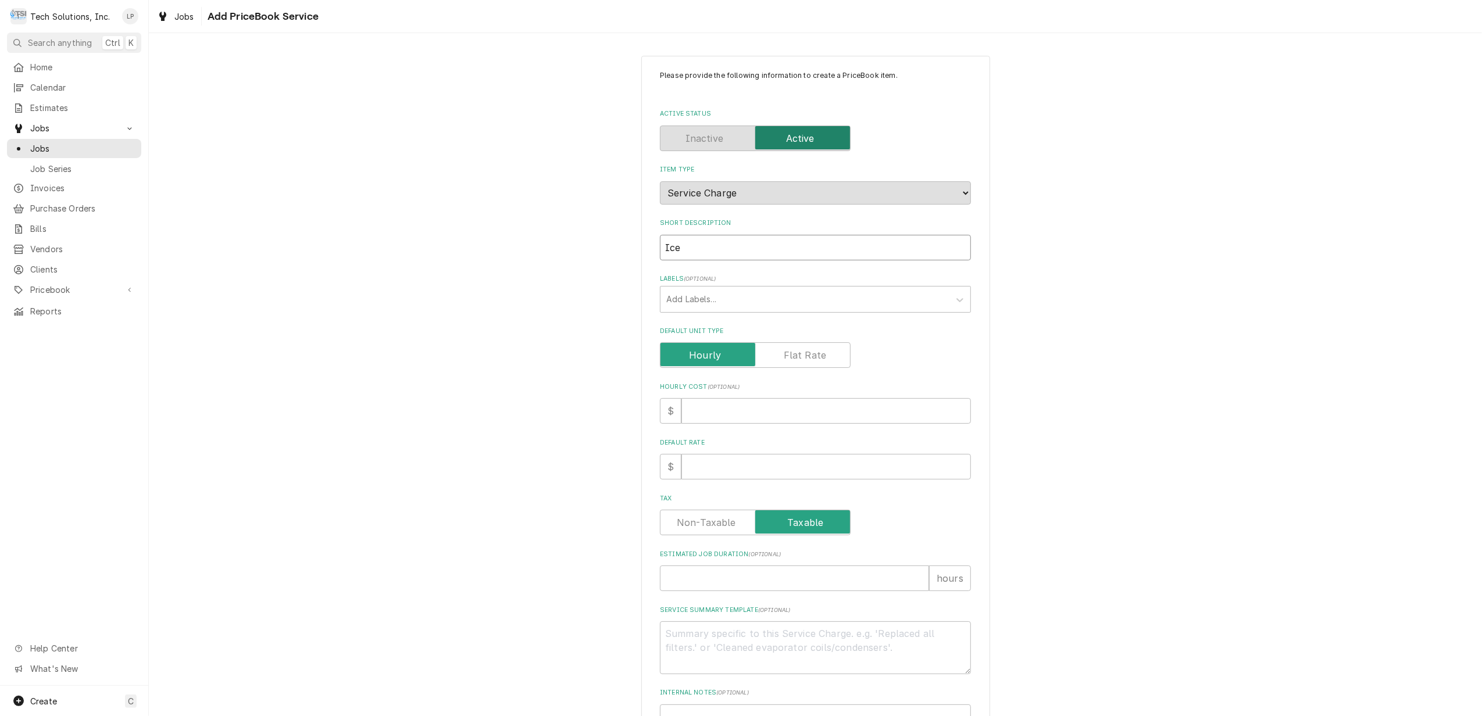
type input "Ice M"
type textarea "x"
type input "Ice Ma"
type textarea "x"
type input "Ice Mac"
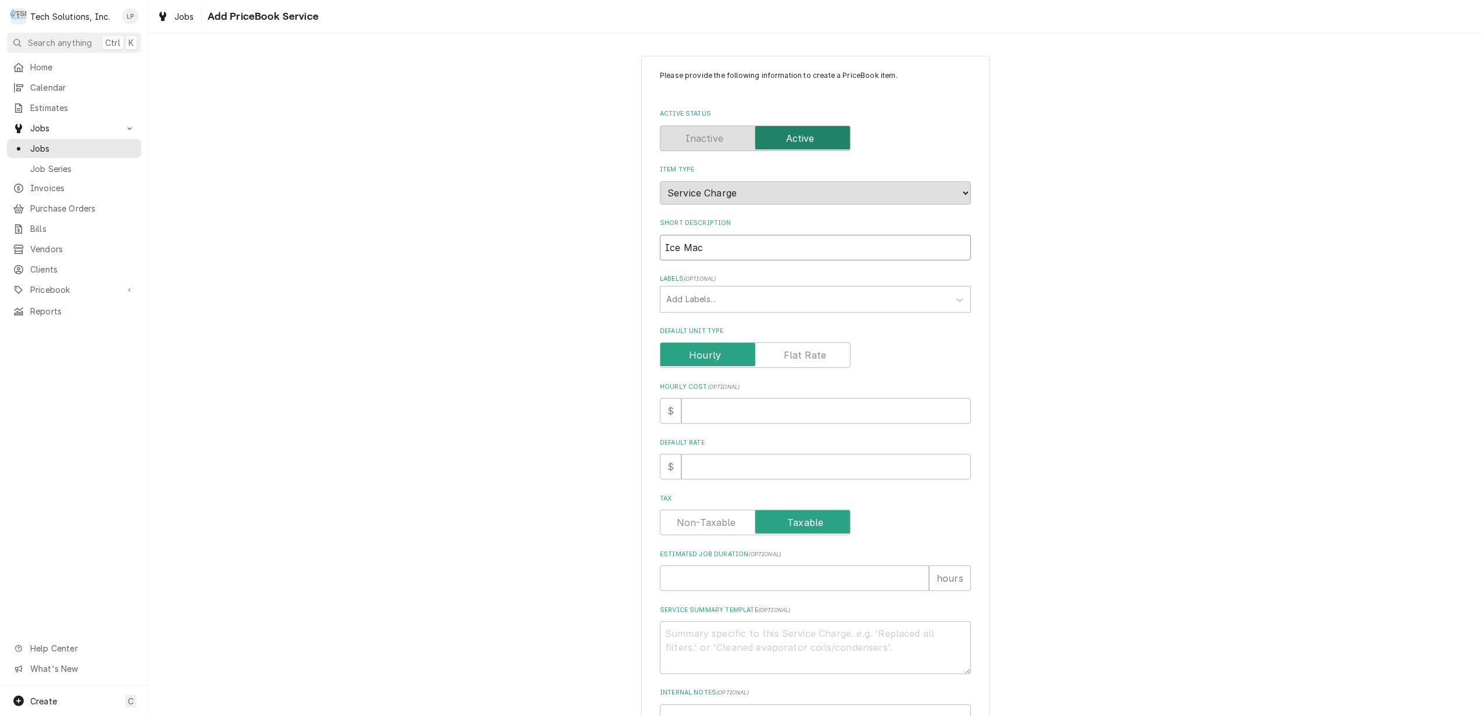
type textarea "x"
type input "Ice Mach"
type textarea "x"
type input "Ice Machi"
type textarea "x"
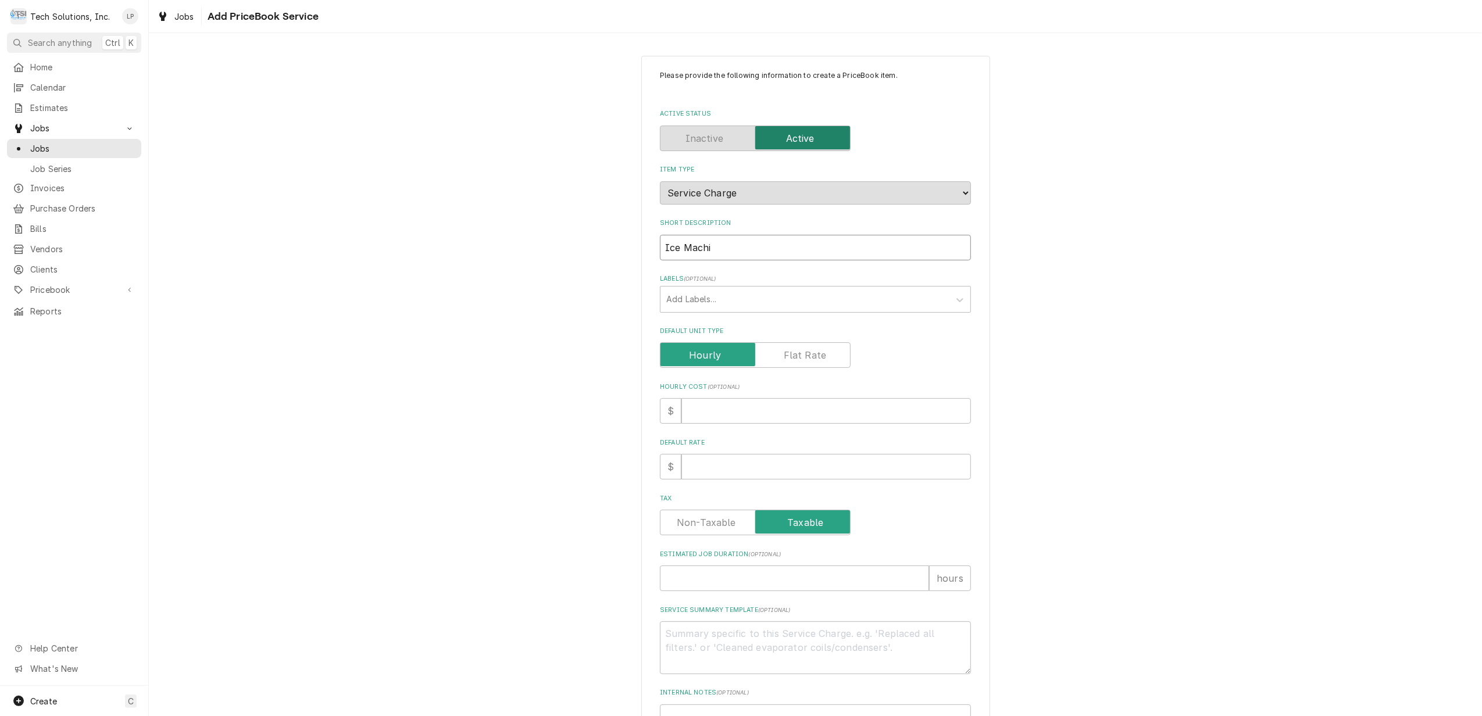
type input "Ice Machin"
type textarea "x"
type input "Ice Machine"
type textarea "x"
type input "Ice Machine"
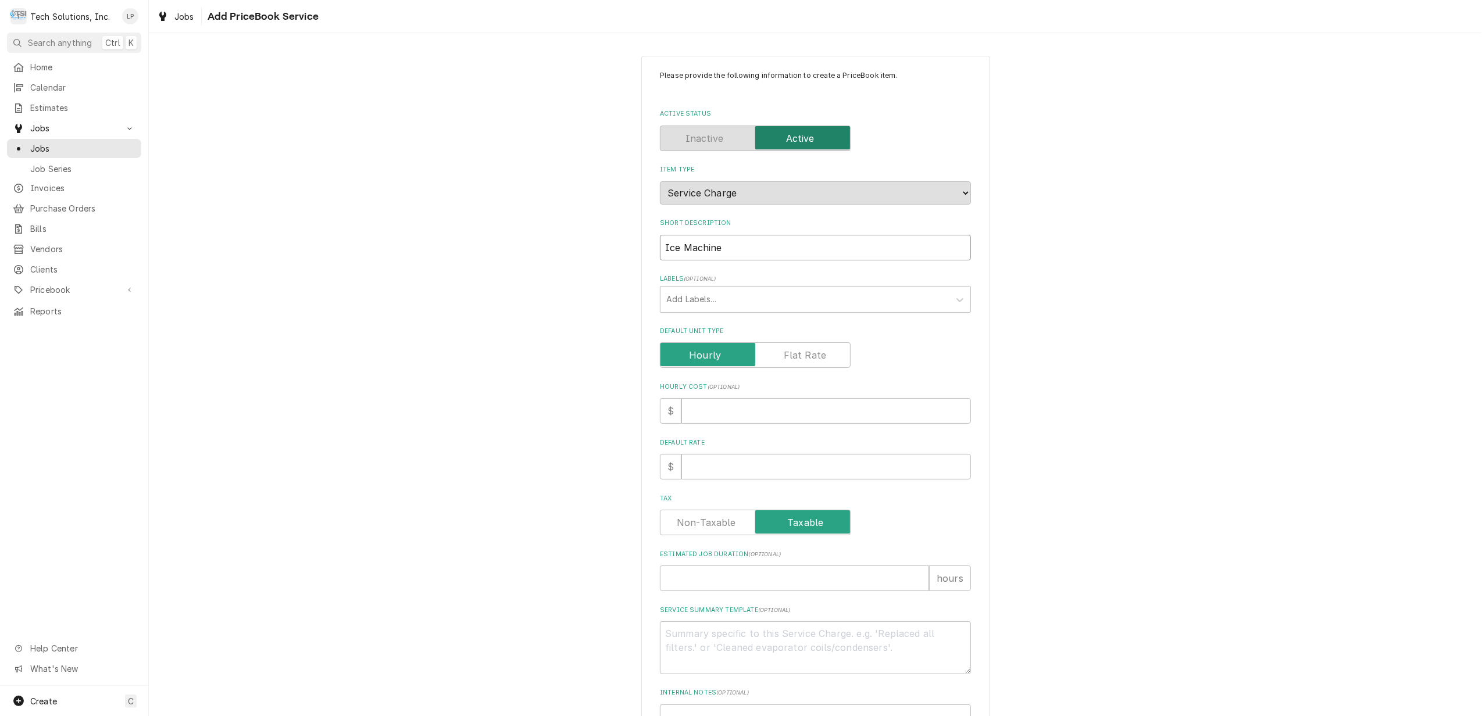
type textarea "x"
type input "Ice Machine -"
type textarea "x"
type input "Ice Machine -"
type textarea "x"
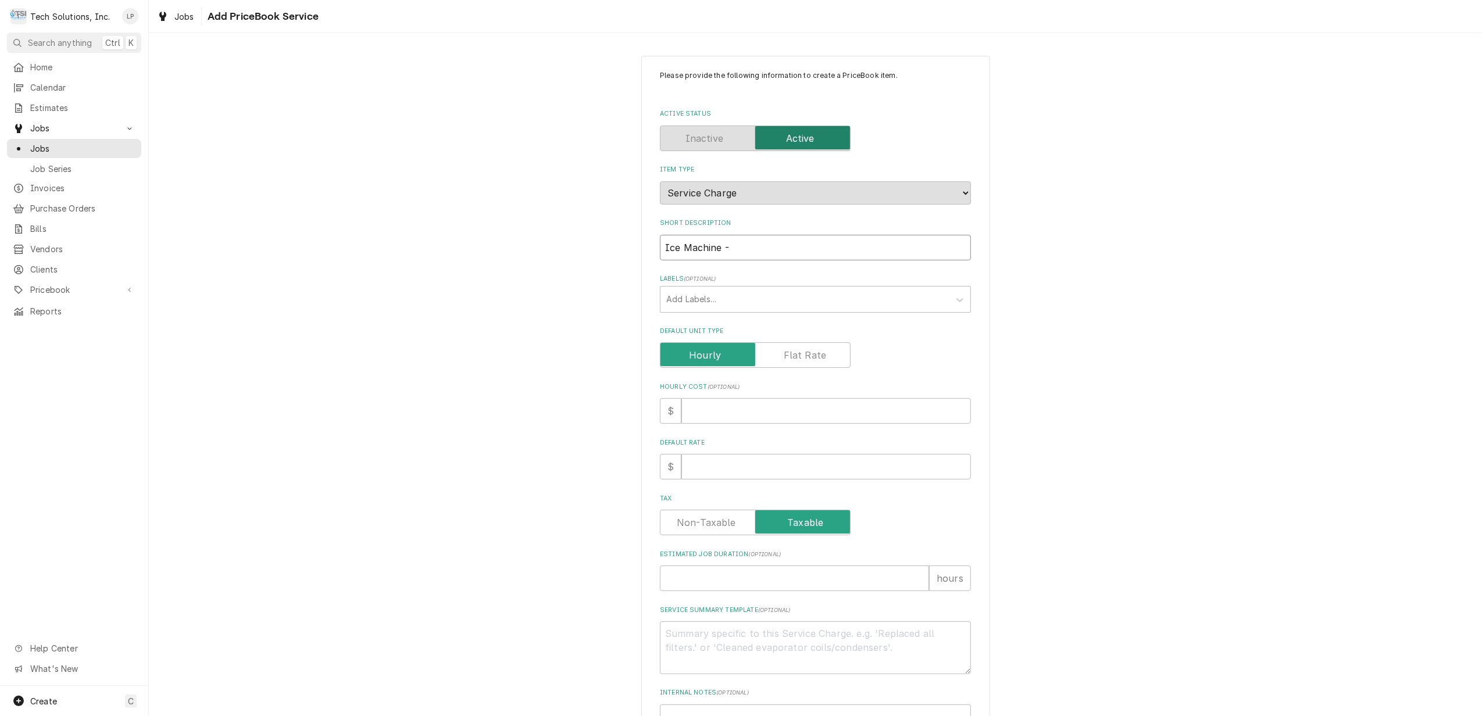
type input "Ice Machine - B"
type textarea "x"
type input "Ice Machine - BO"
type textarea "x"
type input "Ice Machine - BOH"
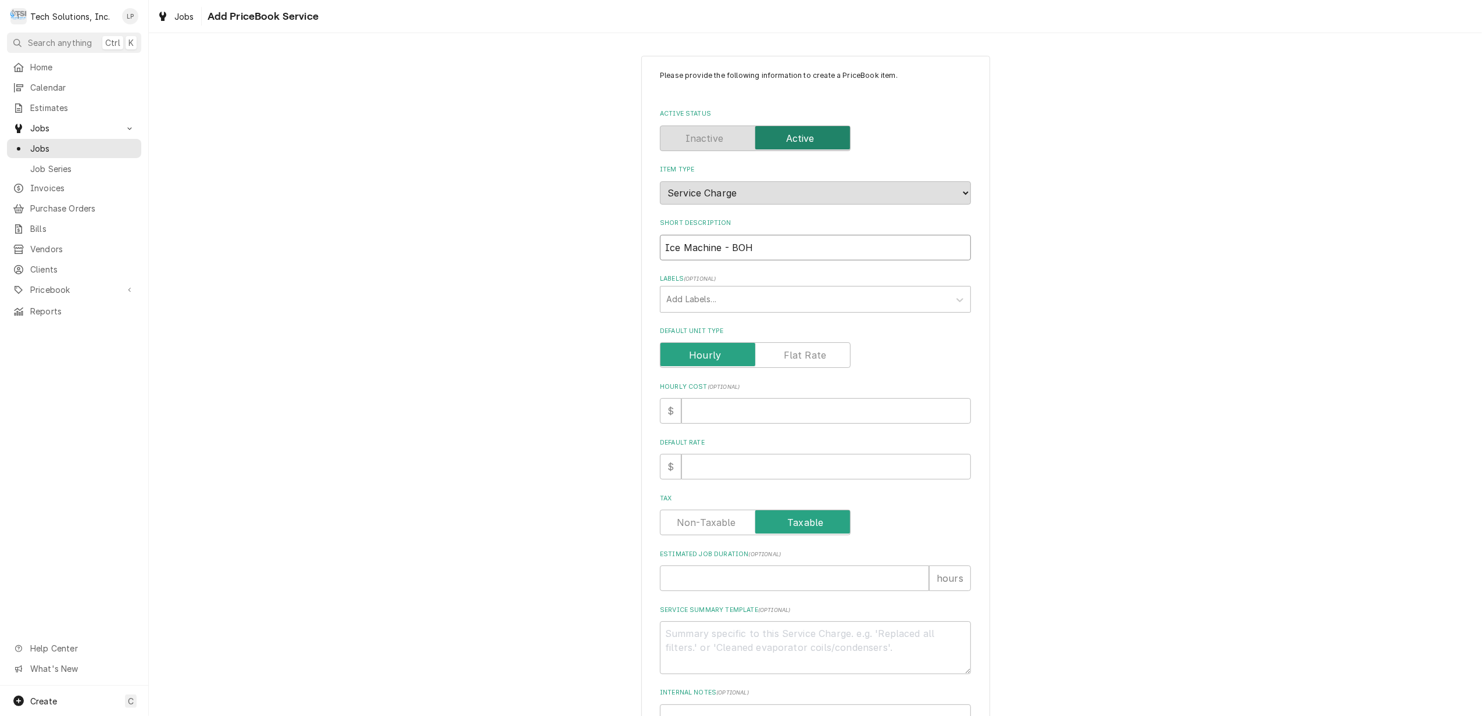
type textarea "x"
type input "Ice Machine - BOH"
click at [810, 294] on div "Labels" at bounding box center [804, 299] width 277 height 21
type input "Ecotrak WO 3861273"
click at [870, 356] on div "Default Unit Type" at bounding box center [815, 355] width 311 height 26
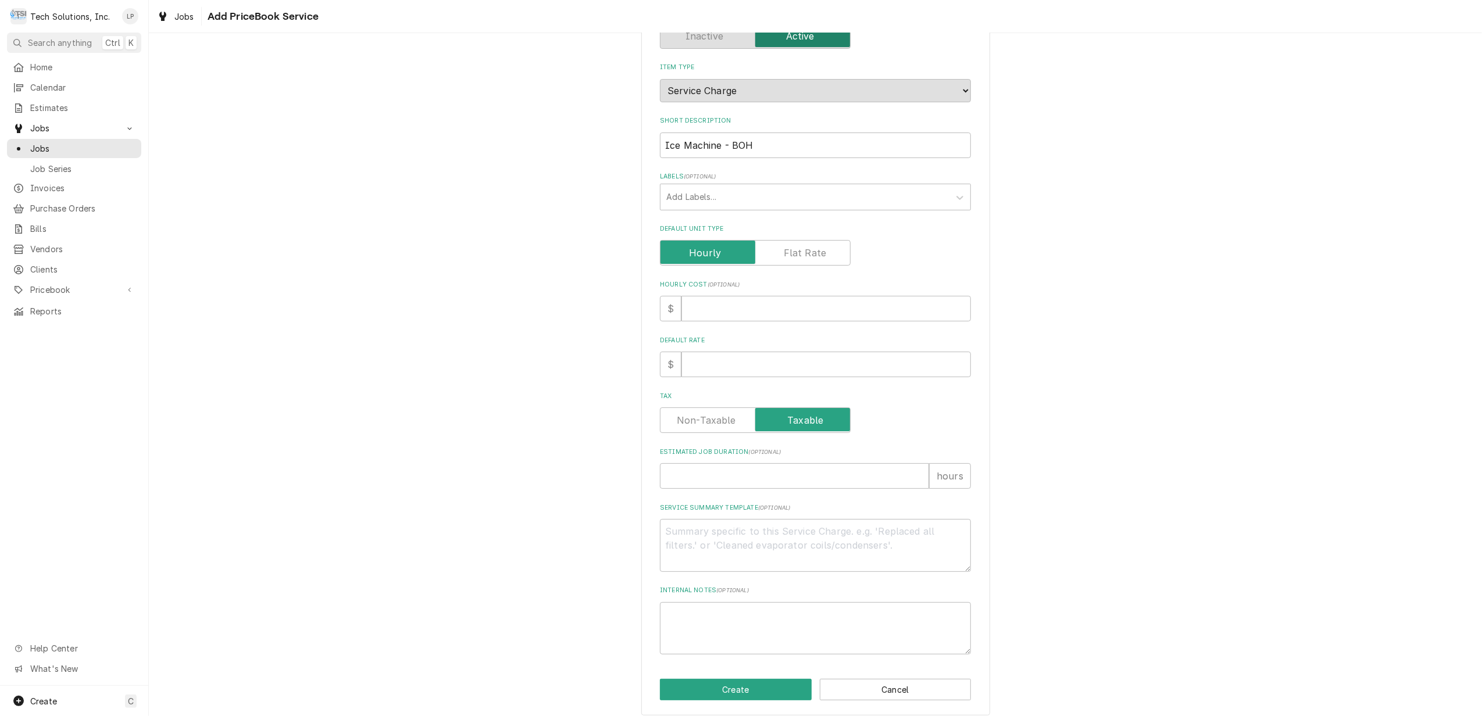
scroll to position [112, 0]
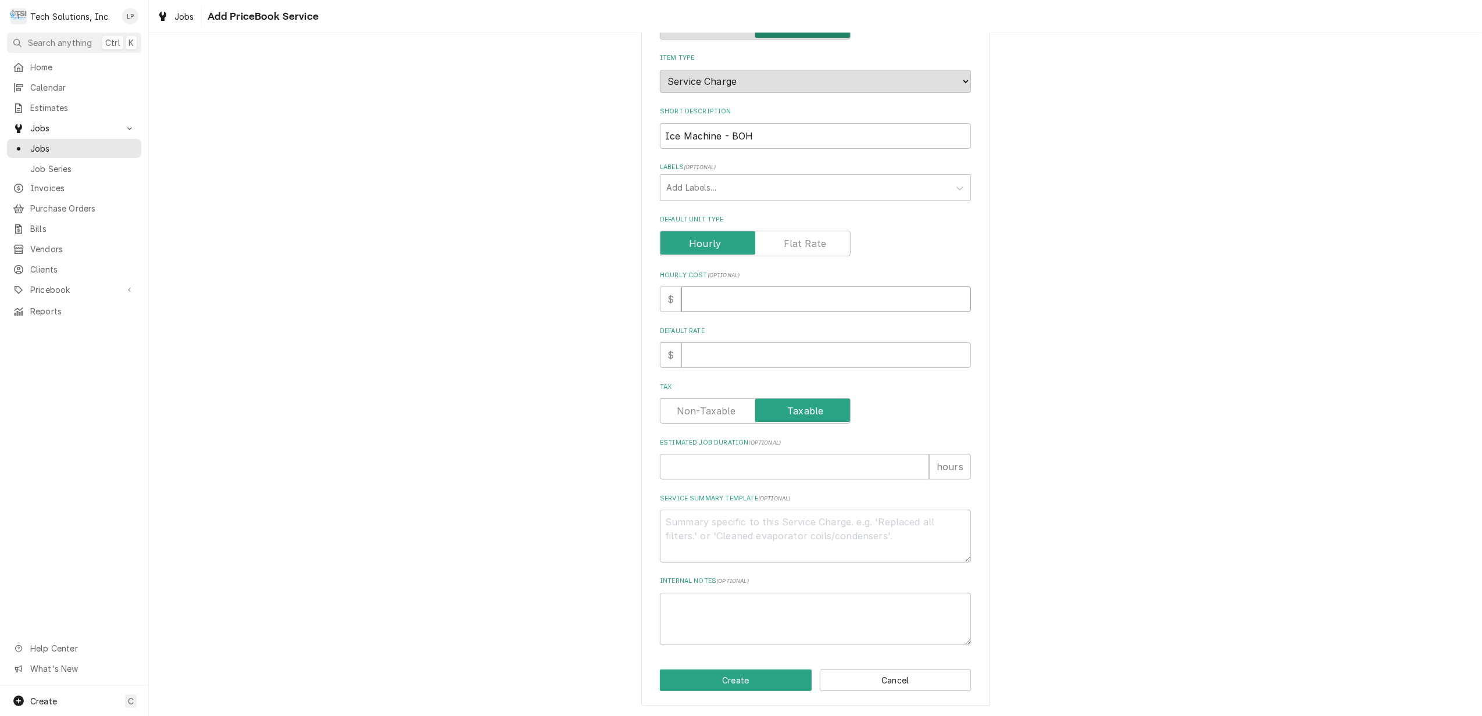
click at [780, 298] on input "Hourly Cost ( optional )" at bounding box center [826, 300] width 290 height 26
click at [831, 360] on input "Default Rate" at bounding box center [826, 355] width 290 height 26
type textarea "x"
type input "1"
type textarea "x"
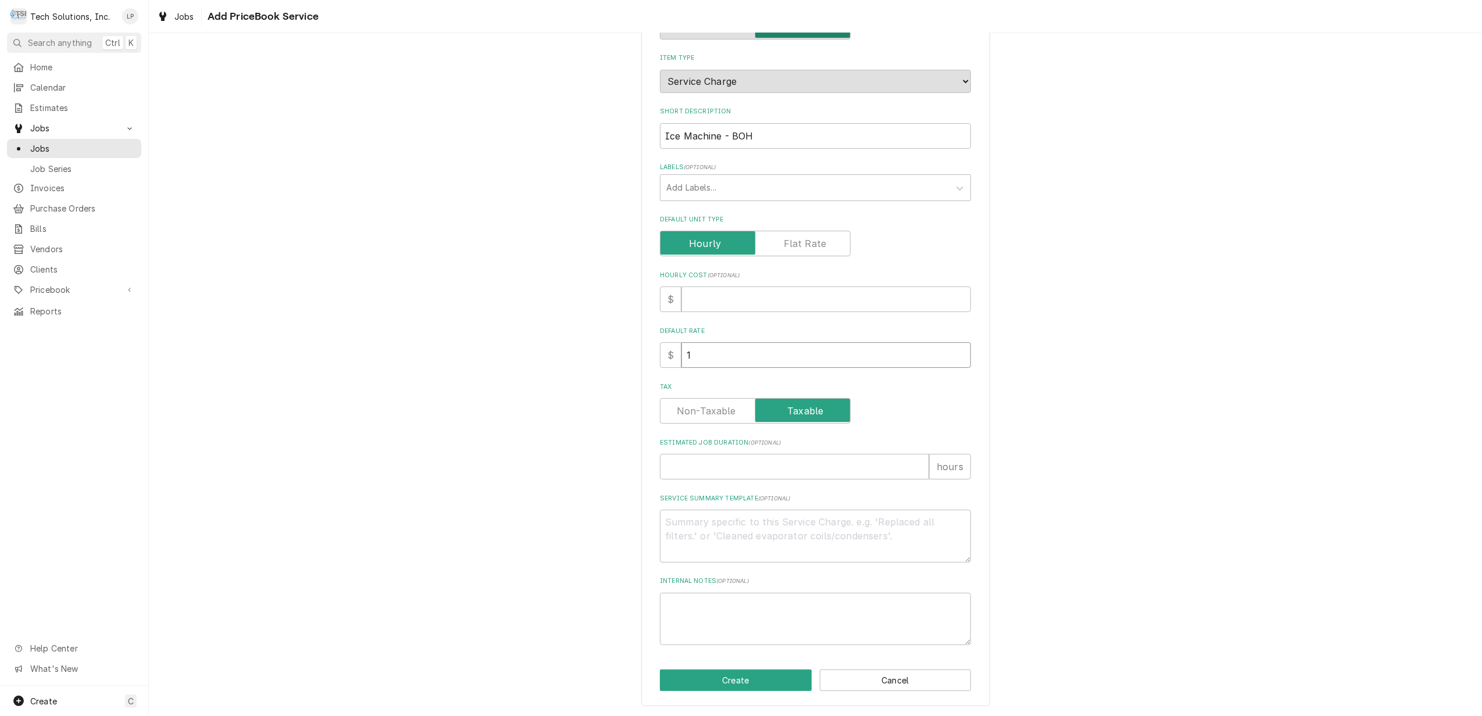
type input "10"
type textarea "x"
type input "100"
type textarea "x"
type input "100.0"
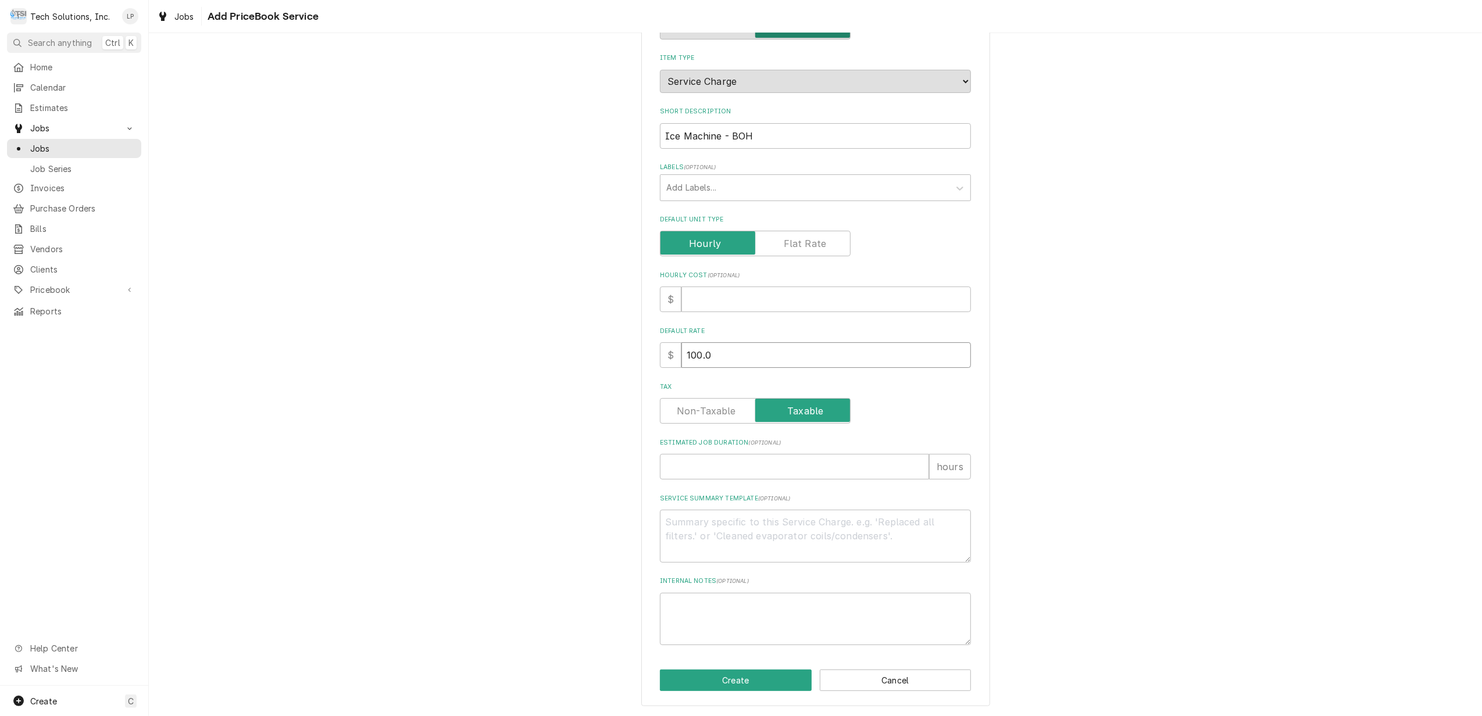
type textarea "x"
type input "100.00"
type textarea "x"
type input "100.00"
click at [894, 401] on div "Tax" at bounding box center [815, 411] width 311 height 26
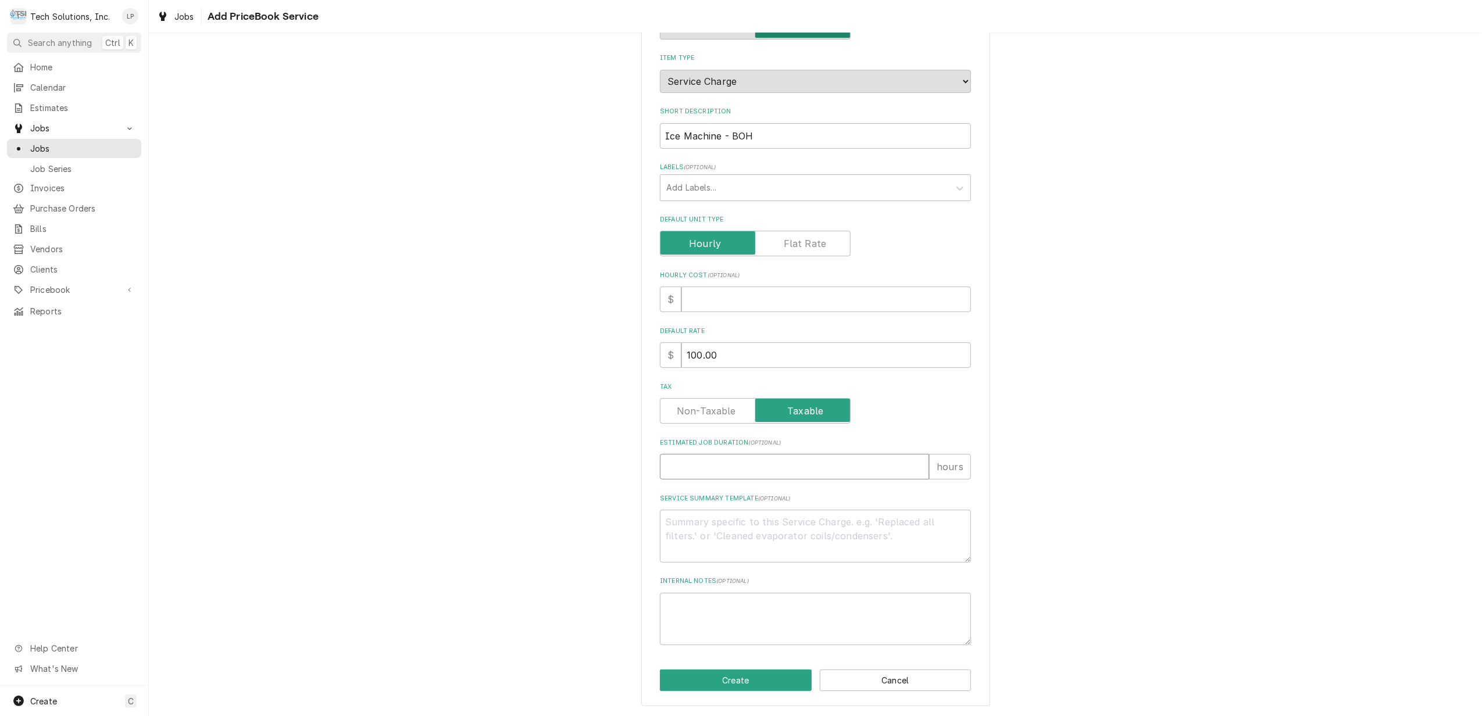
type textarea "x"
type input "1"
click at [914, 461] on input "1" at bounding box center [794, 467] width 269 height 26
type textarea "x"
type input "2"
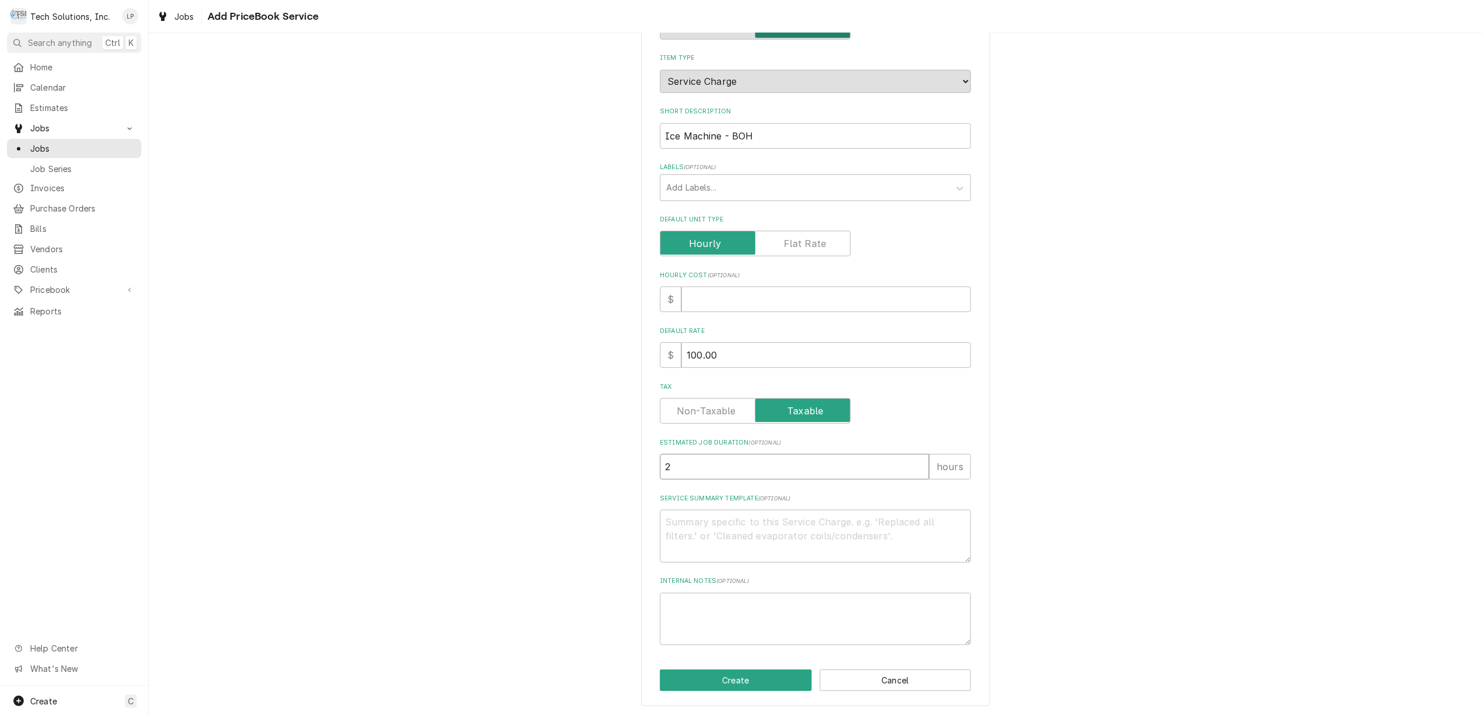
click at [914, 461] on input "2" at bounding box center [794, 467] width 269 height 26
drag, startPoint x: 887, startPoint y: 534, endPoint x: 1205, endPoint y: 594, distance: 323.1
click at [1205, 594] on div "Please provide the following information to create a PriceBook item. Active Sta…" at bounding box center [815, 325] width 1333 height 782
click at [755, 680] on button "Create" at bounding box center [736, 681] width 152 height 22
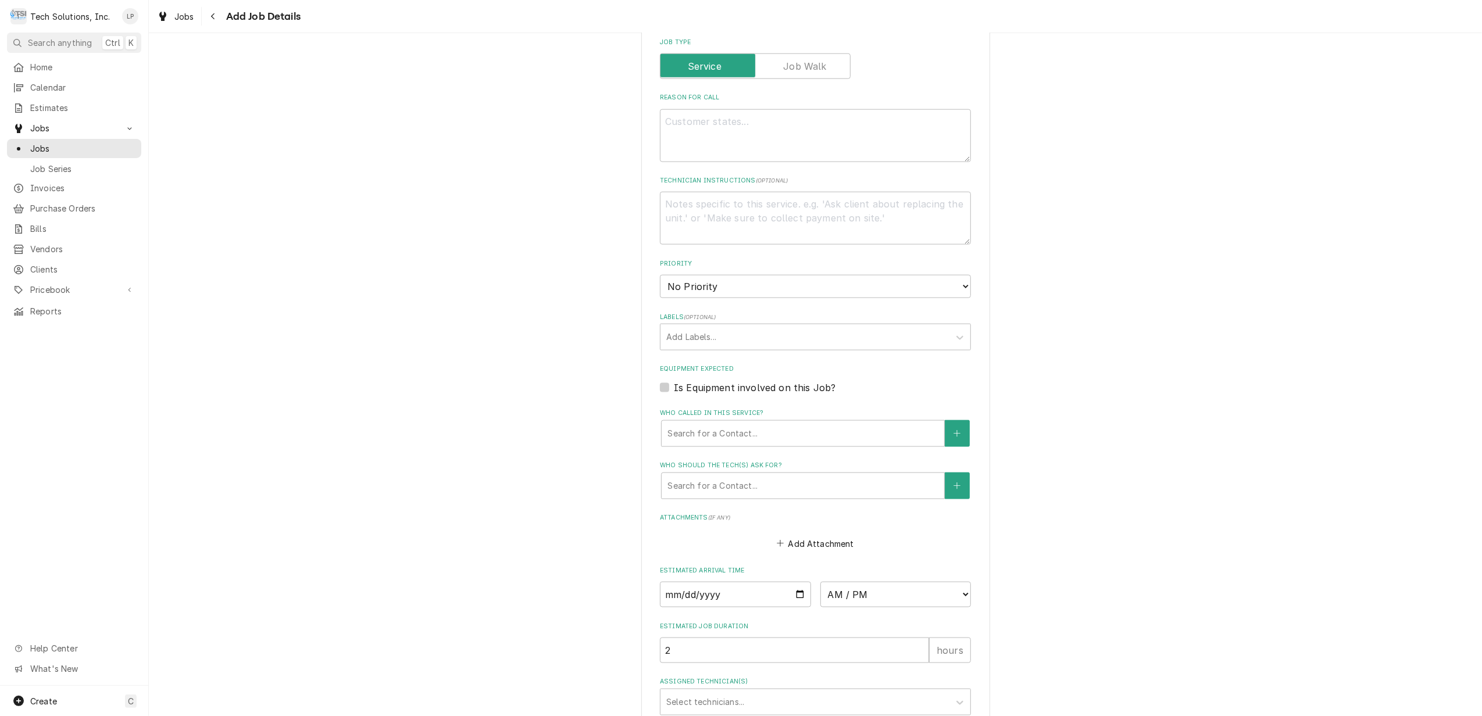
scroll to position [1461, 0]
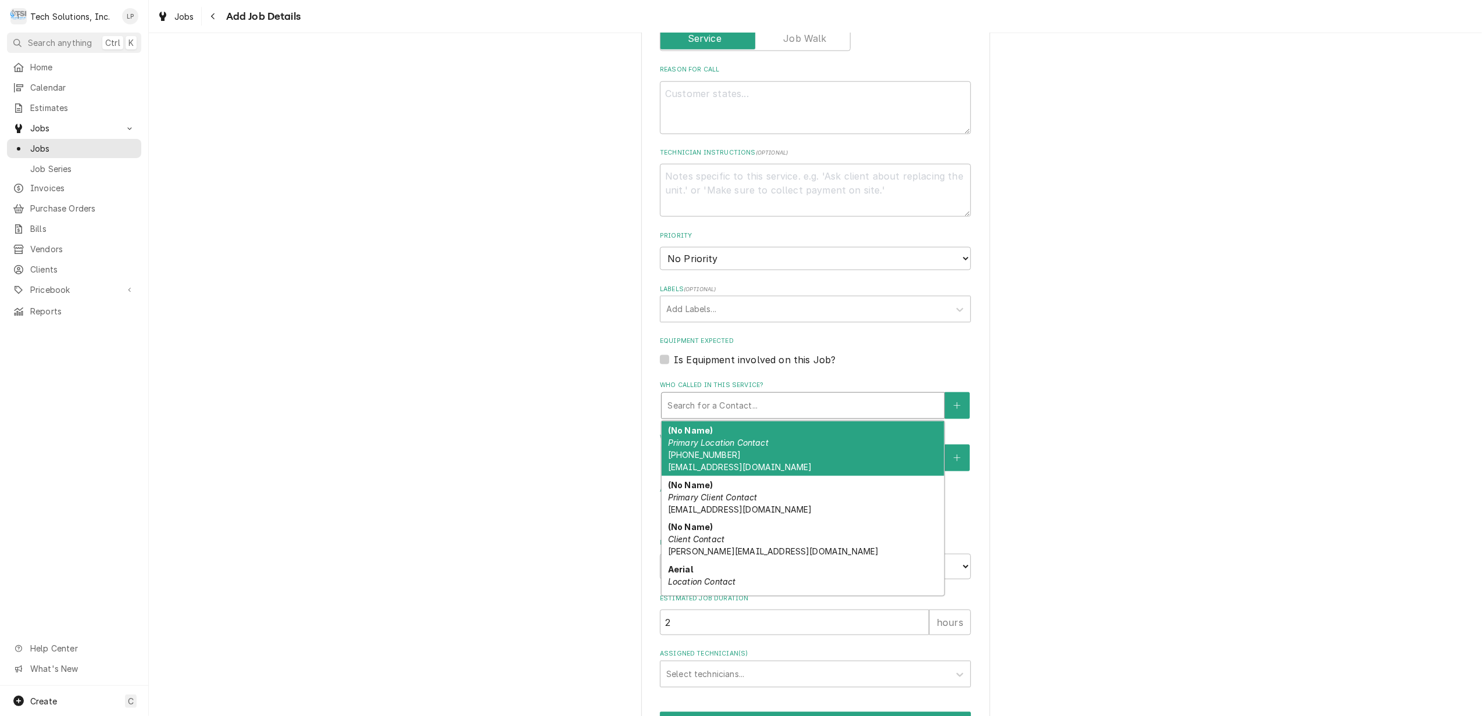
click at [833, 395] on div "Who called in this service?" at bounding box center [802, 405] width 271 height 21
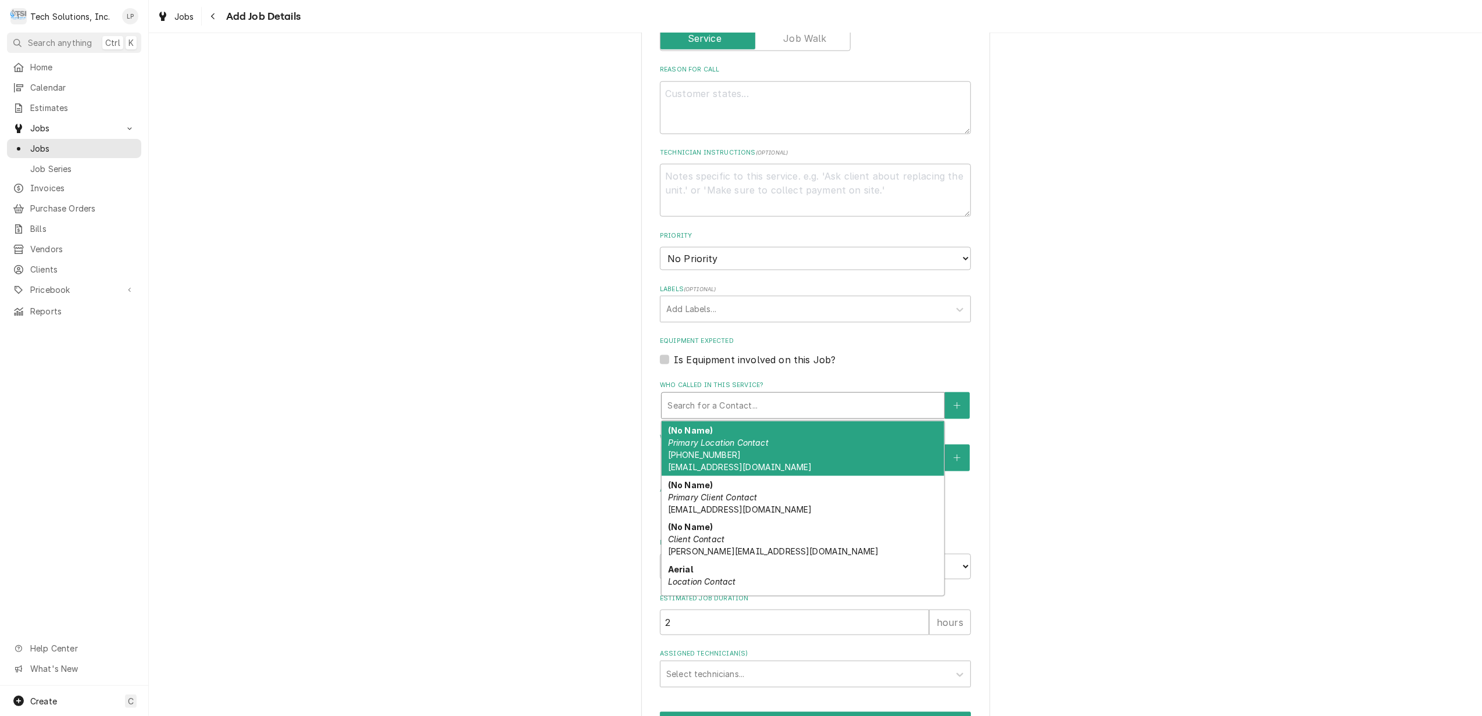
click at [837, 395] on div "Who called in this service?" at bounding box center [802, 405] width 271 height 21
type textarea "x"
type input "M"
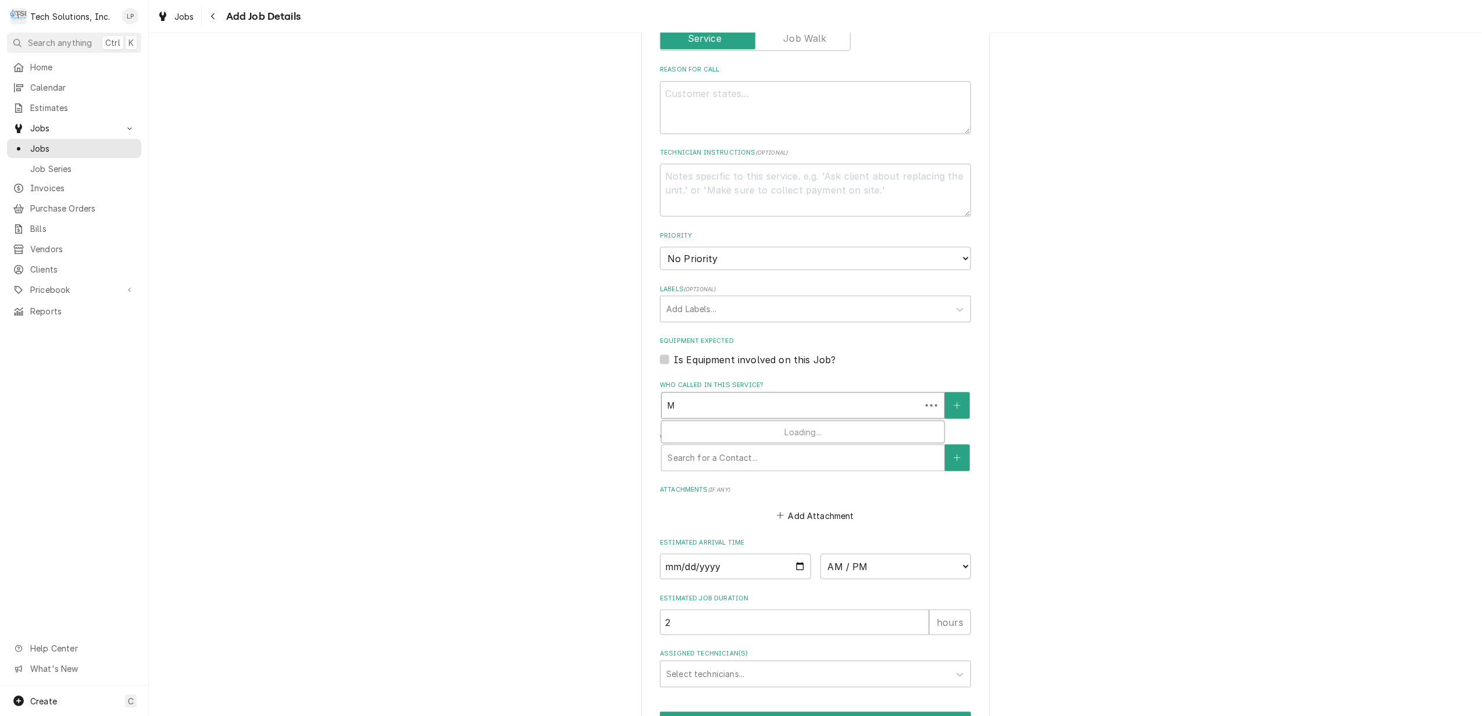
type textarea "x"
type input "Ma"
type textarea "x"
type input "Mat"
type textarea "x"
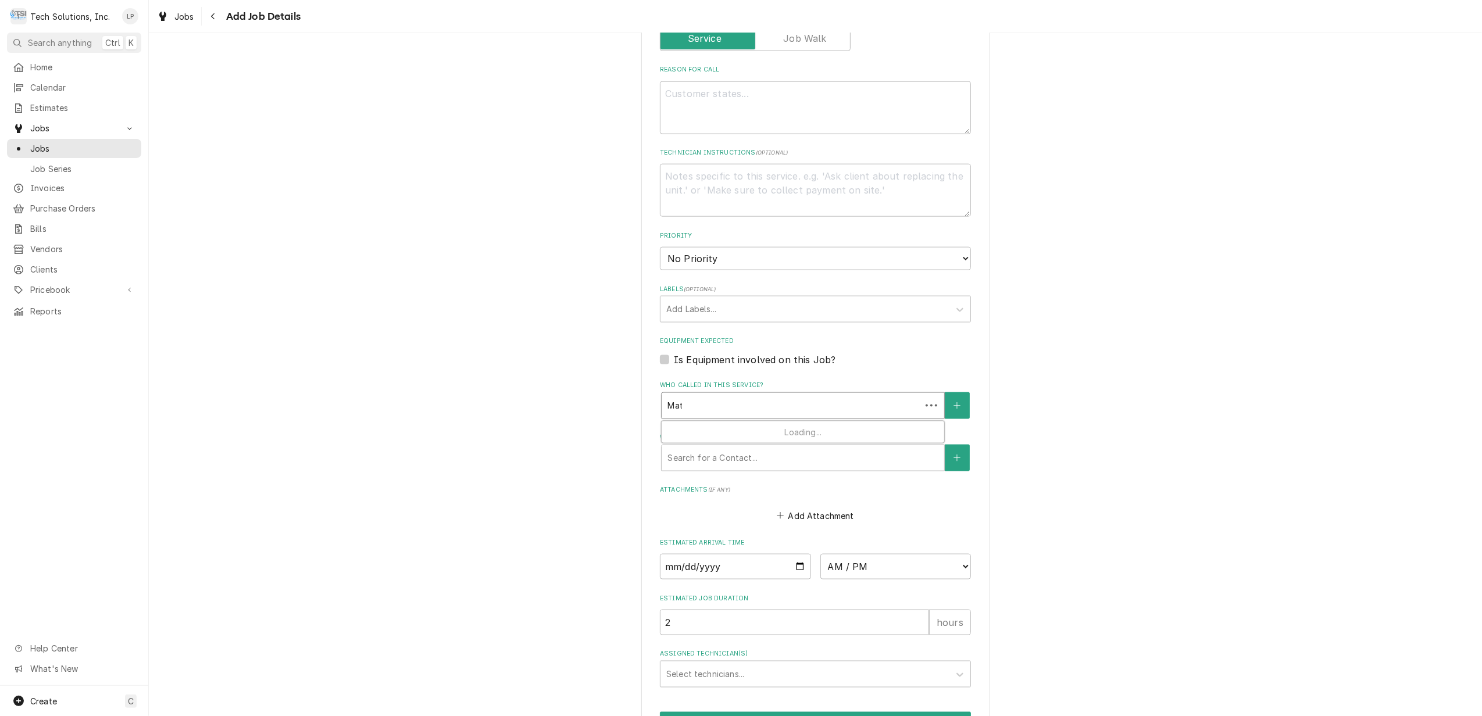
type input "Matt"
type textarea "x"
type input "Mat"
type textarea "x"
type input "Ma"
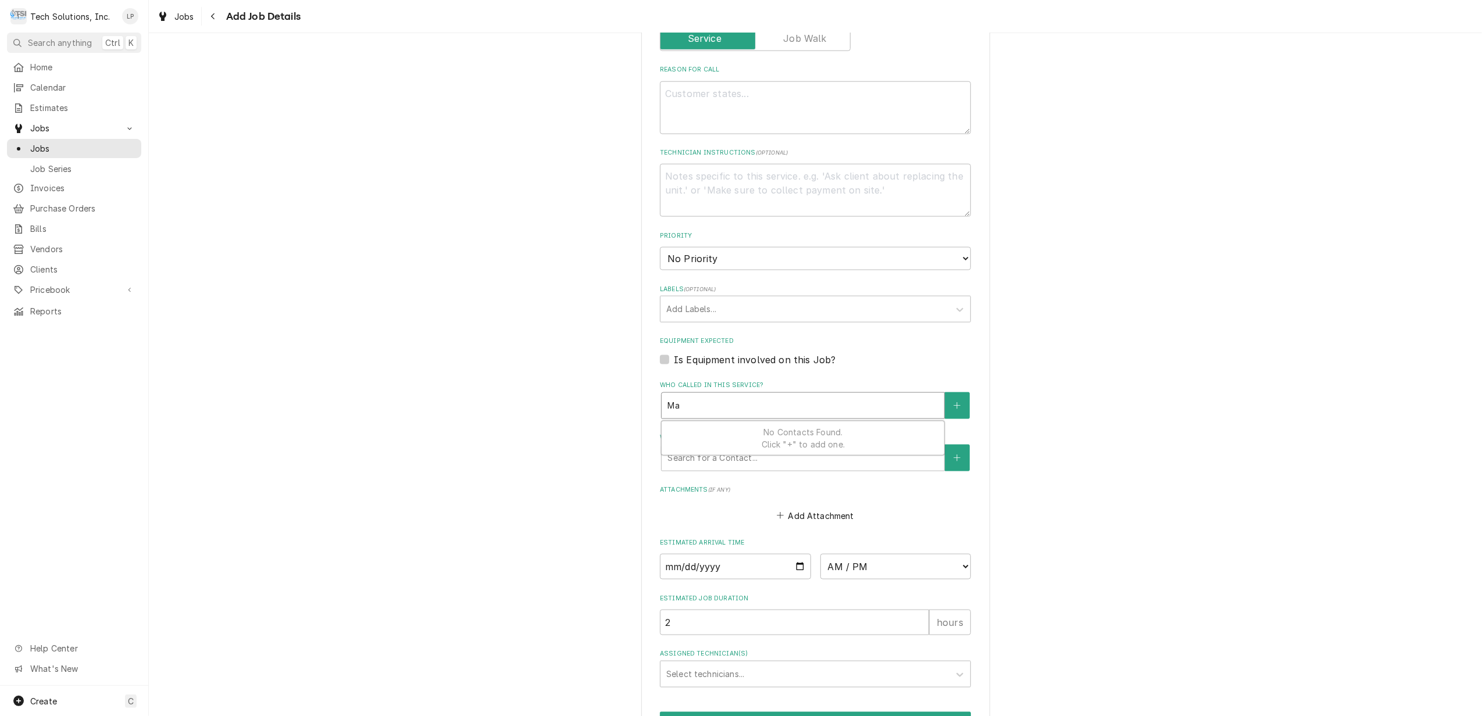
type textarea "x"
type input "M"
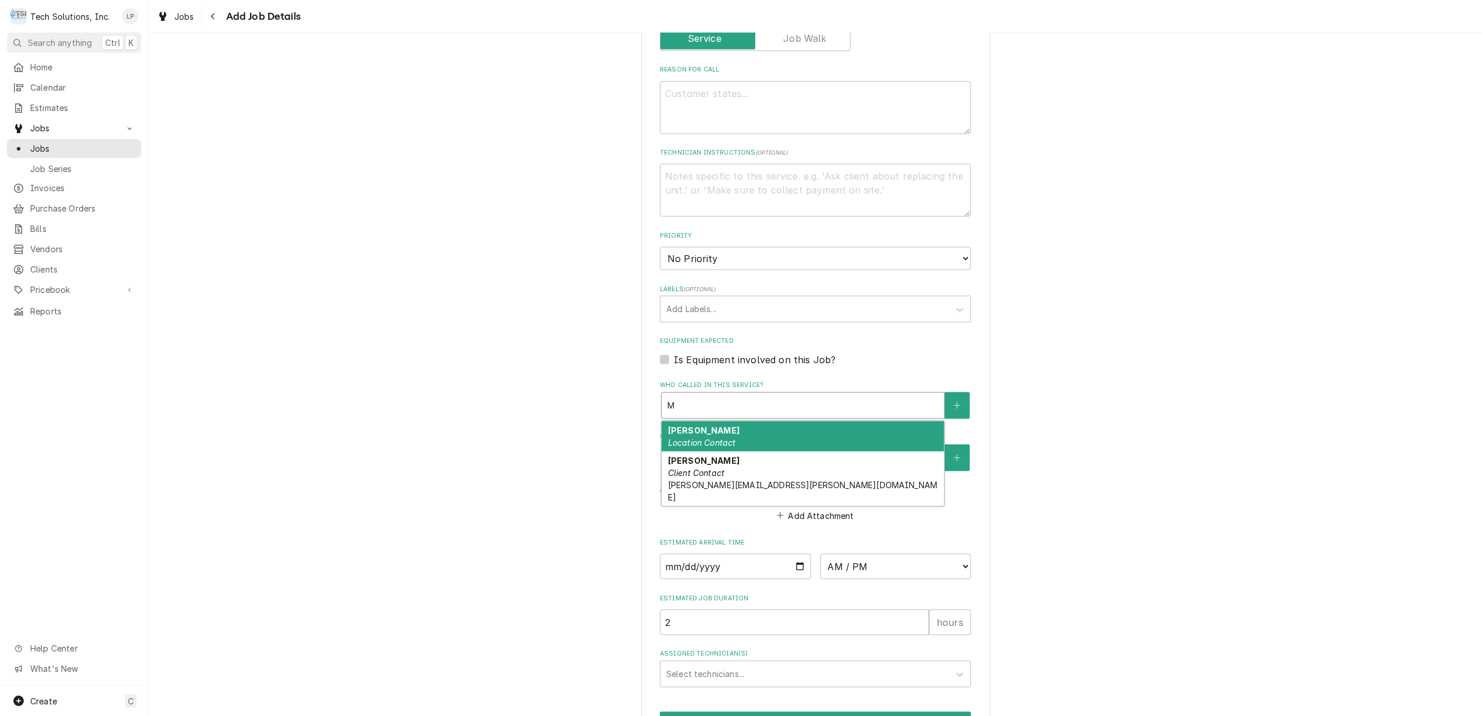
type textarea "x"
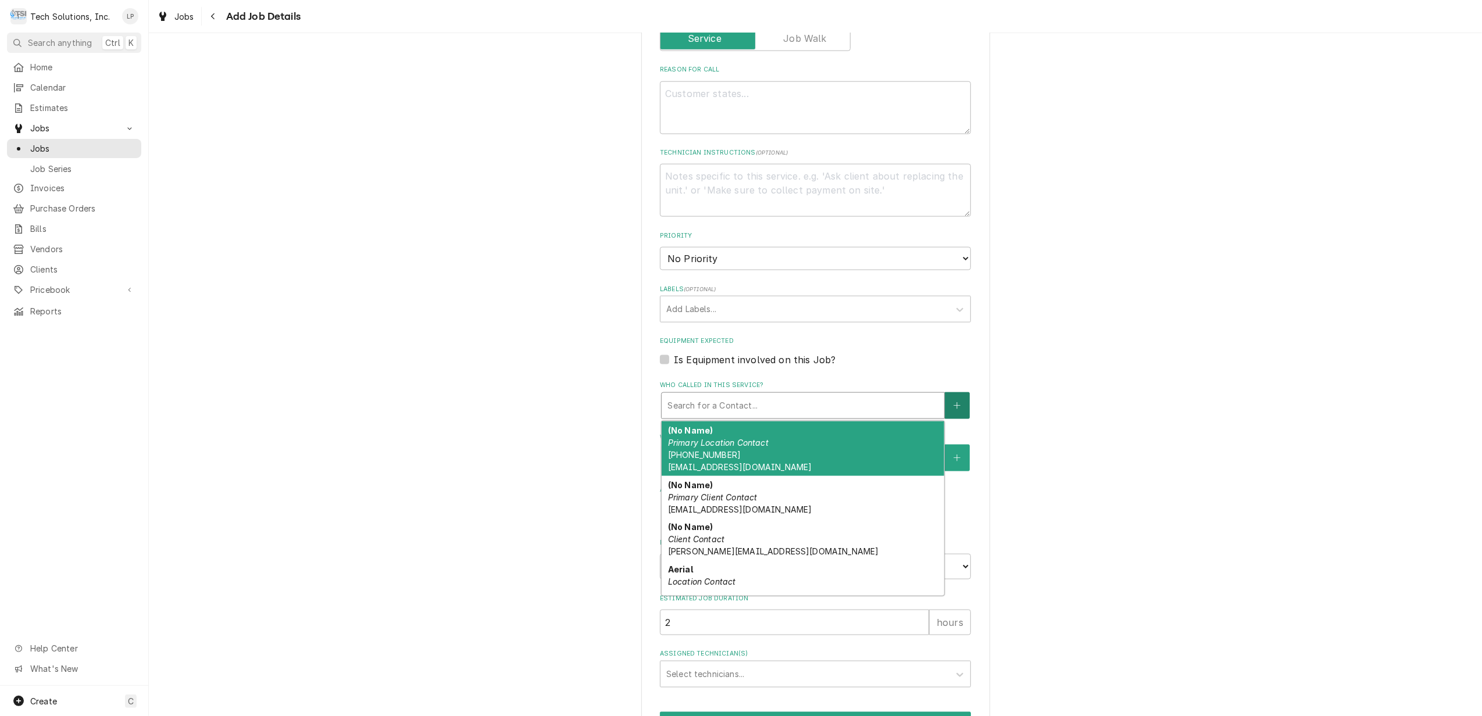
click at [953, 402] on icon "Create New Contact" at bounding box center [956, 406] width 7 height 8
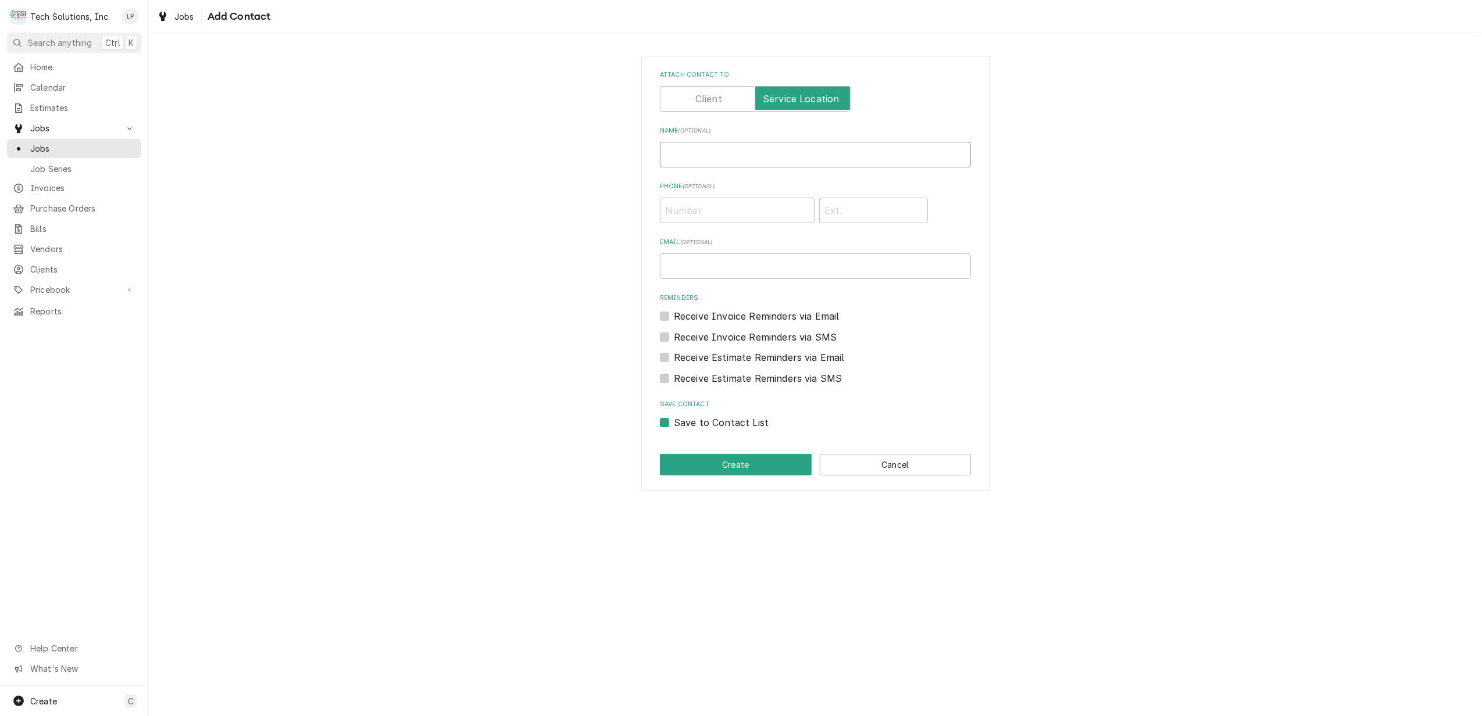
click at [714, 163] on input "Name ( optional )" at bounding box center [815, 155] width 311 height 26
type input "Matt Cremeans"
click at [943, 193] on div "Phone" at bounding box center [815, 208] width 311 height 30
click at [772, 466] on button "Create" at bounding box center [736, 465] width 152 height 22
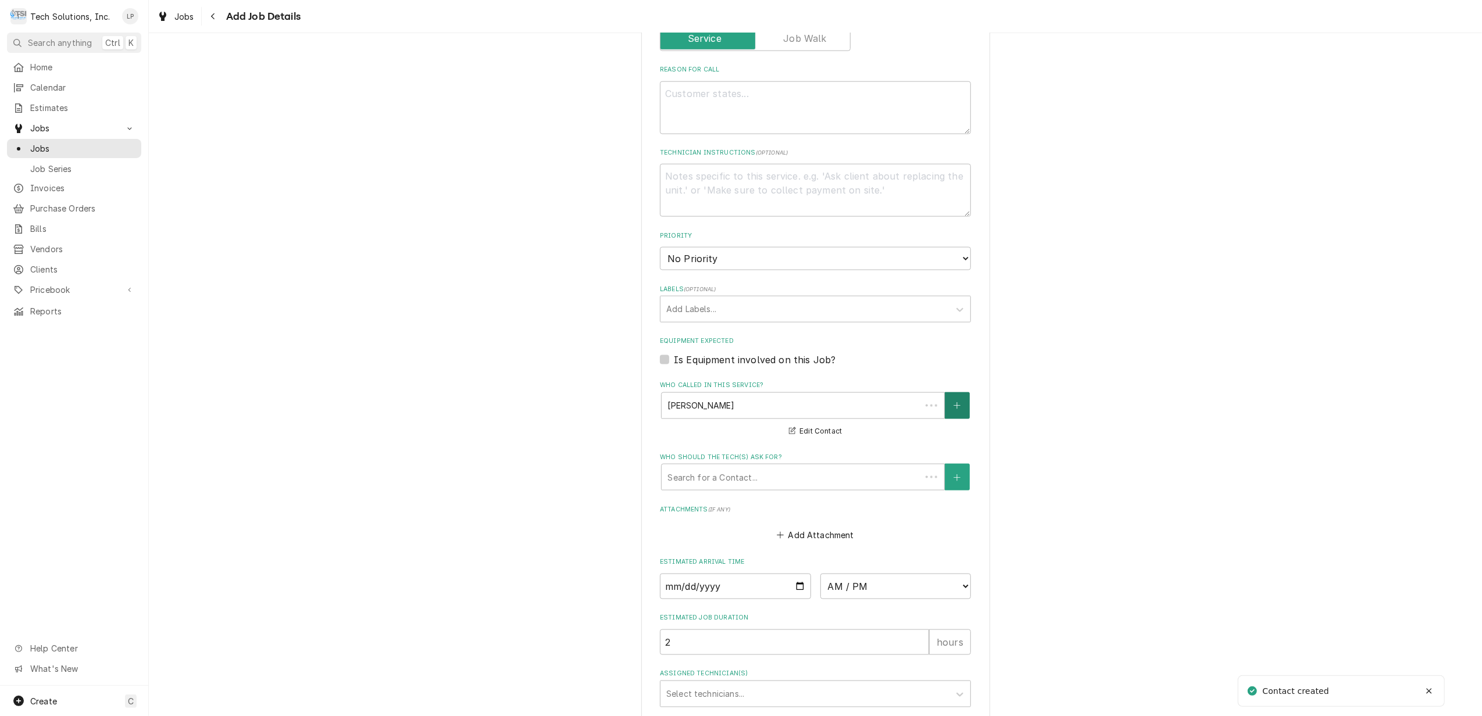
type textarea "x"
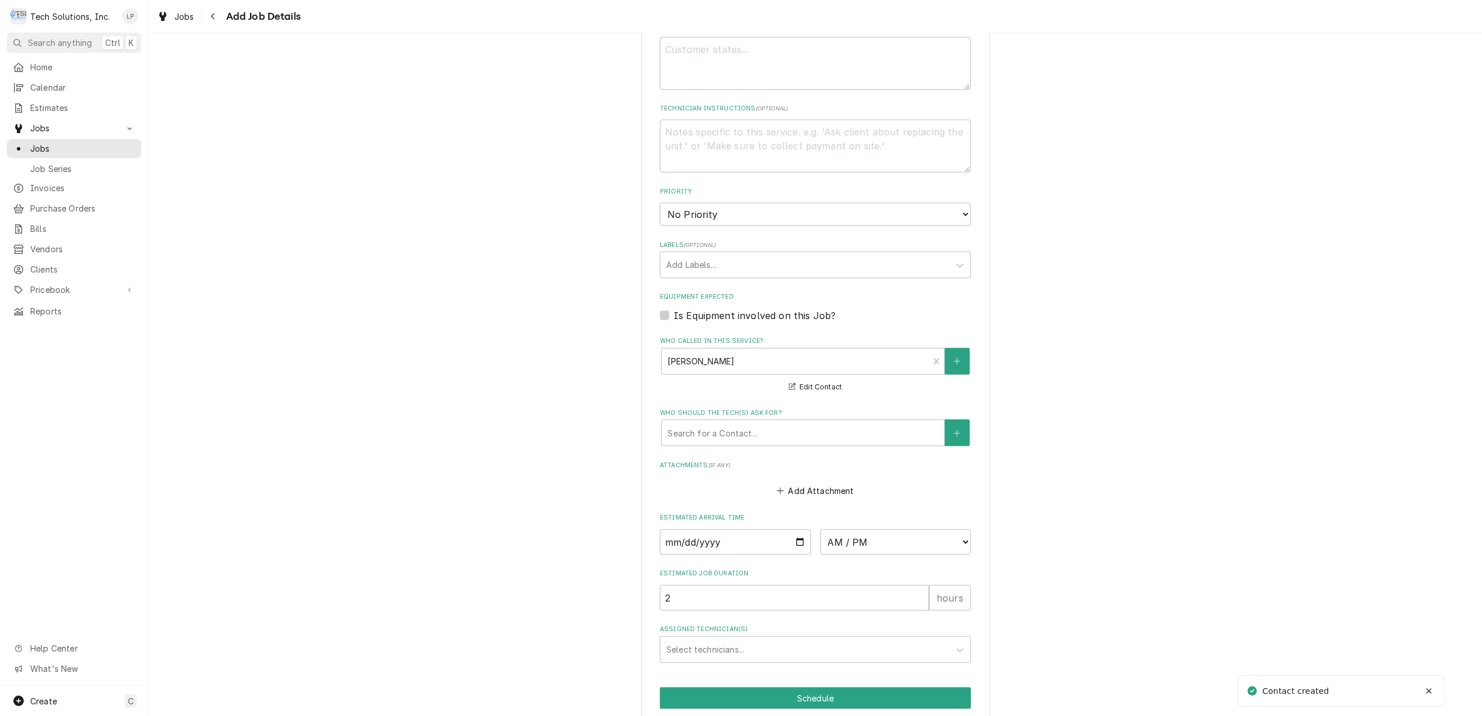
scroll to position [1527, 0]
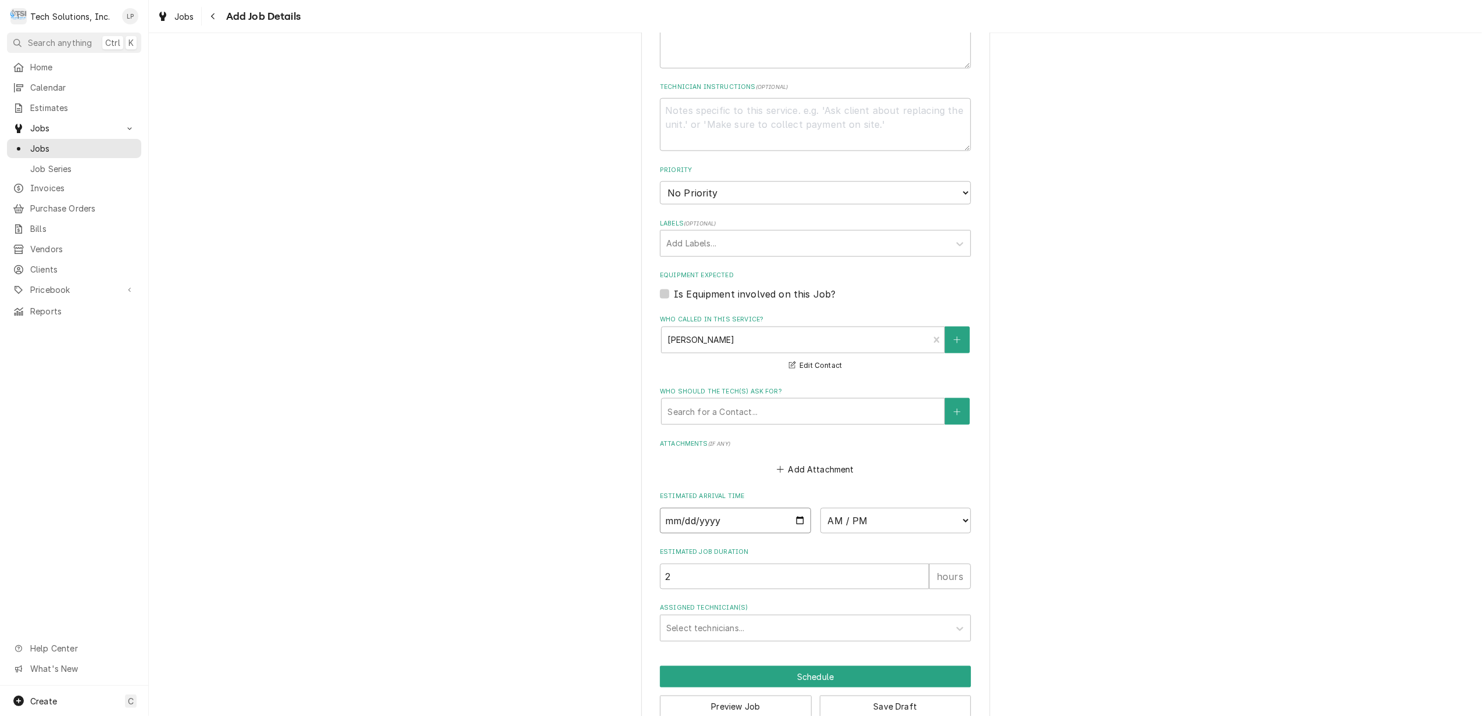
click at [801, 508] on input "Date" at bounding box center [735, 521] width 151 height 26
click at [796, 508] on input "Date" at bounding box center [735, 521] width 151 height 26
type input "2025-09-01"
type textarea "x"
click at [960, 508] on select "AM / PM 6:00 AM 6:15 AM 6:30 AM 6:45 AM 7:00 AM 7:15 AM 7:30 AM 7:45 AM 8:00 AM…" at bounding box center [895, 521] width 151 height 26
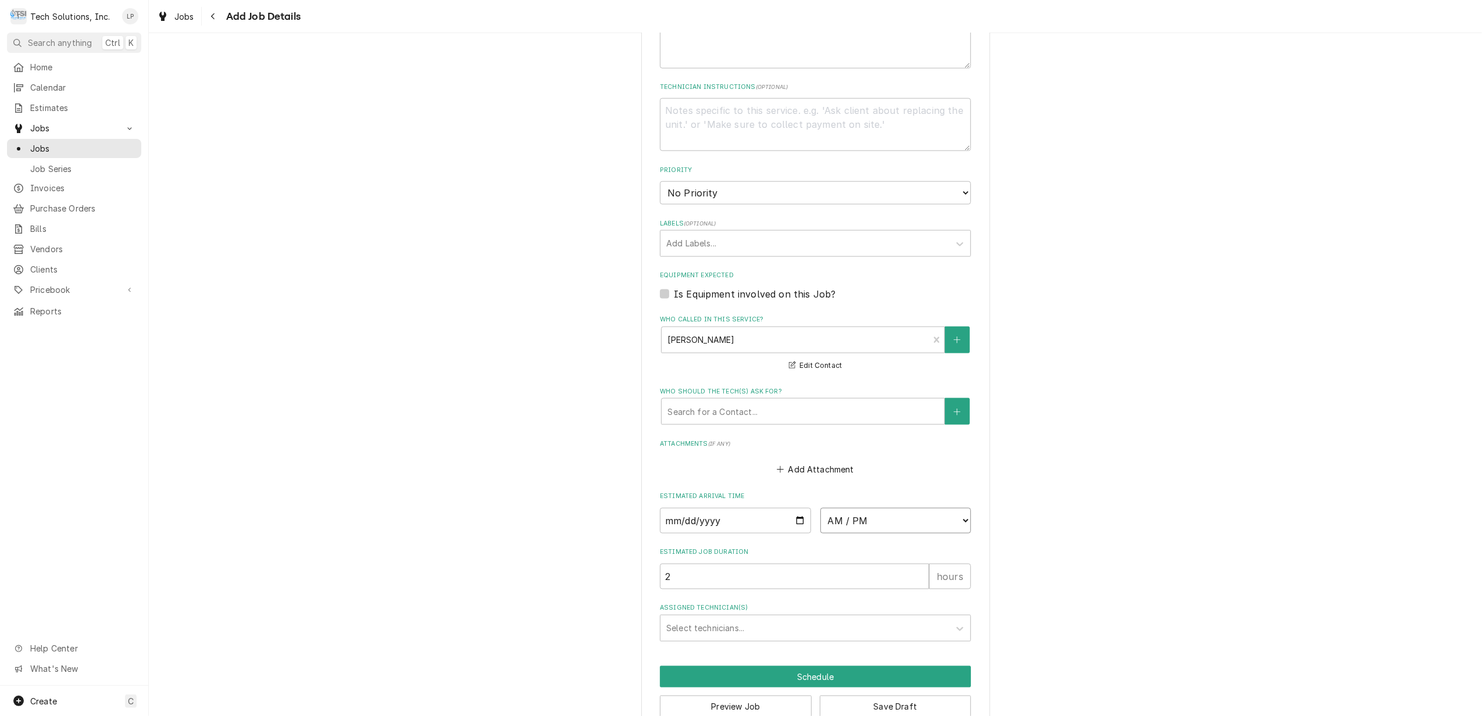
select select "10:30:00"
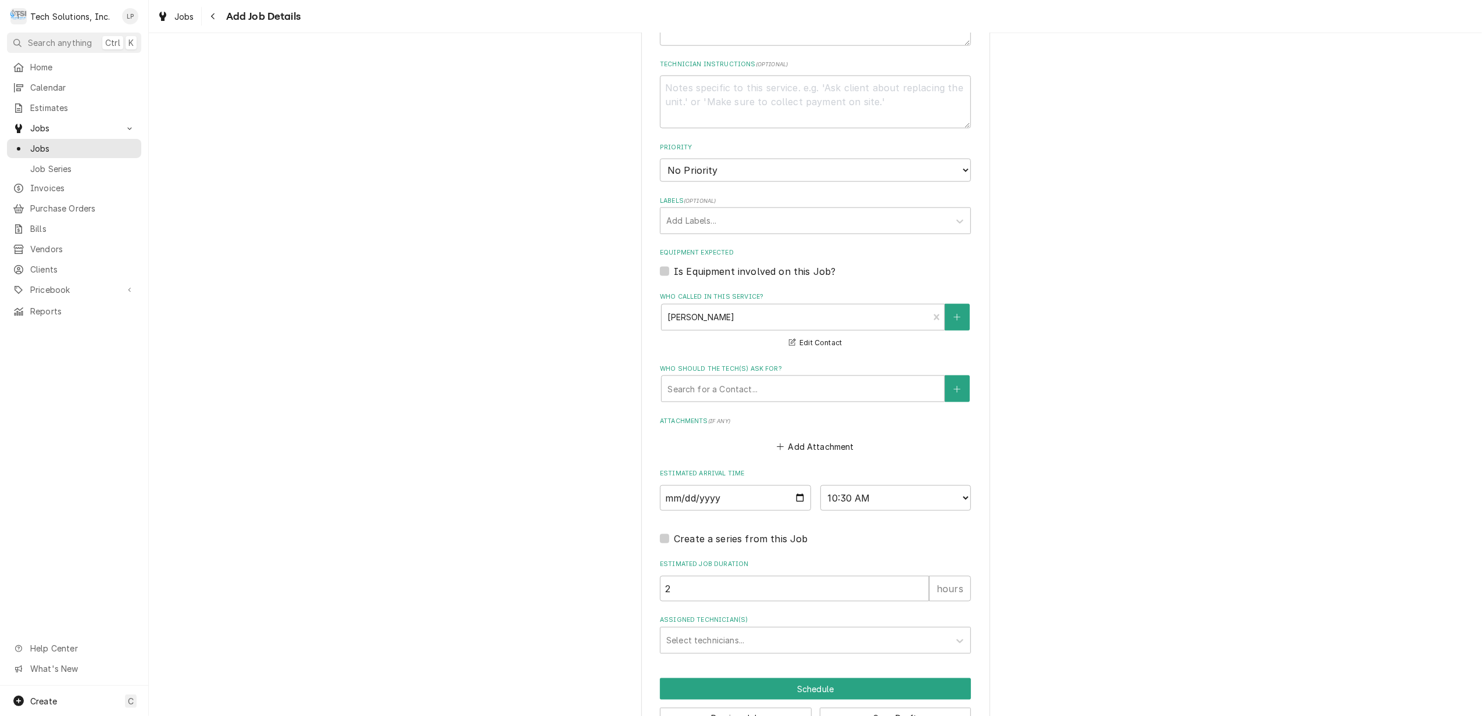
scroll to position [1562, 0]
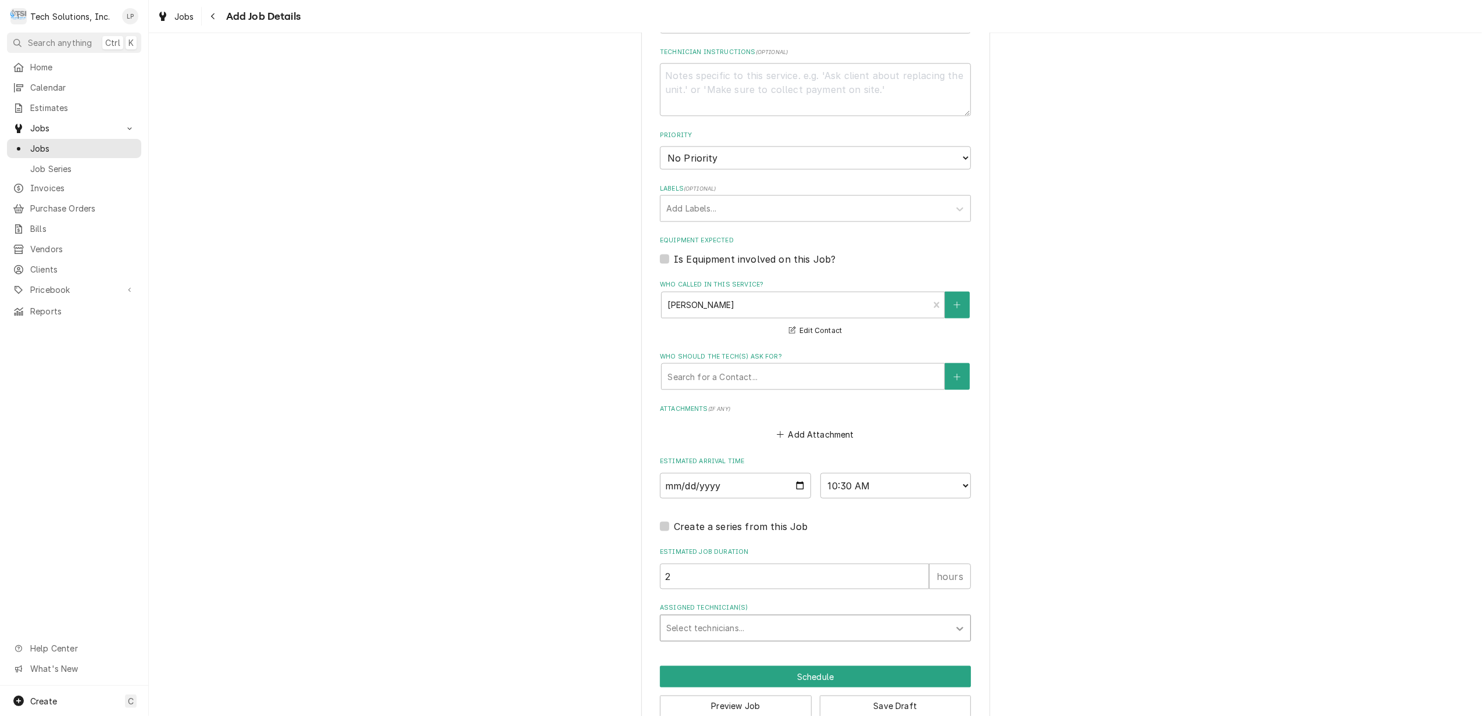
click at [954, 623] on icon "Assigned Technician(s)" at bounding box center [960, 629] width 12 height 12
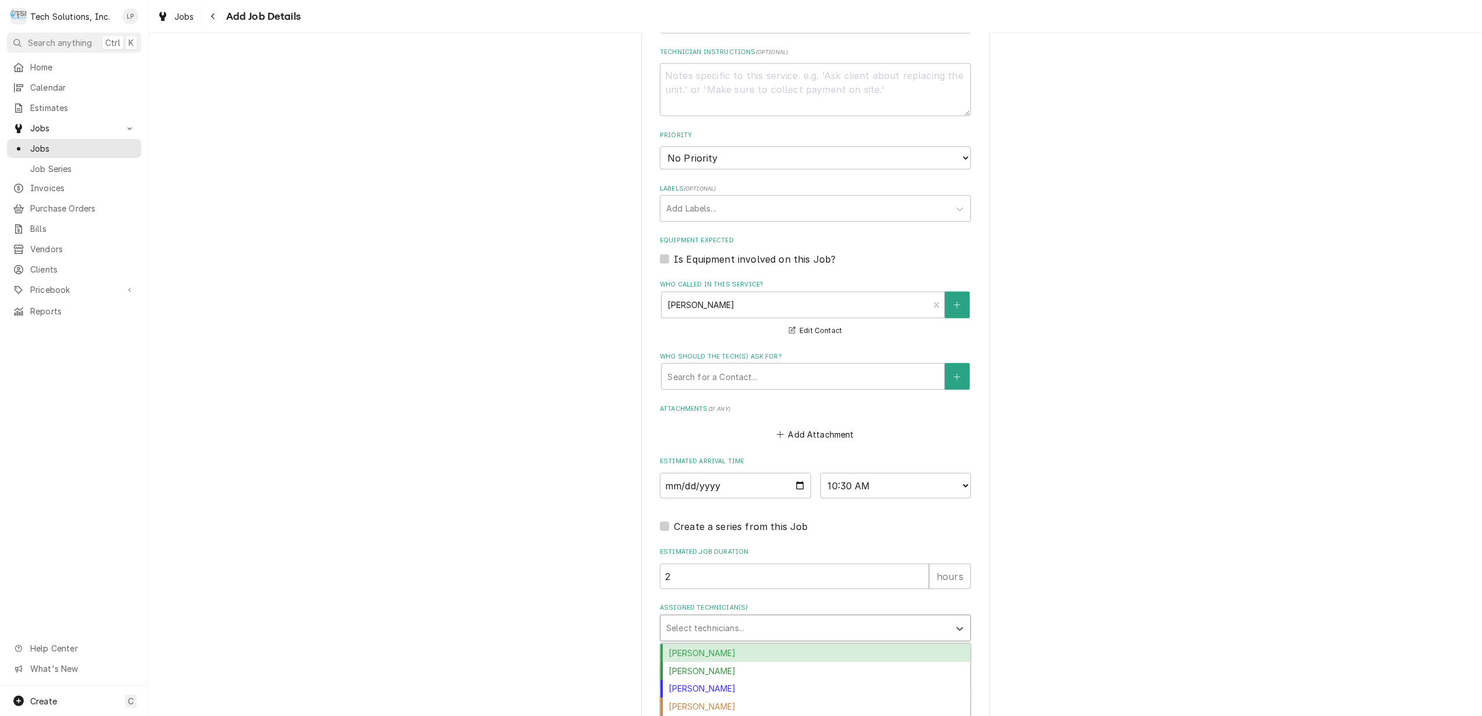
click at [933, 644] on div "Austin Fox" at bounding box center [815, 653] width 310 height 18
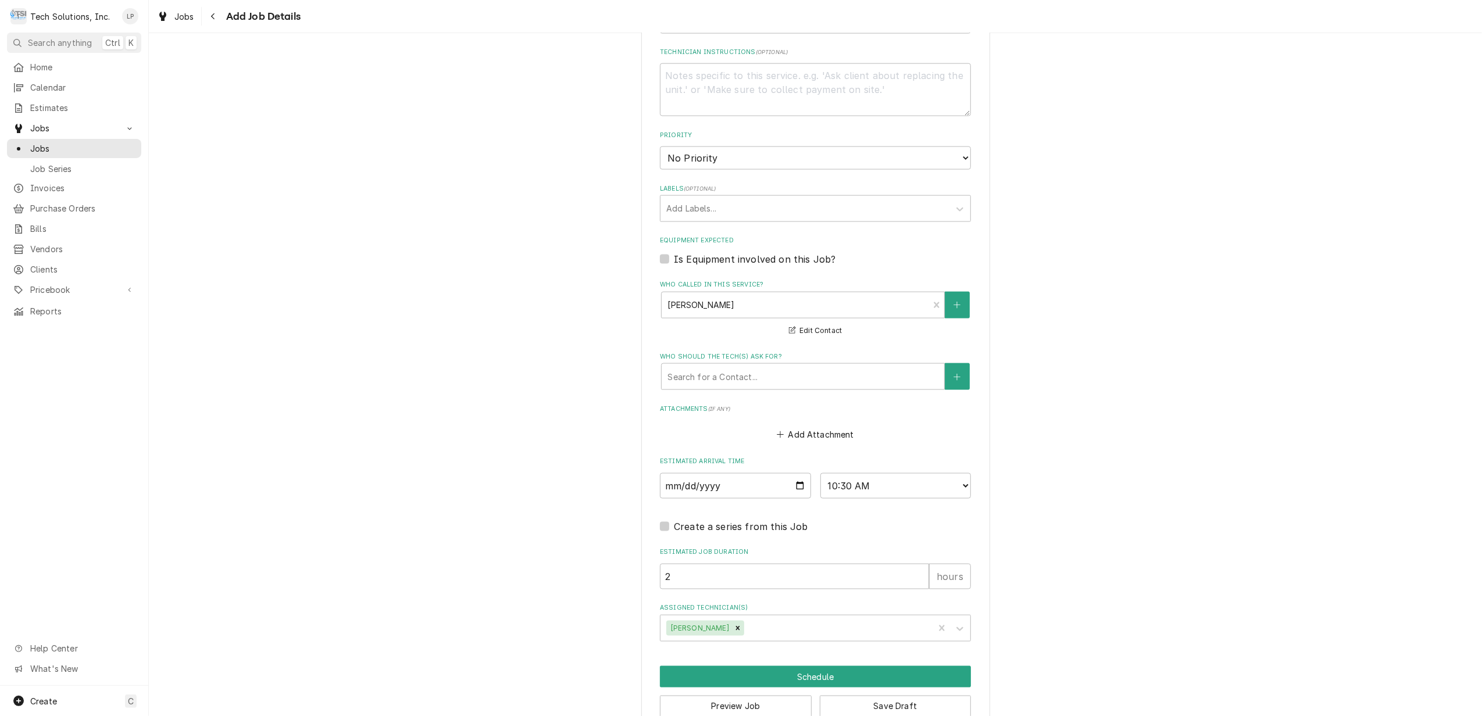
click at [813, 427] on button "Add Attachment" at bounding box center [815, 435] width 81 height 16
type textarea "x"
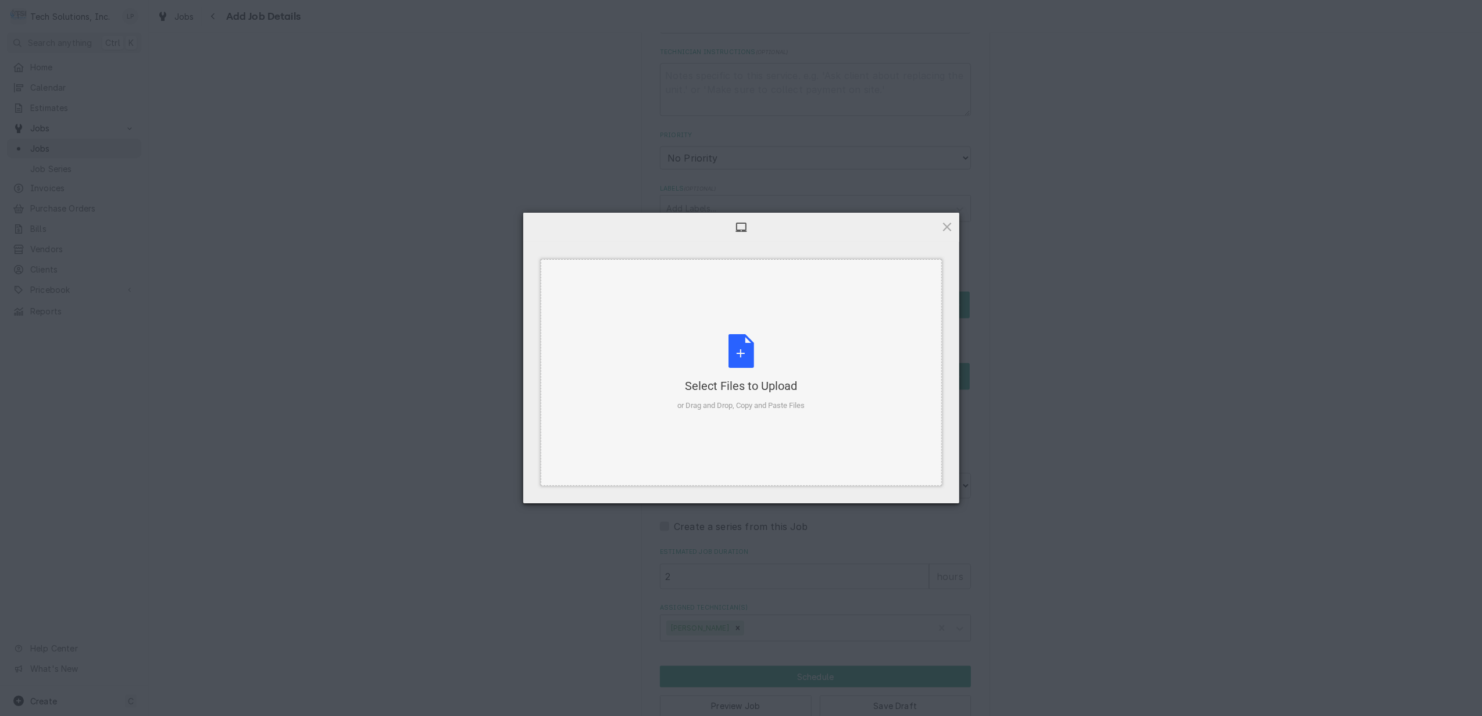
click at [742, 355] on div "Select Files to Upload or Drag and Drop, Copy and Paste Files" at bounding box center [740, 372] width 127 height 77
click at [929, 487] on span "Upload 1" at bounding box center [924, 488] width 23 height 9
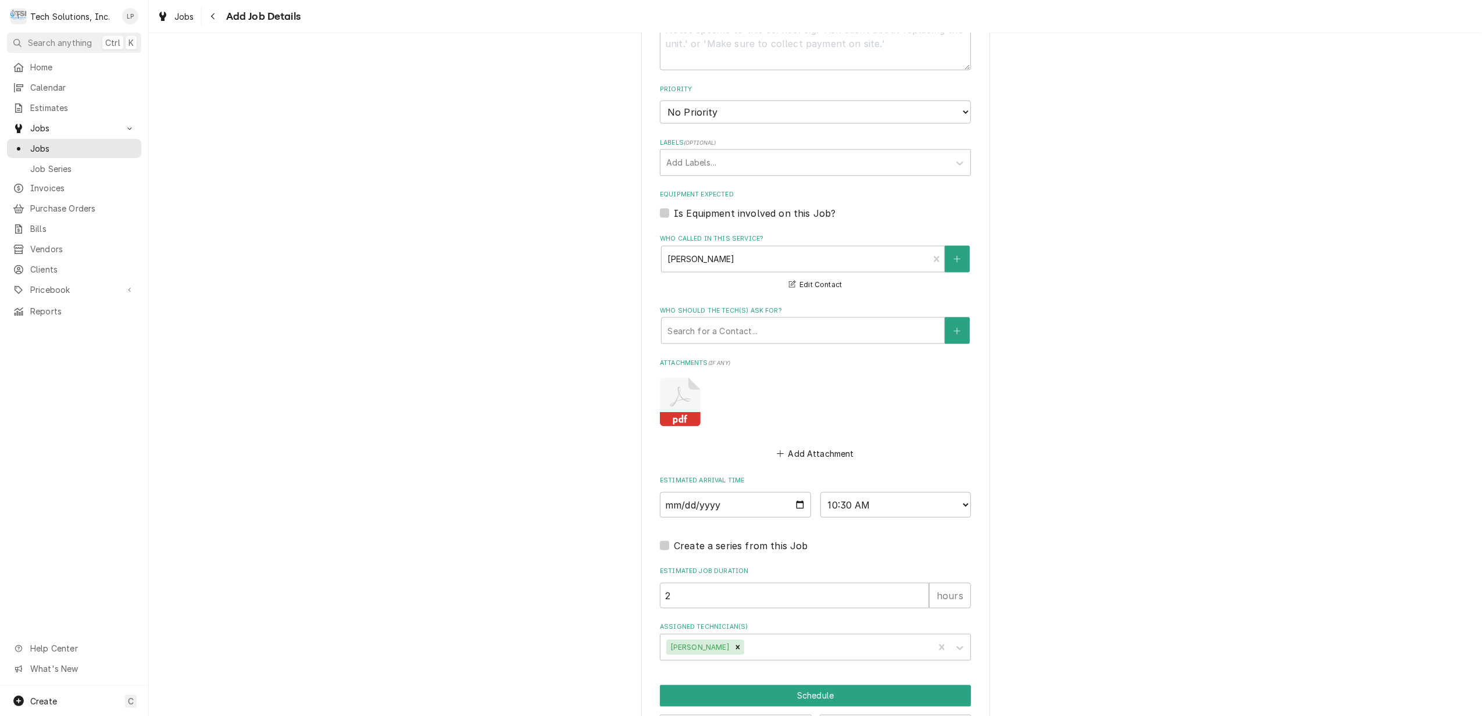
scroll to position [1627, 0]
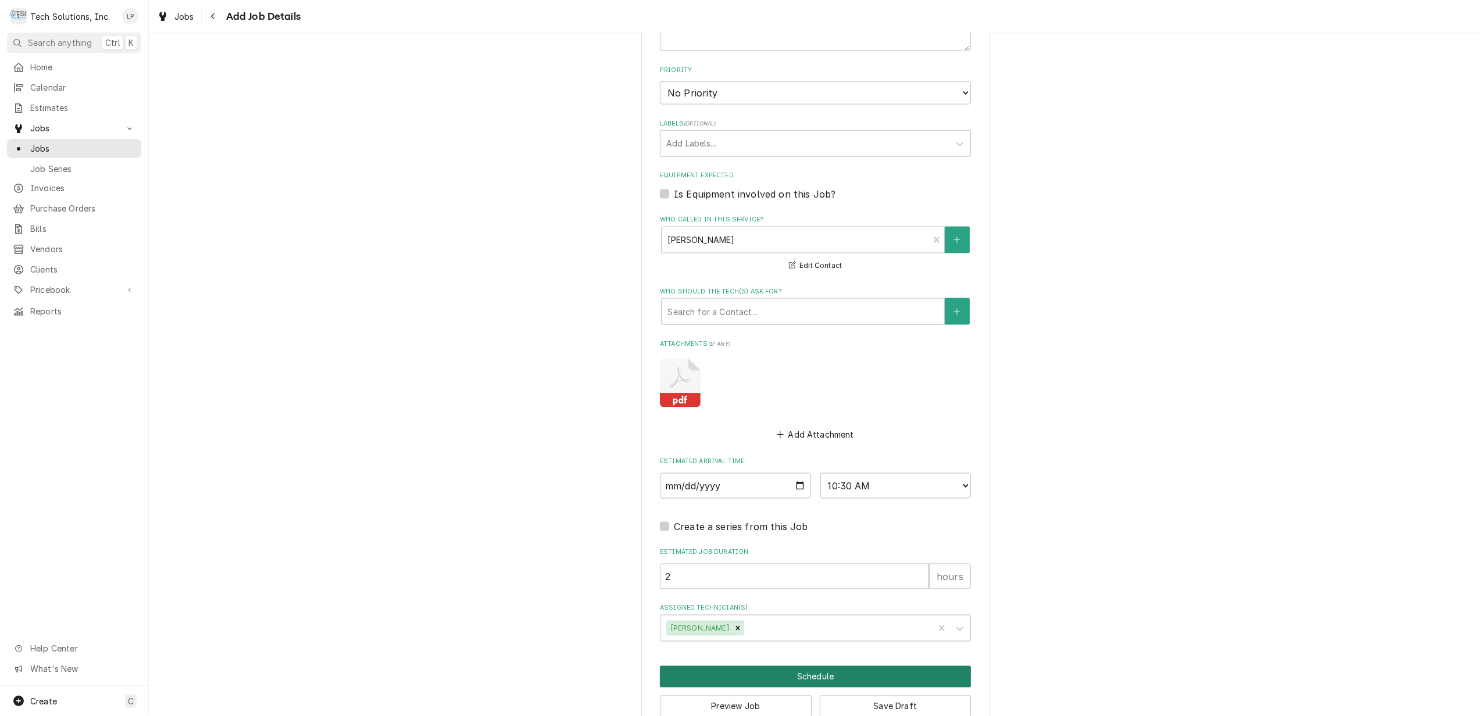
click at [815, 666] on button "Schedule" at bounding box center [815, 677] width 311 height 22
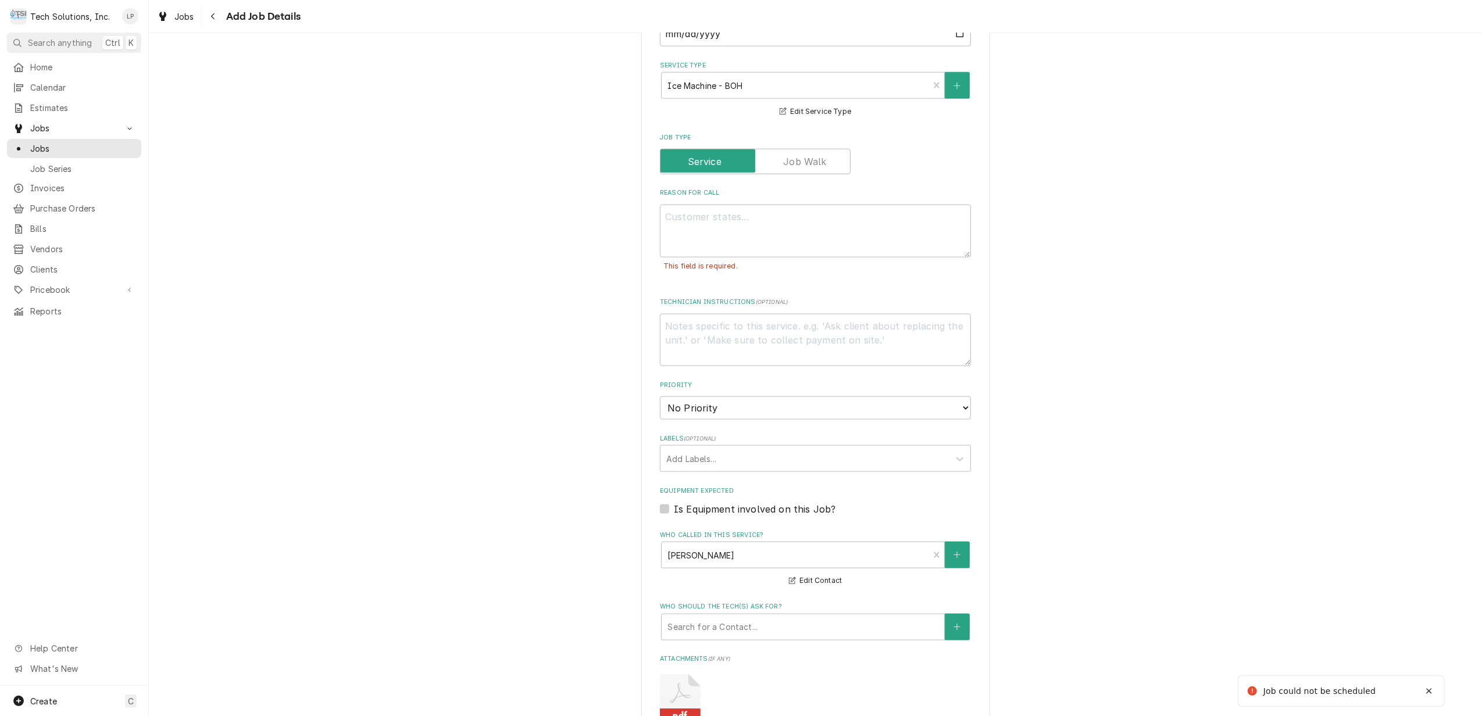
scroll to position [1310, 0]
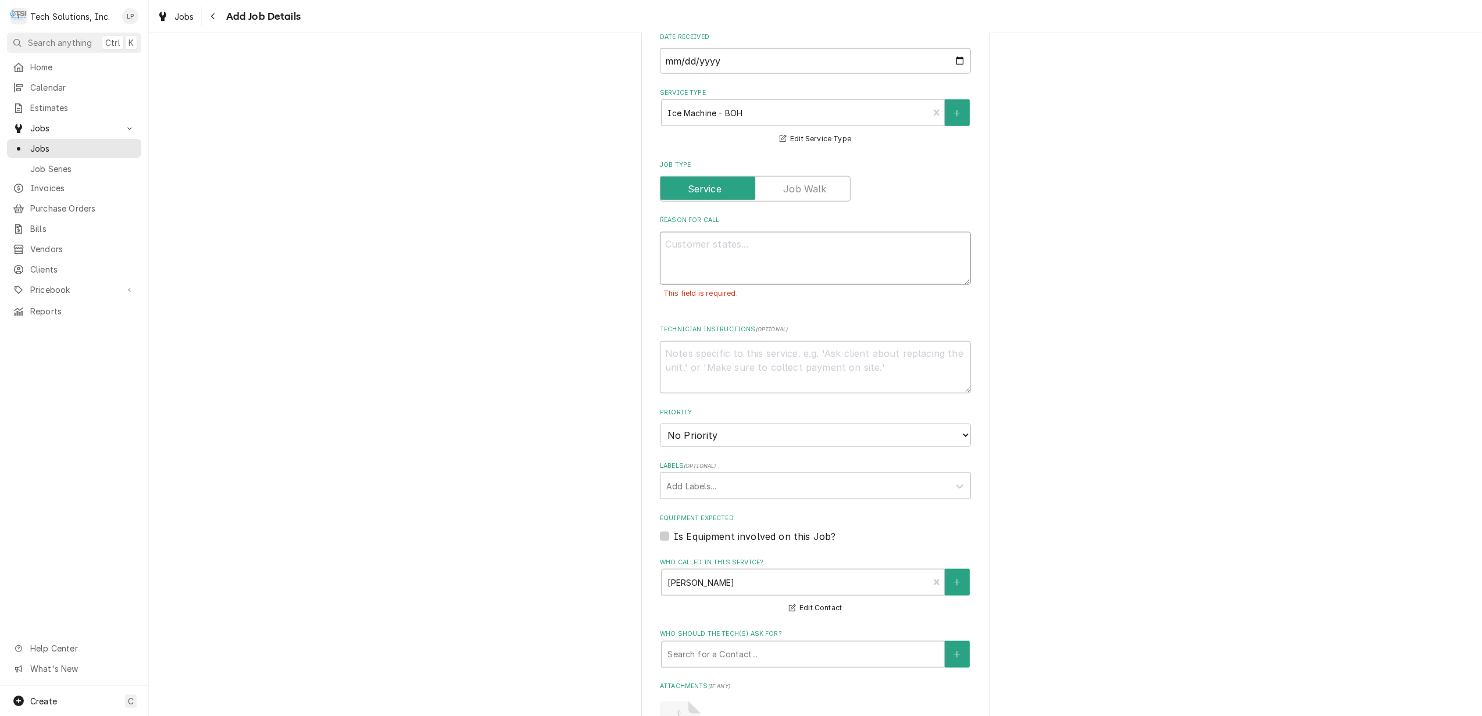
paste textarea "Someone removed the device that stops the maker from making ice when it is too …"
type textarea "x"
type textarea "Someone removed the device that stops the maker from making ice when it is too …"
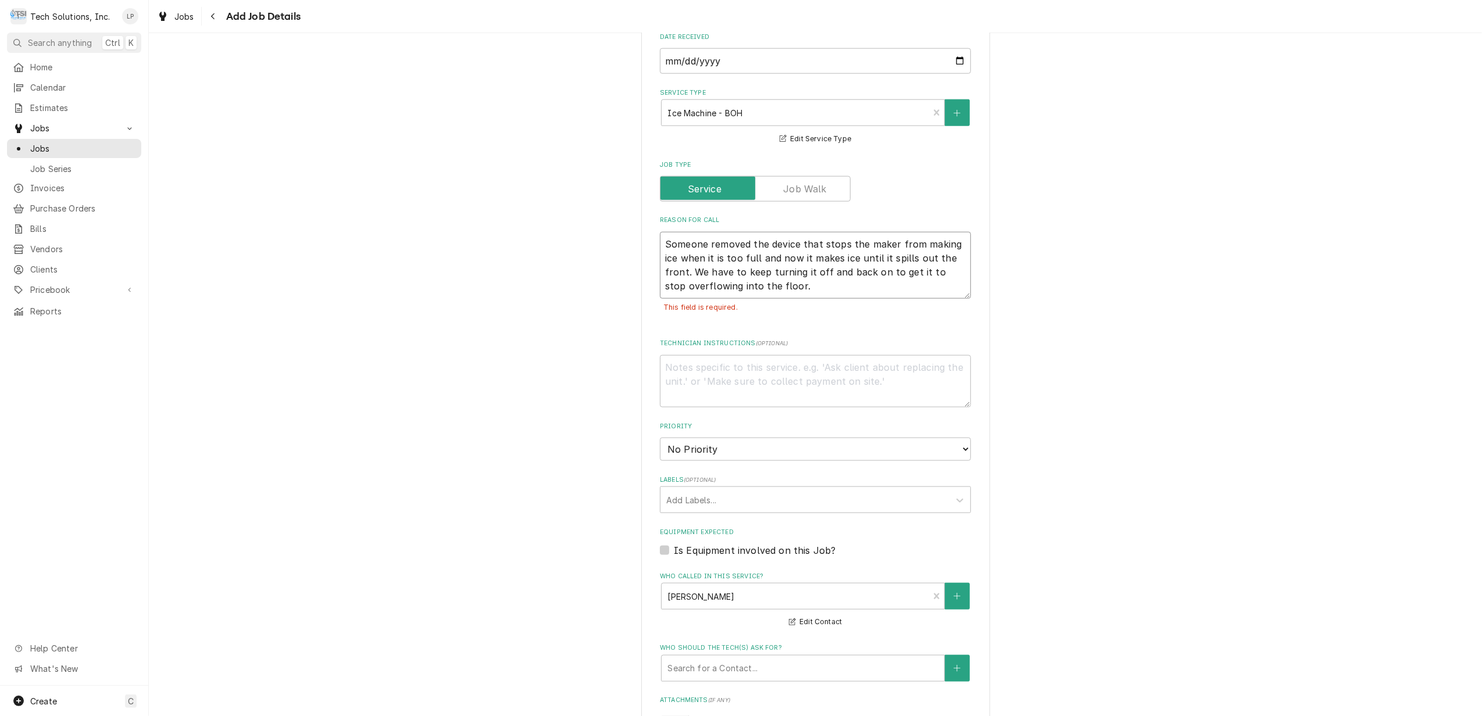
click at [663, 232] on textarea "Someone removed the device that stops the maker from making ice when it is too …" at bounding box center [815, 265] width 311 height 67
type textarea "x"
type textarea "BSomeone removed the device that stops the maker from making ice when it is too…"
type textarea "x"
type textarea "BaSomeone removed the device that stops the maker from making ice when it is to…"
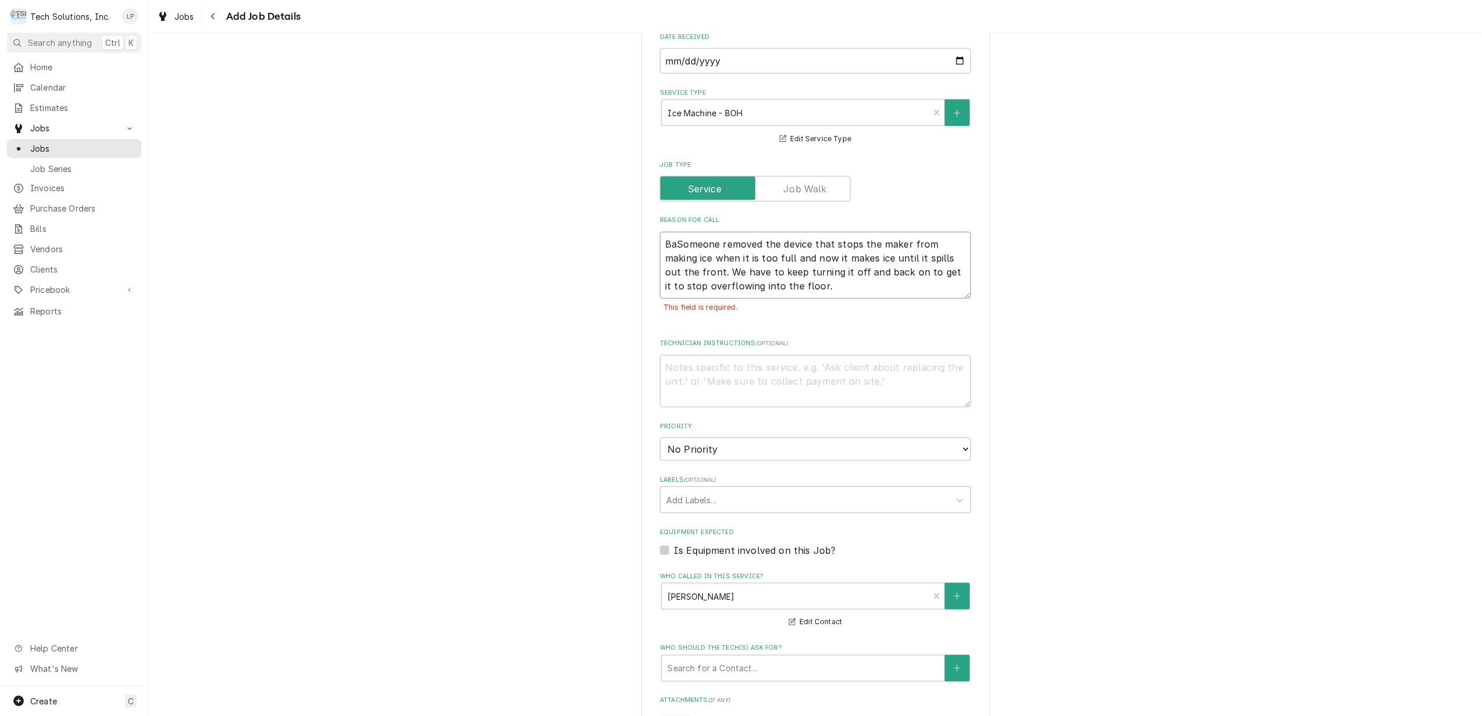
type textarea "x"
type textarea "BacSomeone removed the device that stops the maker from making ice when it is t…"
type textarea "x"
type textarea "BackSomeone removed the device that stops the maker from making ice when it is …"
type textarea "x"
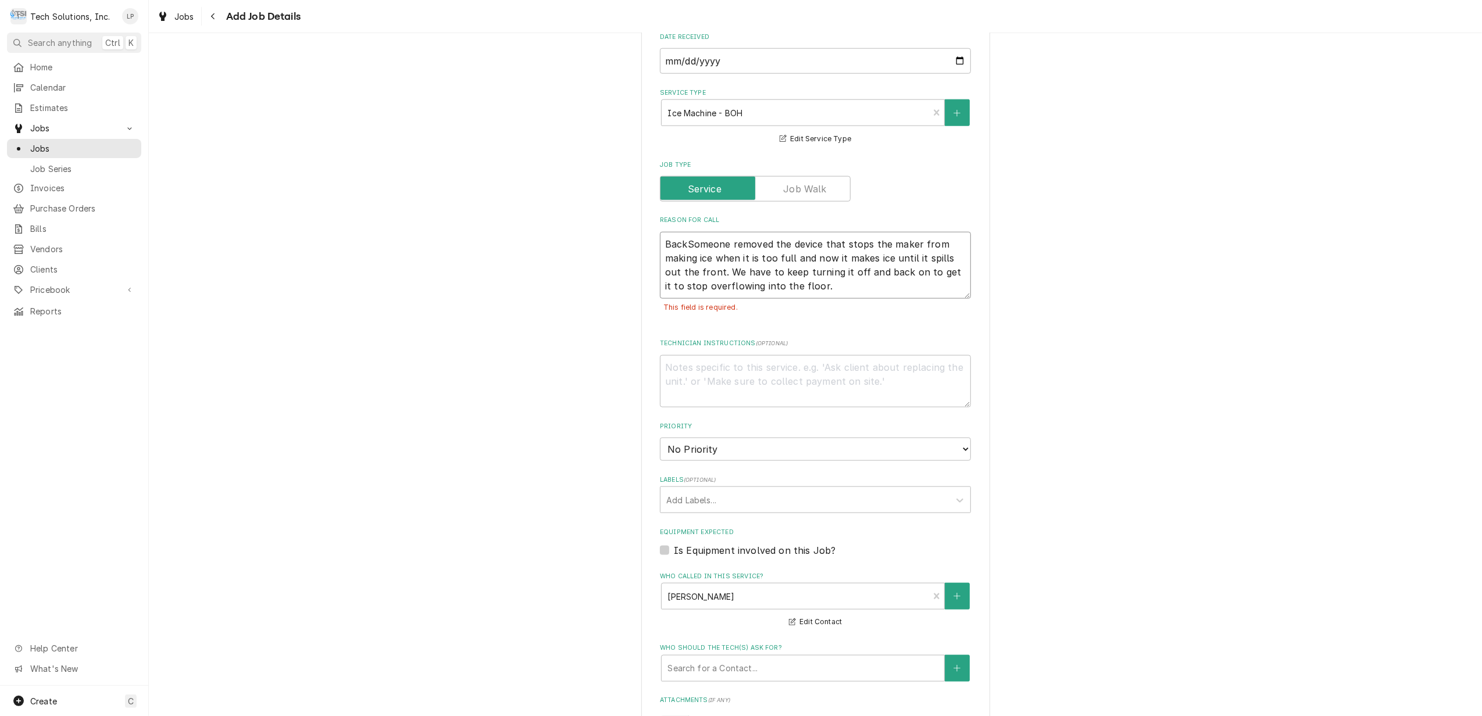
type textarea "Back Someone removed the device that stops the maker from making ice when it is…"
type textarea "x"
type textarea "Back oSomeone removed the device that stops the maker from making ice when it i…"
type textarea "x"
type textarea "Back ofSomeone removed the device that stops the maker from making ice when it …"
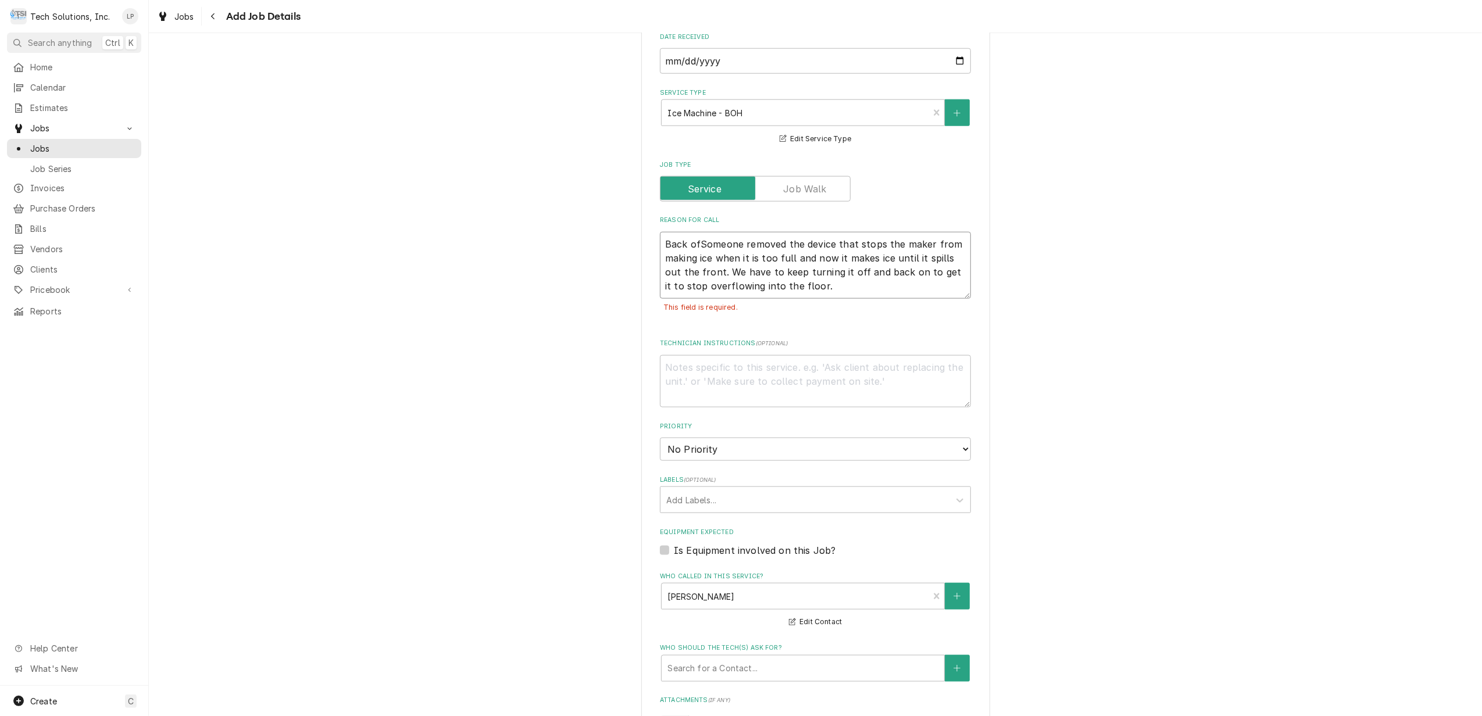
type textarea "x"
type textarea "Back of Someone removed the device that stops the maker from making ice when it…"
type textarea "x"
type textarea "Back of HOSomeone removed the device that stops the maker from making ice when …"
type textarea "x"
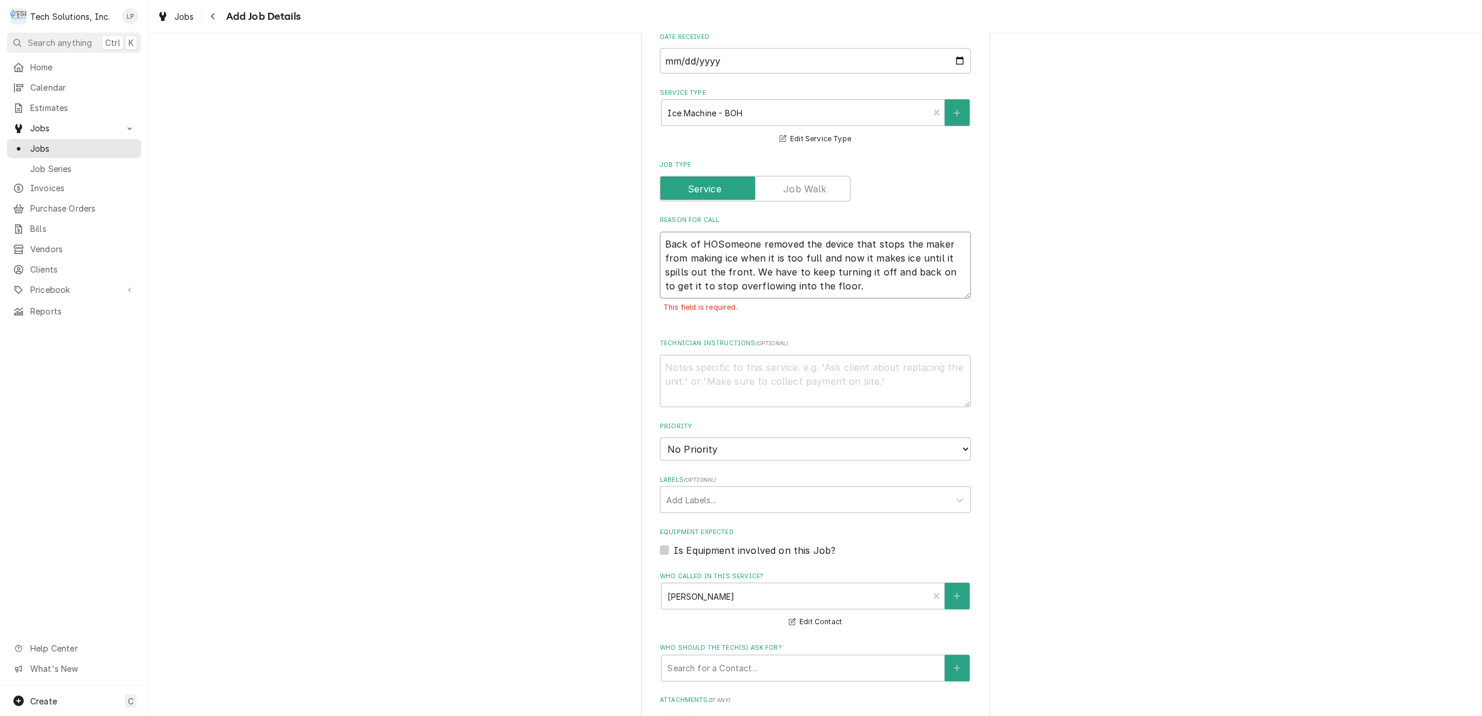
type textarea "Back of HOuSomeone removed the device that stops the maker from making ice when…"
type textarea "x"
type textarea "Back of HOusSomeone removed the device that stops the maker from making ice whe…"
type textarea "x"
type textarea "Back of HOuSomeone removed the device that stops the maker from making ice when…"
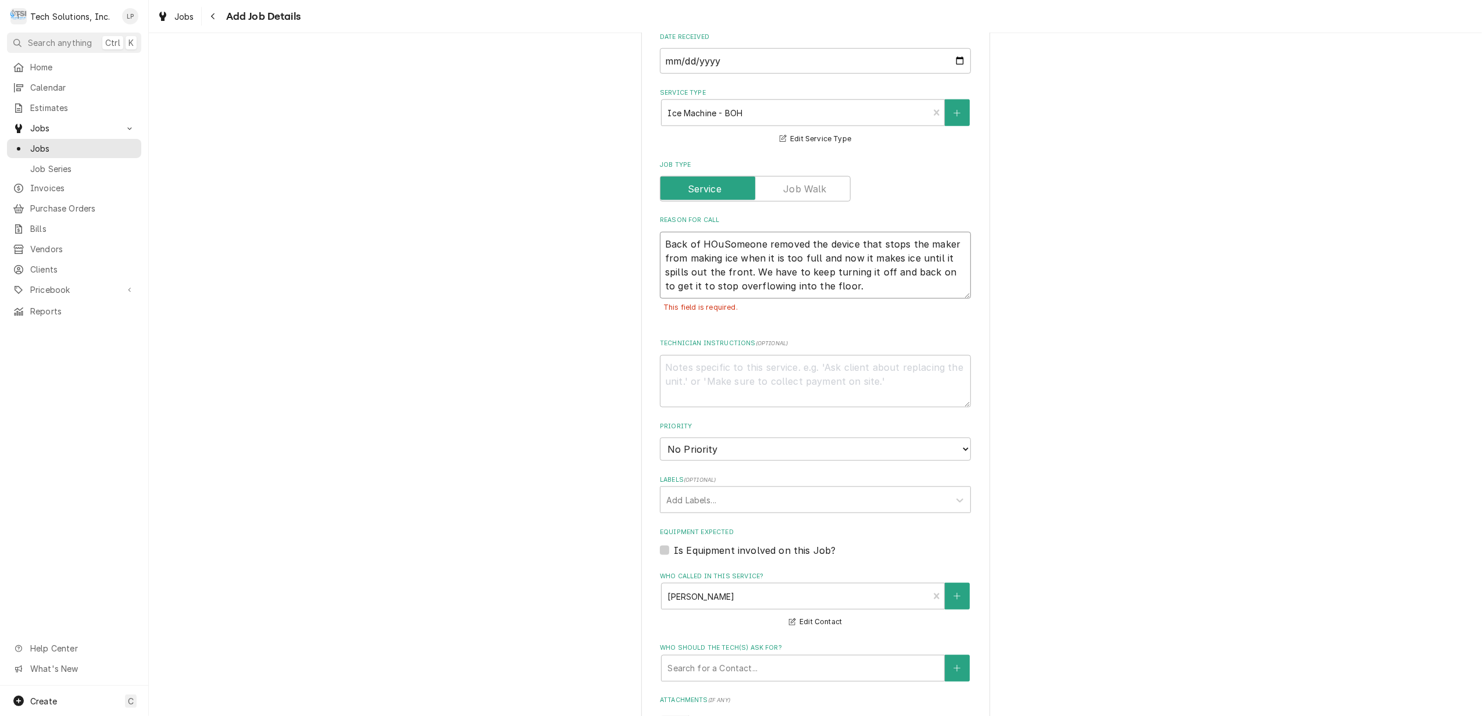
type textarea "x"
type textarea "Back of HOSomeone removed the device that stops the maker from making ice when …"
type textarea "x"
type textarea "Back of HSomeone removed the device that stops the maker from making ice when i…"
type textarea "x"
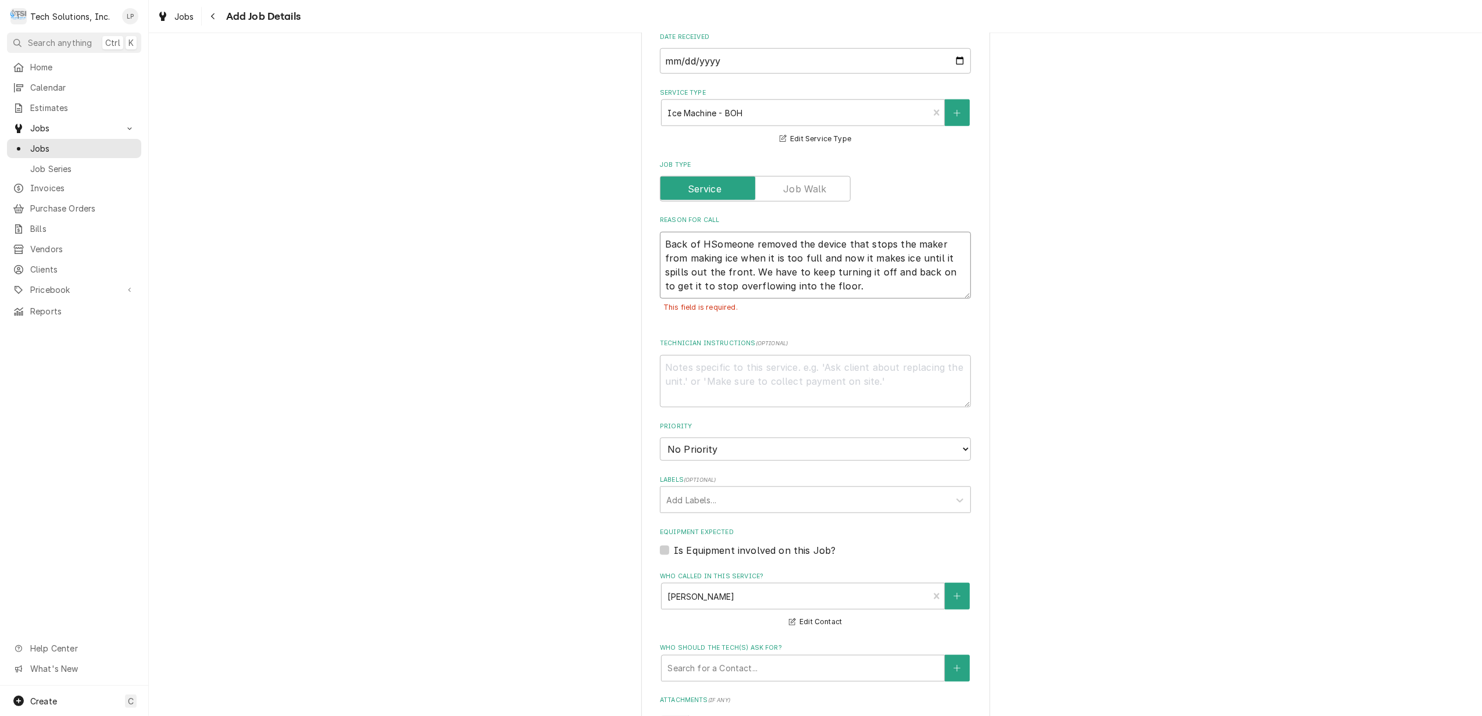
type textarea "Back of HuSomeone removed the device that stops the maker from making ice when …"
type textarea "x"
type textarea "Back of HusSomeone removed the device that stops the maker from making ice when…"
type textarea "x"
type textarea "Back of HuSomeone removed the device that stops the maker from making ice when …"
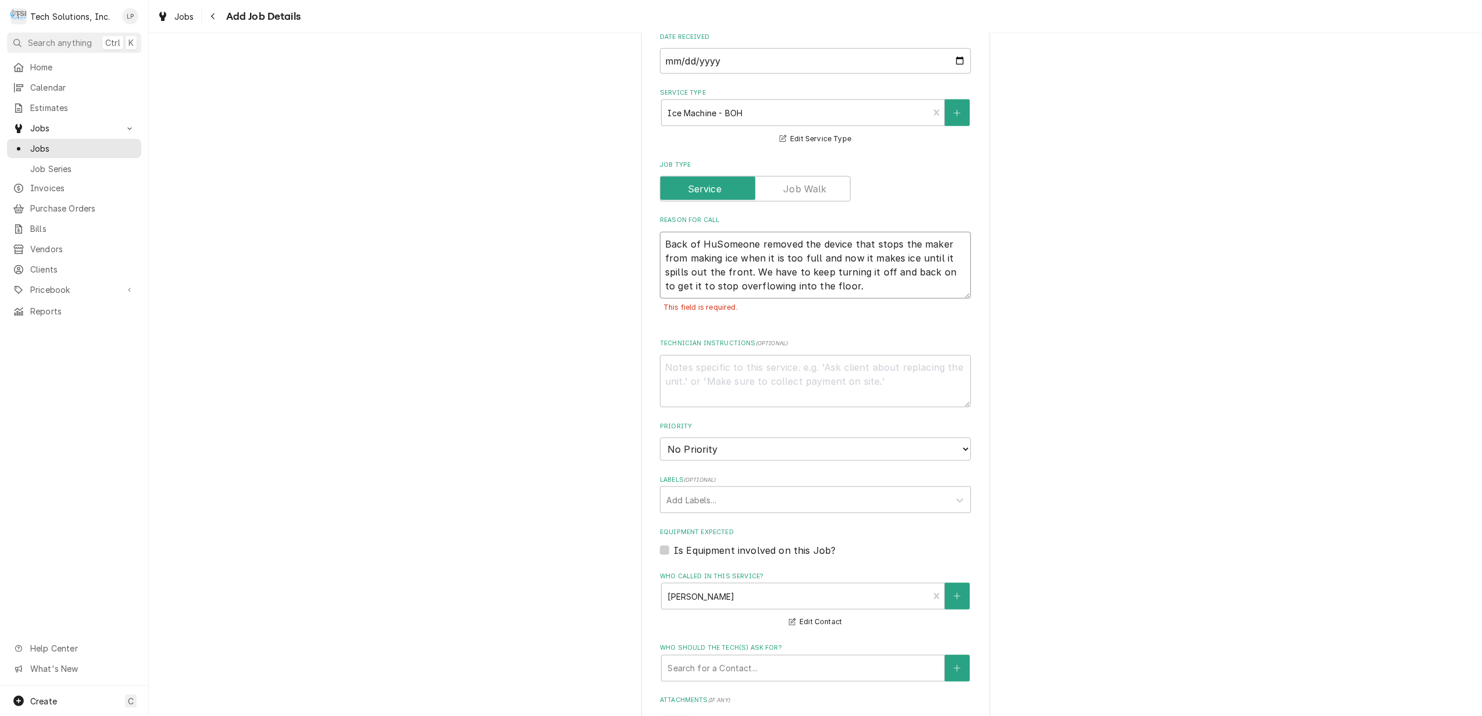
type textarea "x"
type textarea "Back of HSomeone removed the device that stops the maker from making ice when i…"
type textarea "x"
type textarea "Back of HuSomeone removed the device that stops the maker from making ice when …"
type textarea "x"
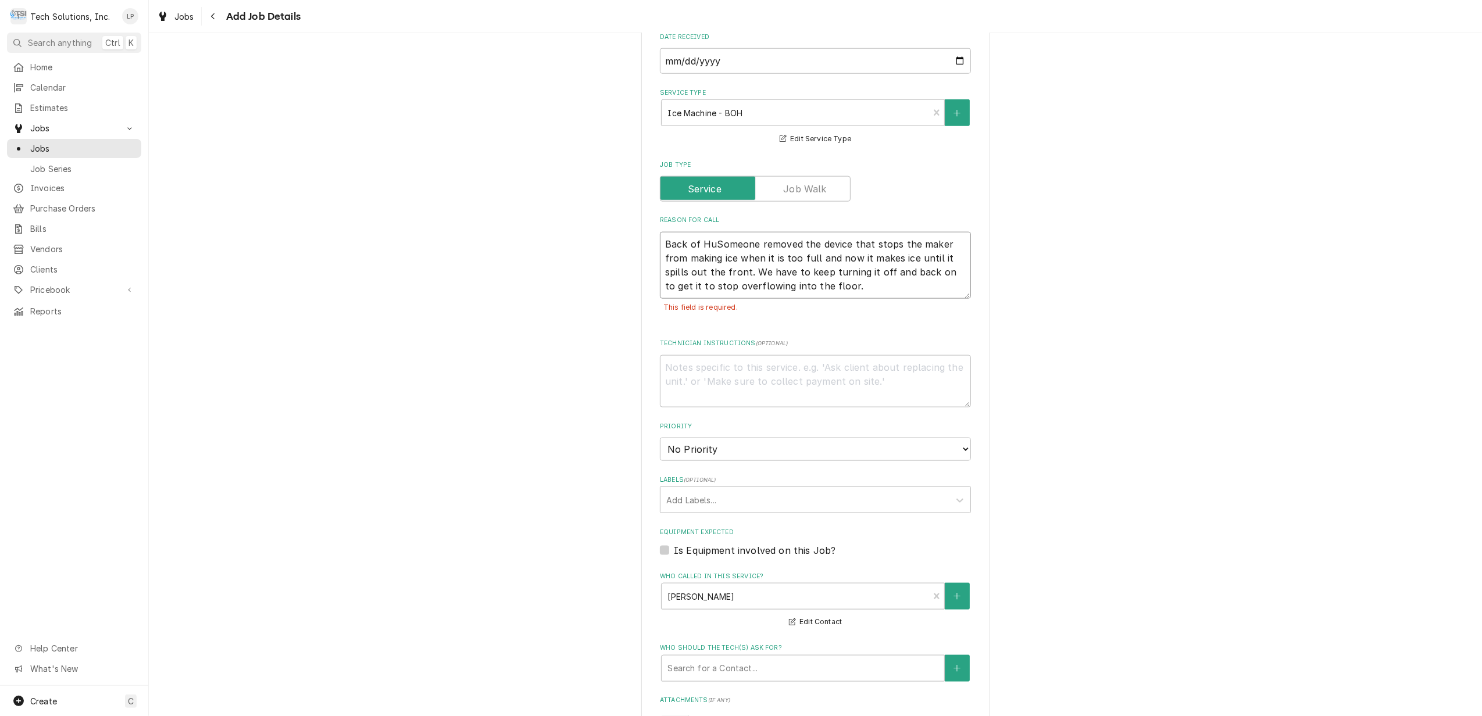
type textarea "Back of HusSomeone removed the device that stops the maker from making ice when…"
type textarea "x"
type textarea "Back of HuseSomeone removed the device that stops the maker from making ice whe…"
type textarea "x"
type textarea "Back of Huse Someone removed the device that stops the maker from making ice wh…"
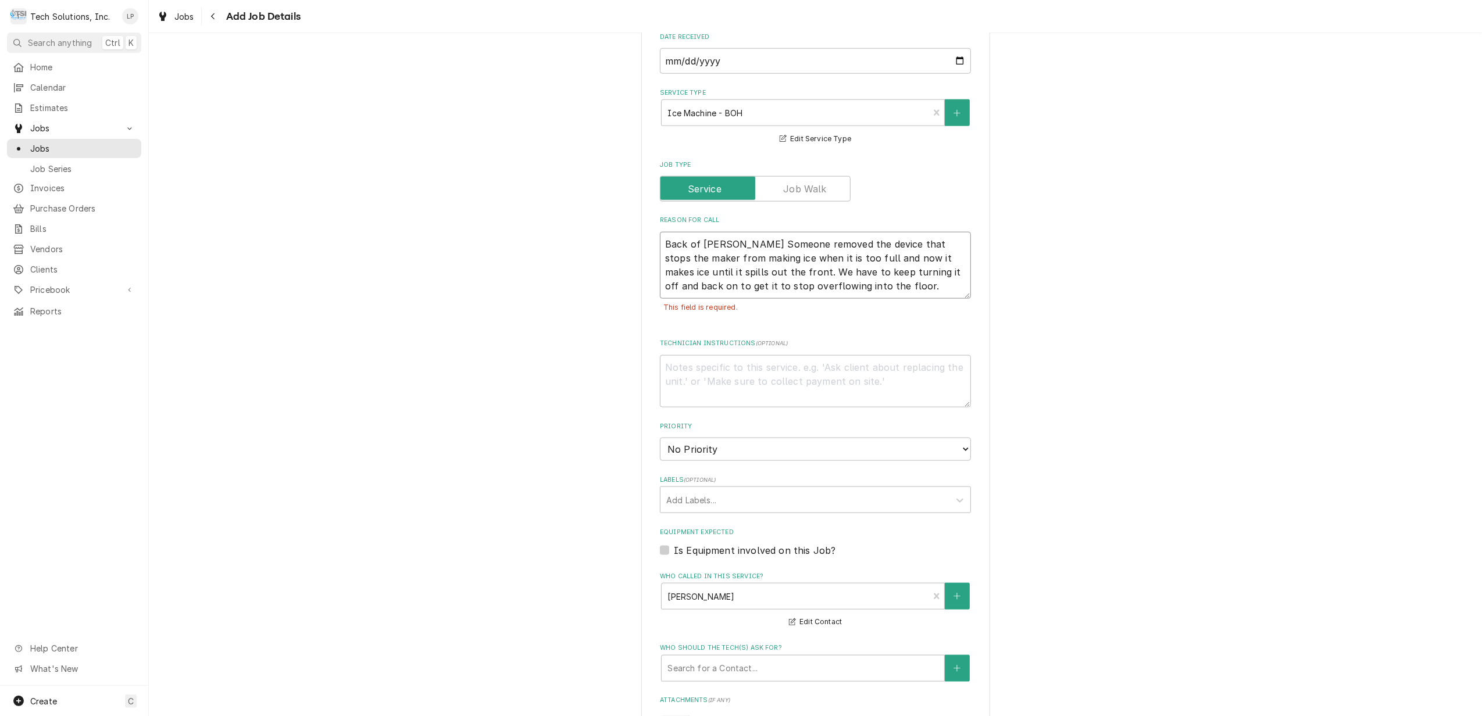
type textarea "x"
type textarea "Back of Huse ISomeone removed the device that stops the maker from making ice w…"
type textarea "x"
type textarea "Back of Huse Someone removed the device that stops the maker from making ice wh…"
type textarea "x"
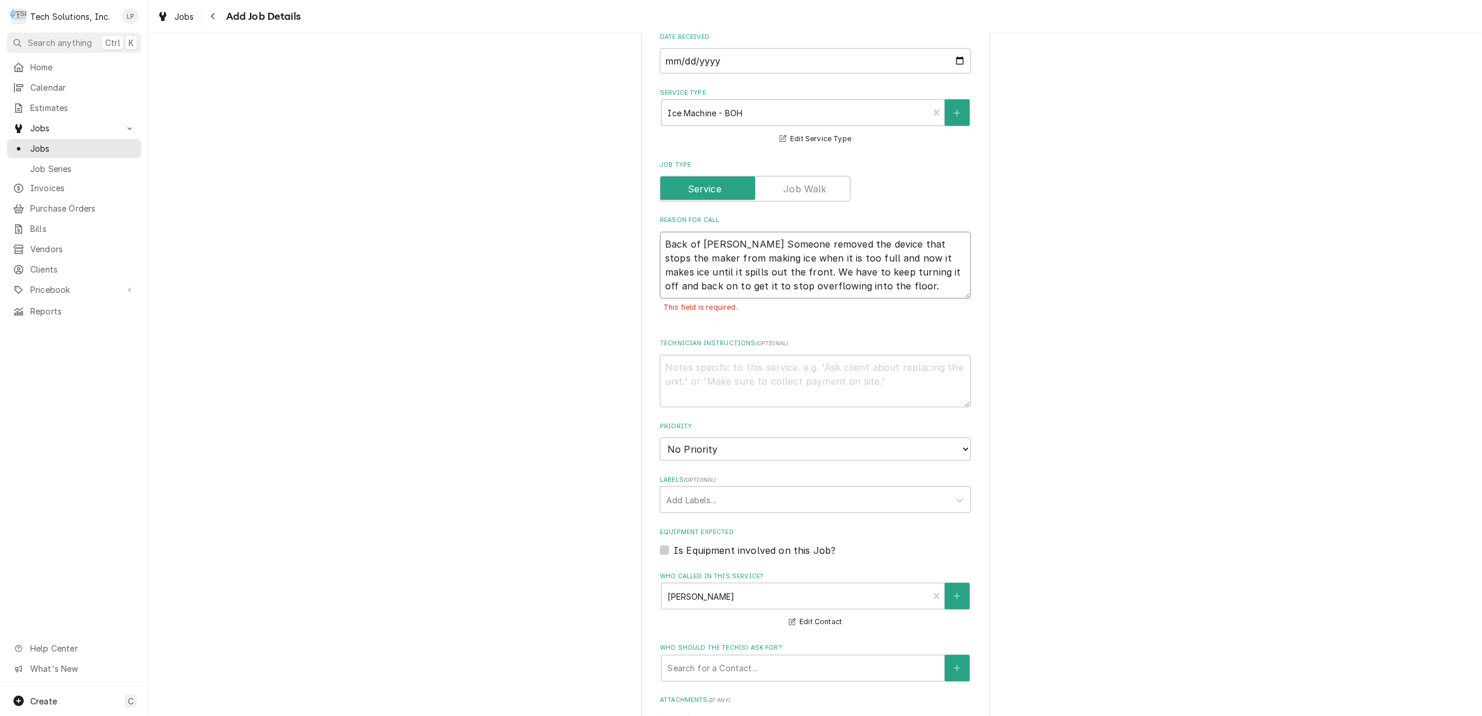
type textarea "Back of HuseSomeone removed the device that stops the maker from making ice whe…"
type textarea "x"
type textarea "Back of HusSomeone removed the device that stops the maker from making ice when…"
type textarea "x"
type textarea "Back of HuSomeone removed the device that stops the maker from making ice when …"
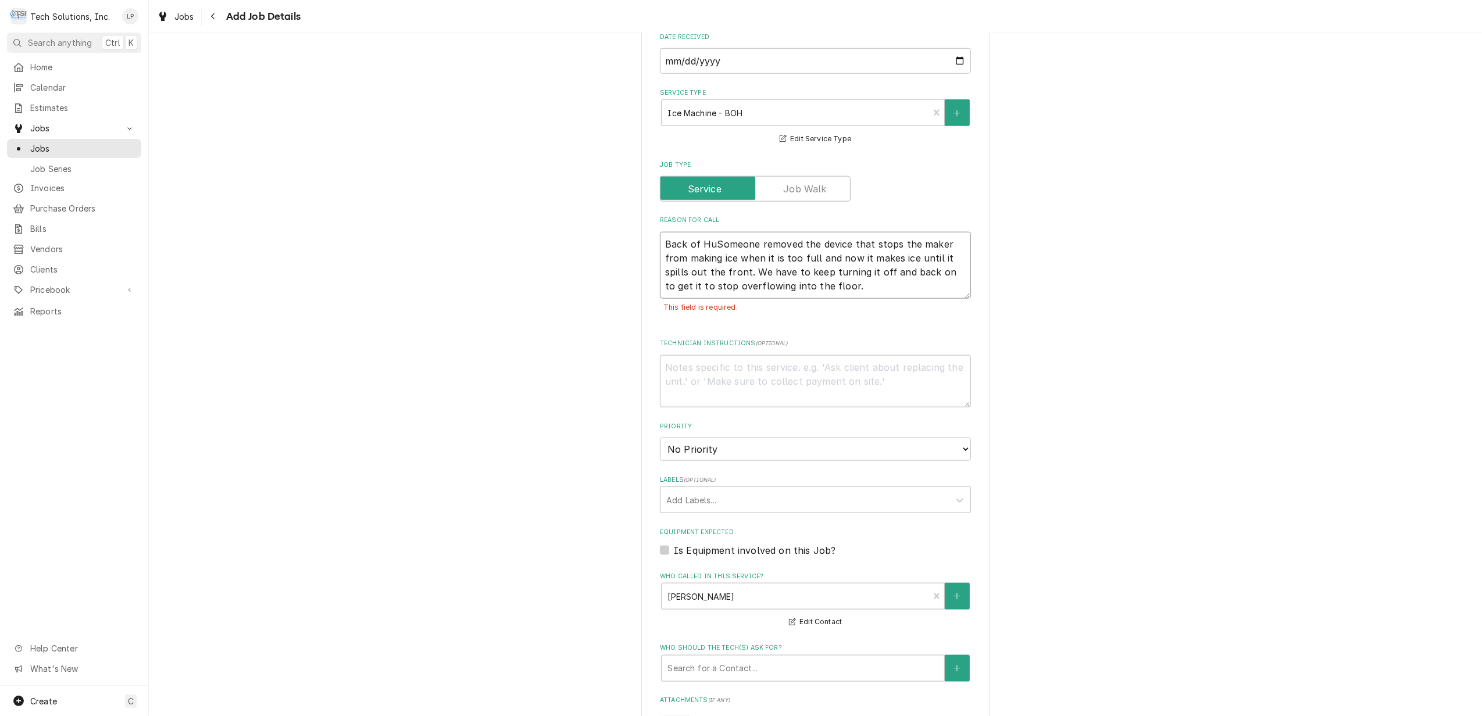
type textarea "x"
type textarea "Back of HSomeone removed the device that stops the maker from making ice when i…"
type textarea "x"
type textarea "Back of HoSomeone removed the device that stops the maker from making ice when …"
type textarea "x"
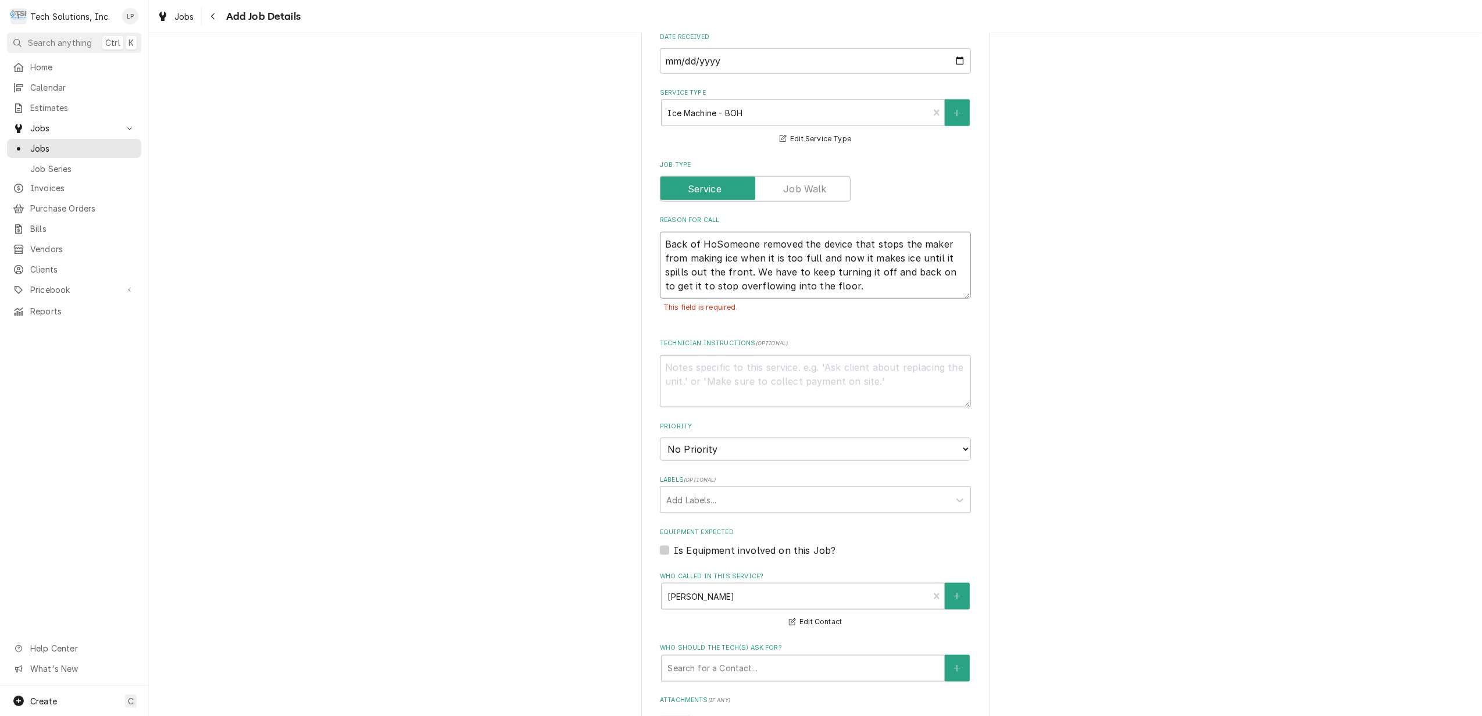
type textarea "Back of HouSomeone removed the device that stops the maker from making ice when…"
type textarea "x"
type textarea "Back of HousSomeone removed the device that stops the maker from making ice whe…"
type textarea "x"
type textarea "Back of House Someone removed the device that stops the maker from making ice w…"
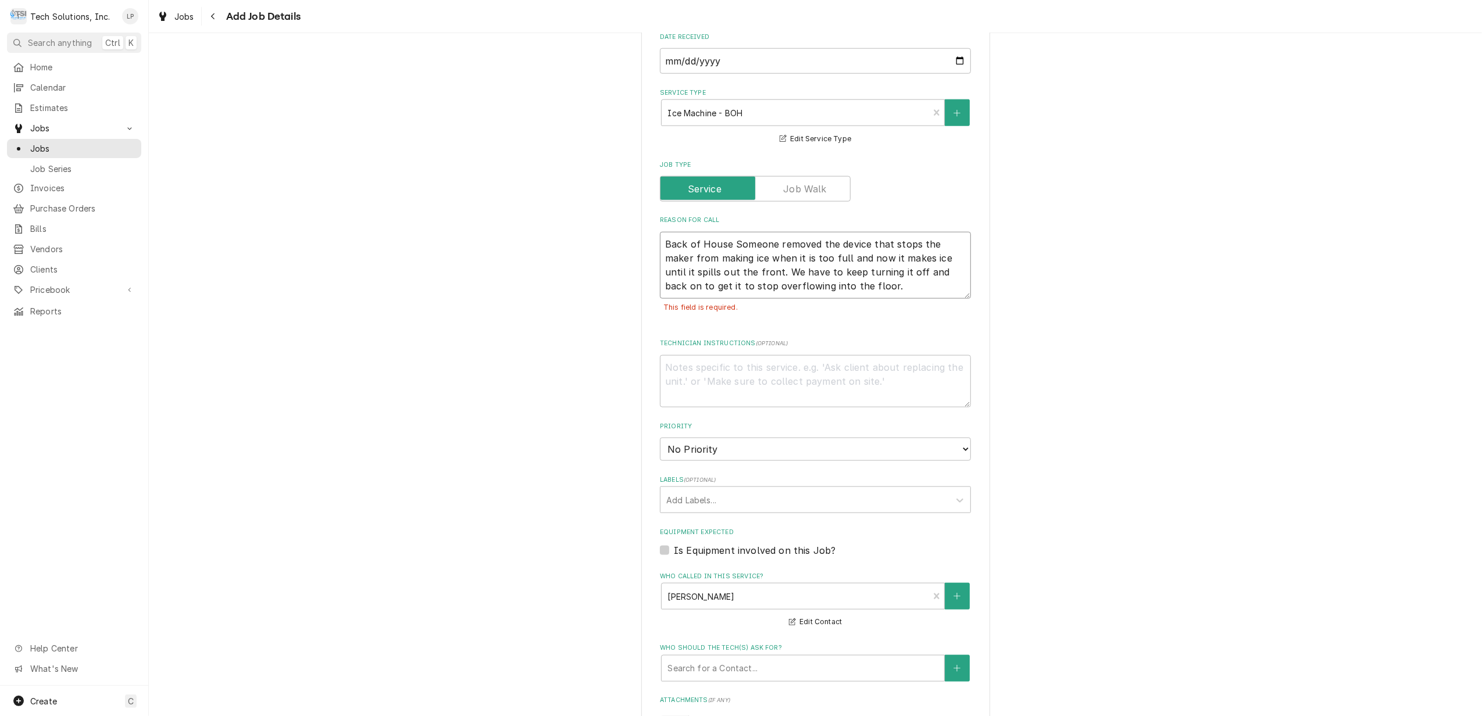
type textarea "x"
type textarea "Back of House ISomeone removed the device that stops the maker from making ice …"
type textarea "x"
type textarea "Back of House IcSomeone removed the device that stops the maker from making ice…"
click at [808, 299] on div "This field is required." at bounding box center [815, 308] width 311 height 18
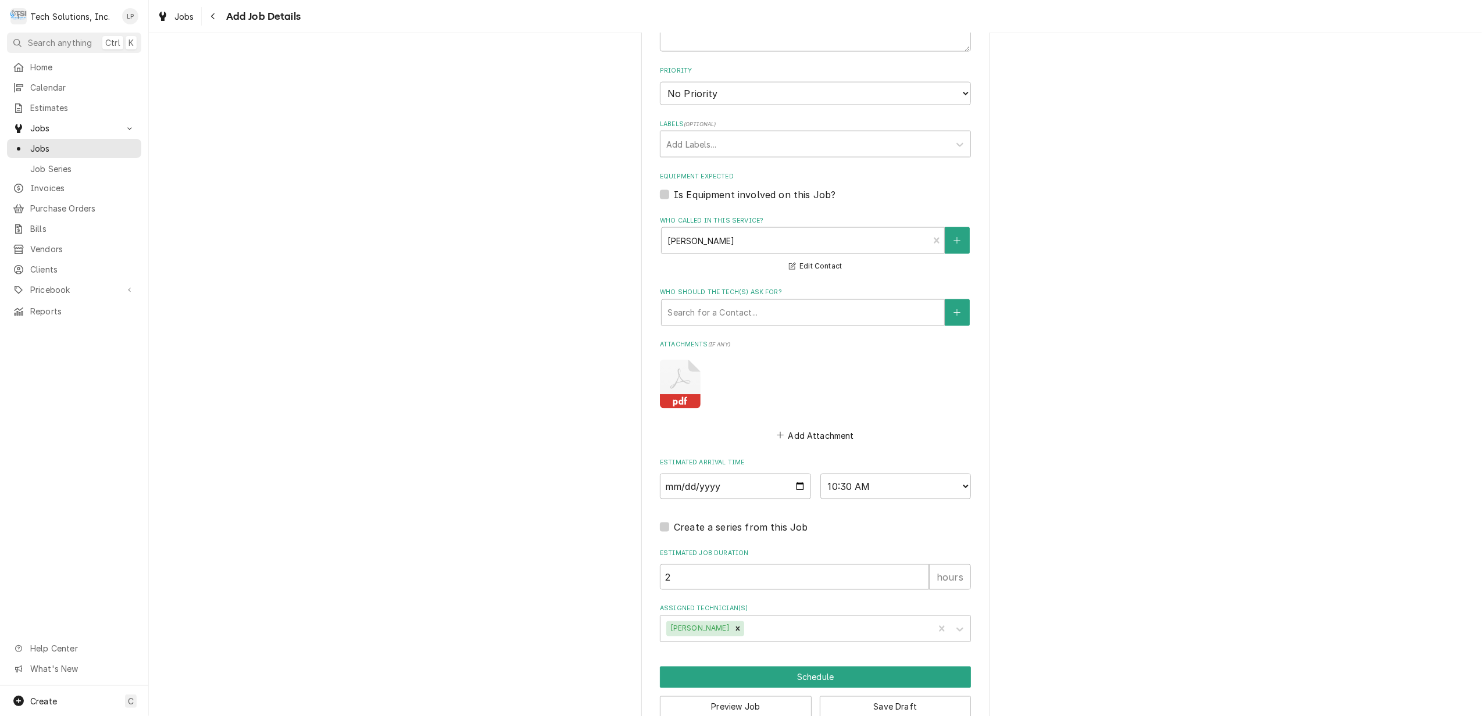
scroll to position [1667, 0]
click at [875, 666] on button "Schedule" at bounding box center [815, 677] width 311 height 22
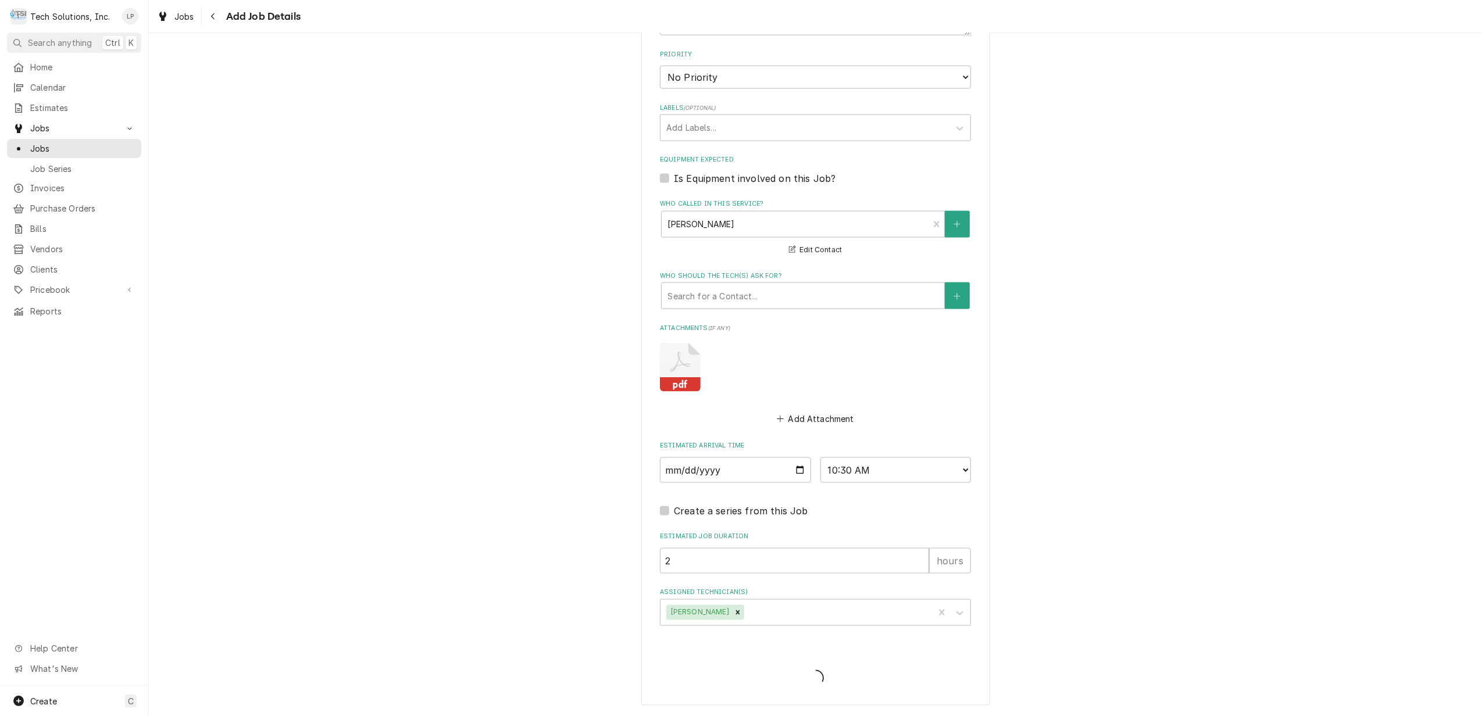
scroll to position [1630, 0]
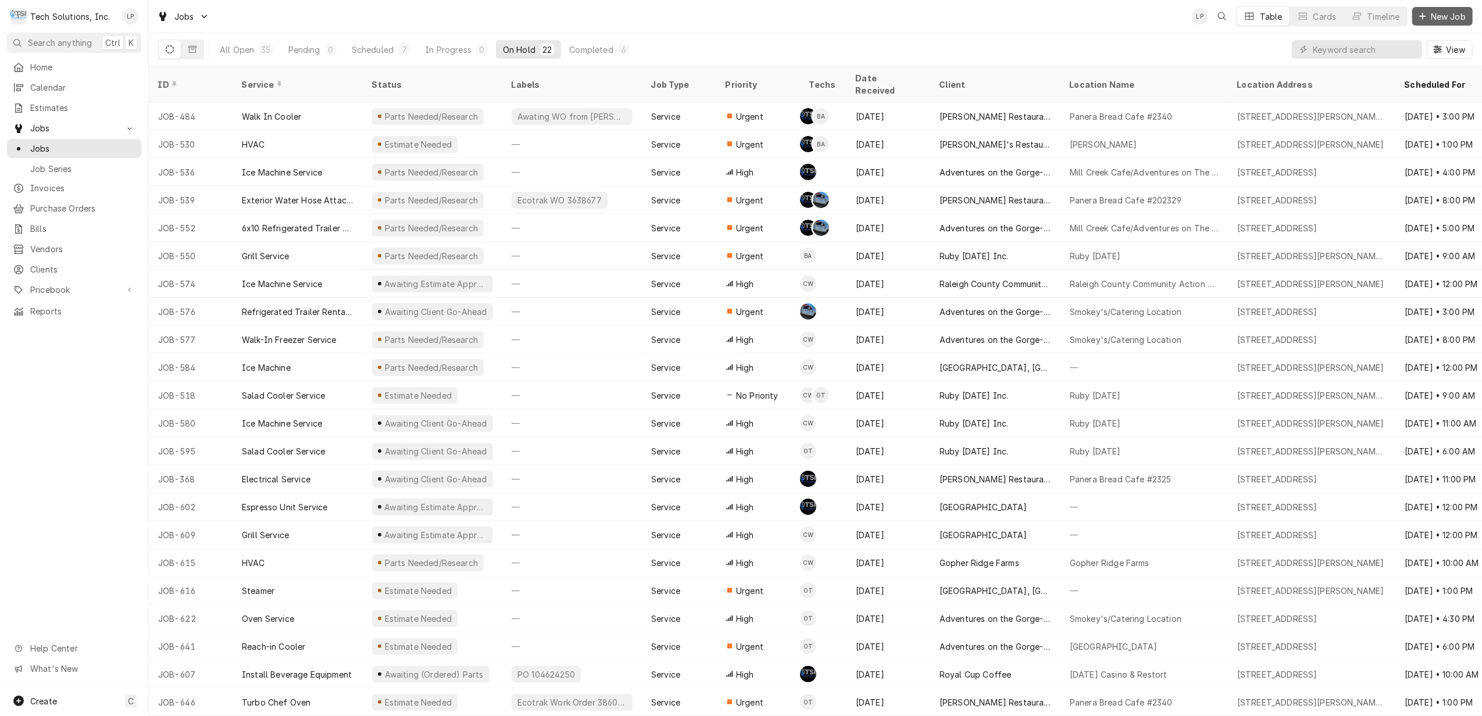
click at [1452, 12] on span "New Job" at bounding box center [1448, 16] width 40 height 12
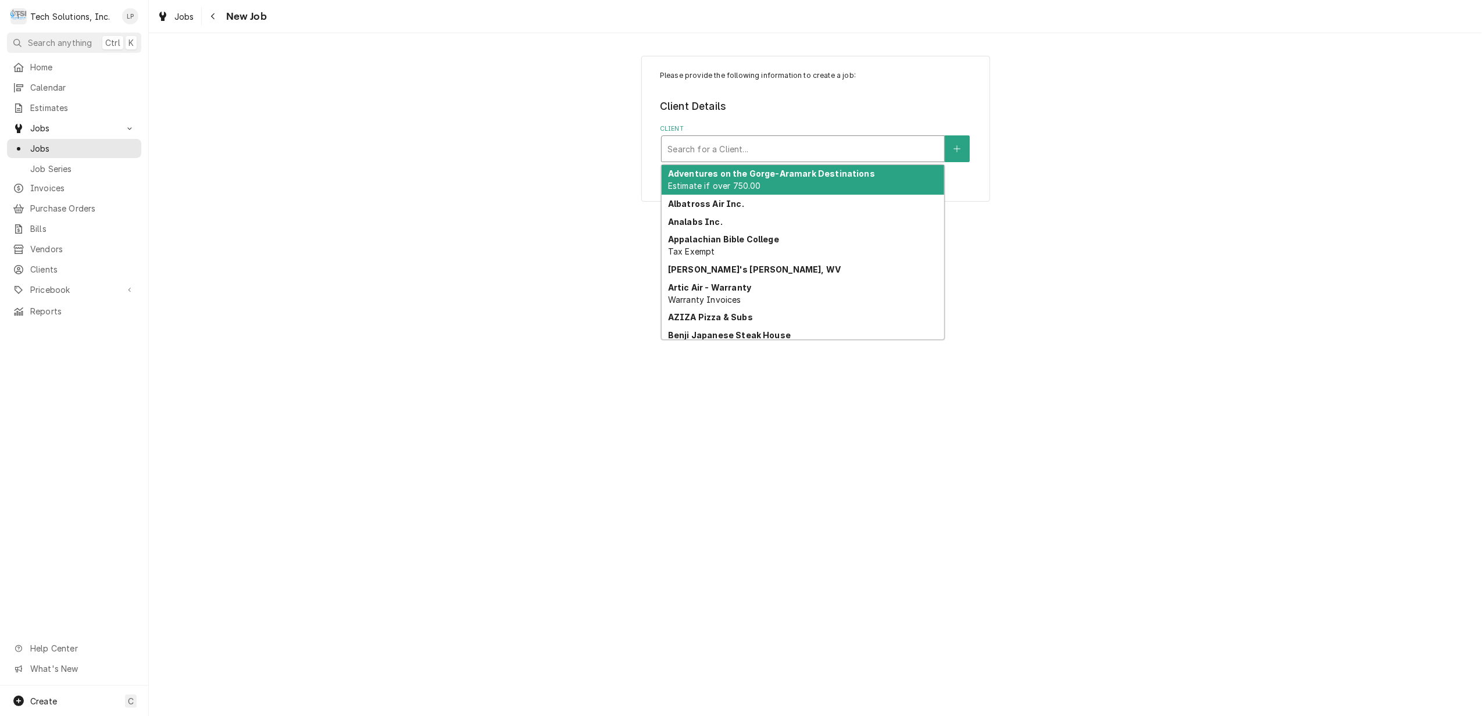
click at [838, 151] on div "Client" at bounding box center [802, 148] width 271 height 21
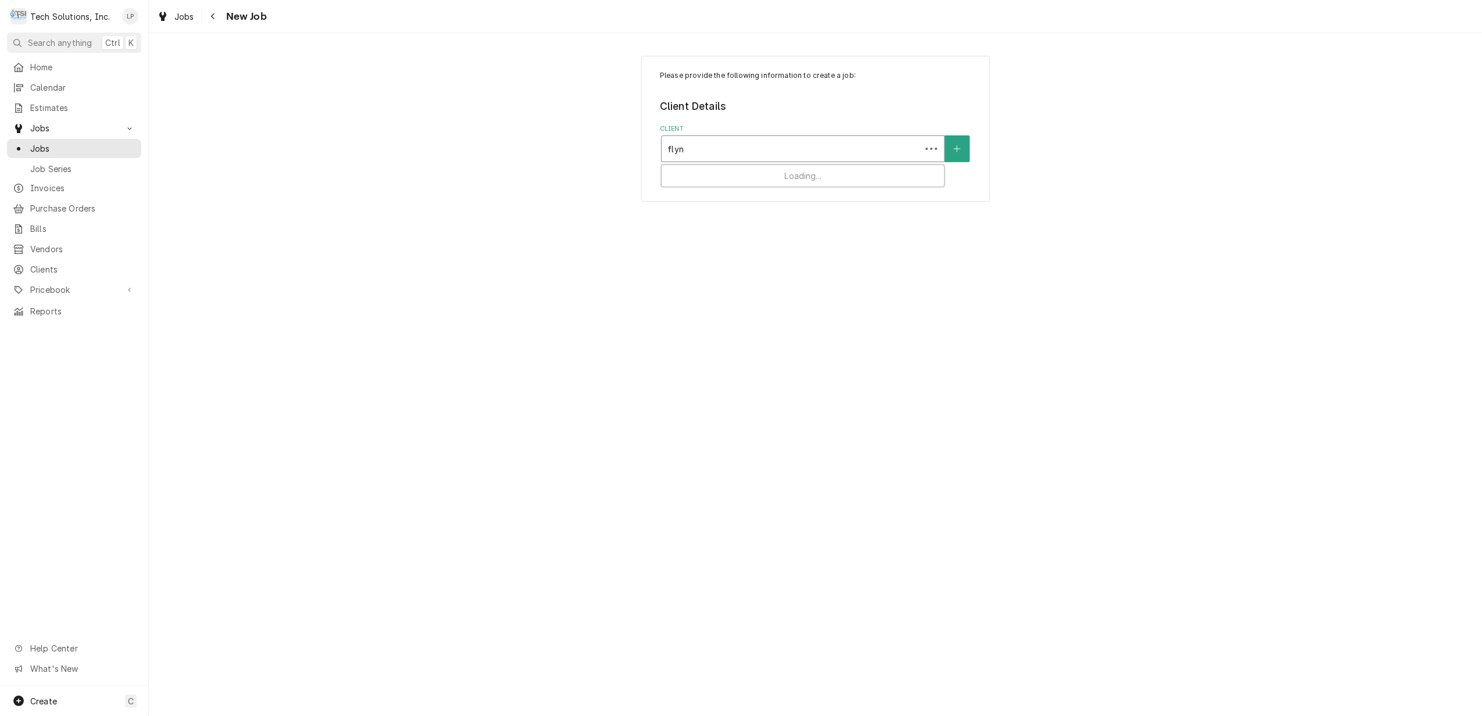
type input "[PERSON_NAME]"
click at [829, 180] on div "[PERSON_NAME] Restaurant Group" at bounding box center [803, 174] width 283 height 18
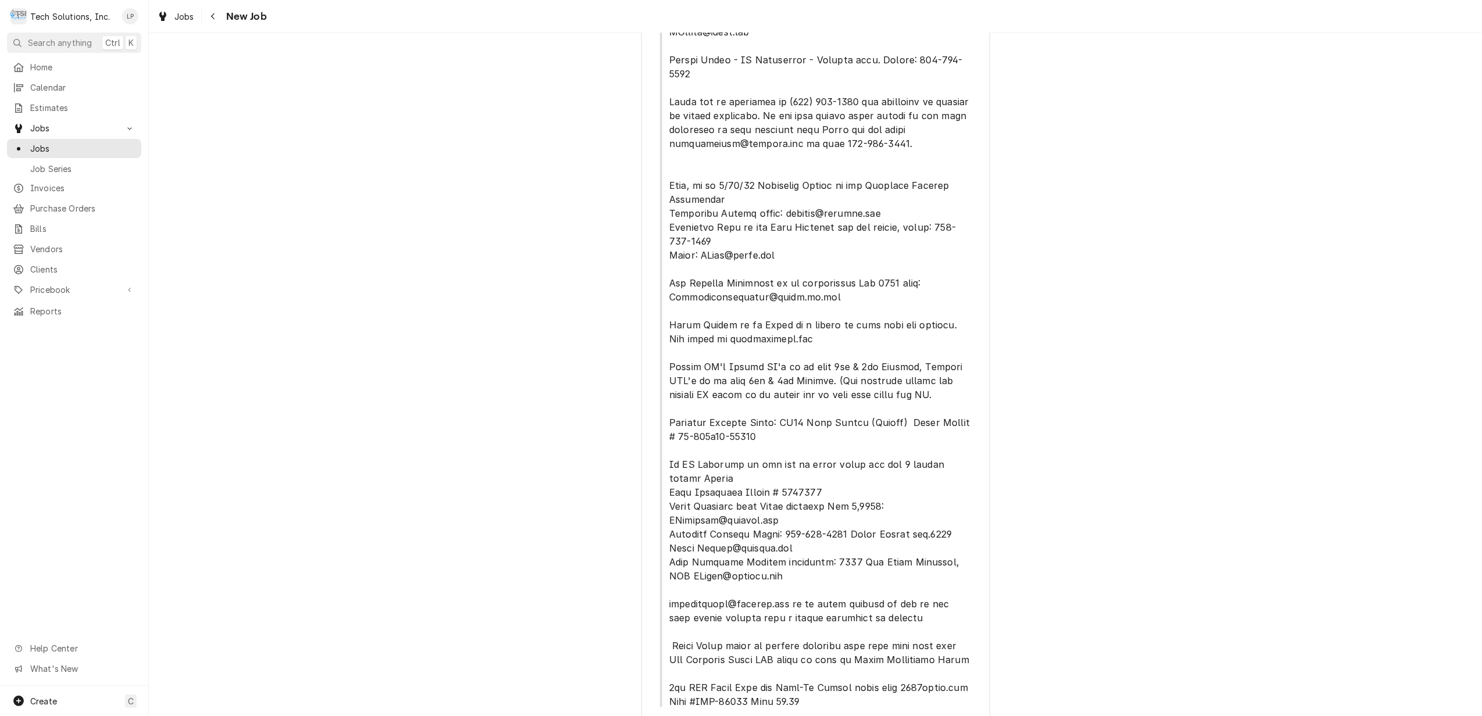
scroll to position [376, 0]
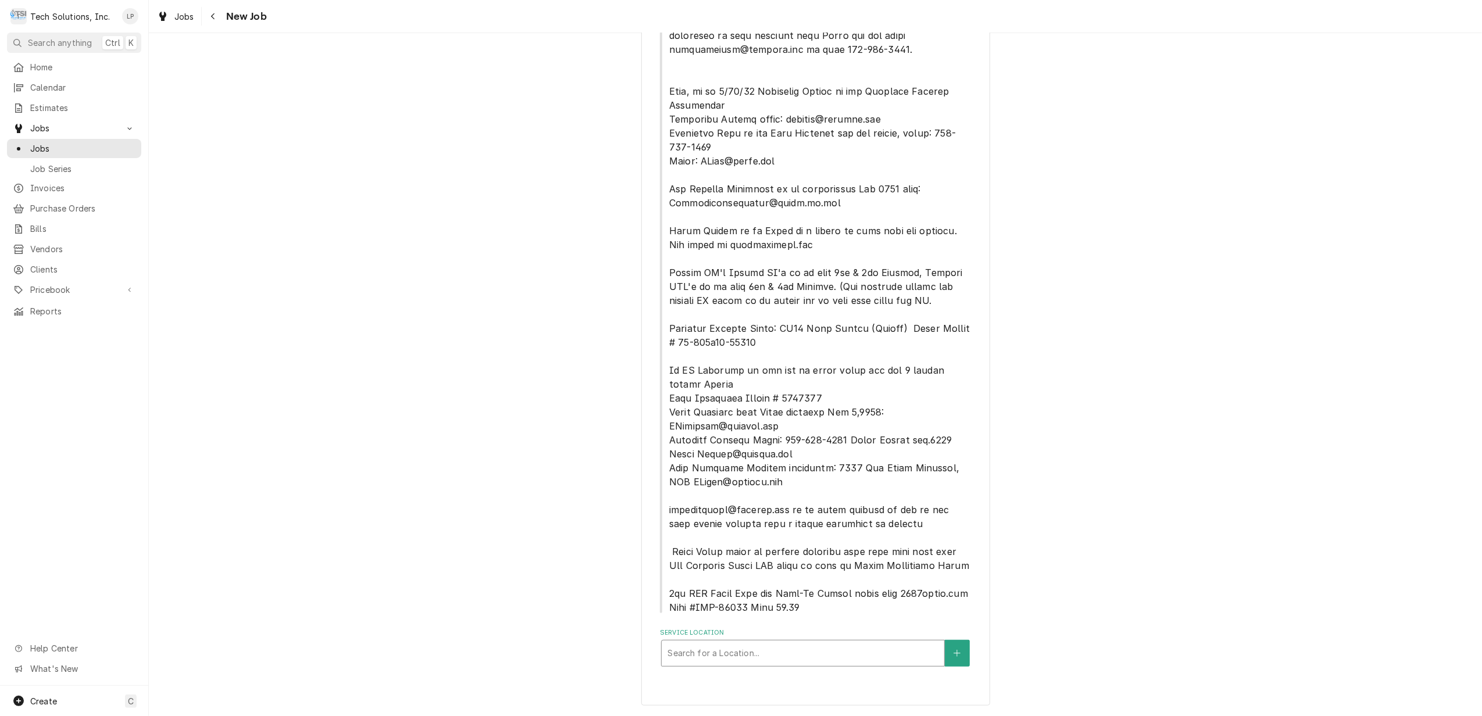
click at [878, 648] on div "Service Location" at bounding box center [802, 653] width 271 height 21
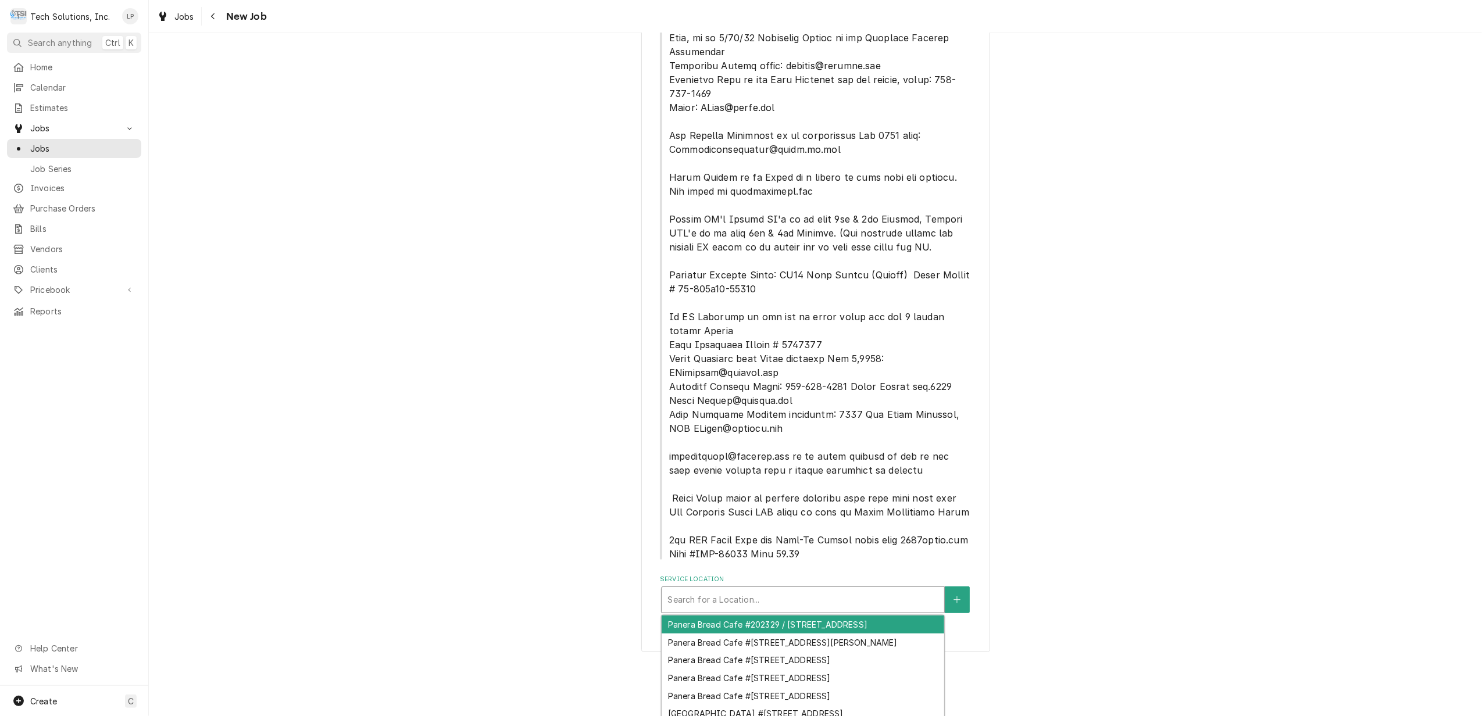
scroll to position [503, 0]
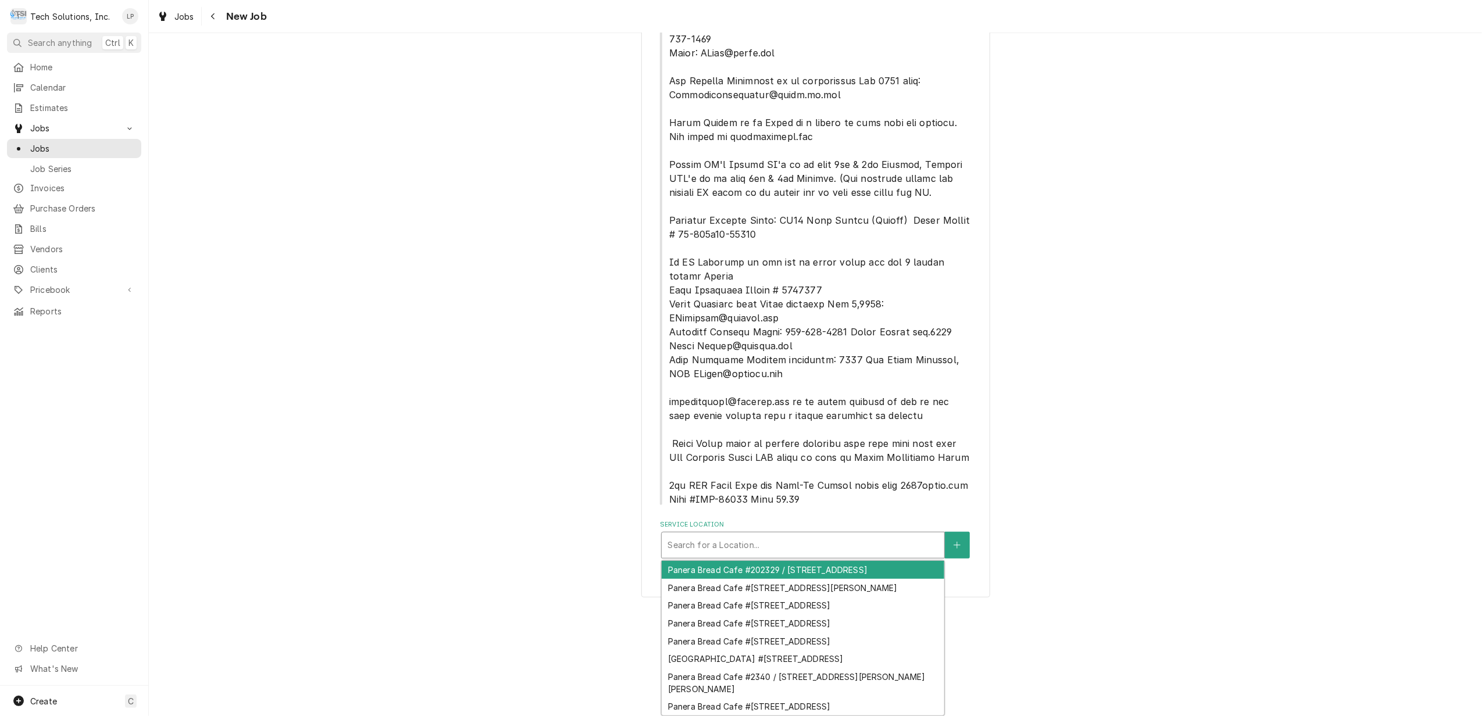
click at [868, 561] on div "Panera Bread Cafe #202329 / [STREET_ADDRESS]" at bounding box center [803, 570] width 283 height 18
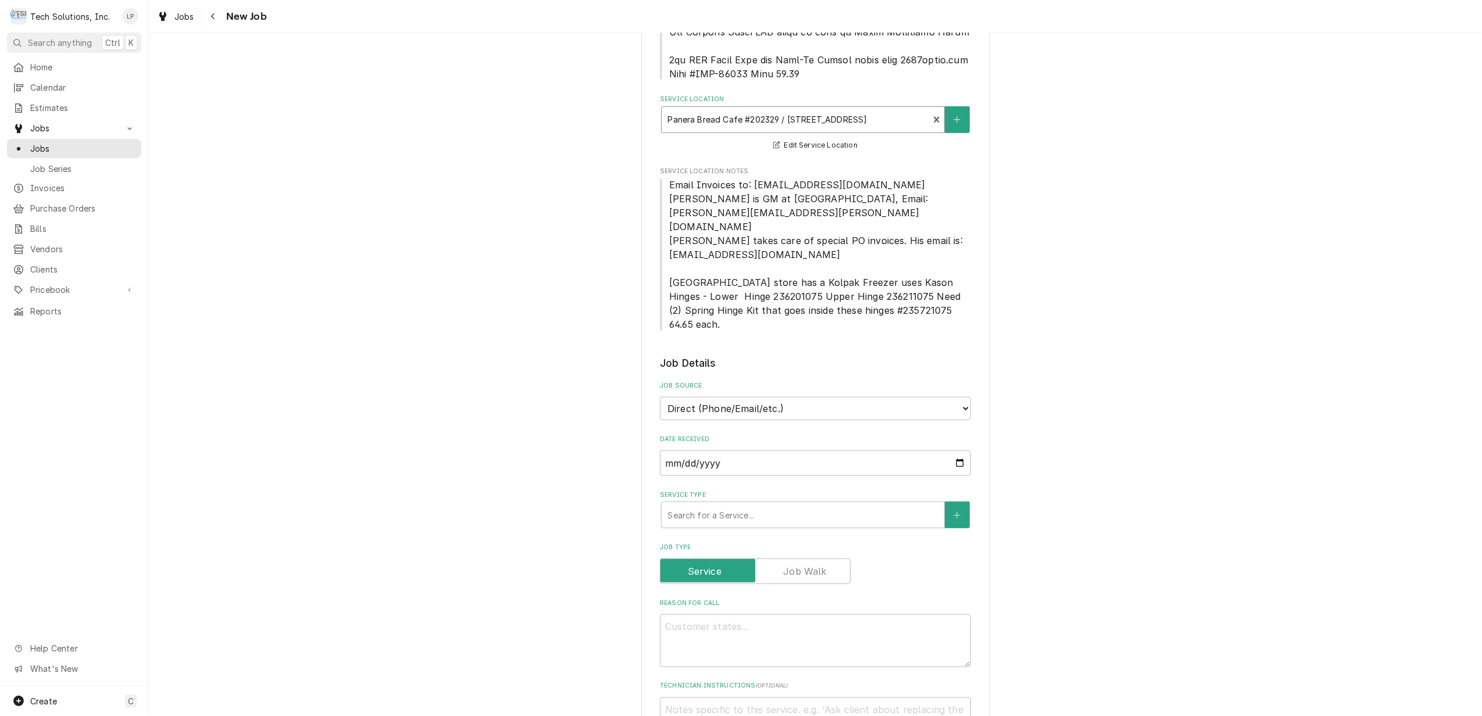
scroll to position [919, 0]
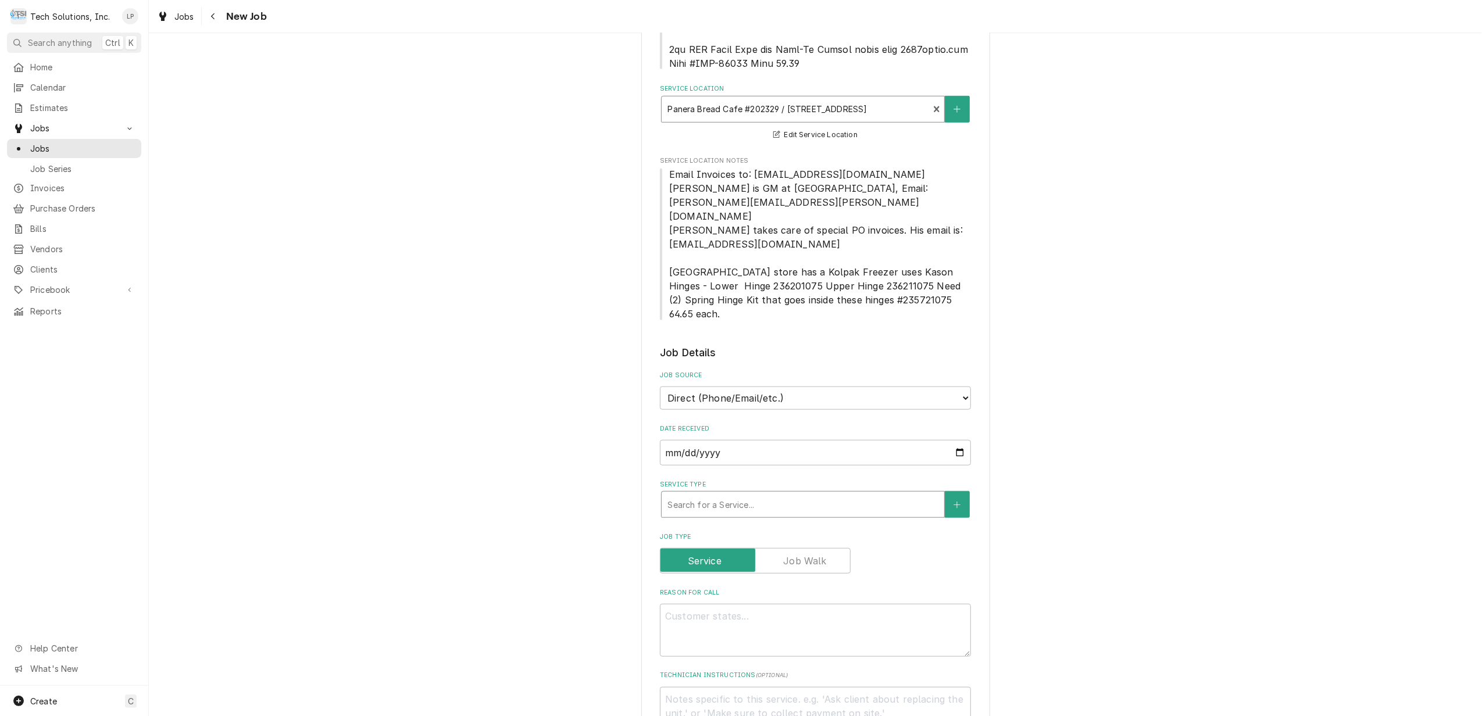
click at [870, 494] on div "Service Type" at bounding box center [802, 504] width 271 height 21
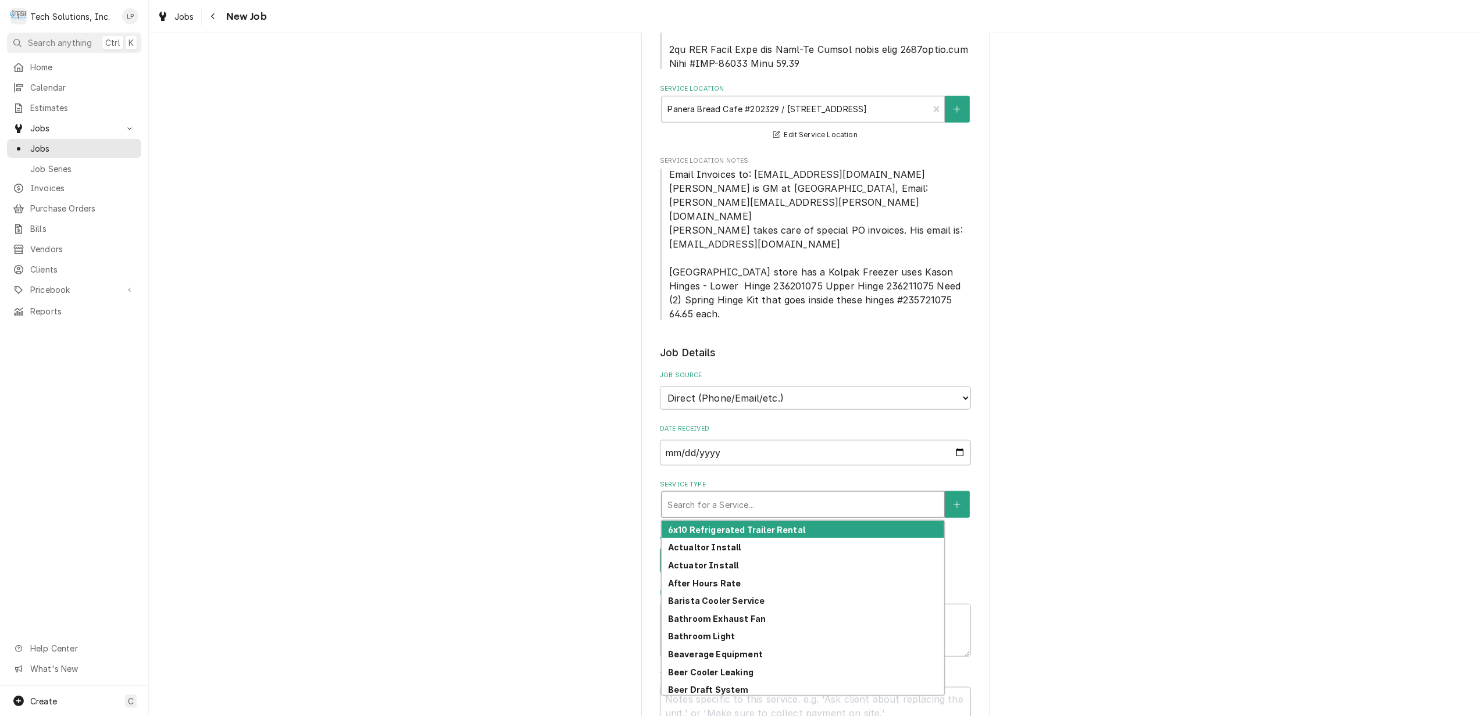
type textarea "x"
type input "B"
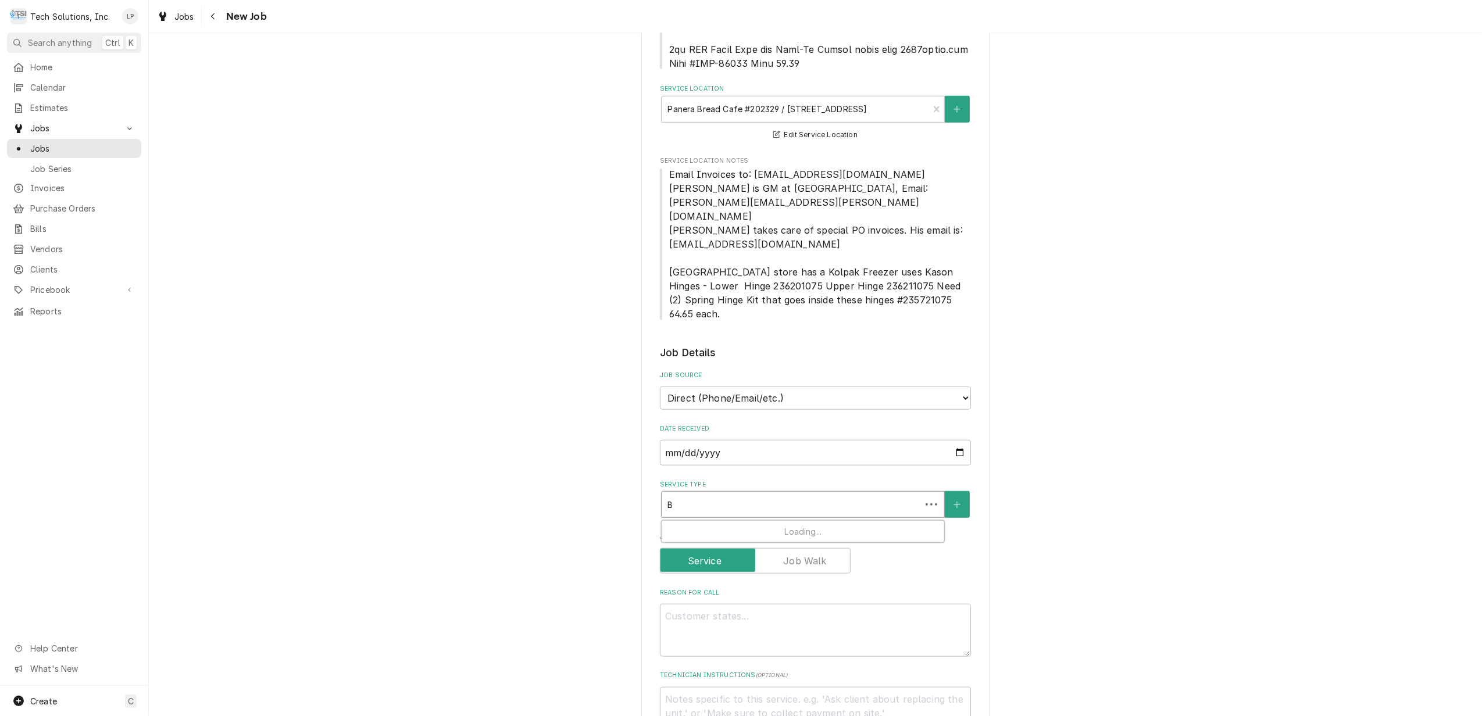
type textarea "x"
type input "Ba"
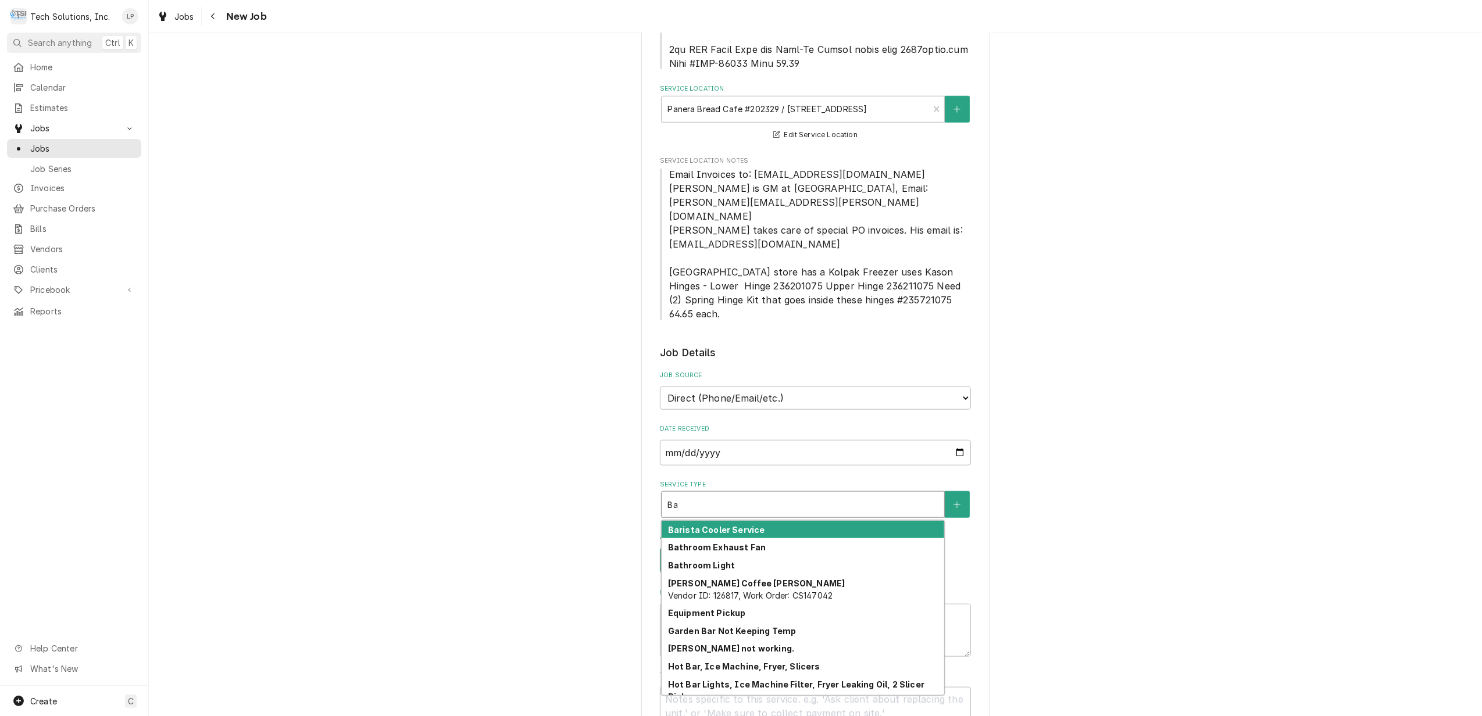
type textarea "x"
type input "Bag"
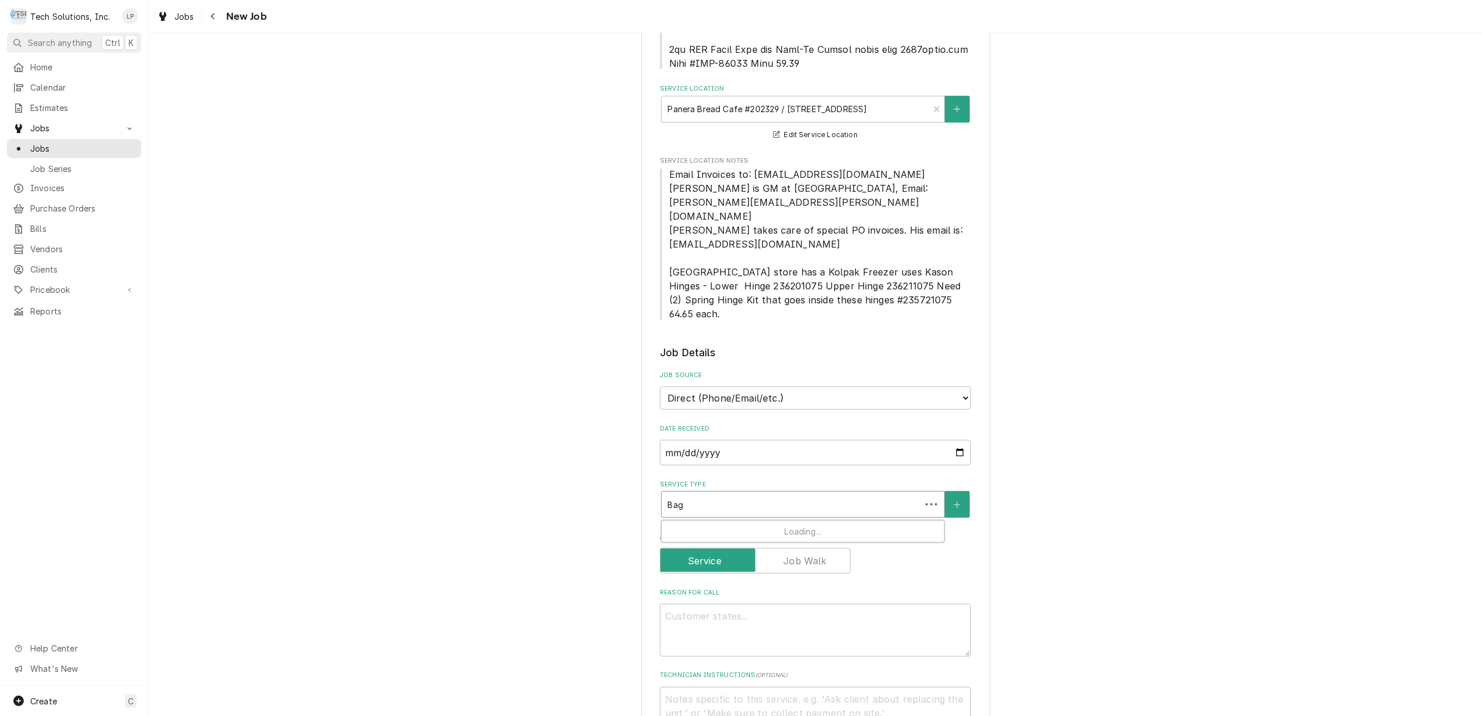
type textarea "x"
type input "Bage"
type textarea "x"
type input "Bag"
type textarea "x"
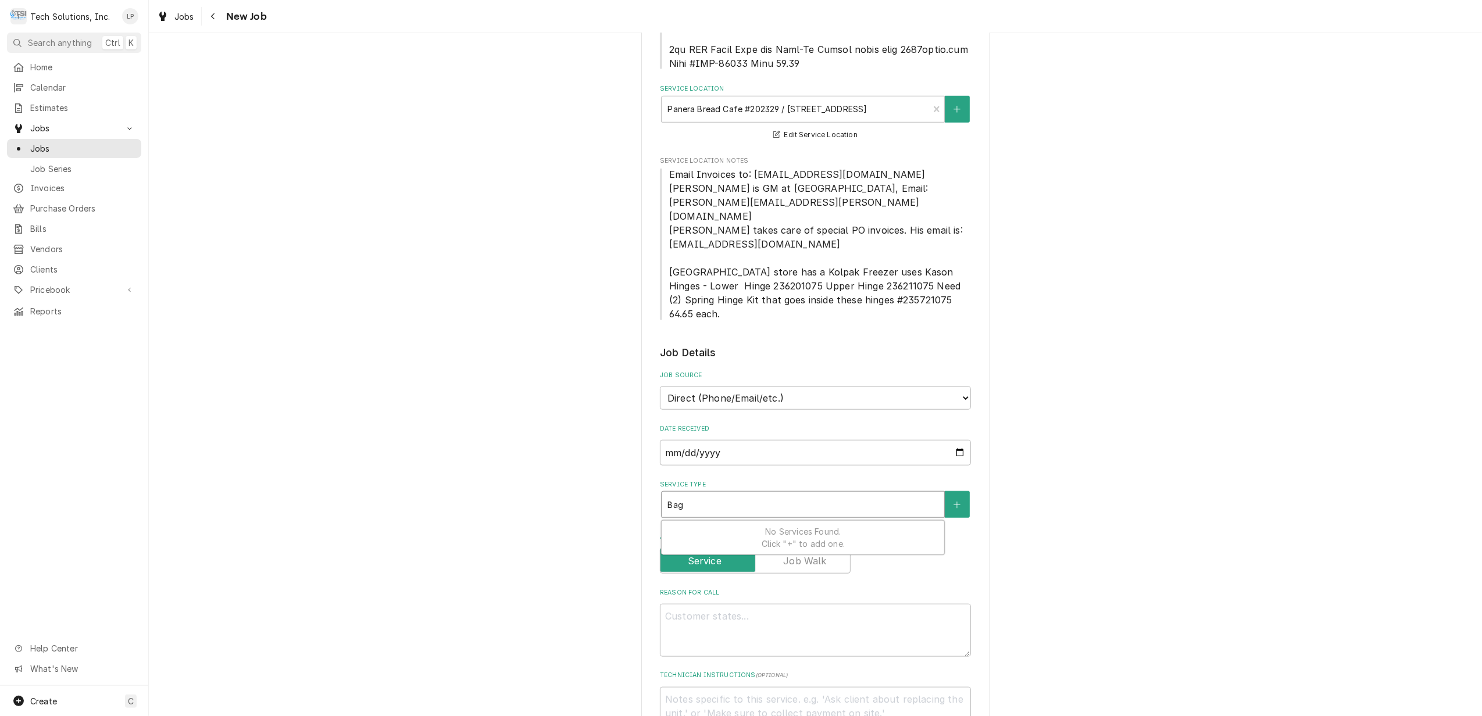
type input "Ba"
type textarea "x"
type input "B"
type textarea "x"
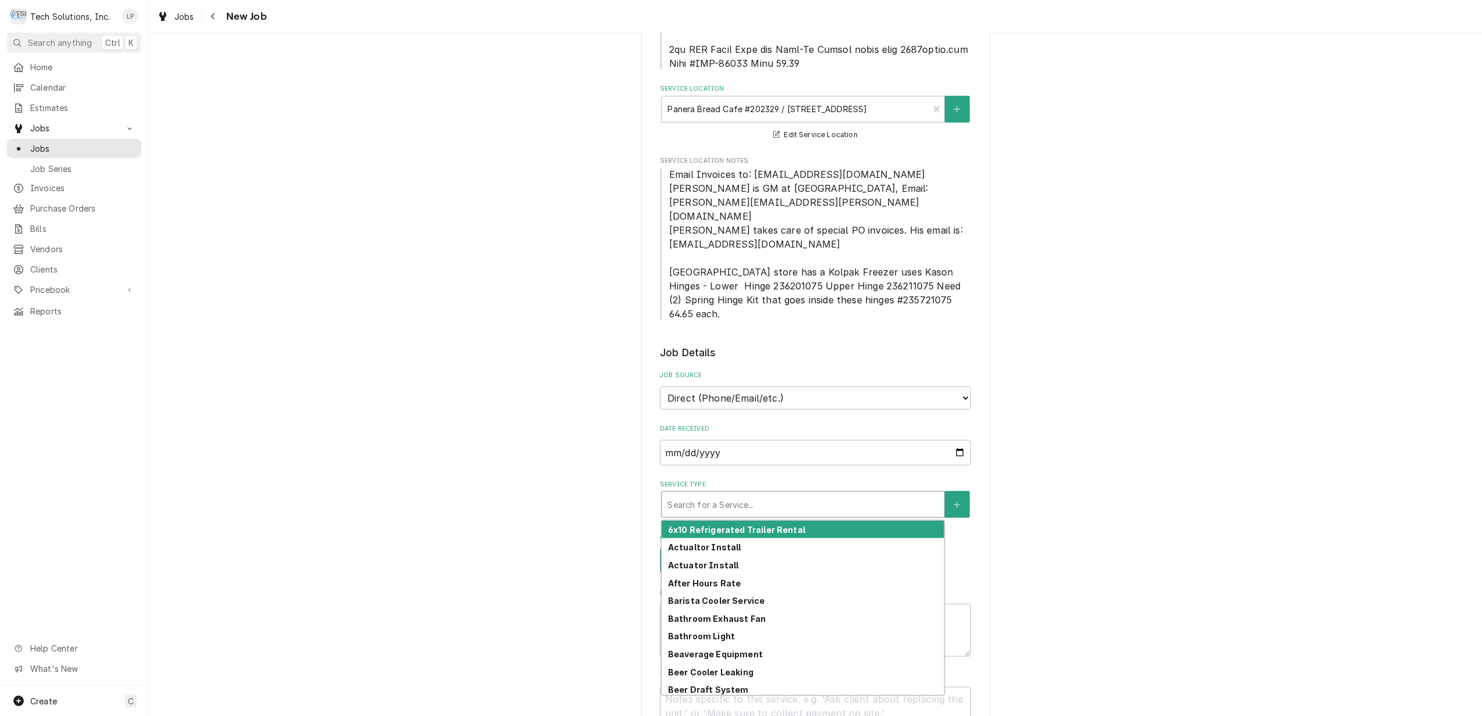
type textarea "x"
type input "s"
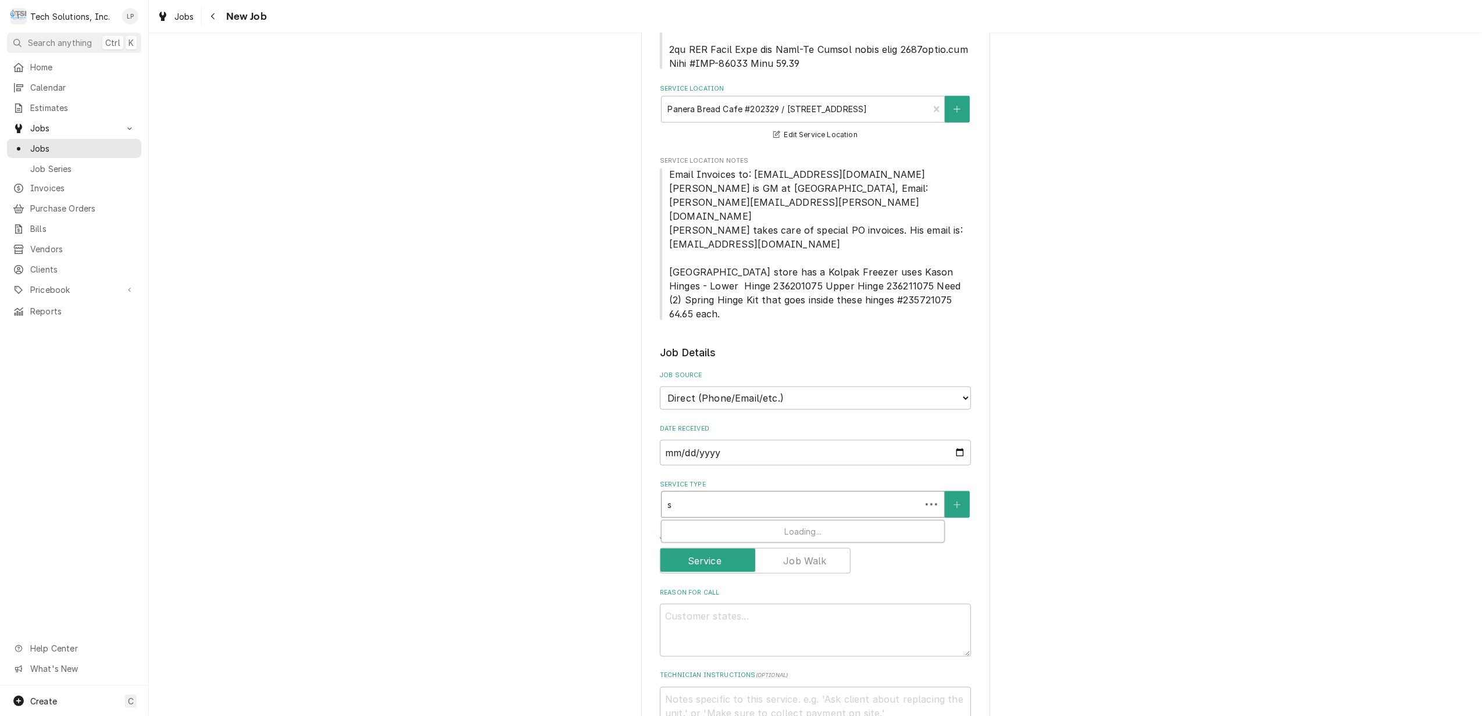
type textarea "x"
type input "sl"
type textarea "x"
type input "sli"
type textarea "x"
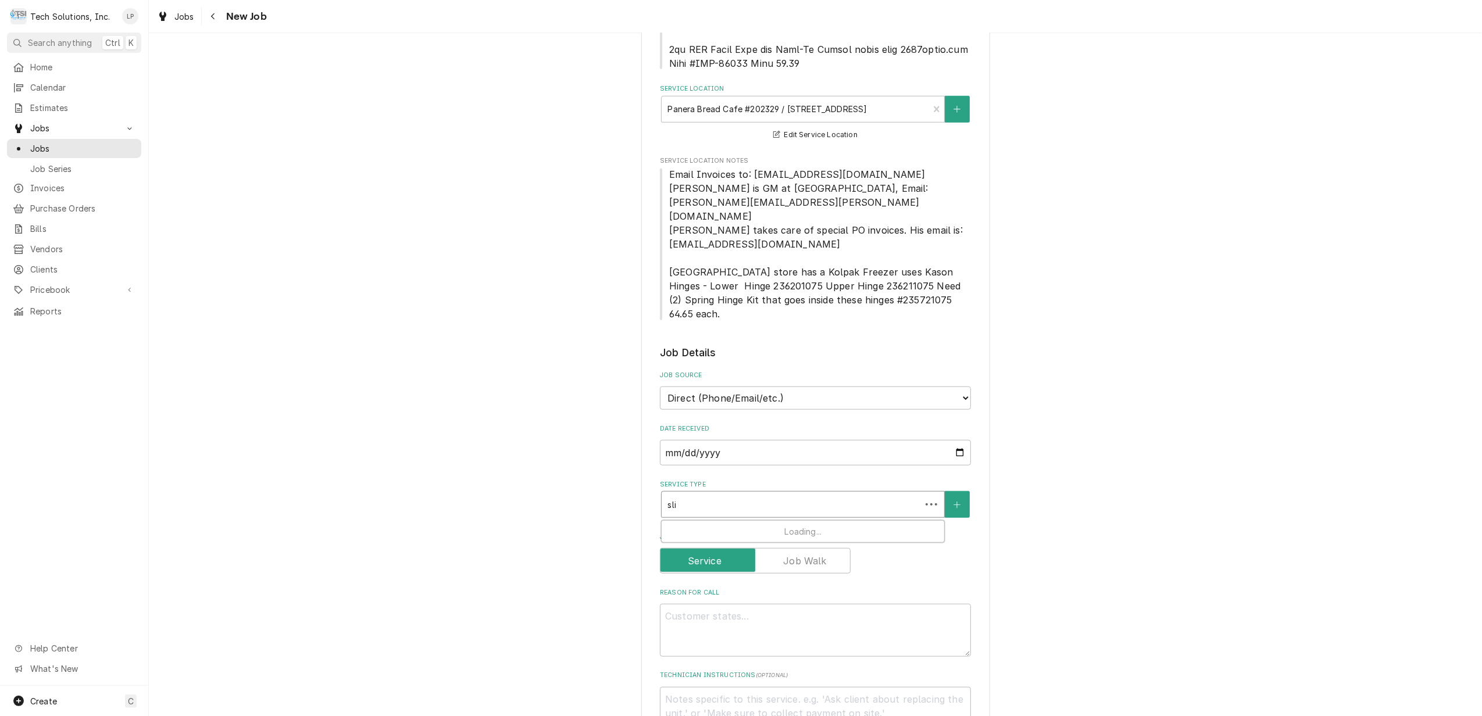
type input "slic"
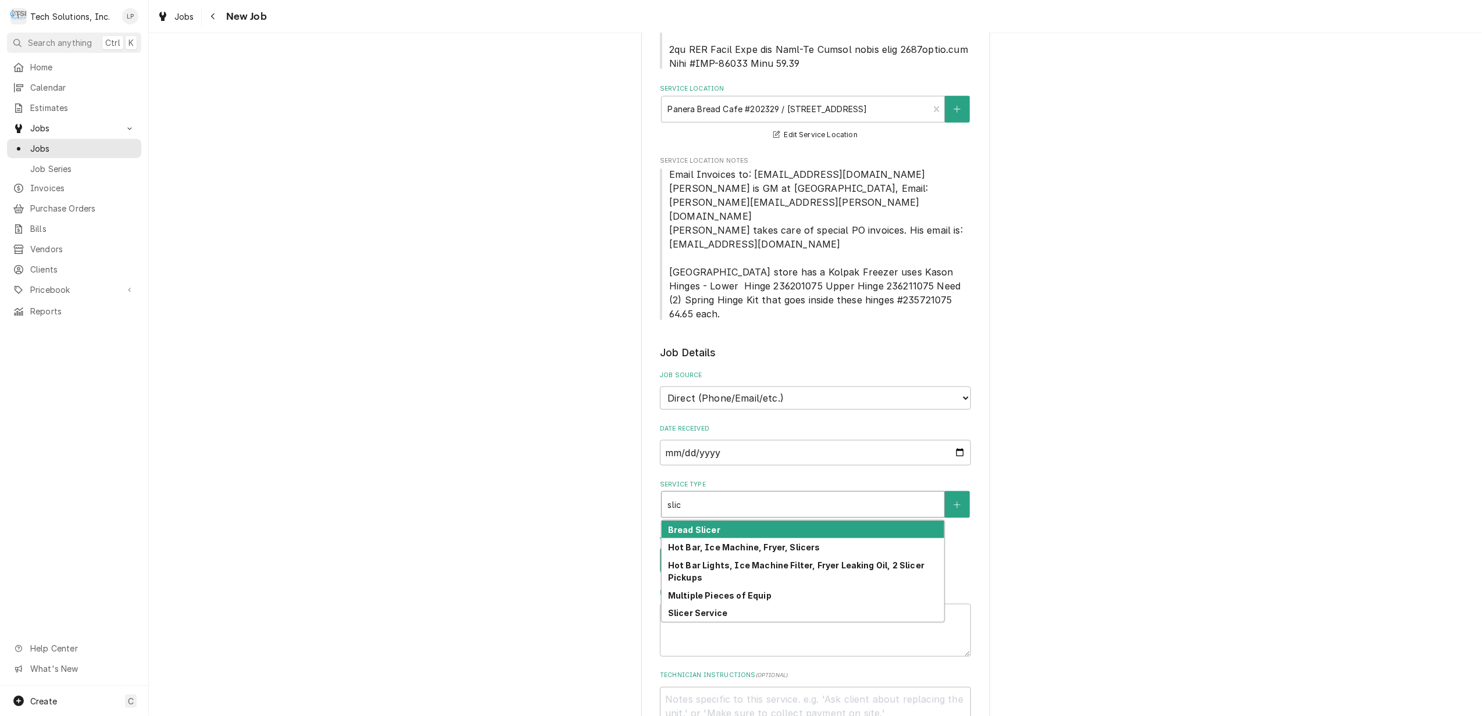
type textarea "x"
type input "sli"
type textarea "x"
type input "sl"
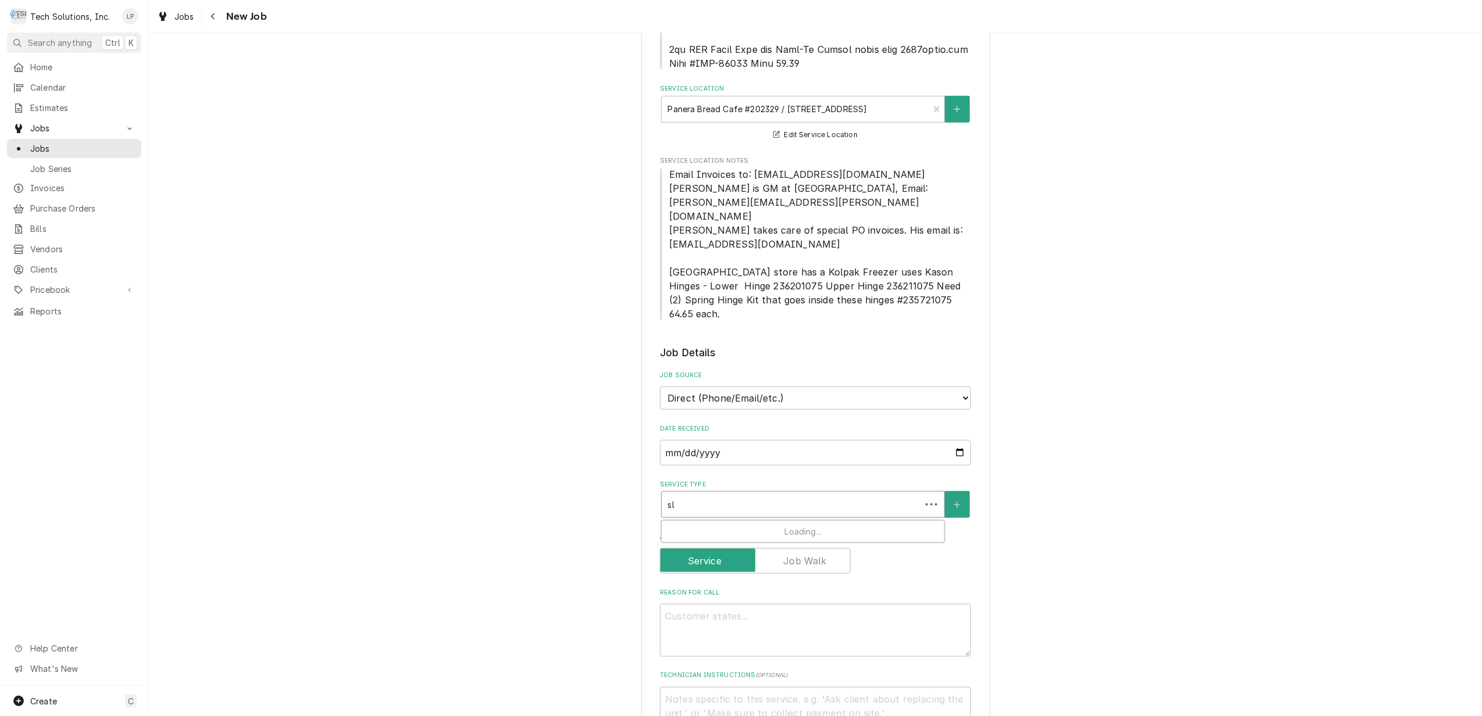
type textarea "x"
type input "s"
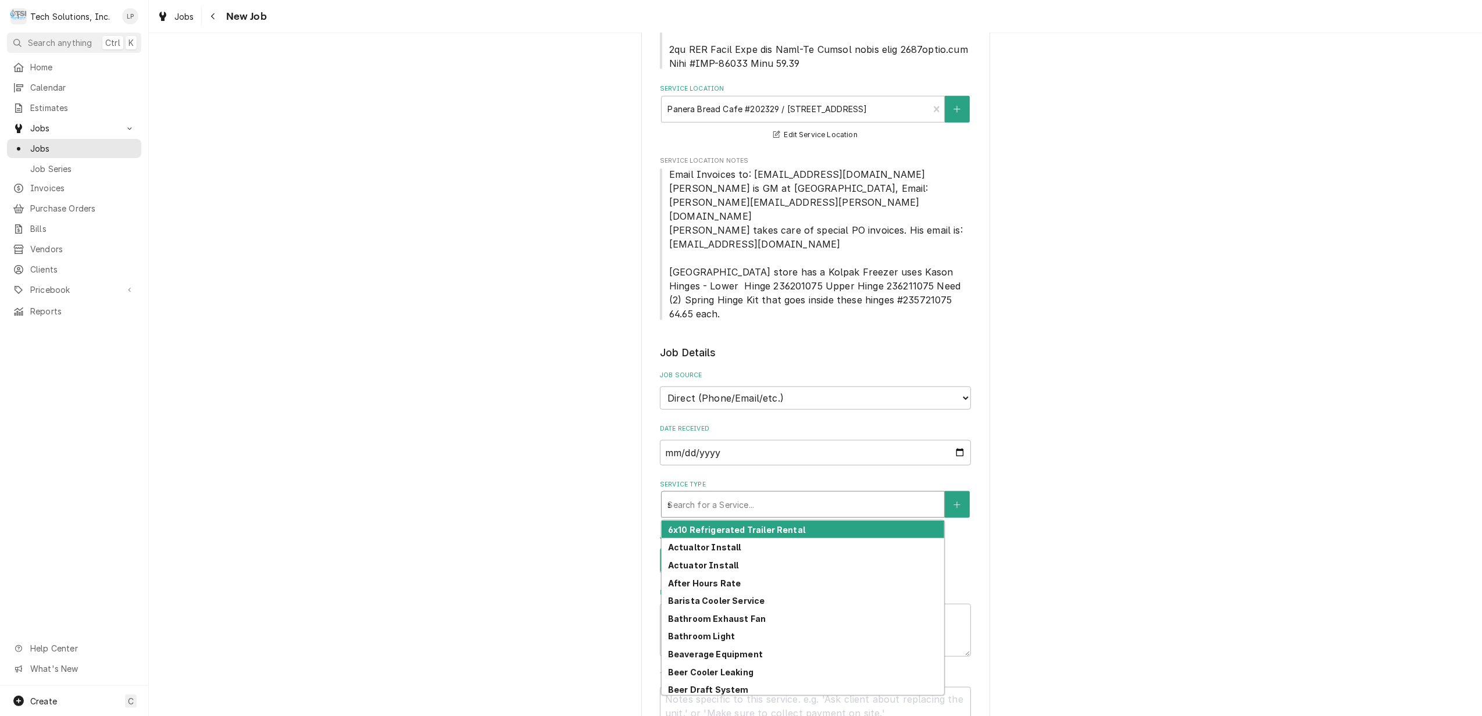
type textarea "x"
click at [953, 501] on icon "Create New Service" at bounding box center [956, 505] width 7 height 8
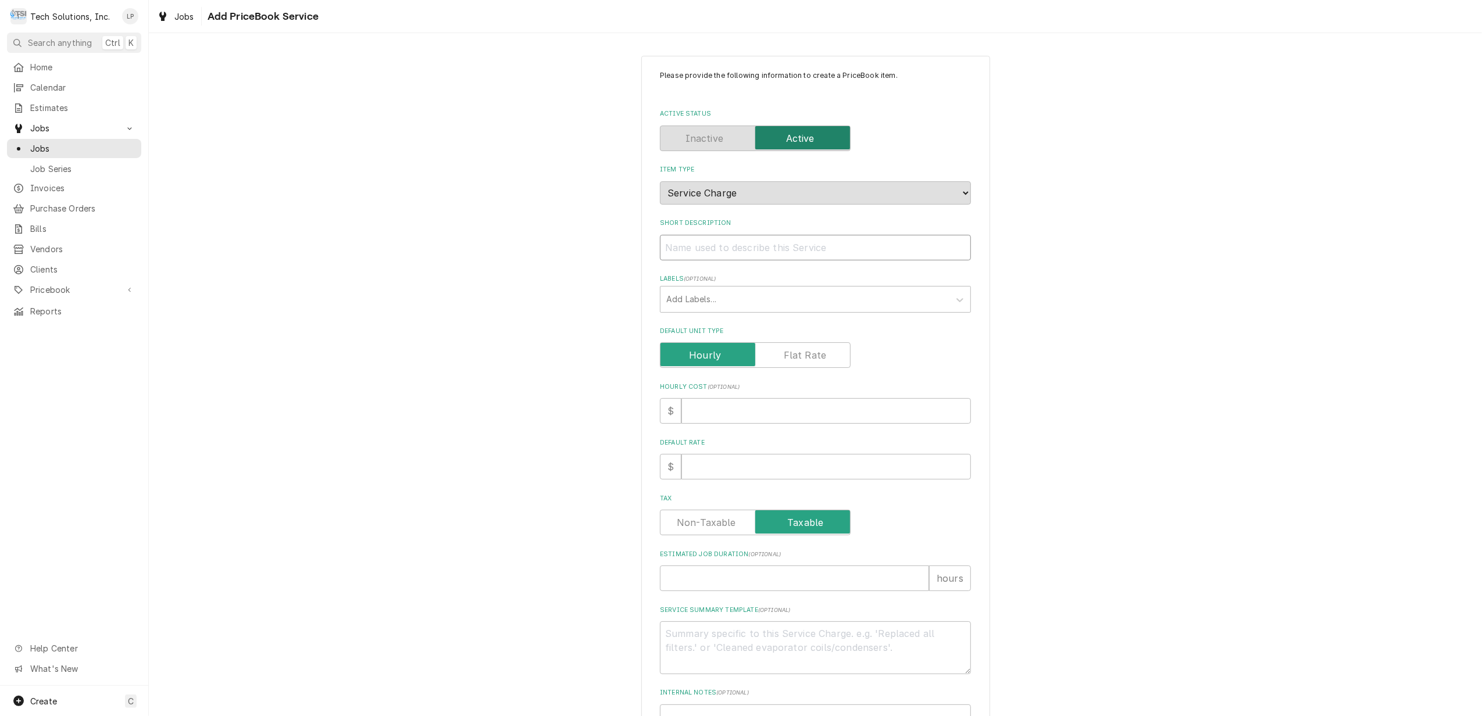
click at [698, 249] on input "Short Description" at bounding box center [815, 248] width 311 height 26
type textarea "x"
type input "B"
type textarea "x"
type input "Ba"
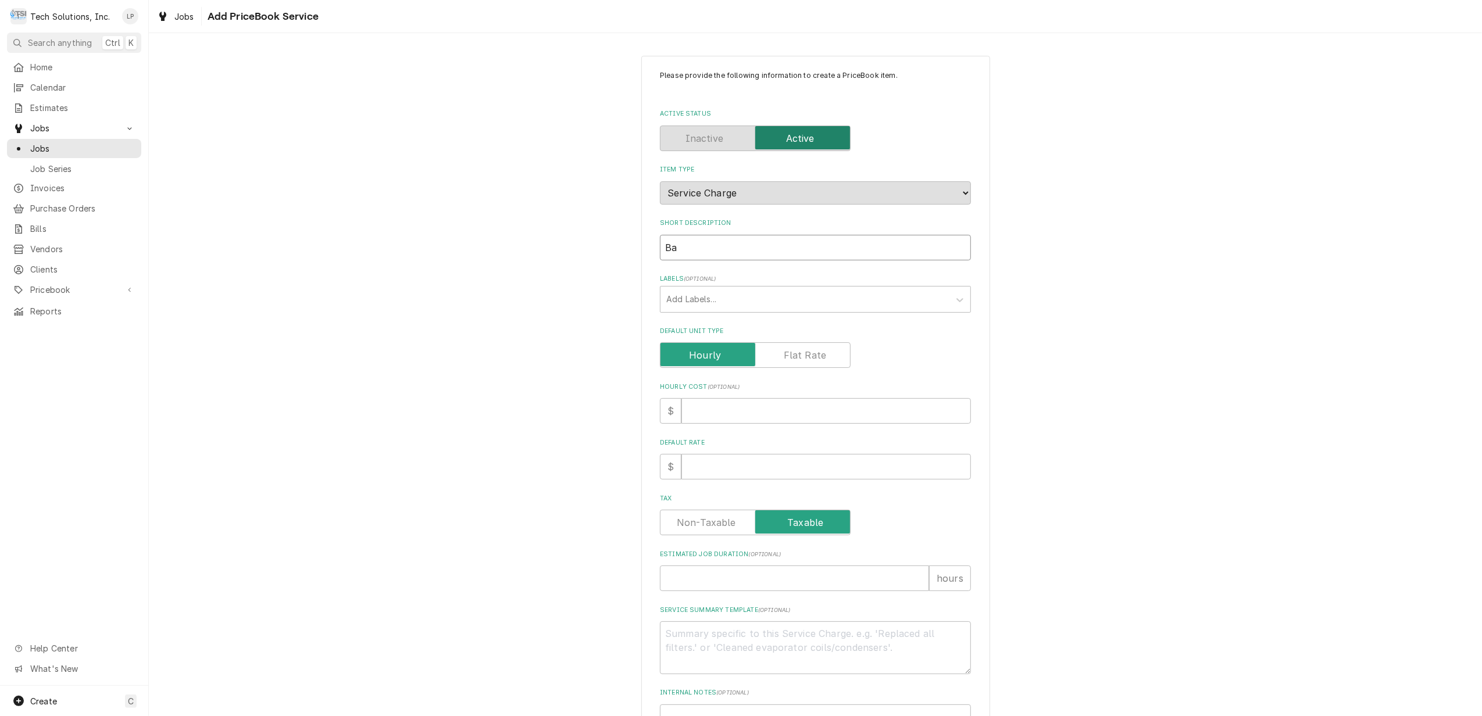
type textarea "x"
type input "Bal"
type textarea "x"
type input "Bale"
type textarea "x"
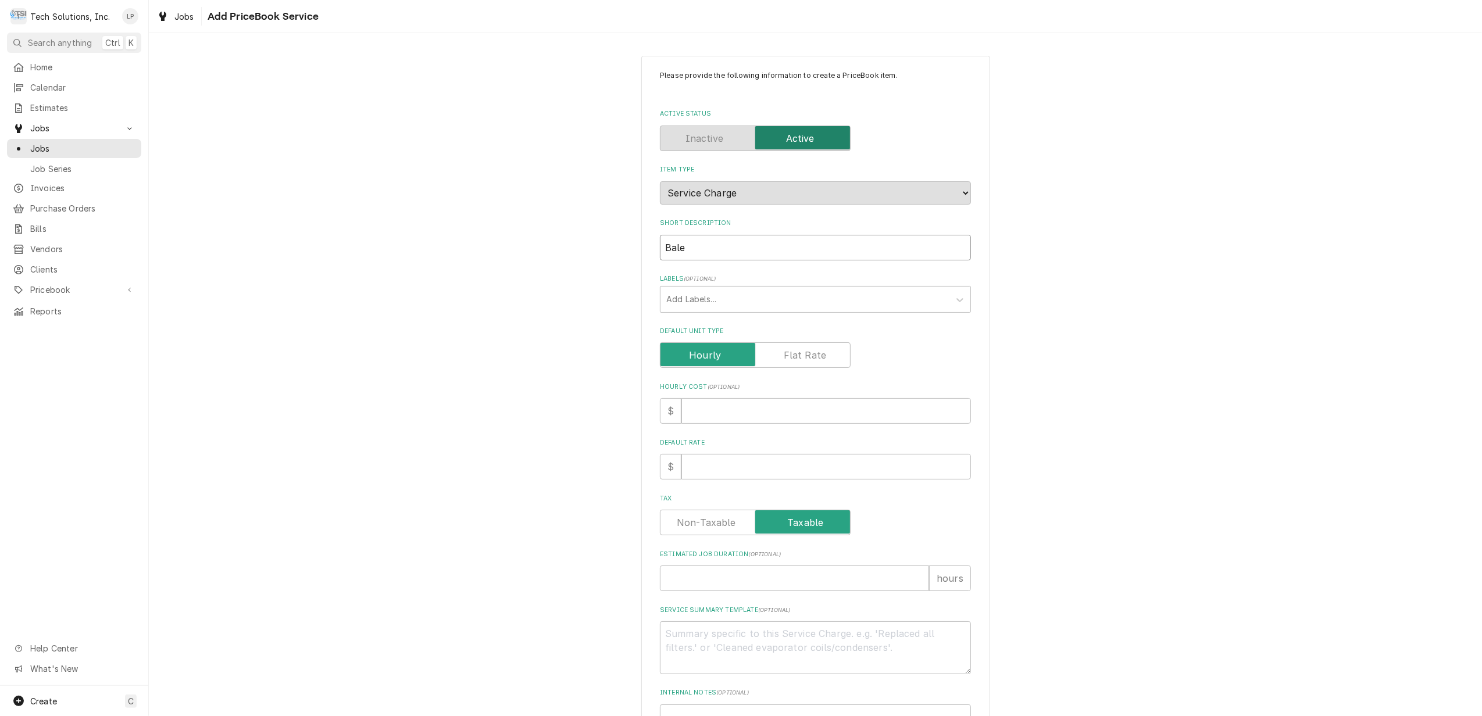
type input "Bal"
type textarea "x"
type input "Ba"
type textarea "x"
type input "Bag"
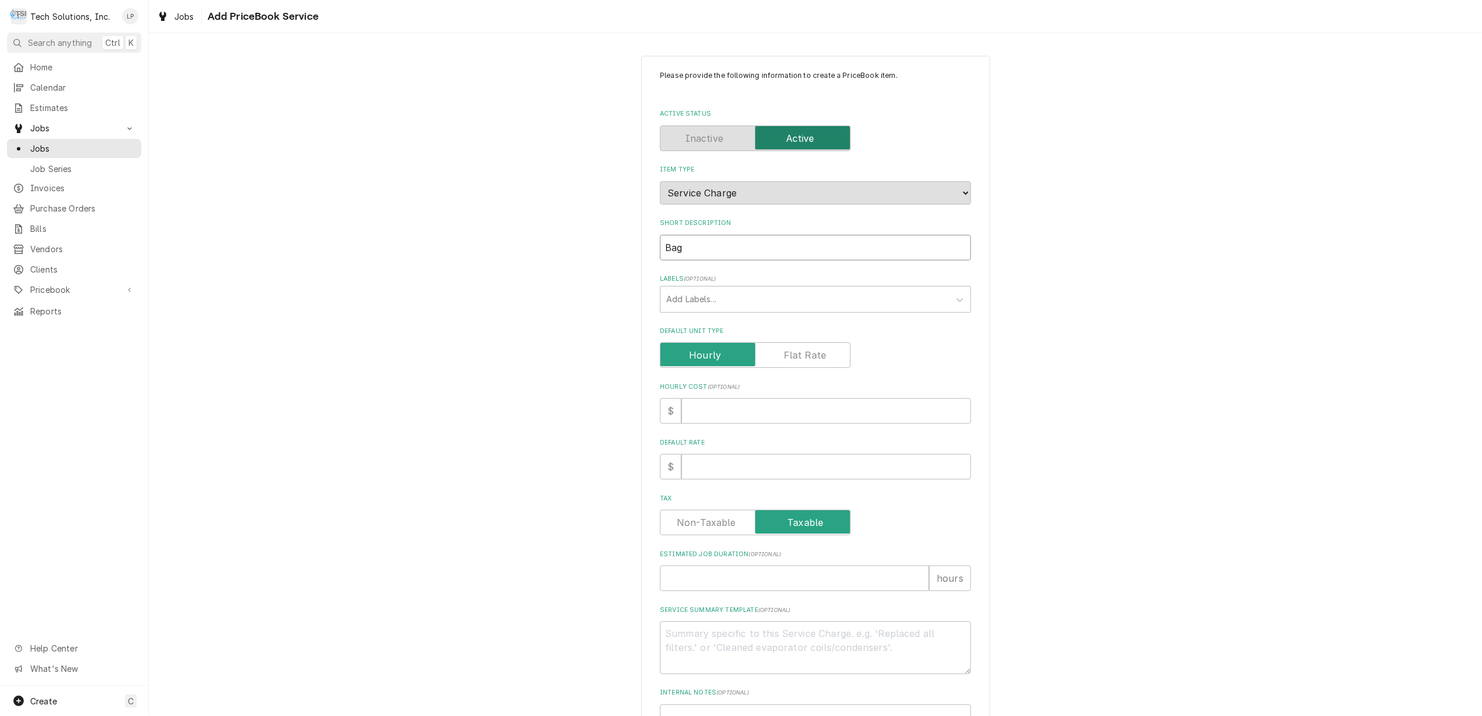
type textarea "x"
type input "Bage"
type textarea "x"
type input "Bagel"
type textarea "x"
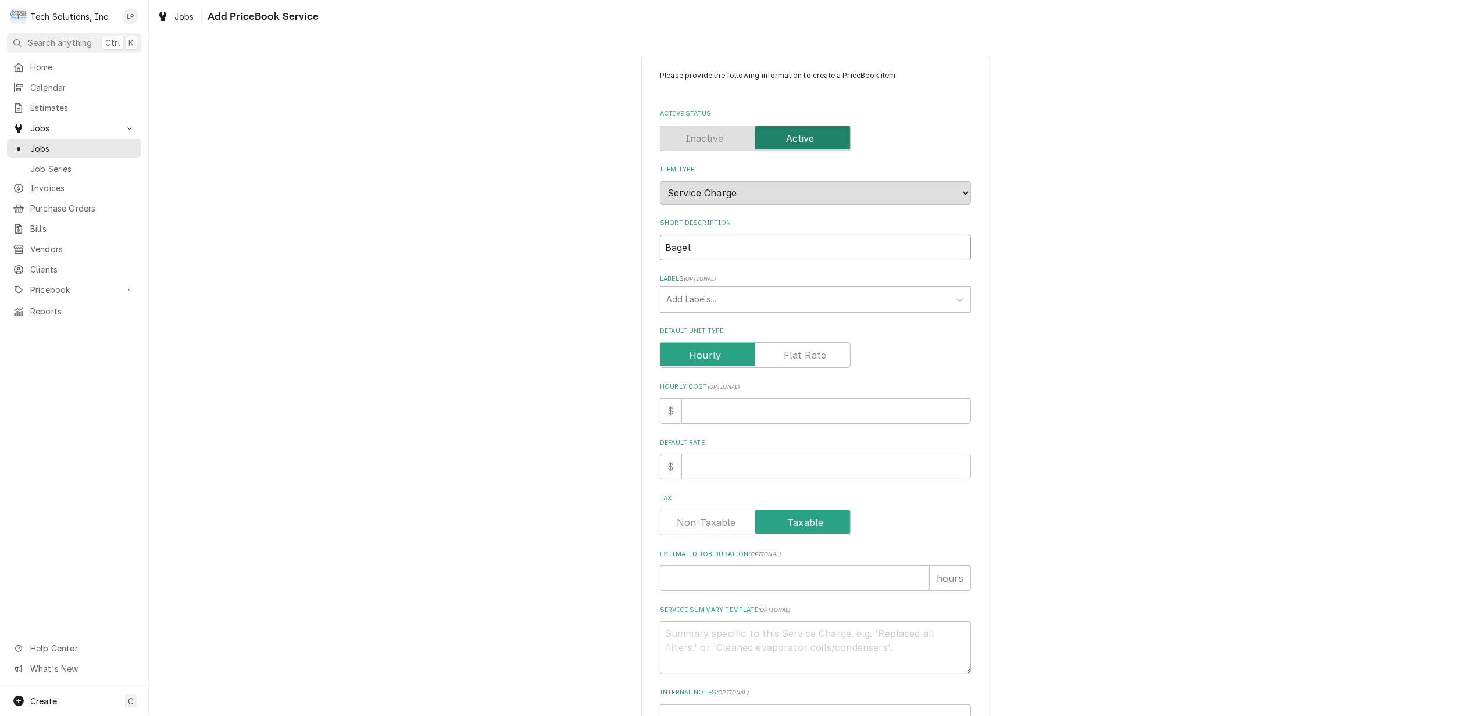
type input "Bagel"
type textarea "x"
type input "Bagel S"
type textarea "x"
type input "Bagel Sl"
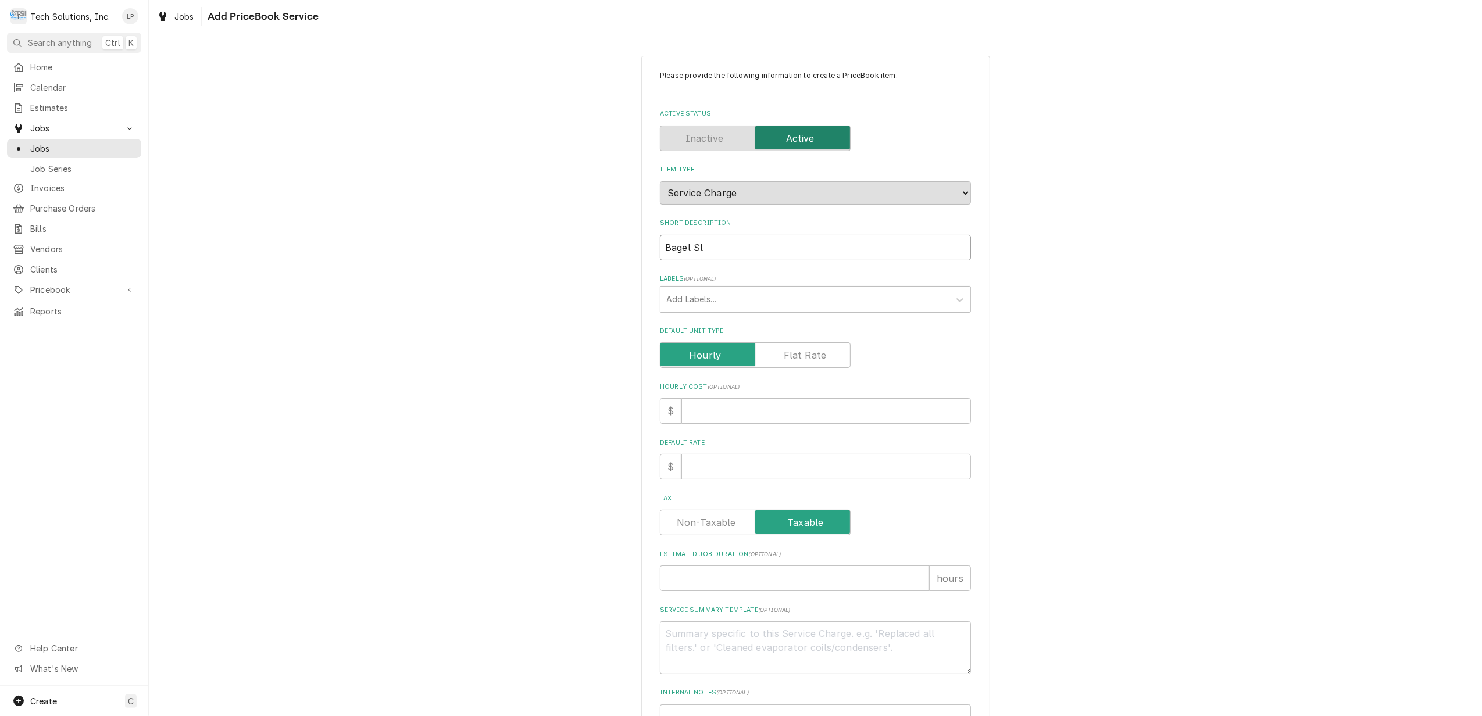
type textarea "x"
type input "Bagel Sli"
type textarea "x"
type input "Bagel Slic"
type textarea "x"
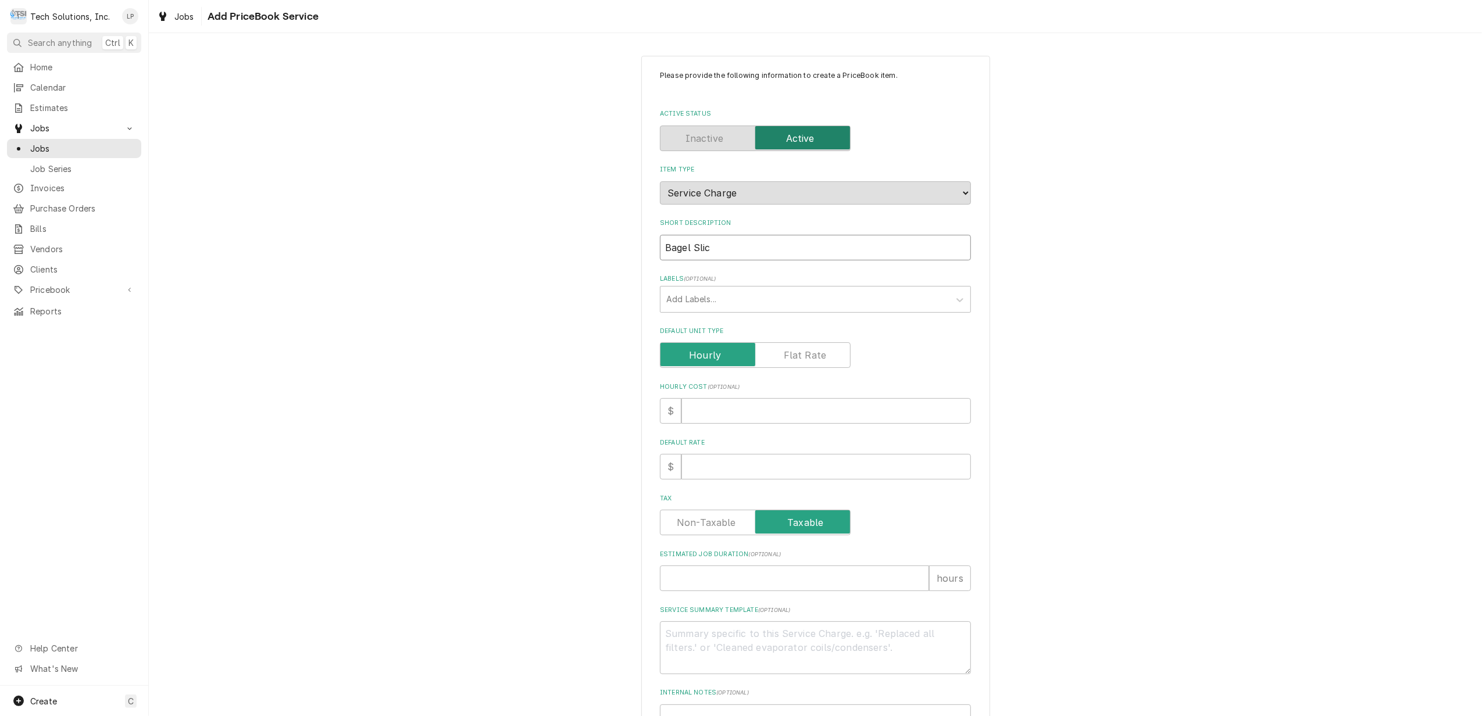
type input "Bagel Slice"
type textarea "x"
type input "Bagel Slicer"
type textarea "x"
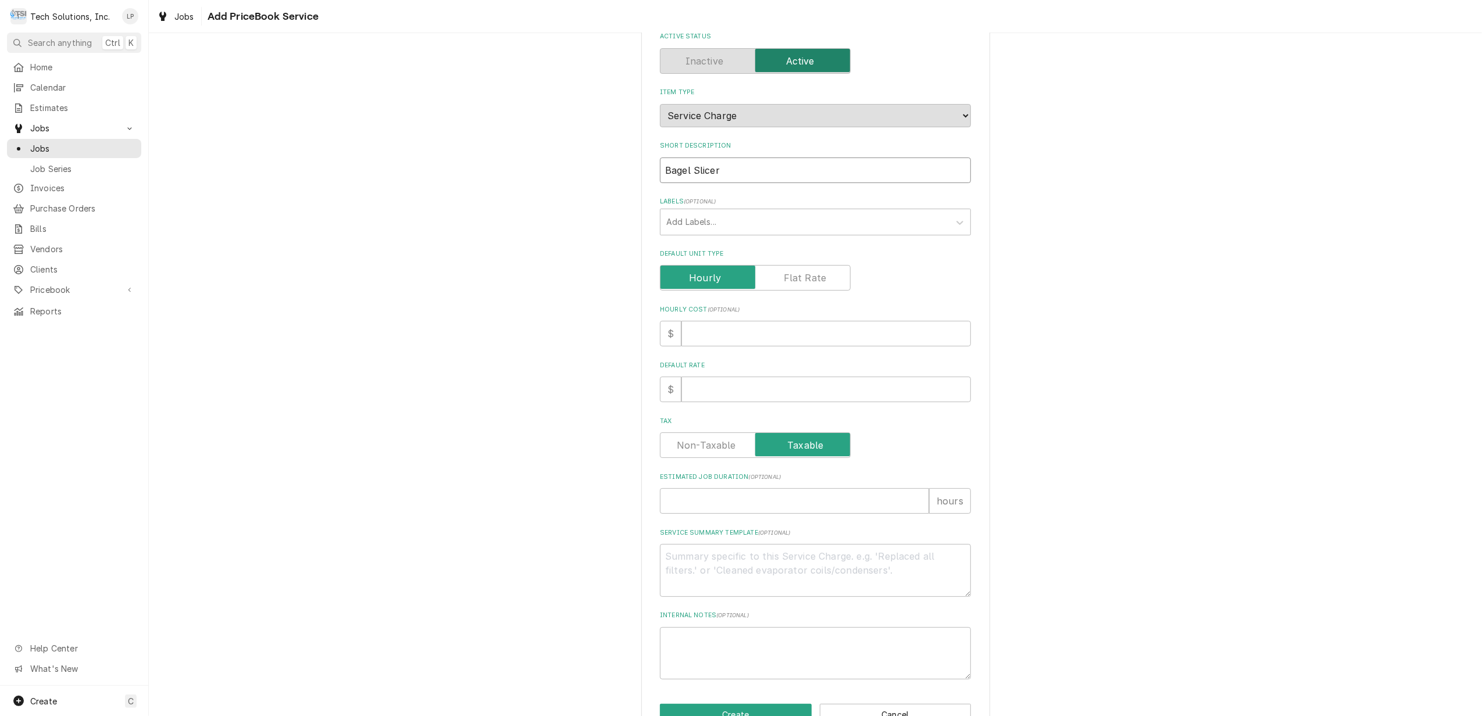
type input "Bagel Slicer"
click at [712, 388] on input "Default Rate" at bounding box center [826, 390] width 290 height 26
type textarea "x"
type input "1"
type textarea "x"
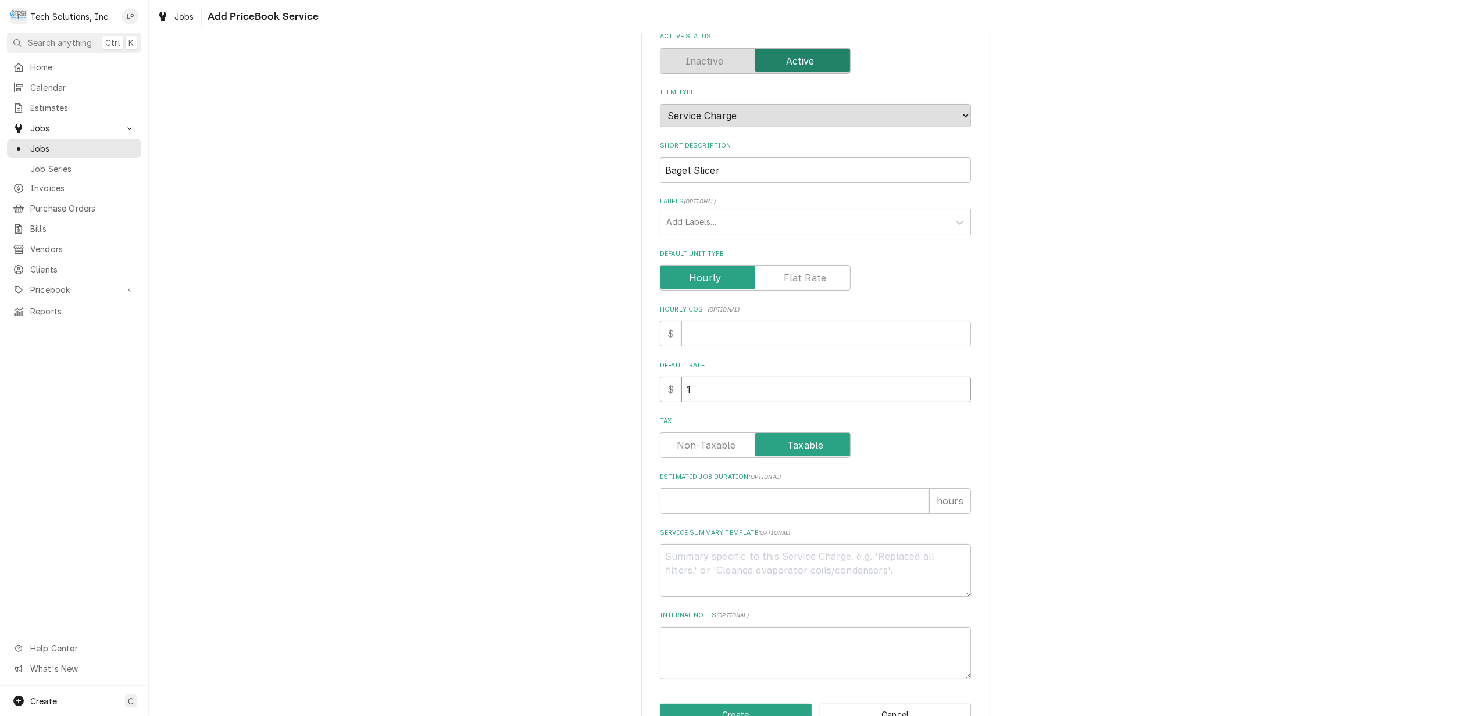
type input "10"
type textarea "x"
type input "100"
type textarea "x"
type input "100.0"
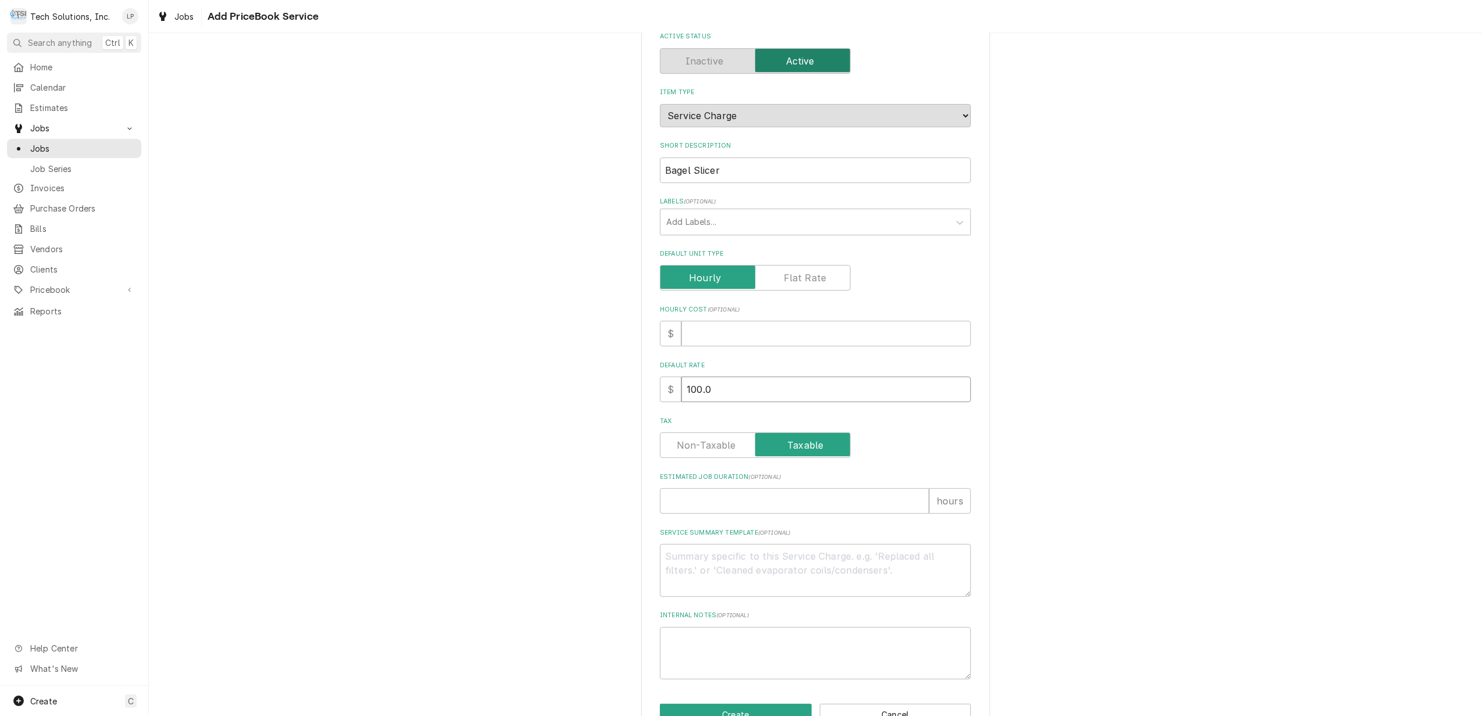
type textarea "x"
type input "100.00"
type textarea "x"
type input "100.00"
click at [909, 440] on div "Tax" at bounding box center [815, 446] width 311 height 26
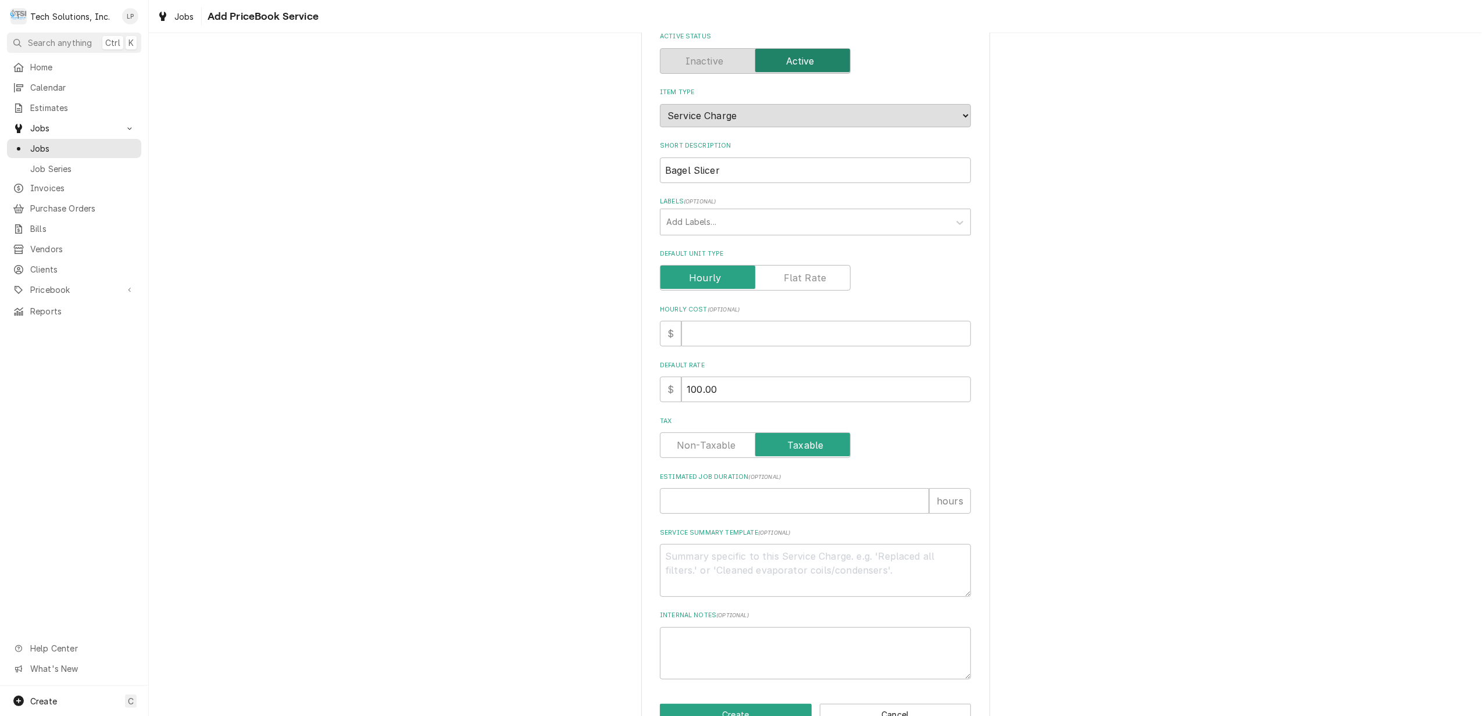
scroll to position [112, 0]
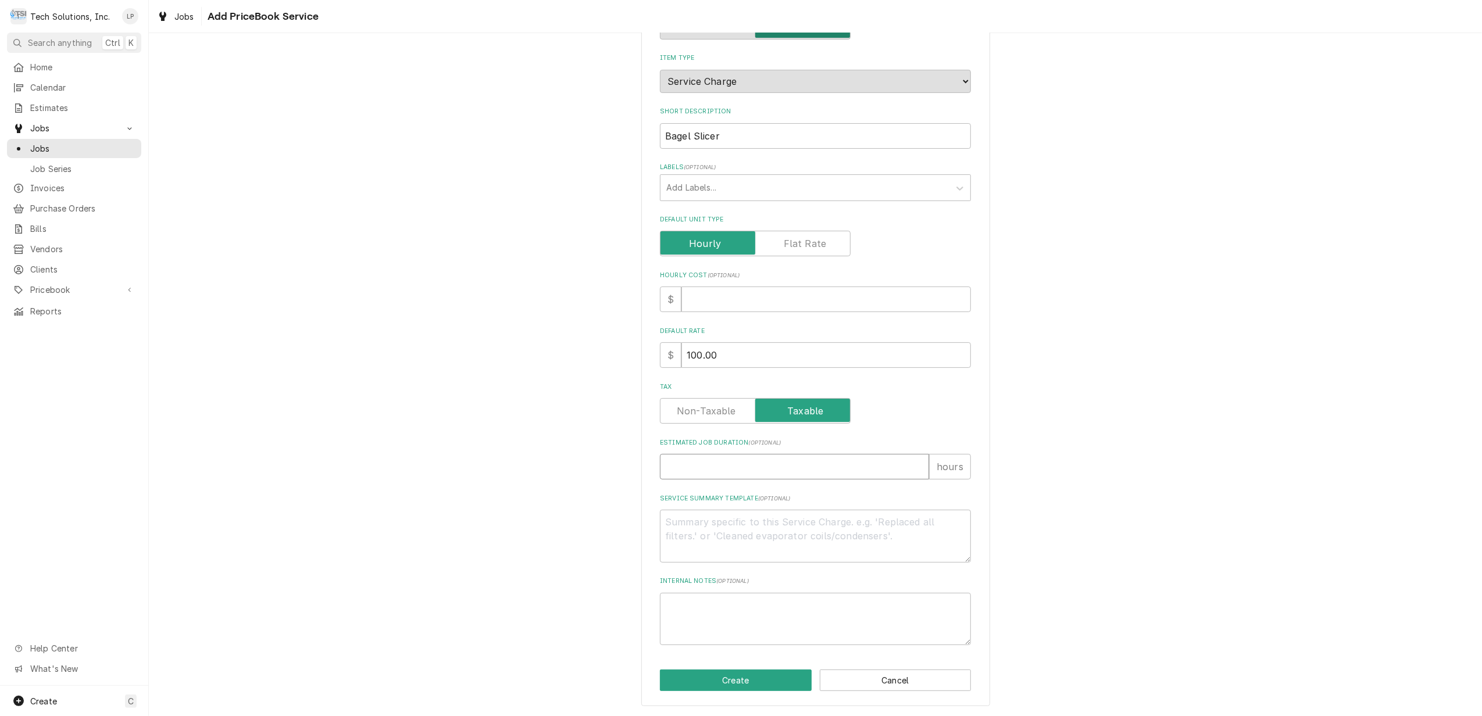
type textarea "x"
type input "1"
click at [915, 463] on input "1" at bounding box center [794, 467] width 269 height 26
type textarea "x"
type input "2"
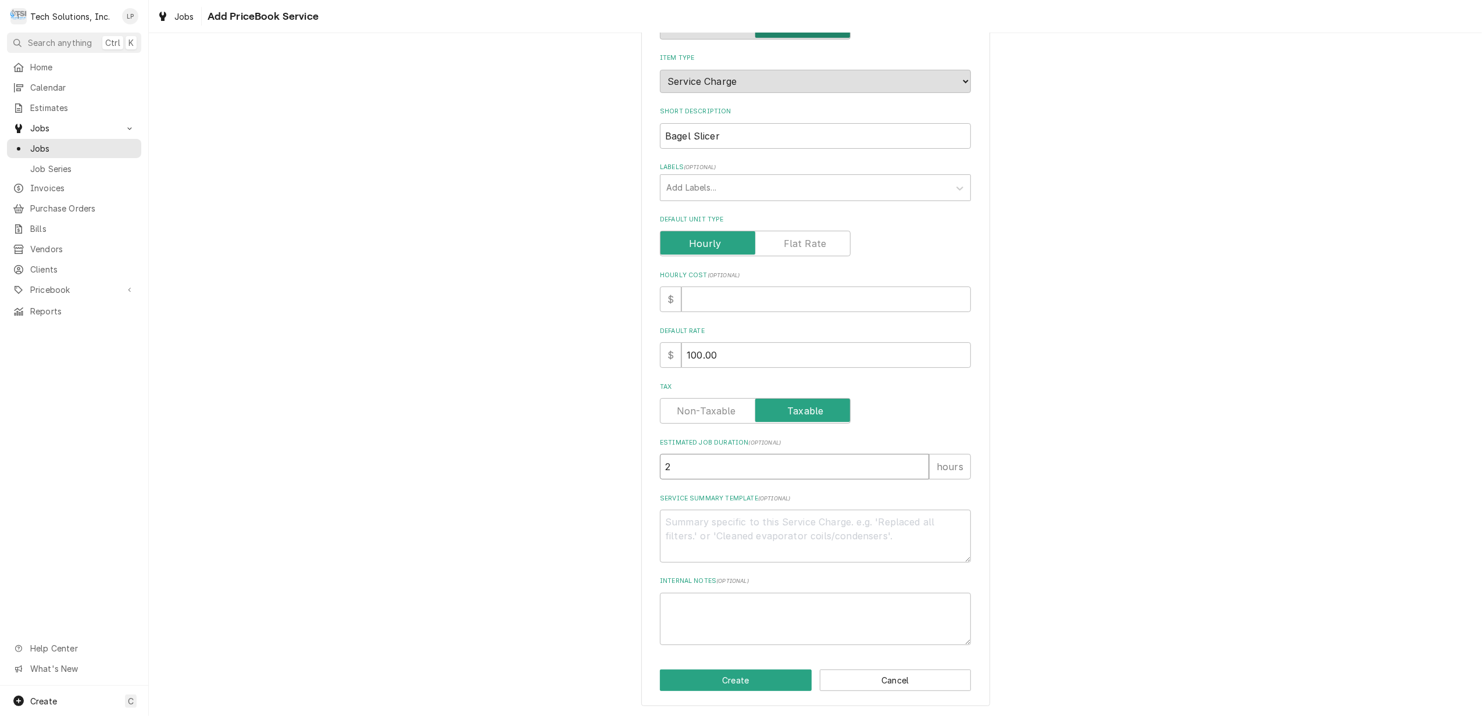
click at [915, 463] on input "2" at bounding box center [794, 467] width 269 height 26
click at [778, 684] on button "Create" at bounding box center [736, 681] width 152 height 22
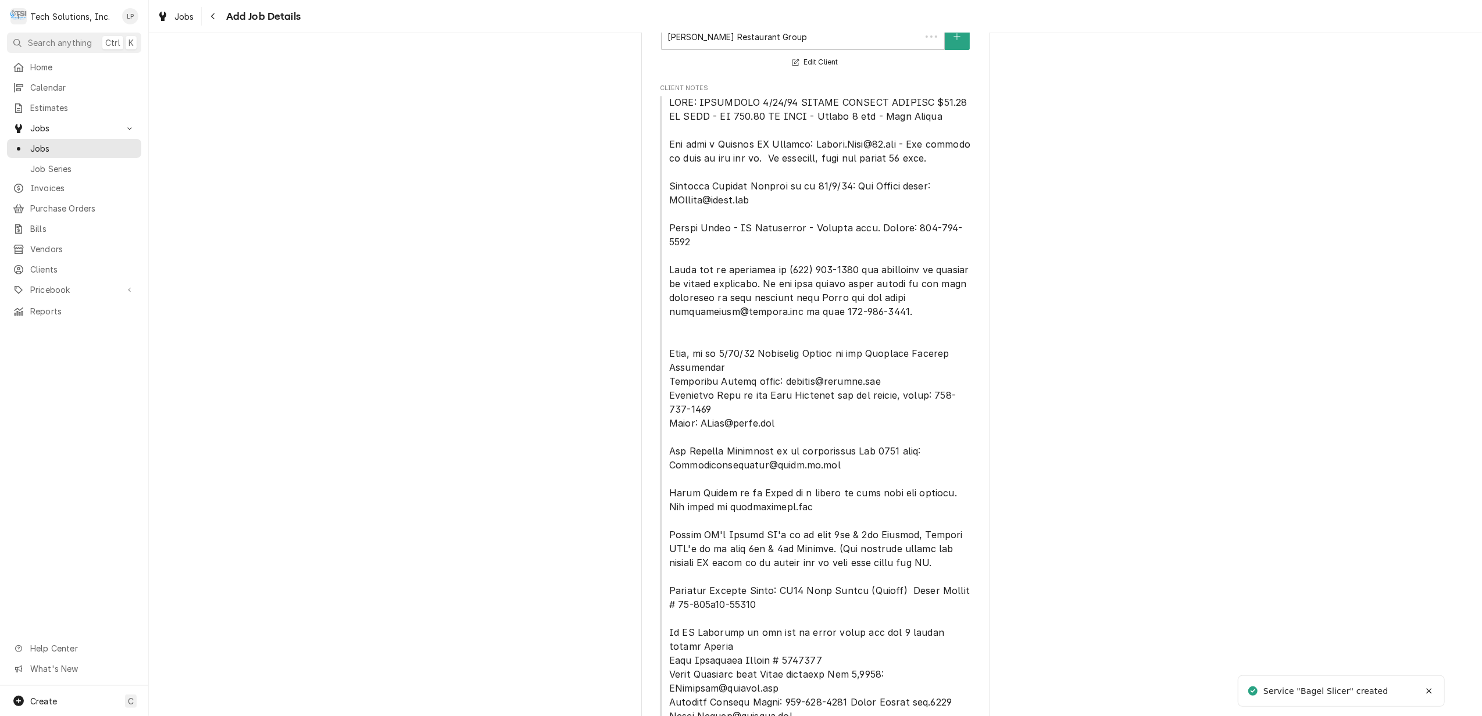
scroll to position [919, 0]
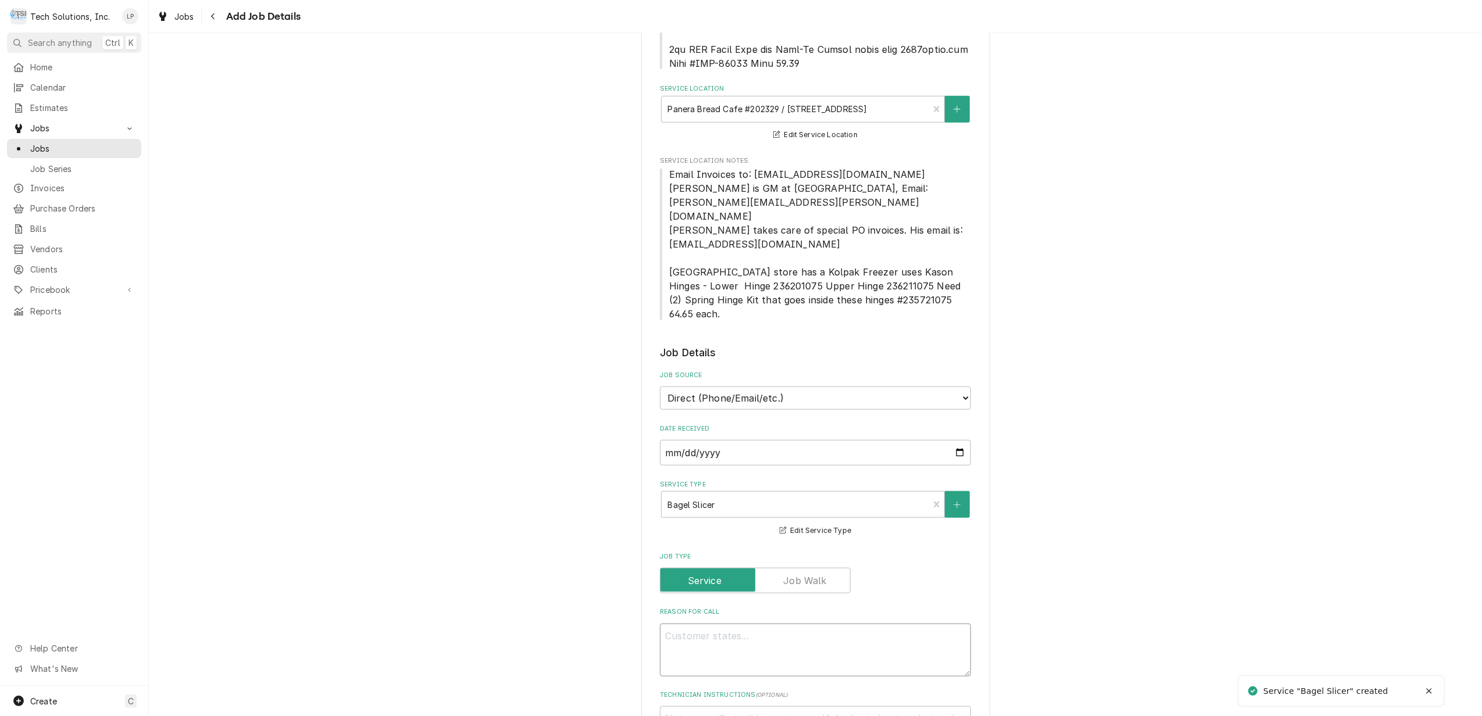
paste textarea "Ground prong fell out of the plug and is stuck in the outlet. Will need to be r…"
type textarea "x"
type textarea "Ground prong fell out of the plug and is stuck in the outlet. Will need to be r…"
type textarea "x"
type textarea "Ground prong fell out of the plug and is stuck in the outlet. Will need to be r…"
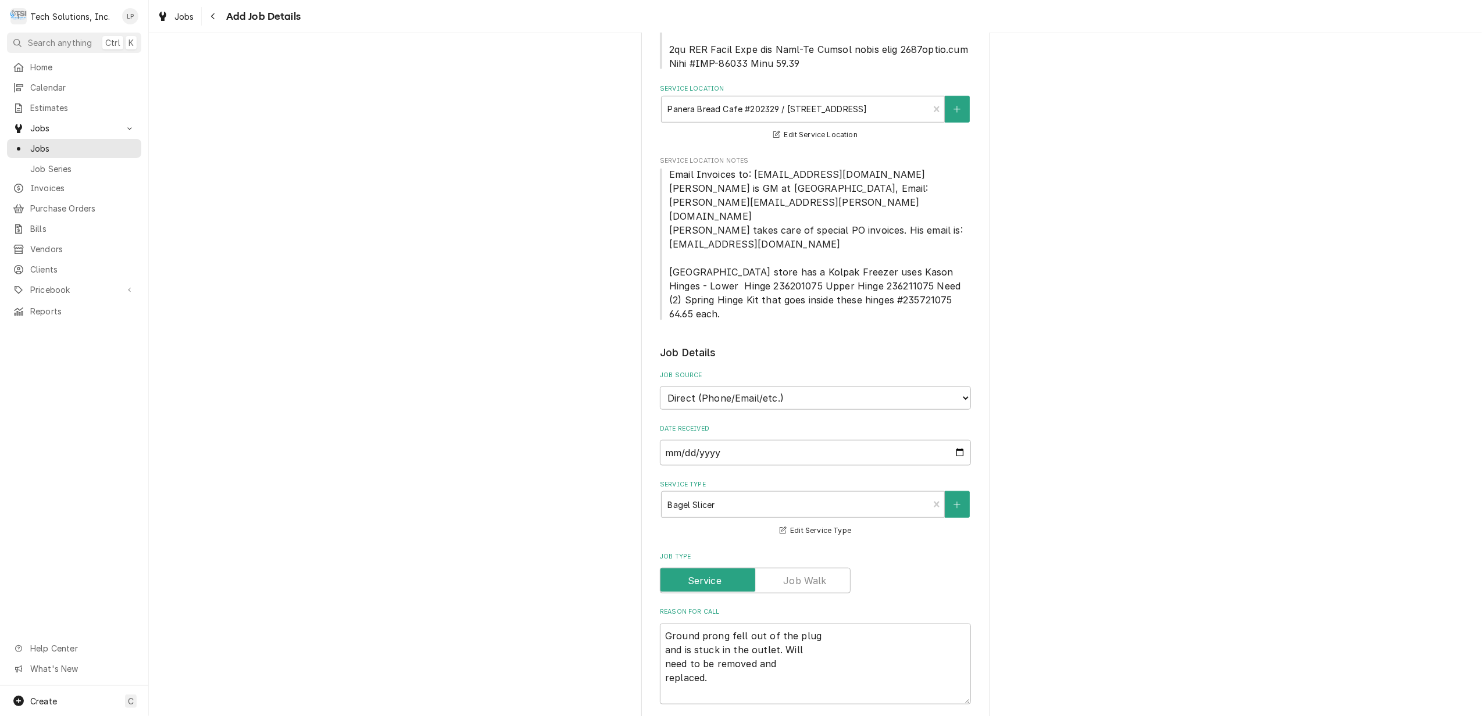
click at [1059, 535] on div "Please provide the following information to create a job: Client Details Client…" at bounding box center [815, 243] width 1333 height 2232
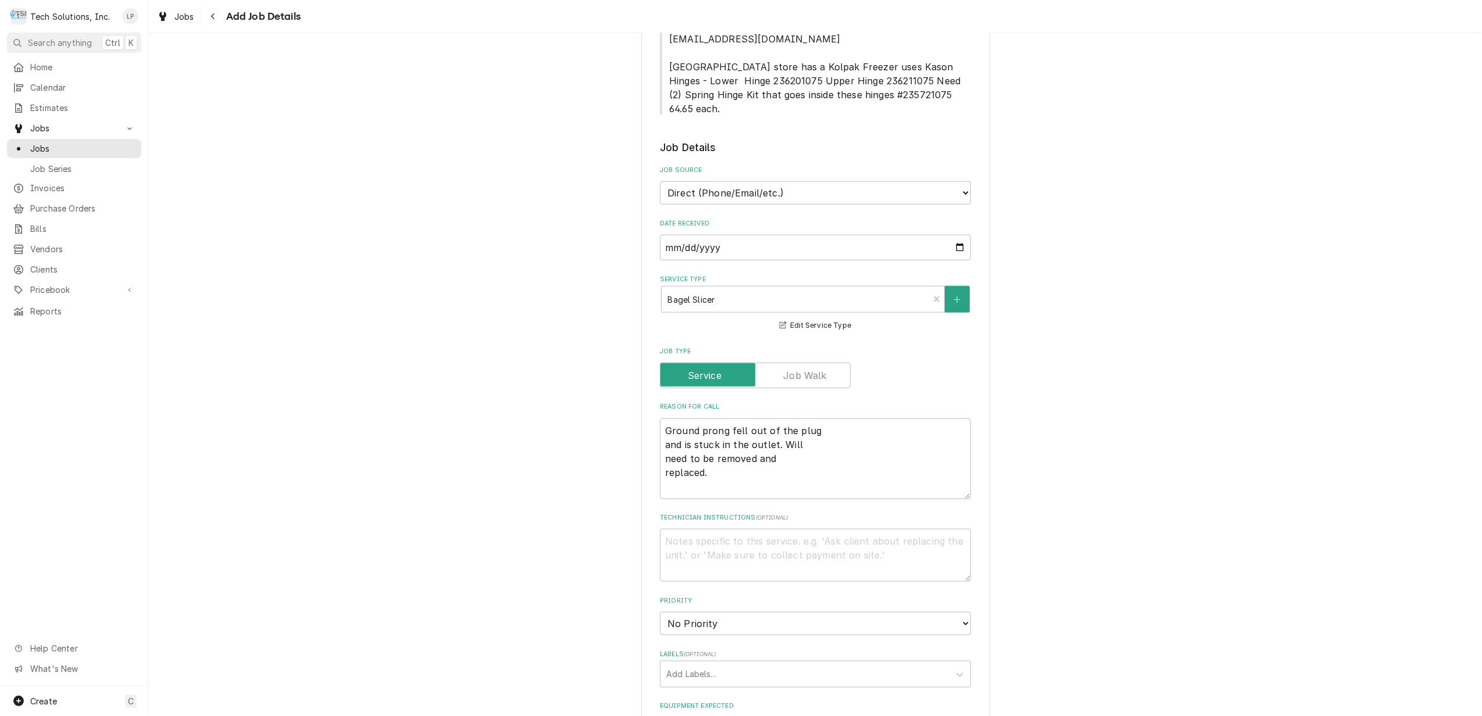
scroll to position [1151, 0]
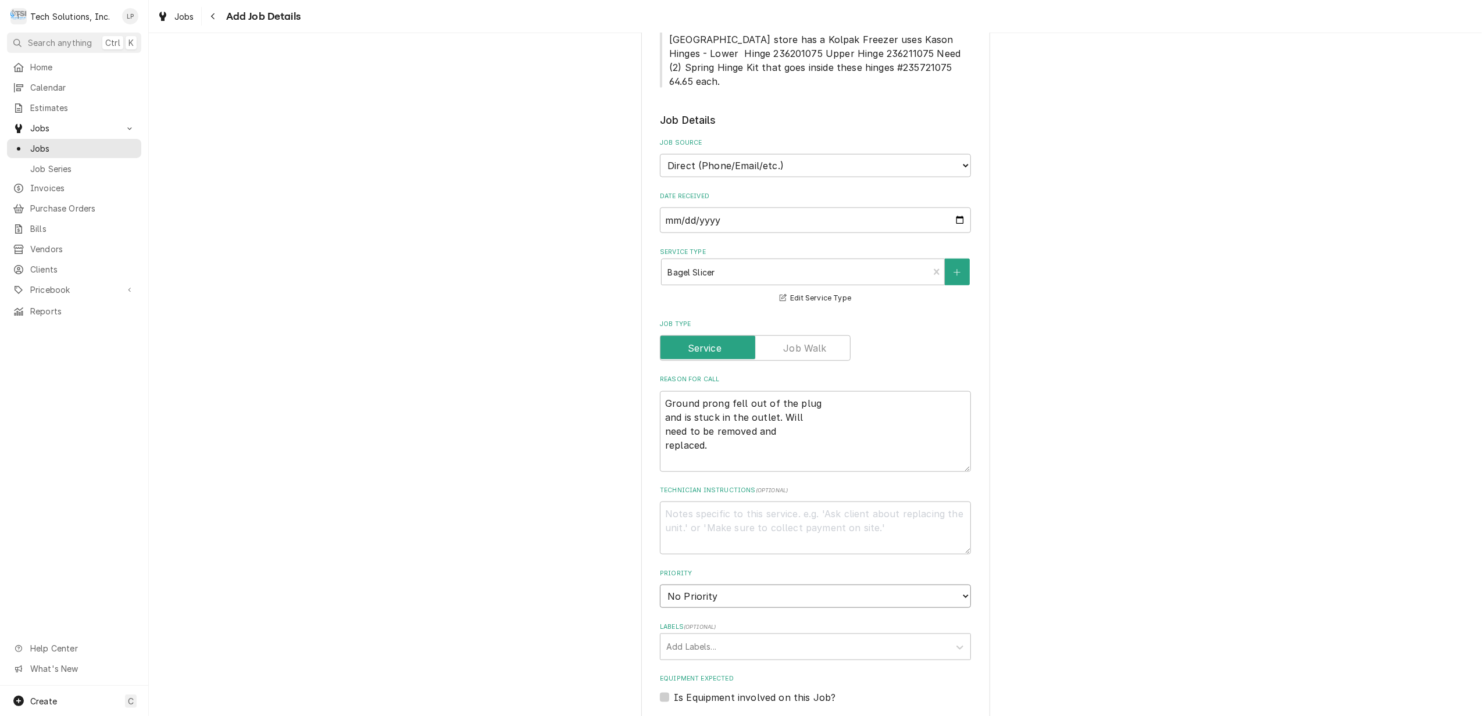
click at [957, 585] on select "No Priority Urgent High Medium Low" at bounding box center [815, 596] width 311 height 23
select select "3"
click at [660, 585] on select "No Priority Urgent High Medium Low" at bounding box center [815, 596] width 311 height 23
type textarea "x"
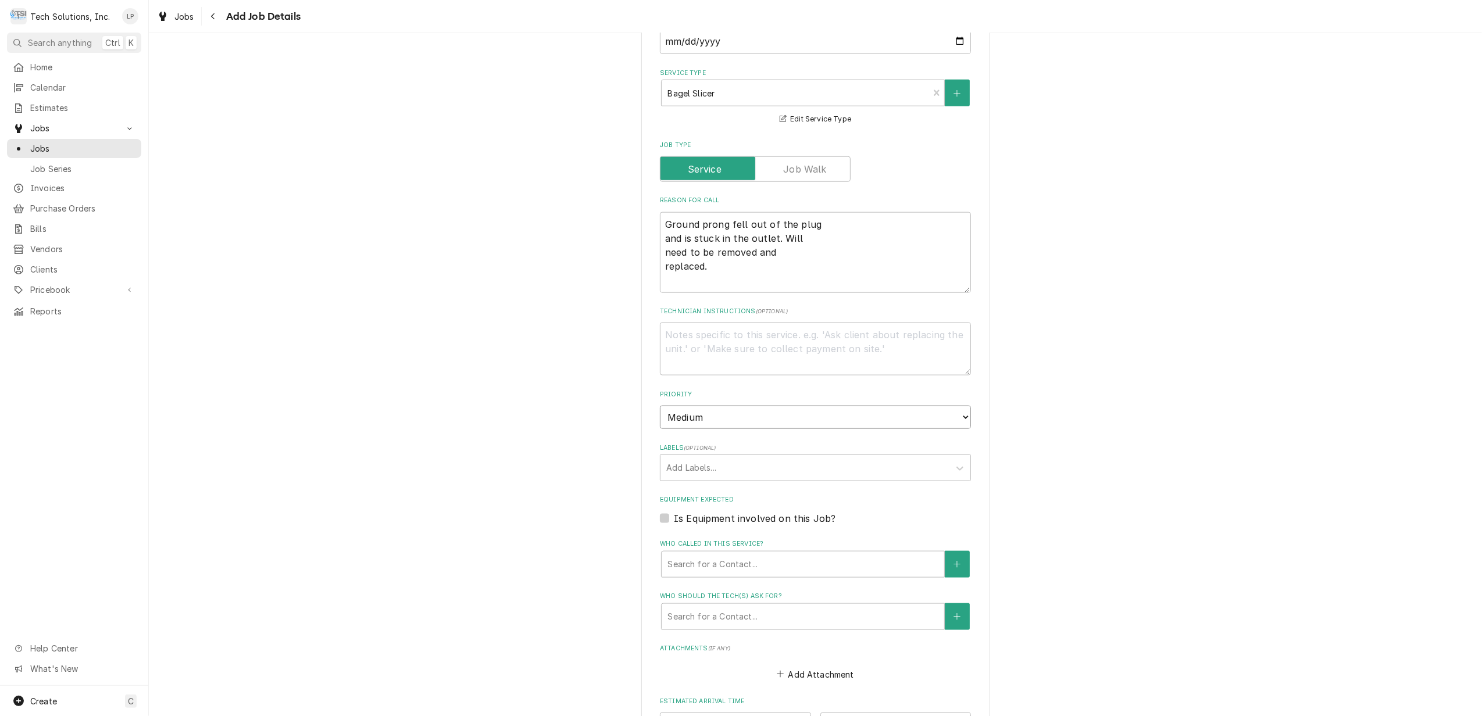
scroll to position [1384, 0]
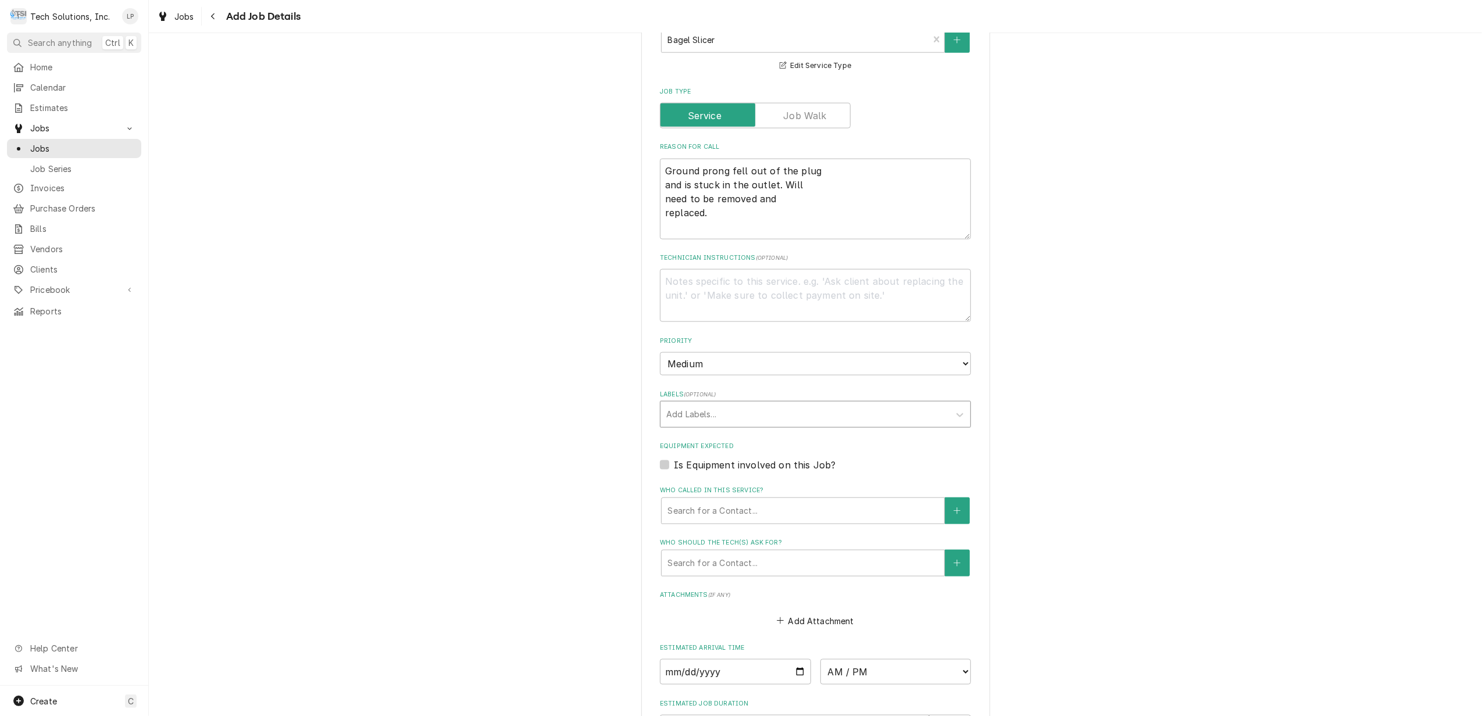
click at [793, 404] on div "Labels" at bounding box center [804, 414] width 277 height 21
type input "Ecotrak WO 3861265"
click at [792, 430] on div "Create "Ecotrak WO 3861265"" at bounding box center [815, 439] width 310 height 18
type textarea "x"
click at [827, 501] on div "Who called in this service?" at bounding box center [802, 511] width 271 height 21
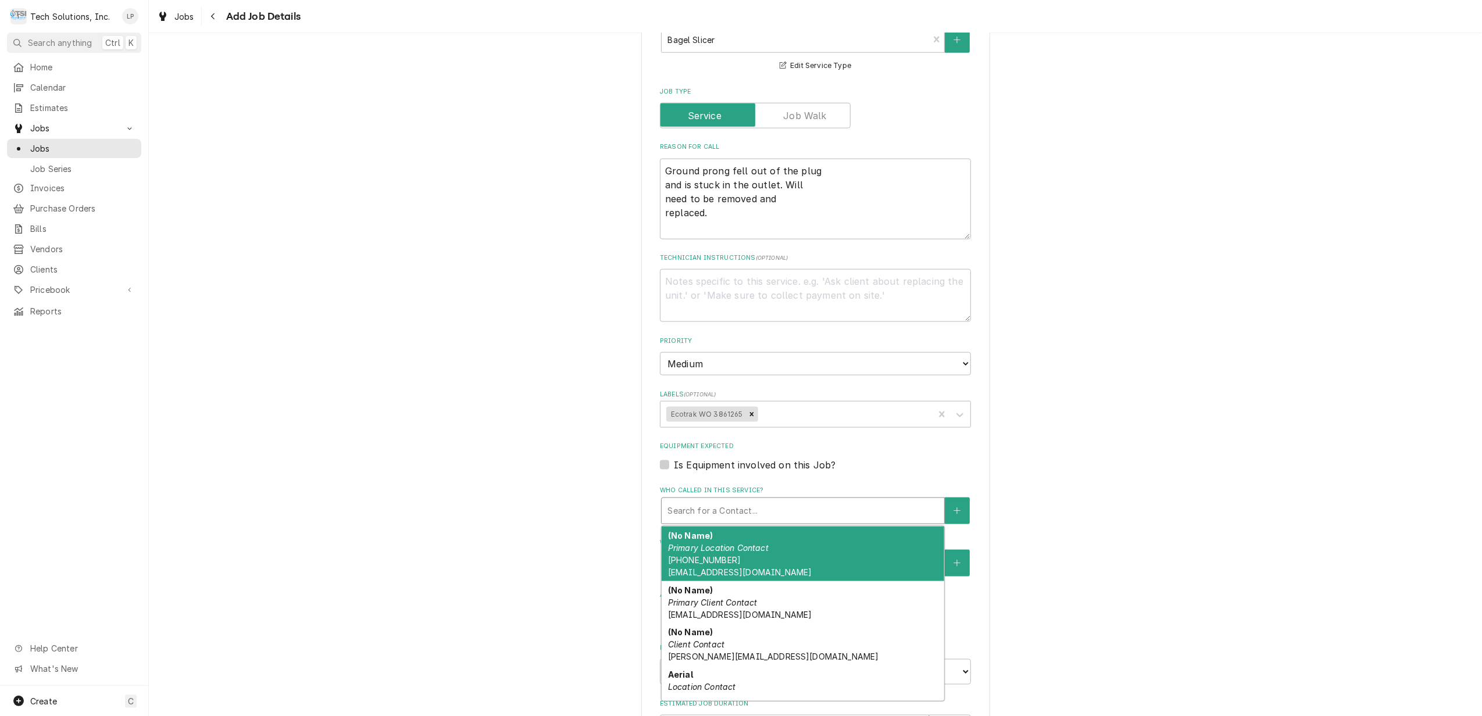
type textarea "x"
type input "m"
type textarea "x"
type input "ma"
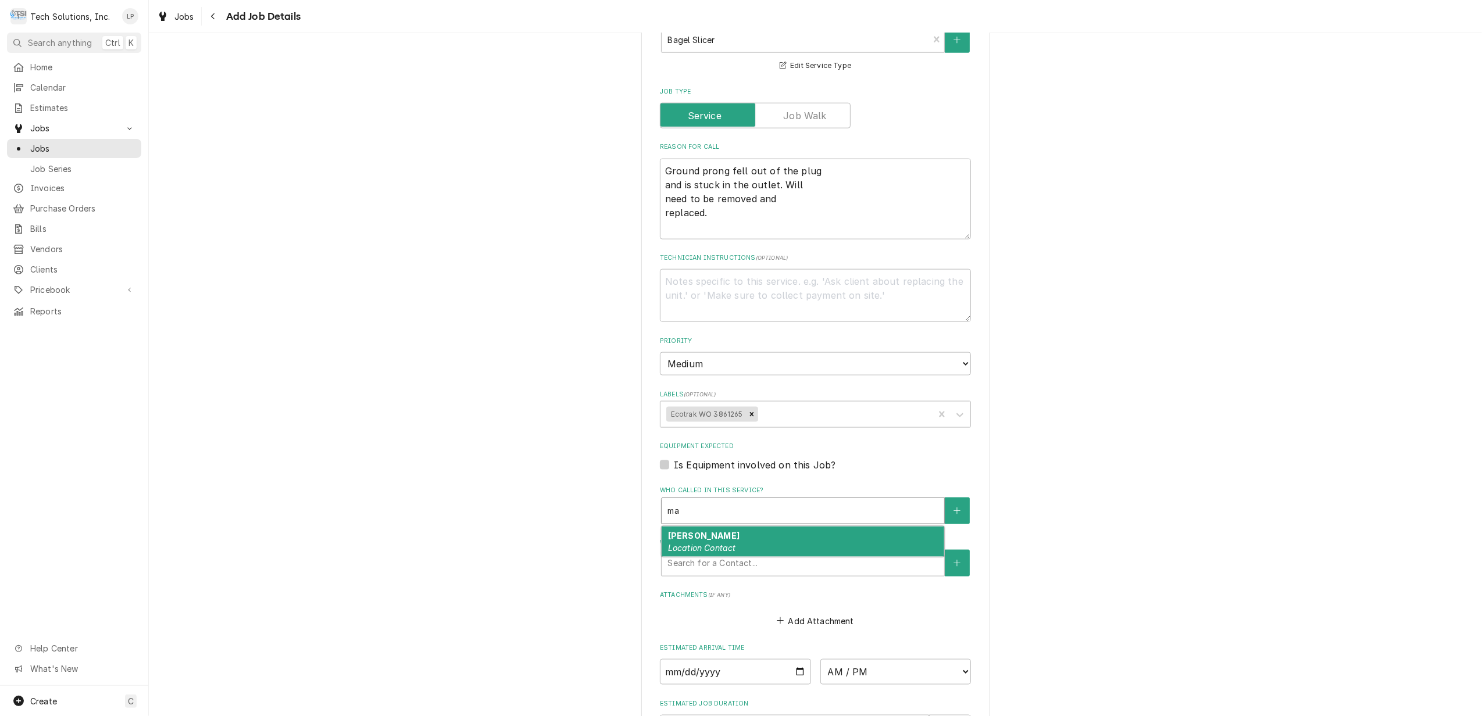
click at [814, 527] on div "Matt Cremeans Location Contact" at bounding box center [803, 542] width 283 height 30
type textarea "x"
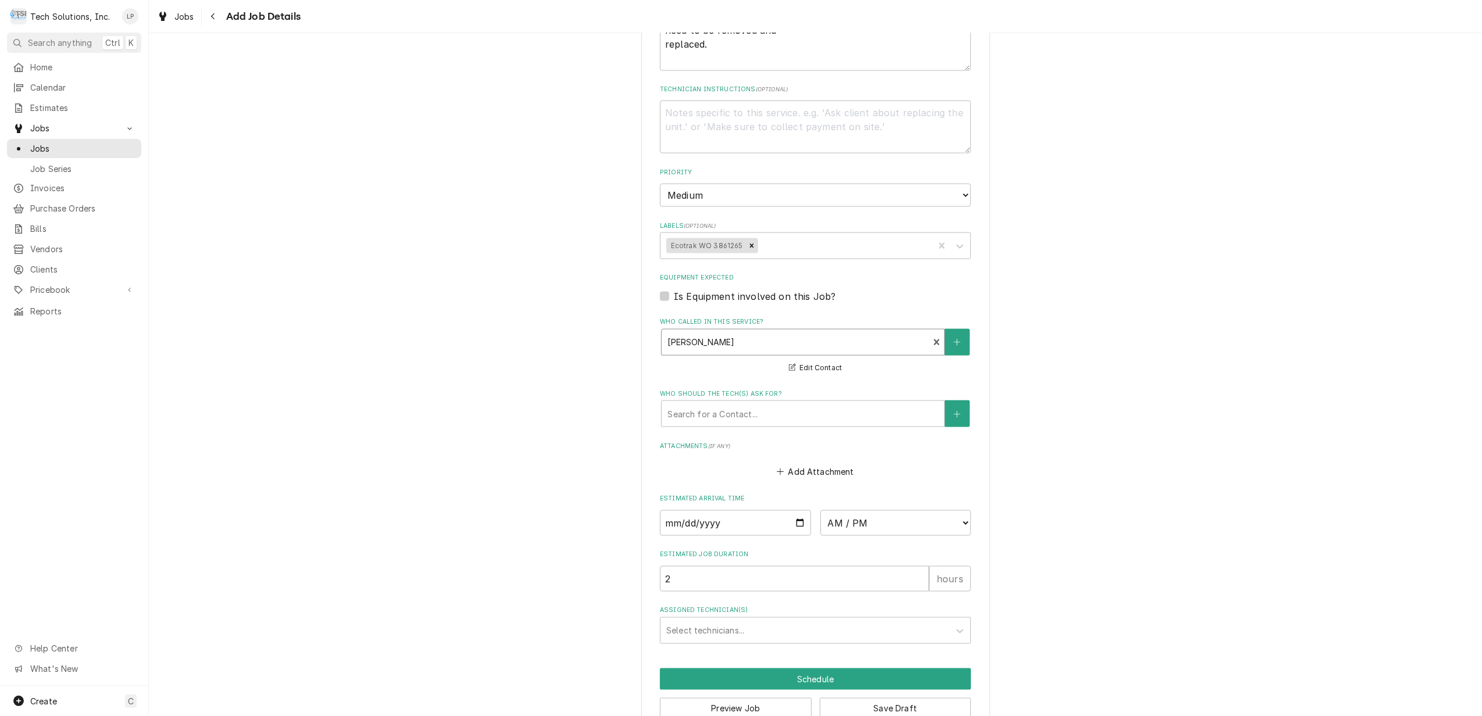
scroll to position [1555, 0]
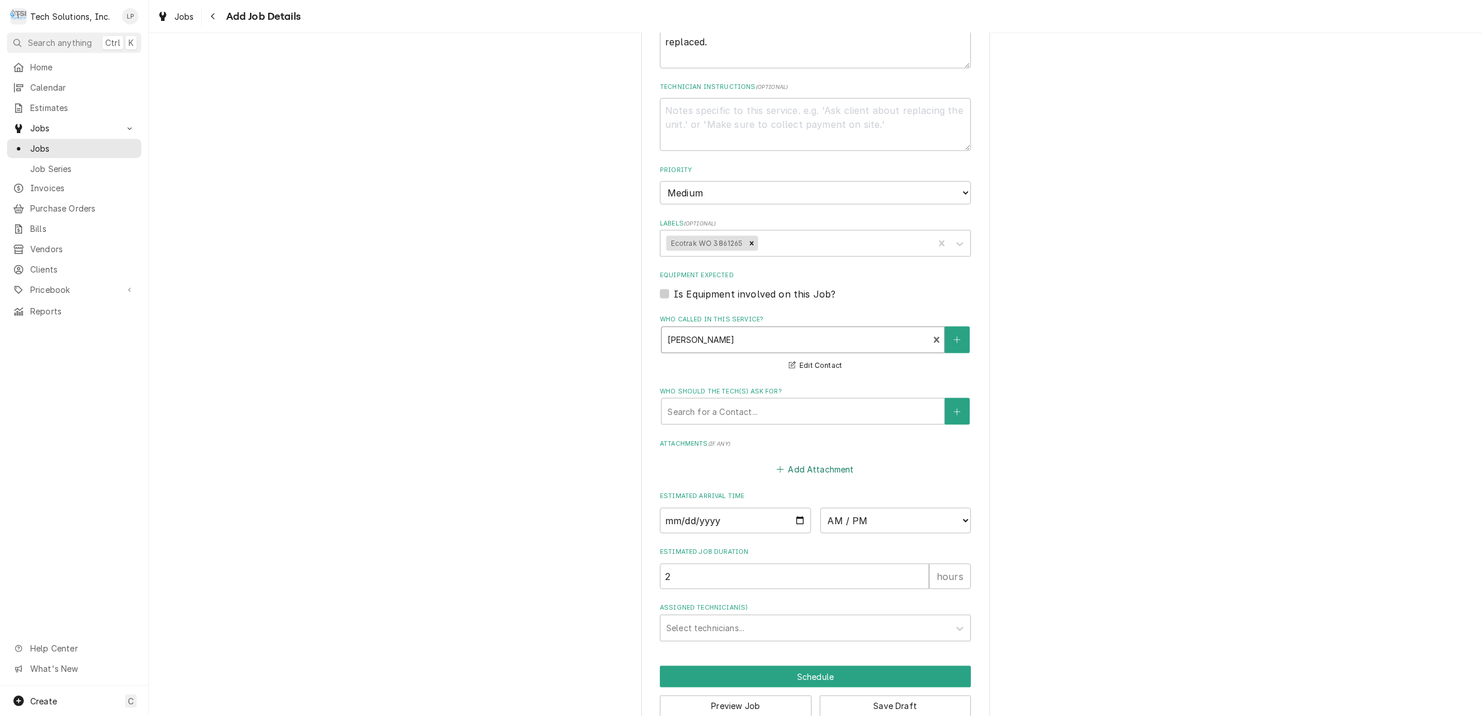
click at [799, 462] on button "Add Attachment" at bounding box center [815, 470] width 81 height 16
type textarea "x"
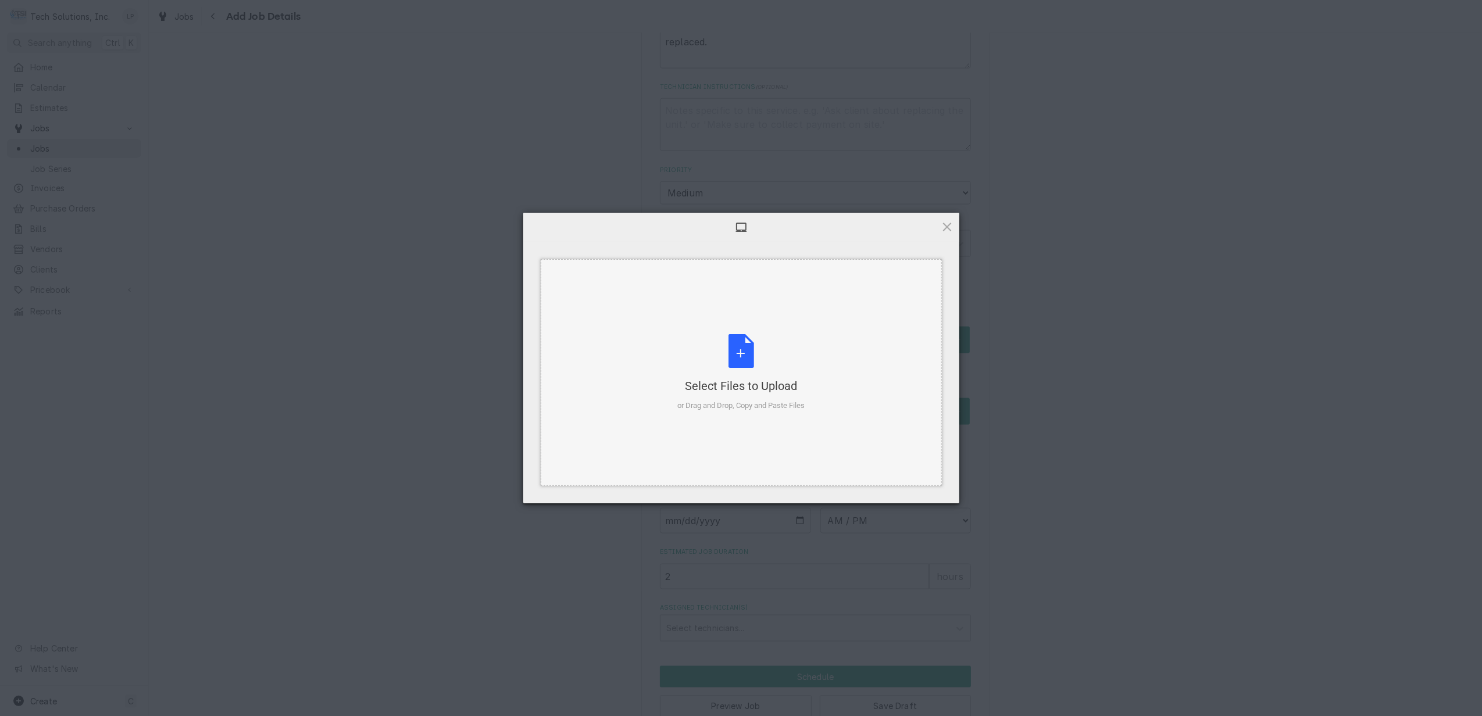
click at [745, 351] on div "Select Files to Upload or Drag and Drop, Copy and Paste Files" at bounding box center [740, 372] width 127 height 77
click at [921, 489] on span "Upload 1" at bounding box center [924, 488] width 23 height 9
type textarea "x"
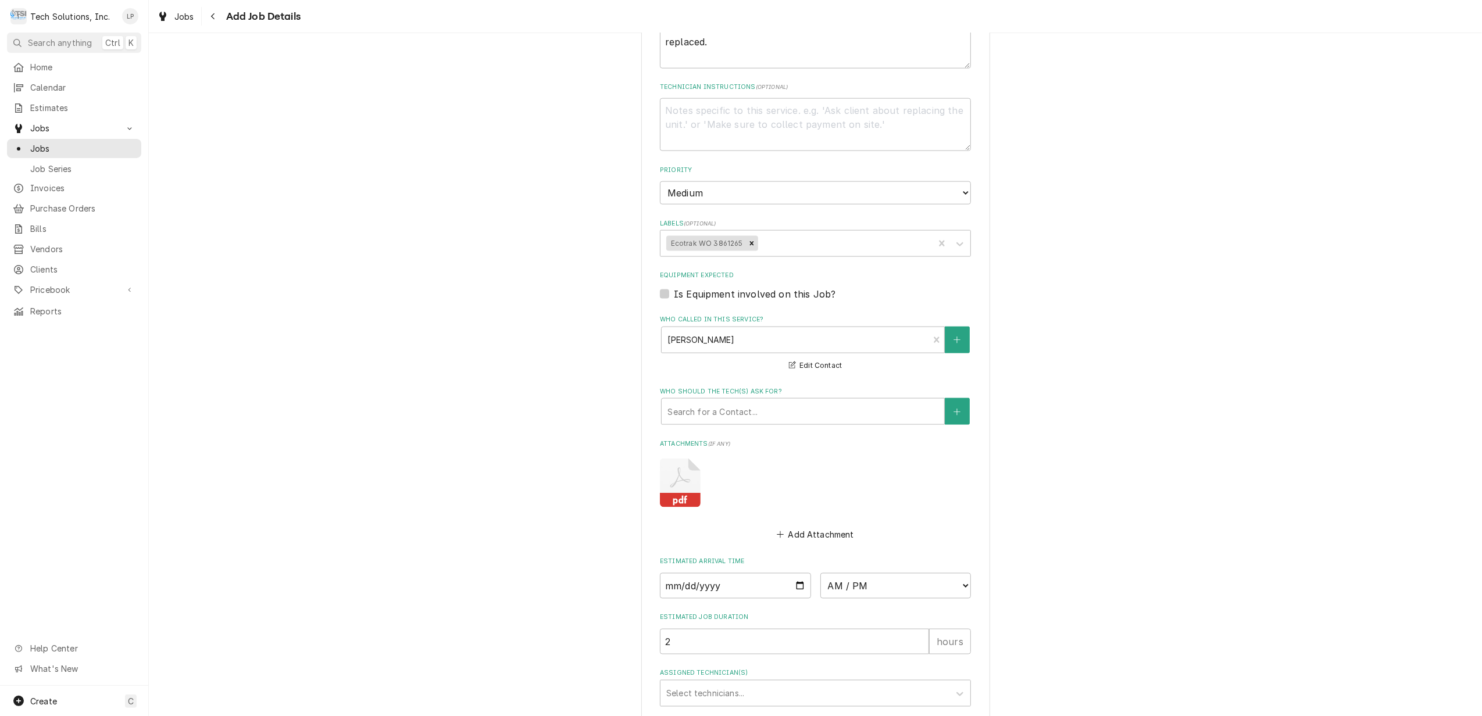
click at [795, 573] on input "Date" at bounding box center [735, 586] width 151 height 26
type input "2025-09-01"
type textarea "x"
click at [955, 573] on select "AM / PM 6:00 AM 6:15 AM 6:30 AM 6:45 AM 7:00 AM 7:15 AM 7:30 AM 7:45 AM 8:00 AM…" at bounding box center [895, 586] width 151 height 26
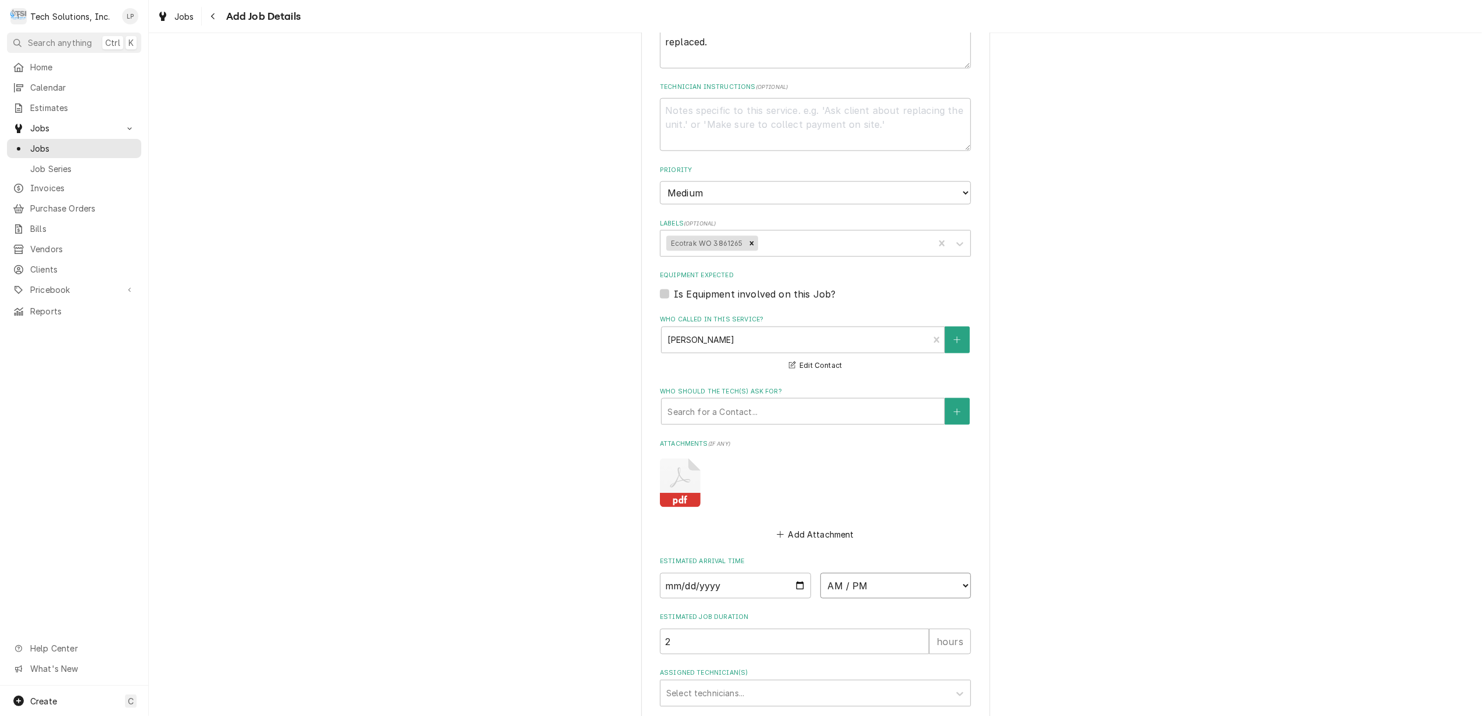
select select "10:30:00"
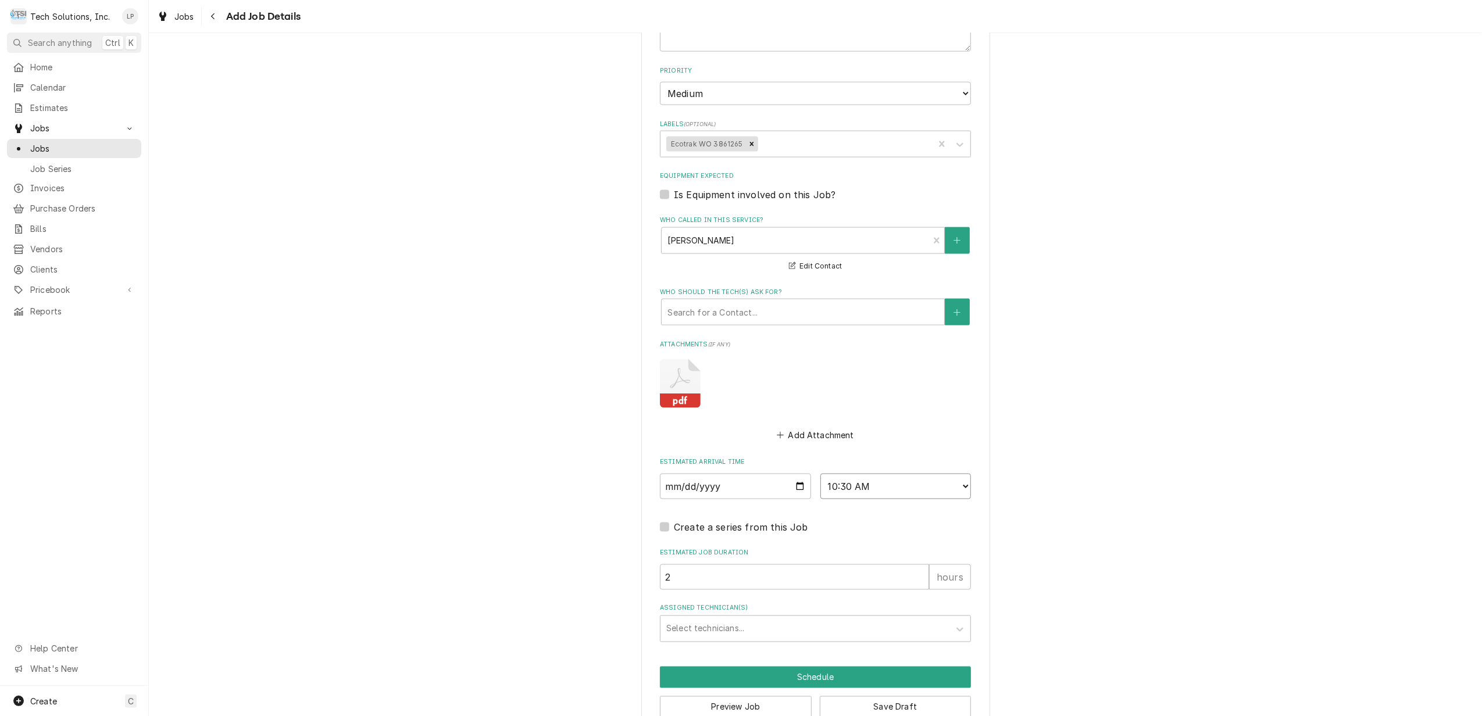
scroll to position [1655, 0]
click at [954, 623] on icon "Assigned Technician(s)" at bounding box center [960, 629] width 12 height 12
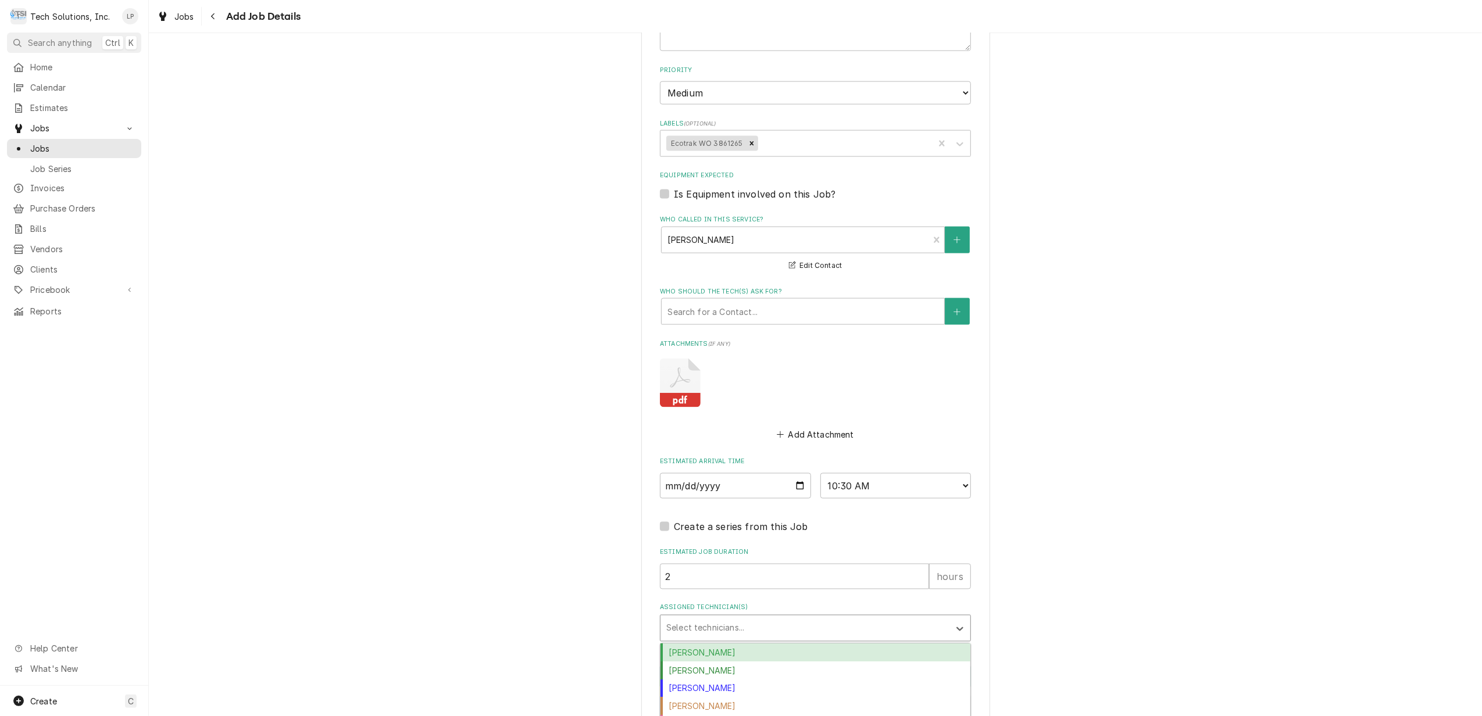
click at [917, 644] on div "Austin Fox" at bounding box center [815, 653] width 310 height 18
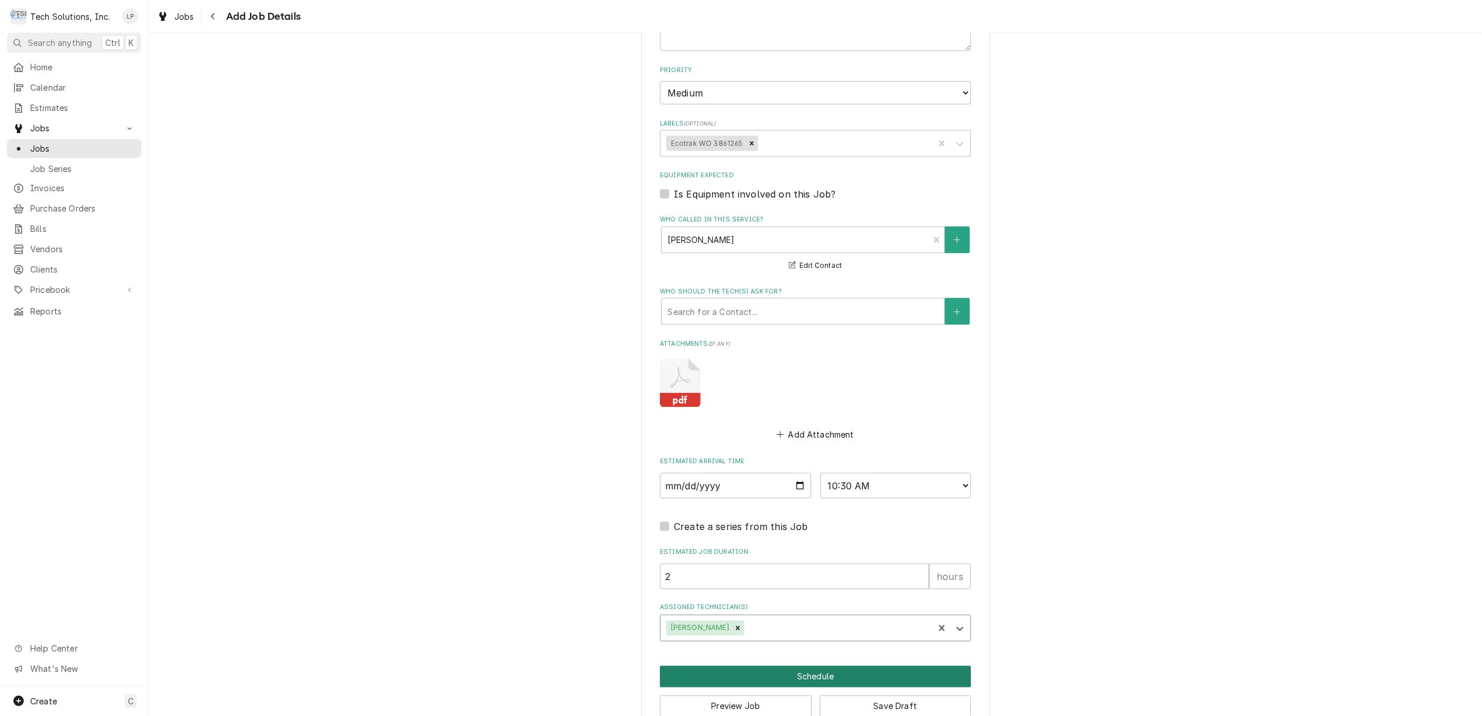
click at [828, 666] on button "Schedule" at bounding box center [815, 677] width 311 height 22
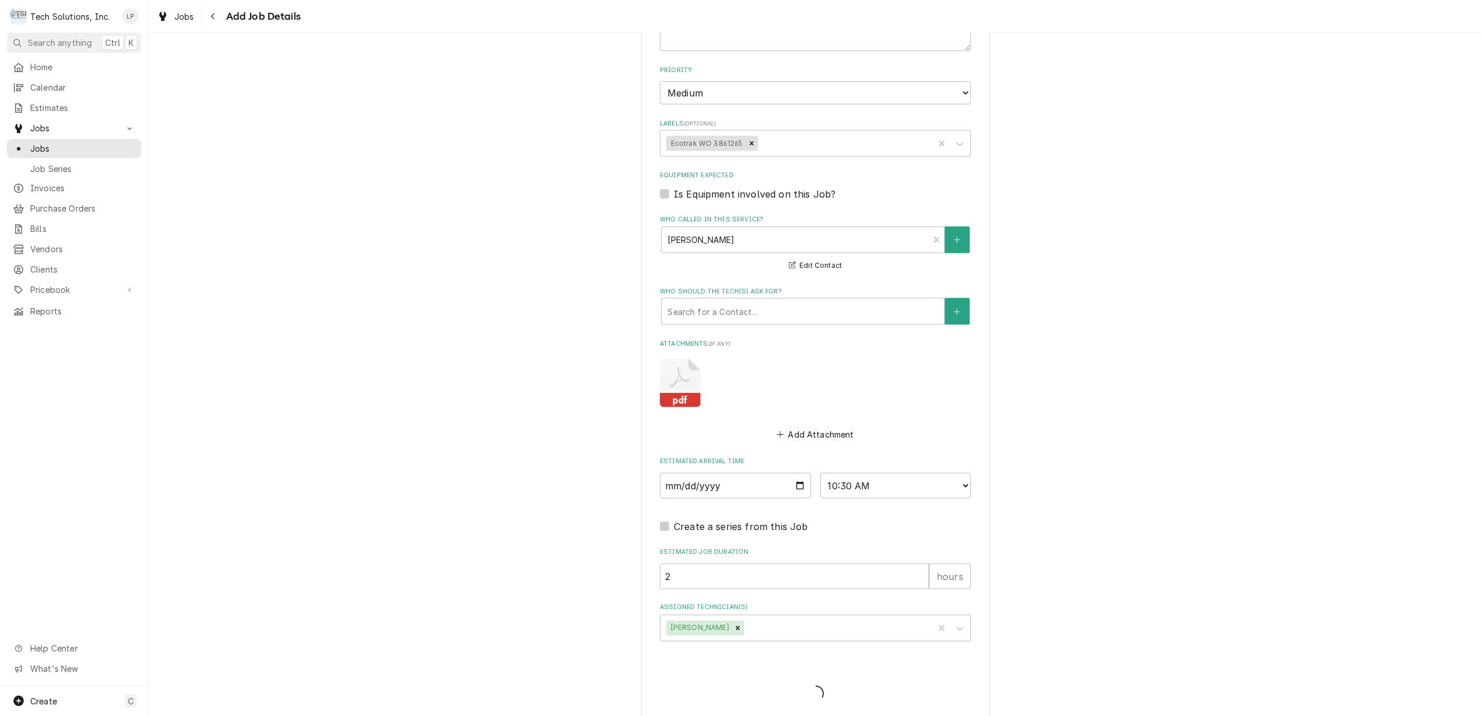
scroll to position [1644, 0]
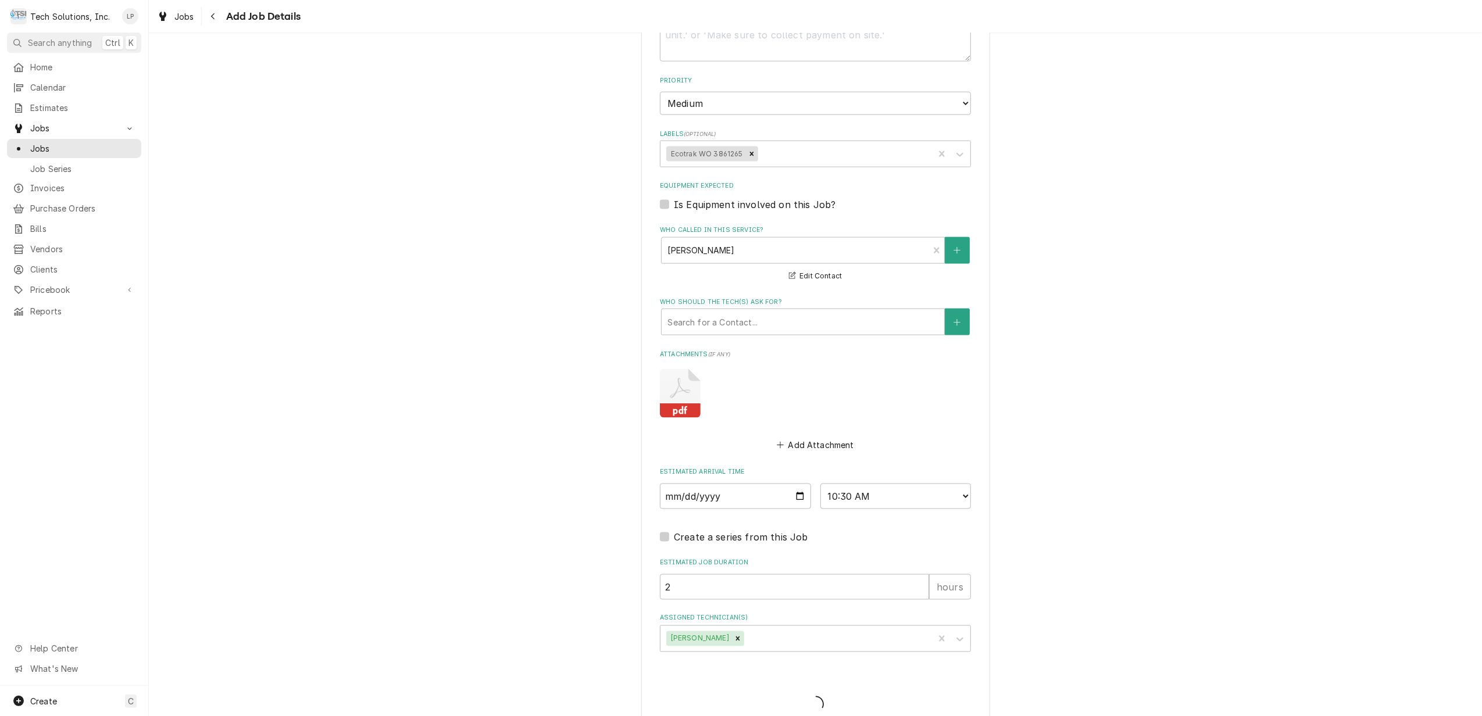
type textarea "x"
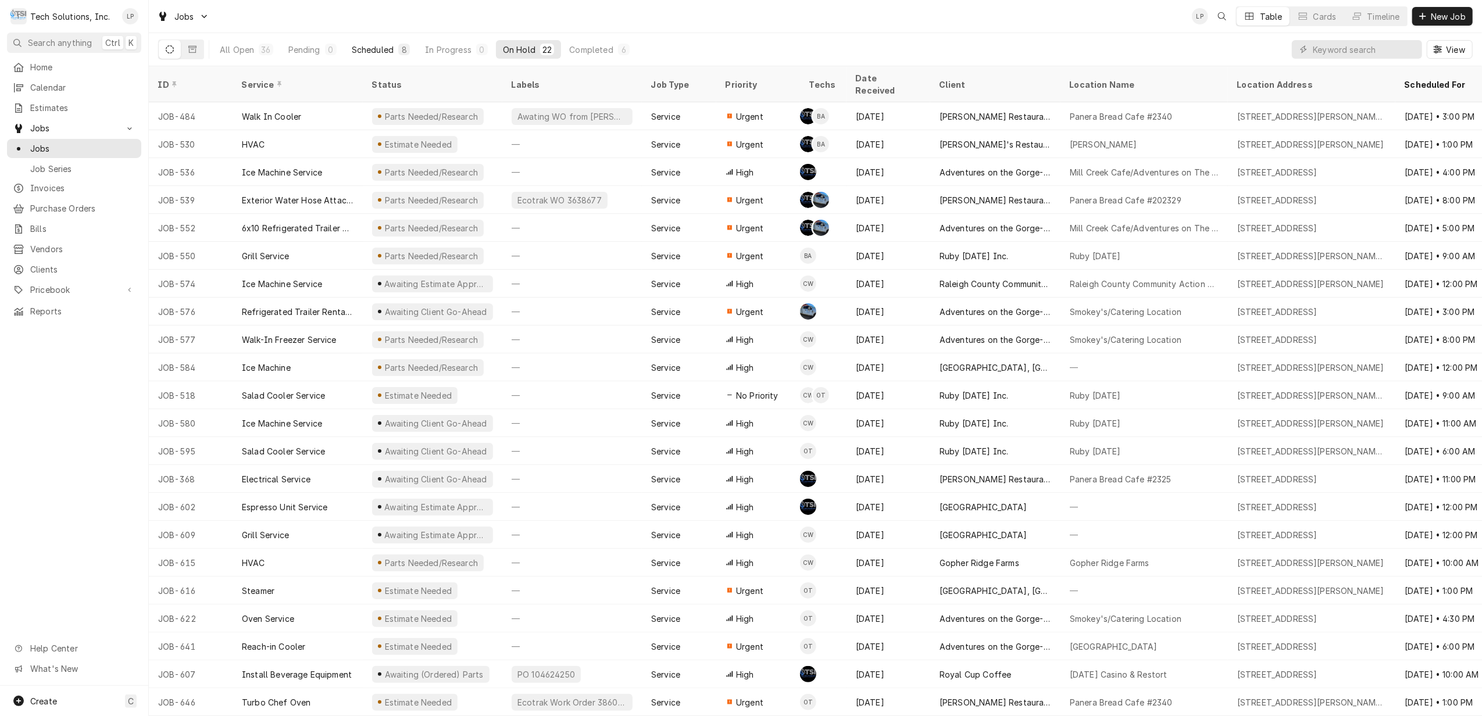
click at [372, 54] on div "Scheduled" at bounding box center [373, 50] width 42 height 12
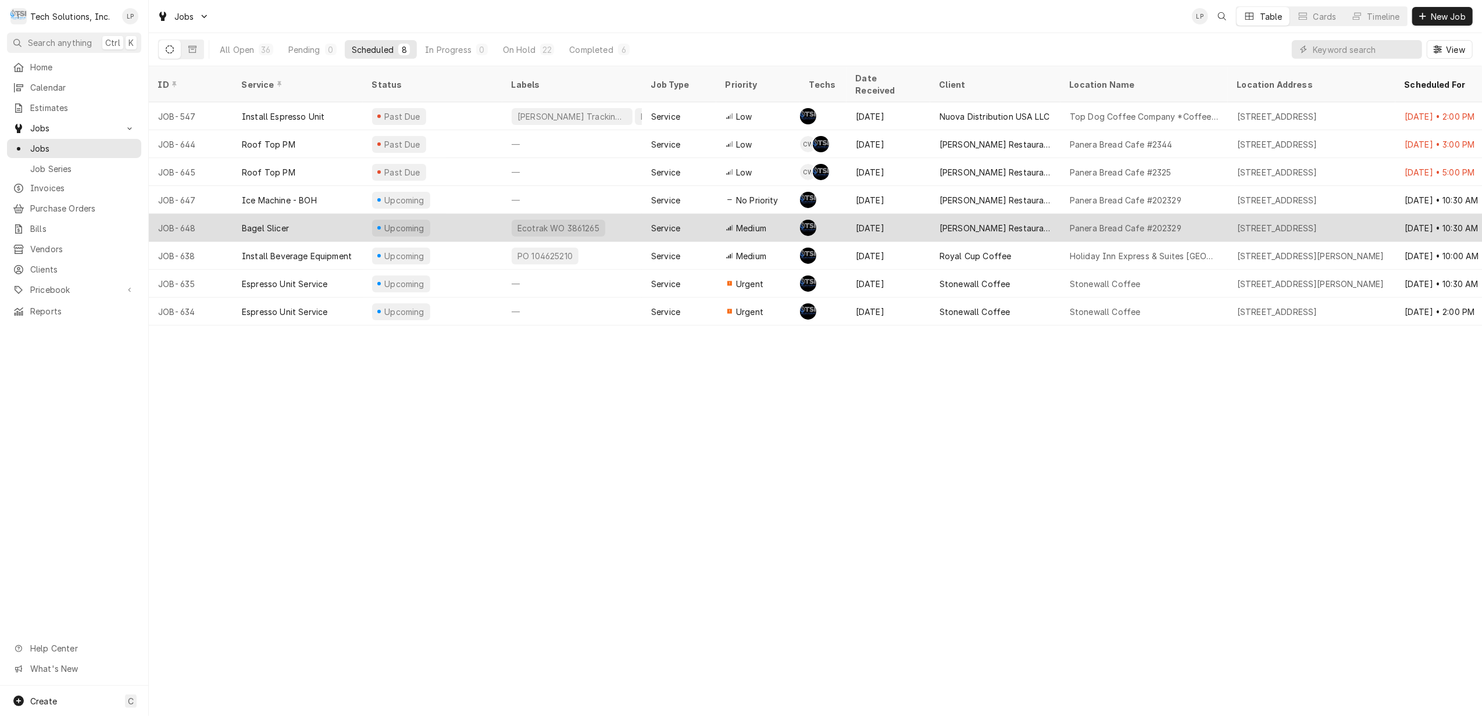
click at [481, 215] on div "Upcoming" at bounding box center [433, 228] width 140 height 28
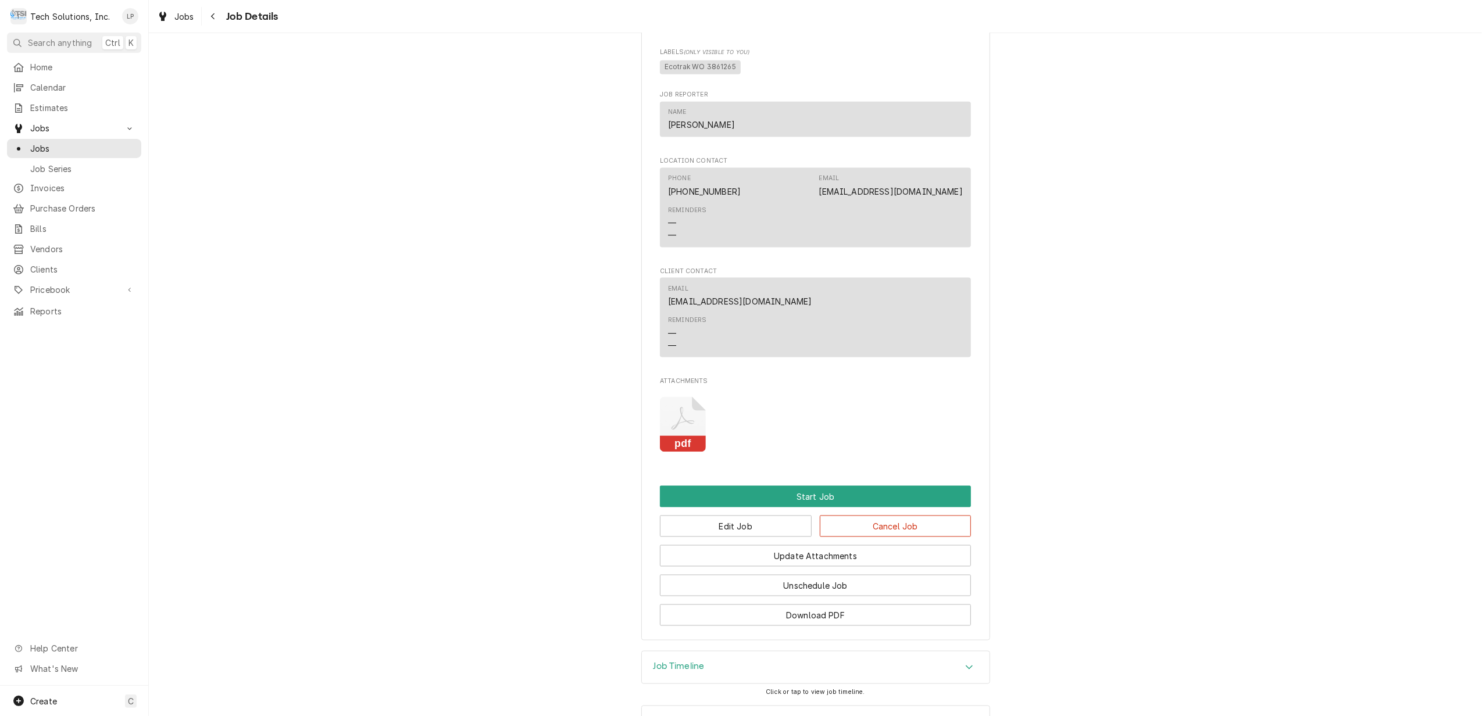
scroll to position [1613, 0]
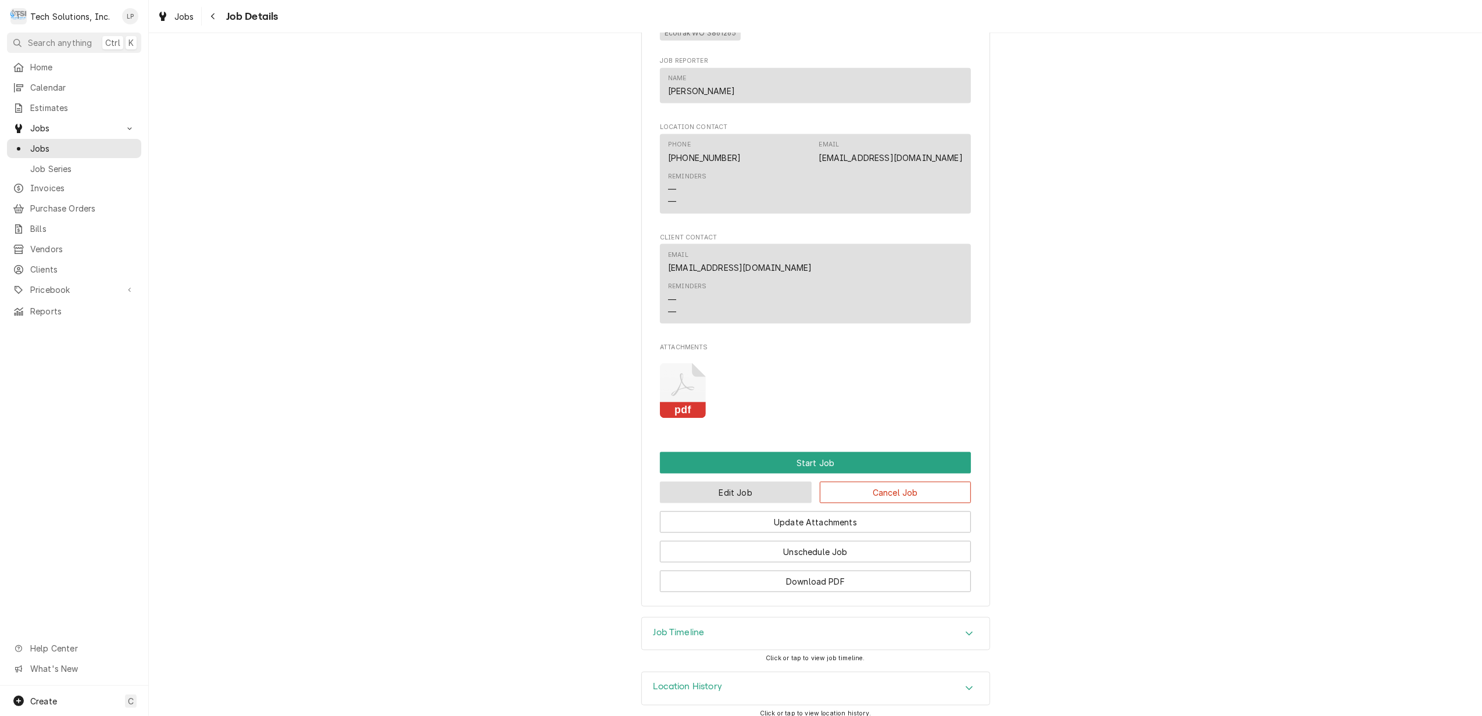
click at [722, 482] on button "Edit Job" at bounding box center [736, 493] width 152 height 22
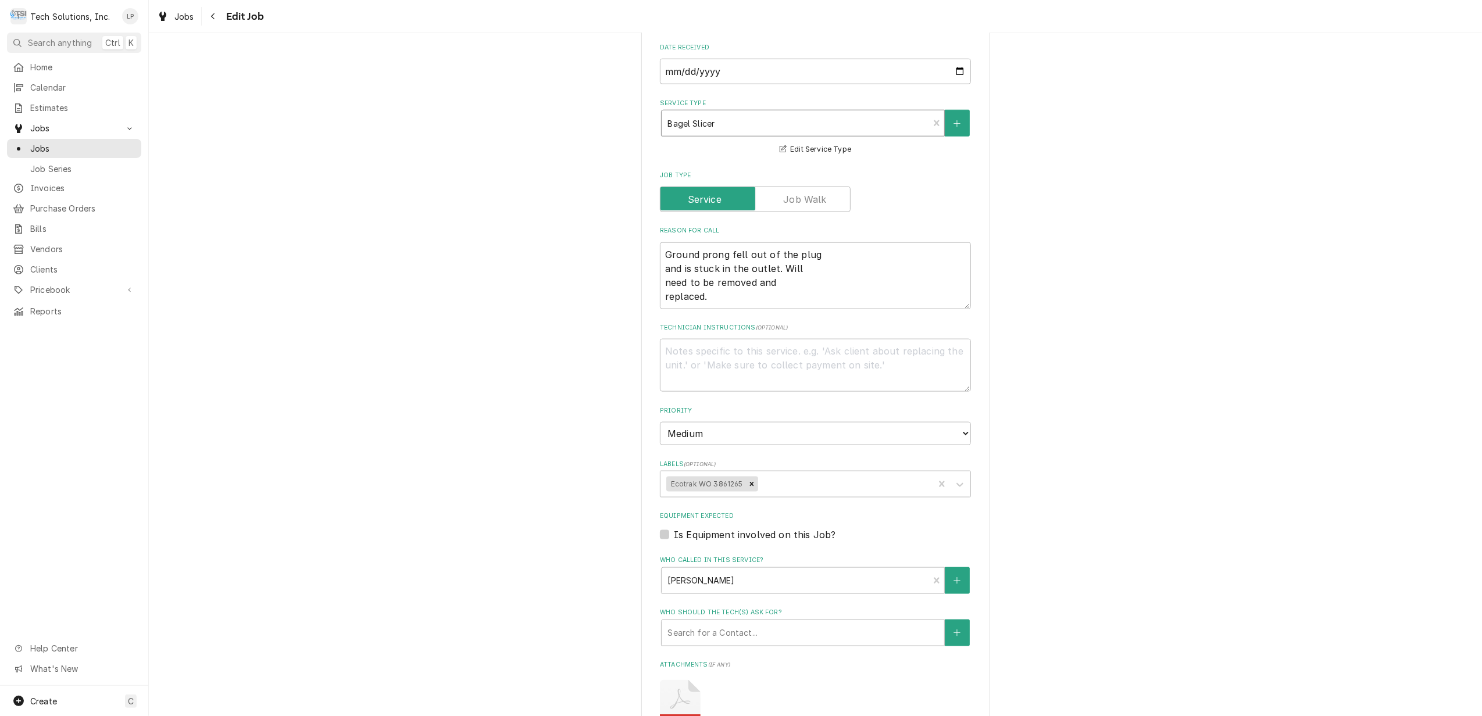
scroll to position [1281, 0]
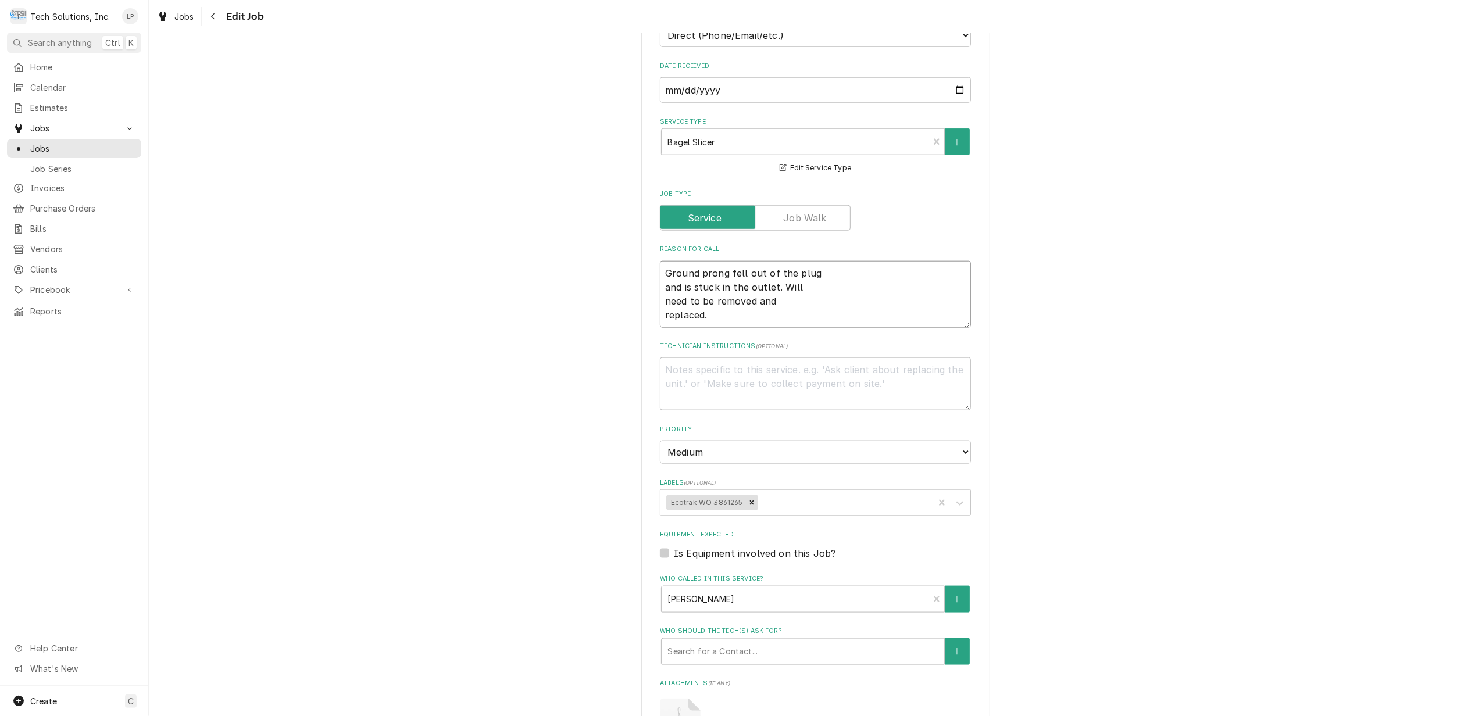
click at [660, 261] on textarea "Ground prong fell out of the plug and is stuck in the outlet. Will need to be r…" at bounding box center [815, 294] width 311 height 67
type textarea "x"
type textarea "BGround prong fell out of the plug and is stuck in the outlet. Will need to be …"
type textarea "x"
type textarea "BaGround prong fell out of the plug and is stuck in the outlet. Will need to be…"
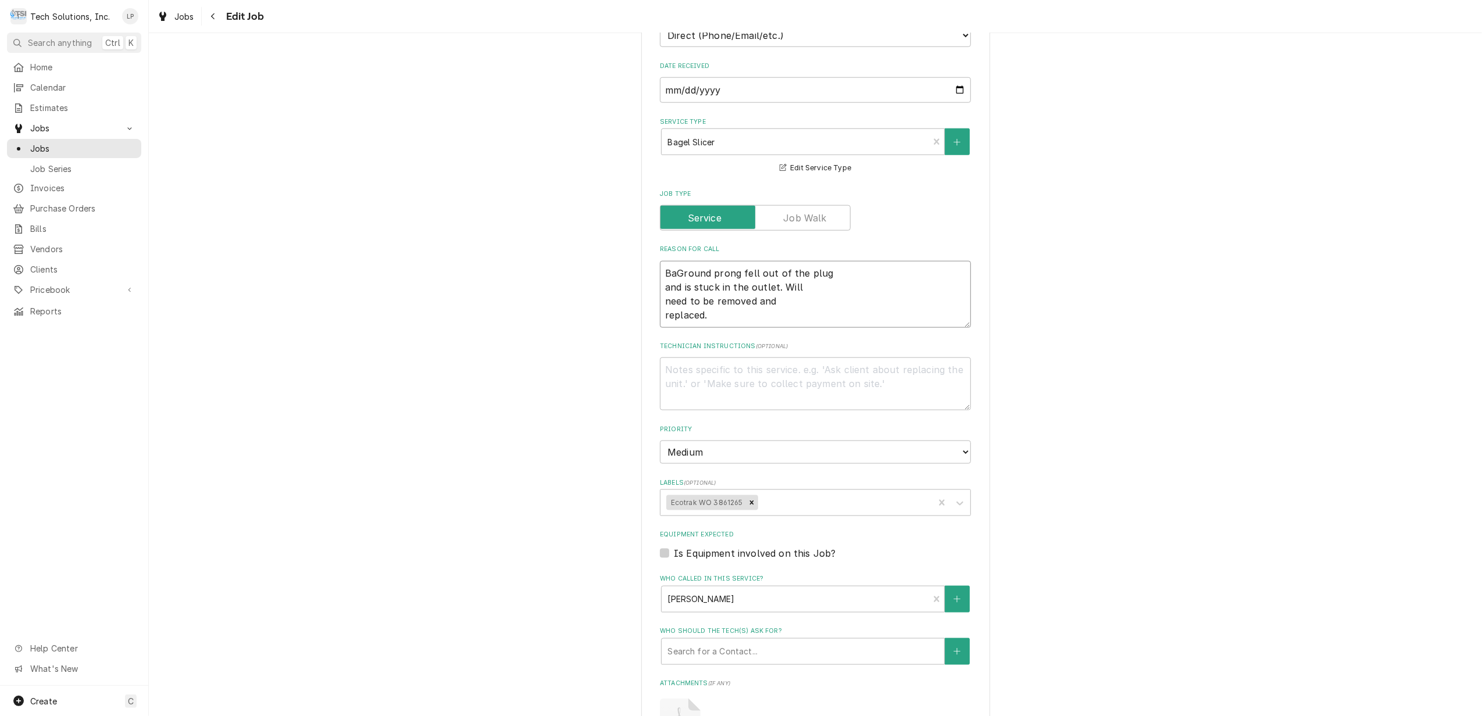
type textarea "x"
type textarea "BagGround prong fell out of the plug and is stuck in the outlet. Will need to b…"
type textarea "x"
type textarea "BageGround prong fell out of the plug and is stuck in the outlet. Will need to …"
type textarea "x"
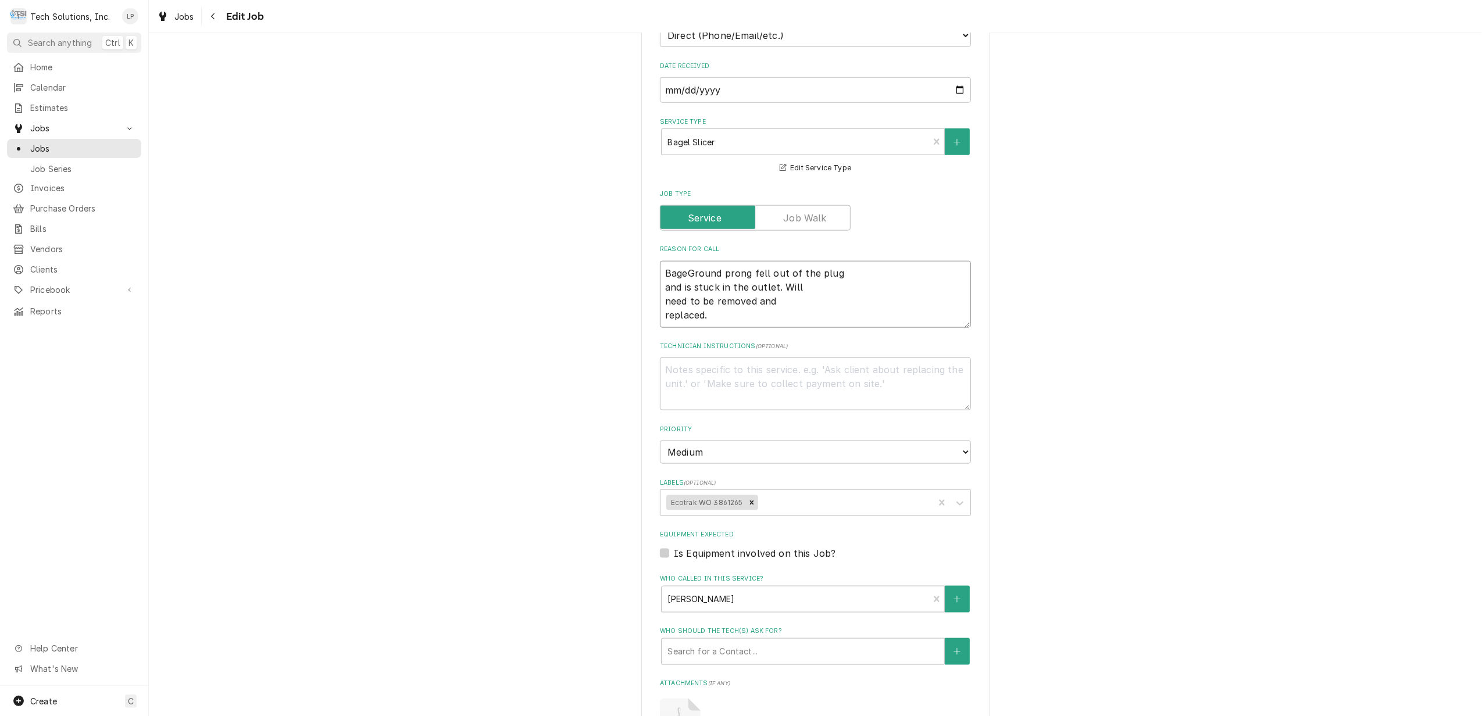
type textarea "BagelGround prong fell out of the plug and is stuck in the outlet. Will need to…"
type textarea "x"
type textarea "Bagel Ground prong fell out of the plug and is stuck in the outlet. Will need t…"
type textarea "x"
type textarea "Bagel SGround prong fell out of the plug and is stuck in the outlet. Will need …"
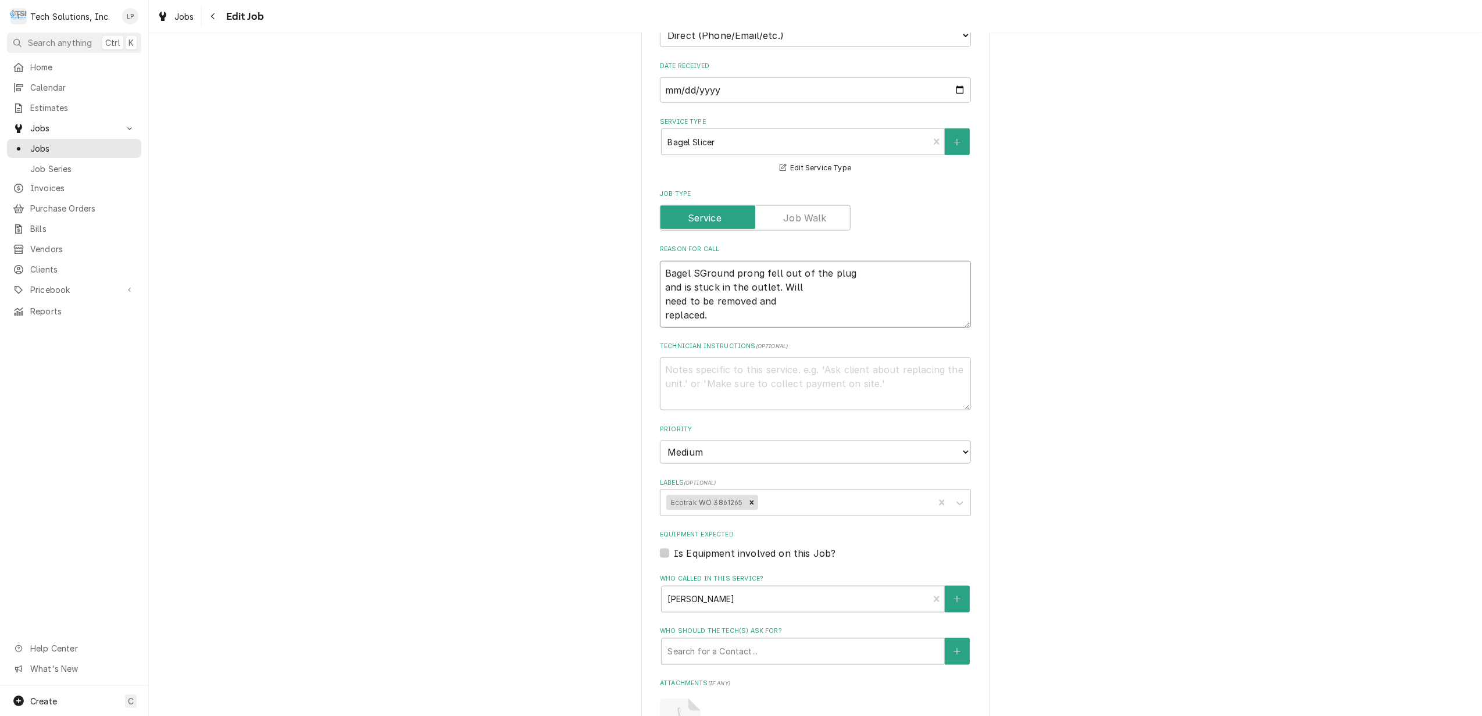
type textarea "x"
type textarea "Bagel SlGround prong fell out of the plug and is stuck in the outlet. Will need…"
type textarea "x"
type textarea "Bagel SliGround prong fell out of the plug and is stuck in the outlet. Will nee…"
type textarea "x"
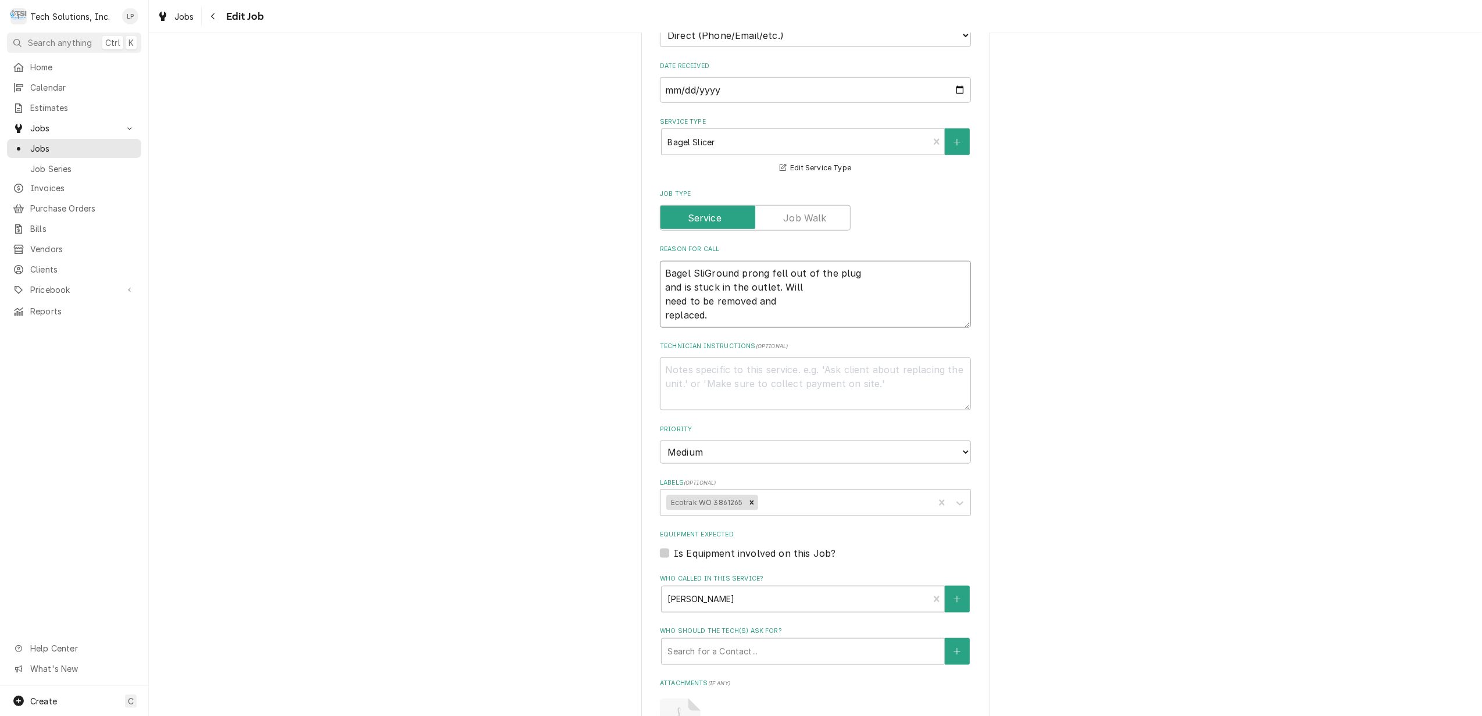
type textarea "Bagel SlicGround prong fell out of the plug and is stuck in the outlet. Will ne…"
type textarea "x"
type textarea "Bagel SliceGround prong fell out of the plug and is stuck in the outlet. Will n…"
type textarea "x"
type textarea "Bagel SlicerGround prong fell out of the plug and is stuck in the outlet. Will …"
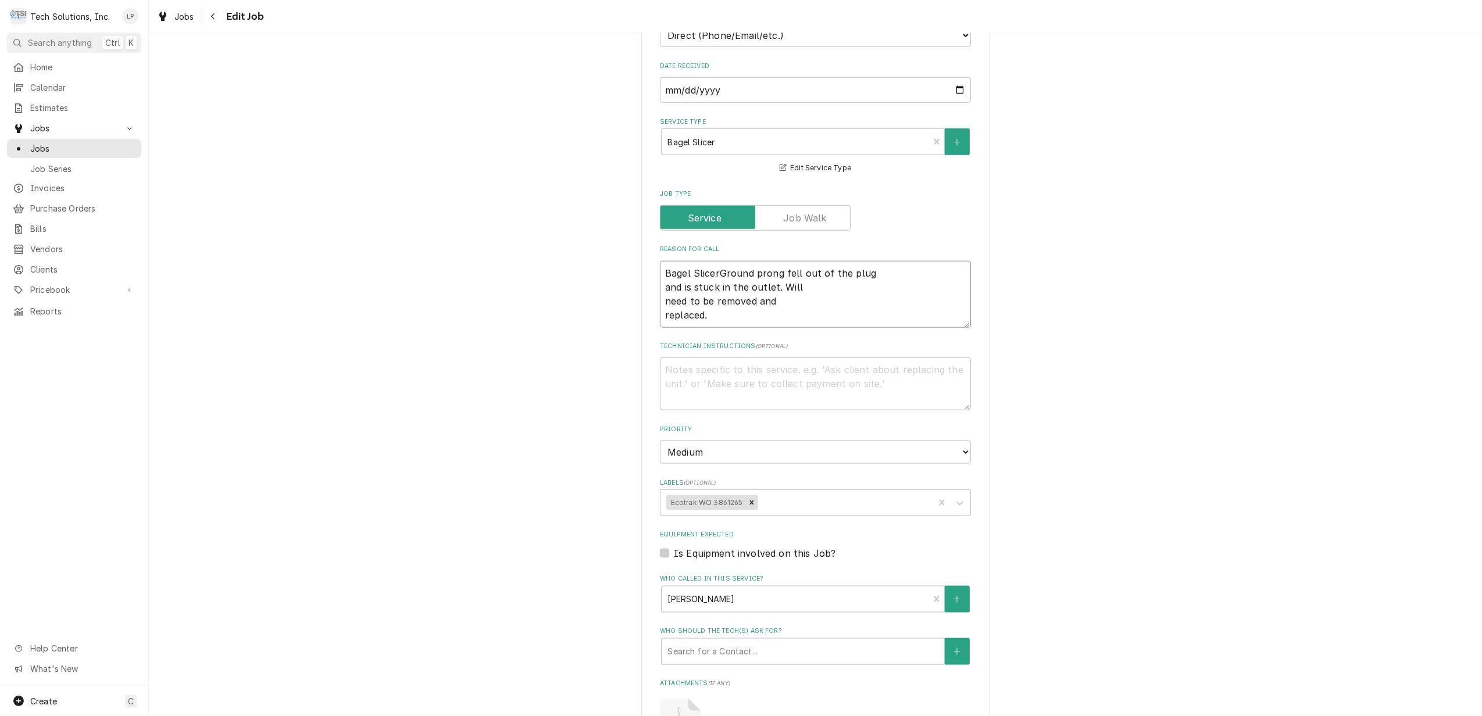
type textarea "x"
type textarea "Bagel Slicer Ground prong fell out of the plug and is stuck in the outlet. Will…"
type textarea "x"
type textarea "Bagel Slicer iGround prong fell out of the plug and is stuck in the outlet. Wil…"
type textarea "x"
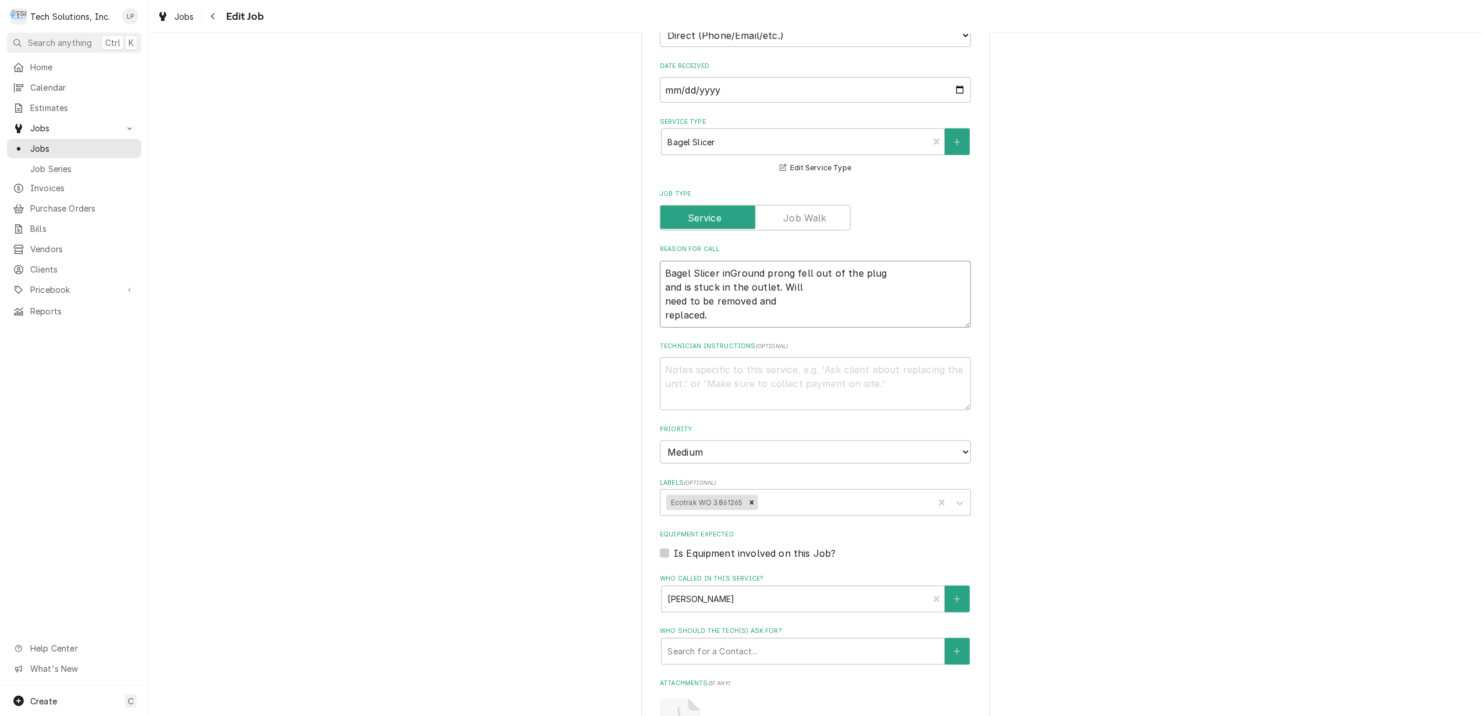
type textarea "Bagel Slicer in Ground prong fell out of the plug and is stuck in the outlet. W…"
type textarea "x"
type textarea "Bagel Slicer in FGround prong fell out of the plug and is stuck in the outlet. …"
type textarea "x"
type textarea "Bagel Slicer in FrGround prong fell out of the plug and is stuck in the outlet.…"
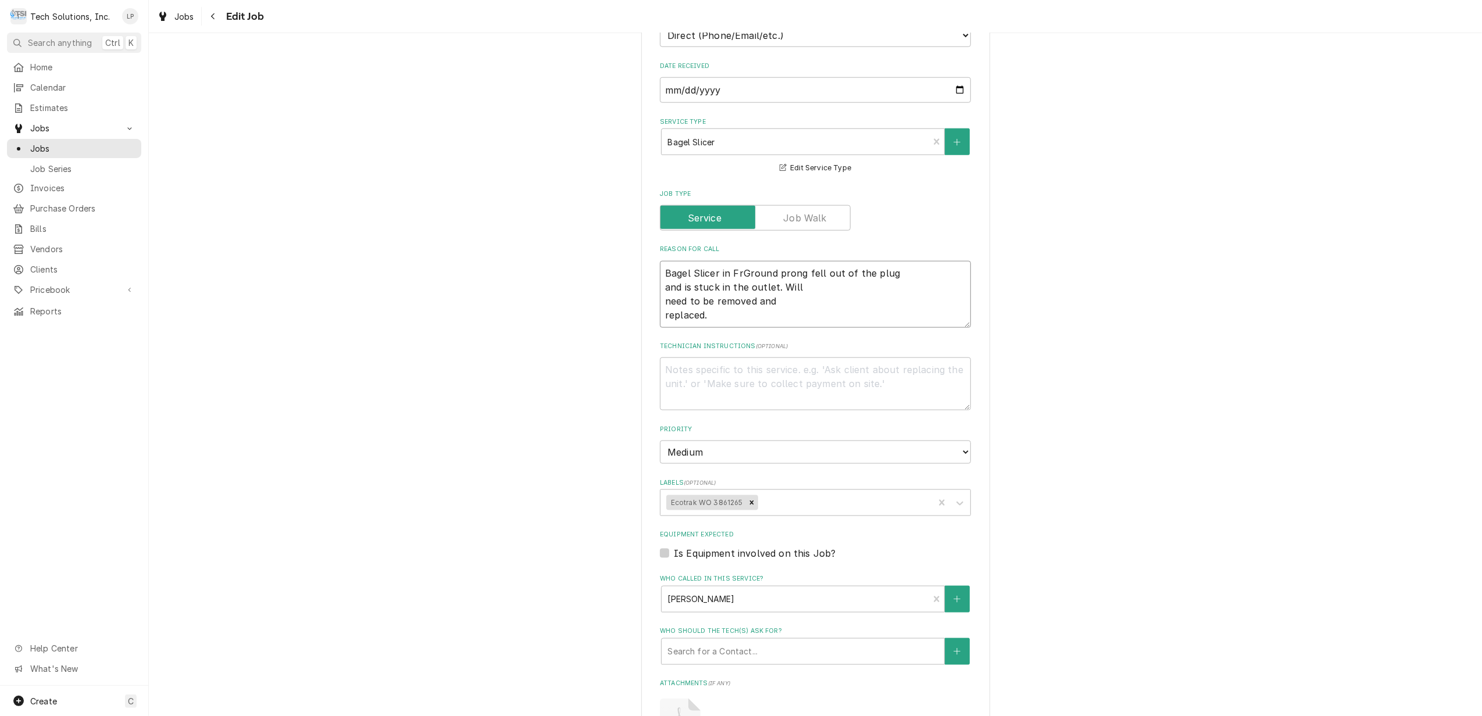
type textarea "x"
type textarea "Bagel Slicer in FroGround prong fell out of the plug and is stuck in the outlet…"
type textarea "x"
type textarea "Bagel Slicer in FronGround prong fell out of the plug and is stuck in the outle…"
type textarea "x"
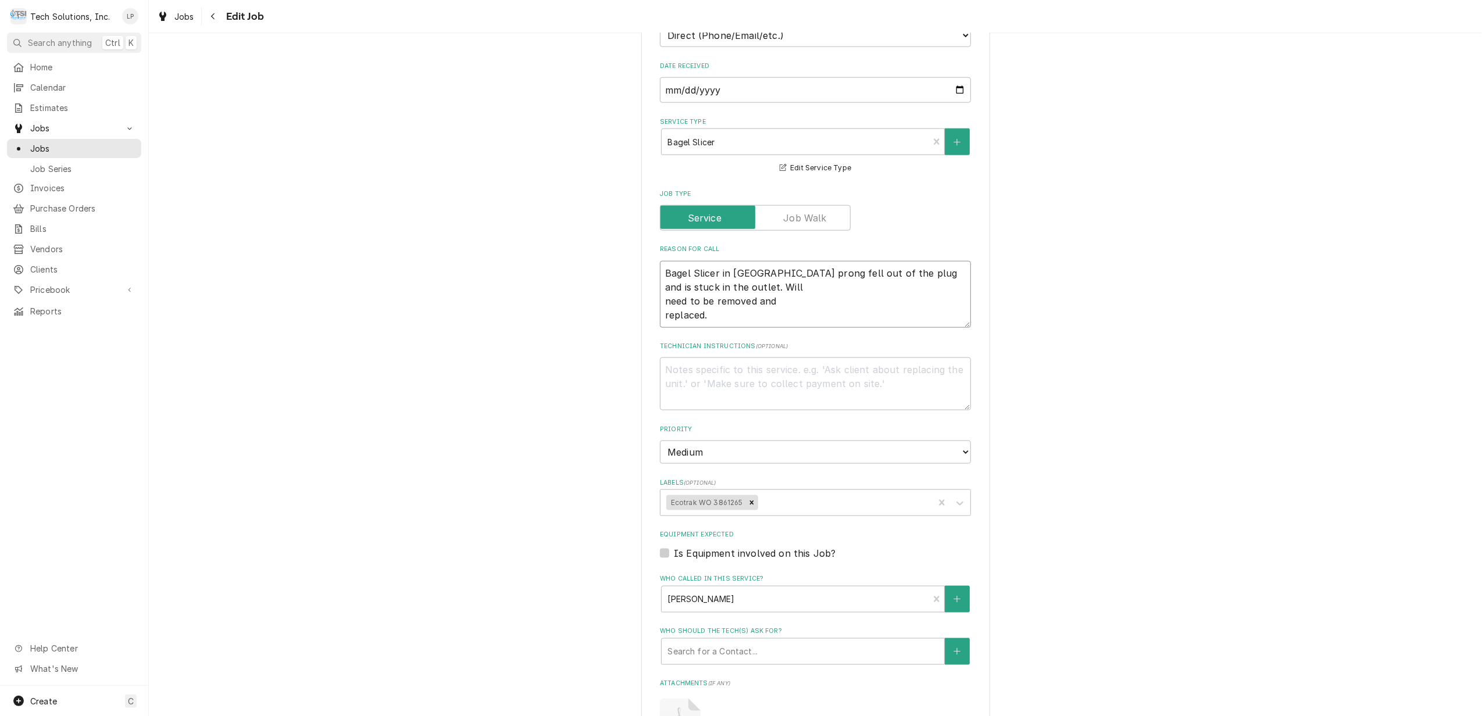
type textarea "Bagel Slicer in FrontGround prong fell out of the plug and is stuck in the outl…"
type textarea "x"
type textarea "Bagel Slicer in Front Ground prong fell out of the plug and is stuck in the out…"
type textarea "x"
type textarea "Bagel Slicer in Front oGround prong fell out of the plug and is stuck in the ou…"
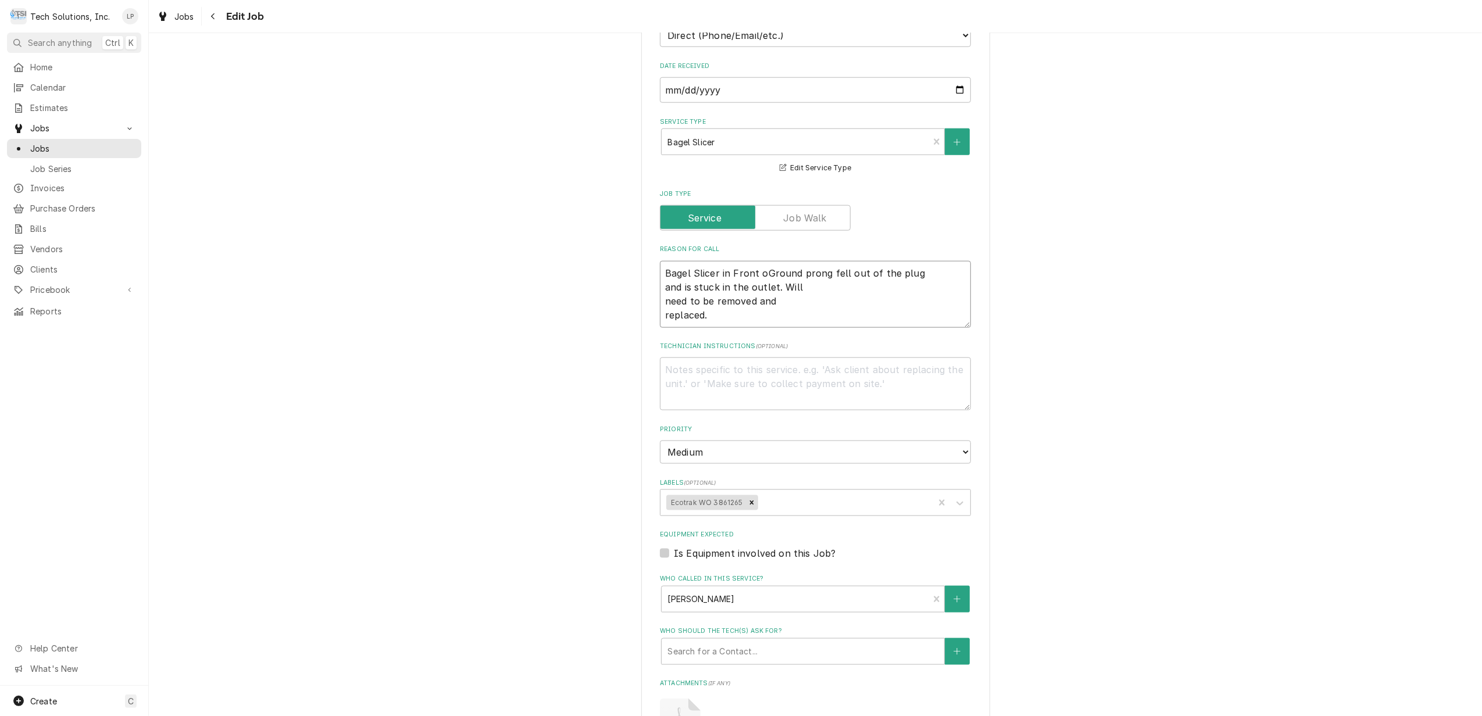
type textarea "x"
type textarea "Bagel Slicer in Front ofGround prong fell out of the plug and is stuck in the o…"
type textarea "x"
type textarea "Bagel Slicer in Front of Ground prong fell out of the plug and is stuck in the …"
type textarea "x"
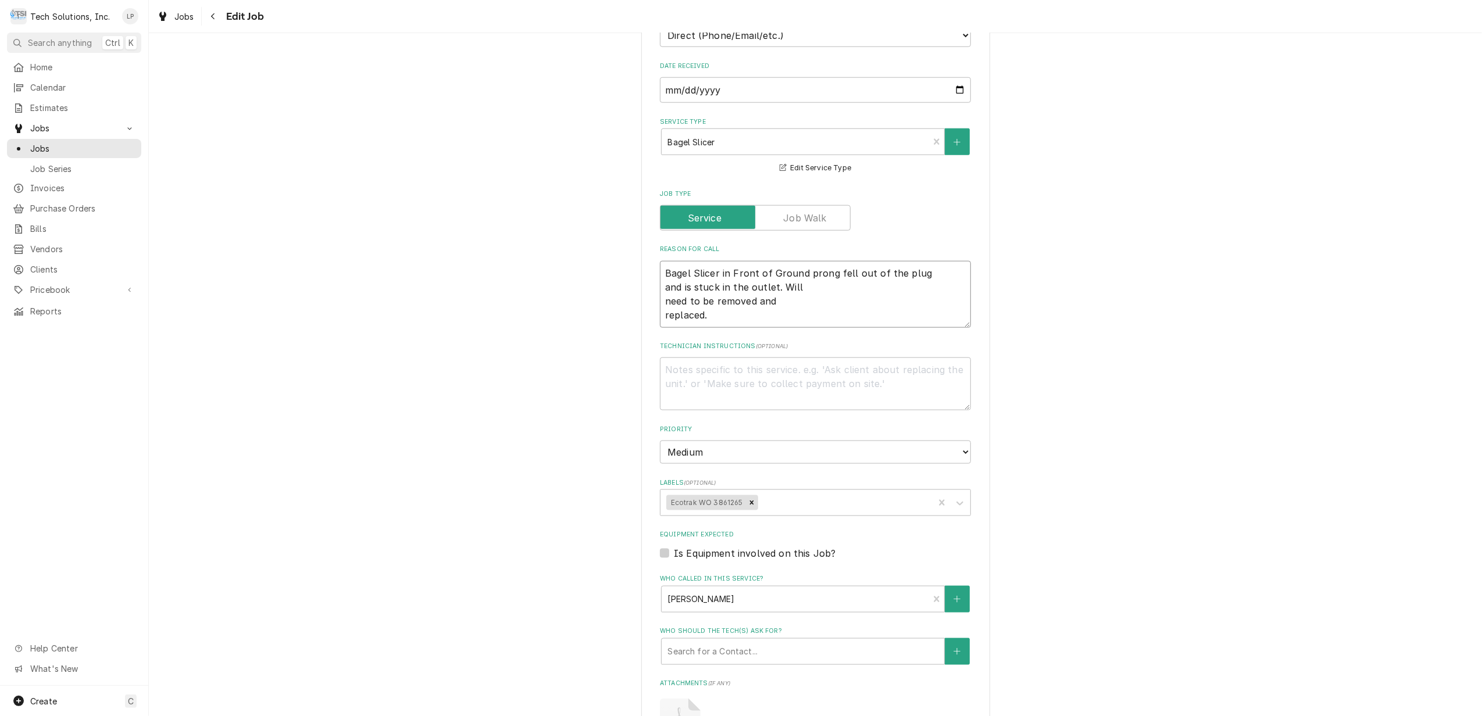
type textarea "Bagel Slicer in Front of HGround prong fell out of the plug and is stuck in the…"
type textarea "x"
type textarea "Bagel Slicer in Front of HoGround prong fell out of the plug and is stuck in th…"
type textarea "x"
type textarea "Bagel Slicer in Front of HouGround prong fell out of the plug and is stuck in t…"
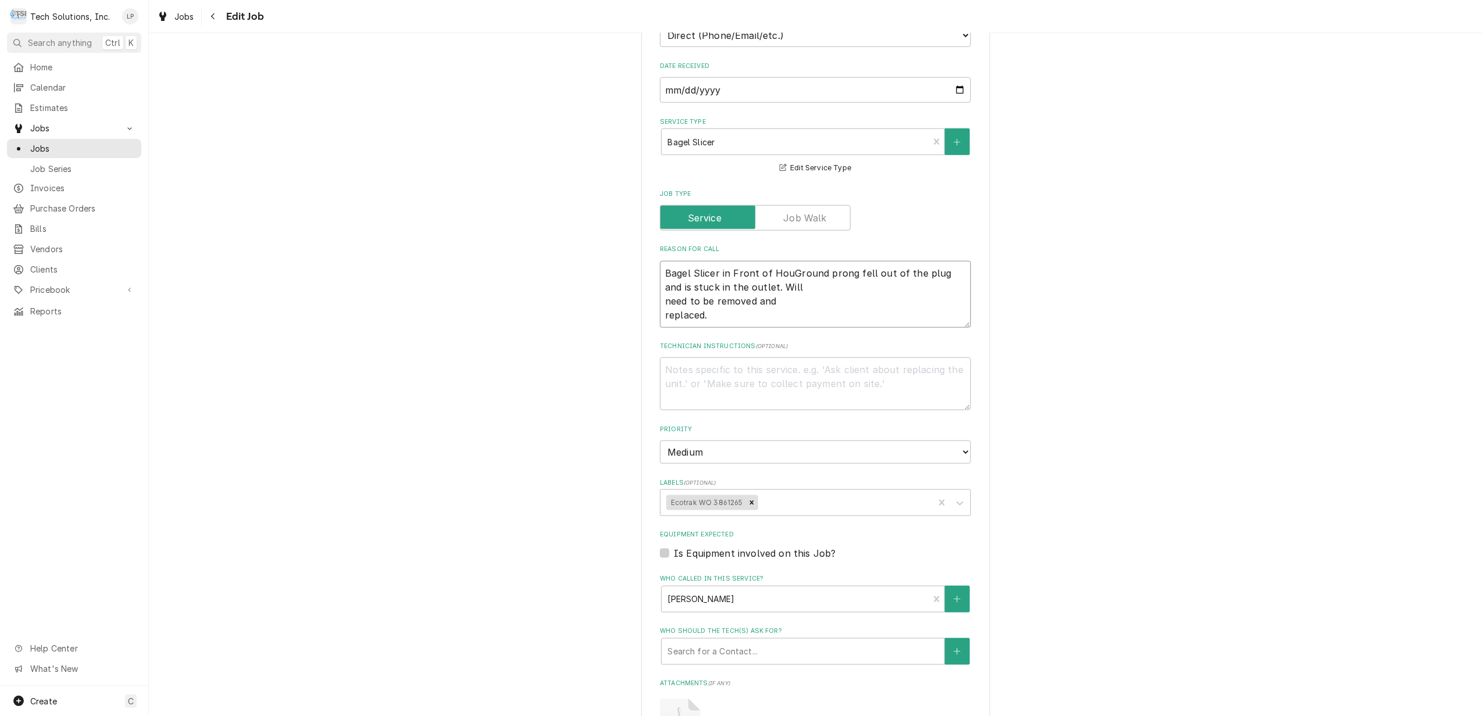
type textarea "x"
type textarea "Bagel Slicer in Front of HousGround prong fell out of the plug and is stuck in …"
type textarea "x"
type textarea "Bagel Slicer in Front of HouseGround prong fell out of the plug and is stuck in…"
type textarea "x"
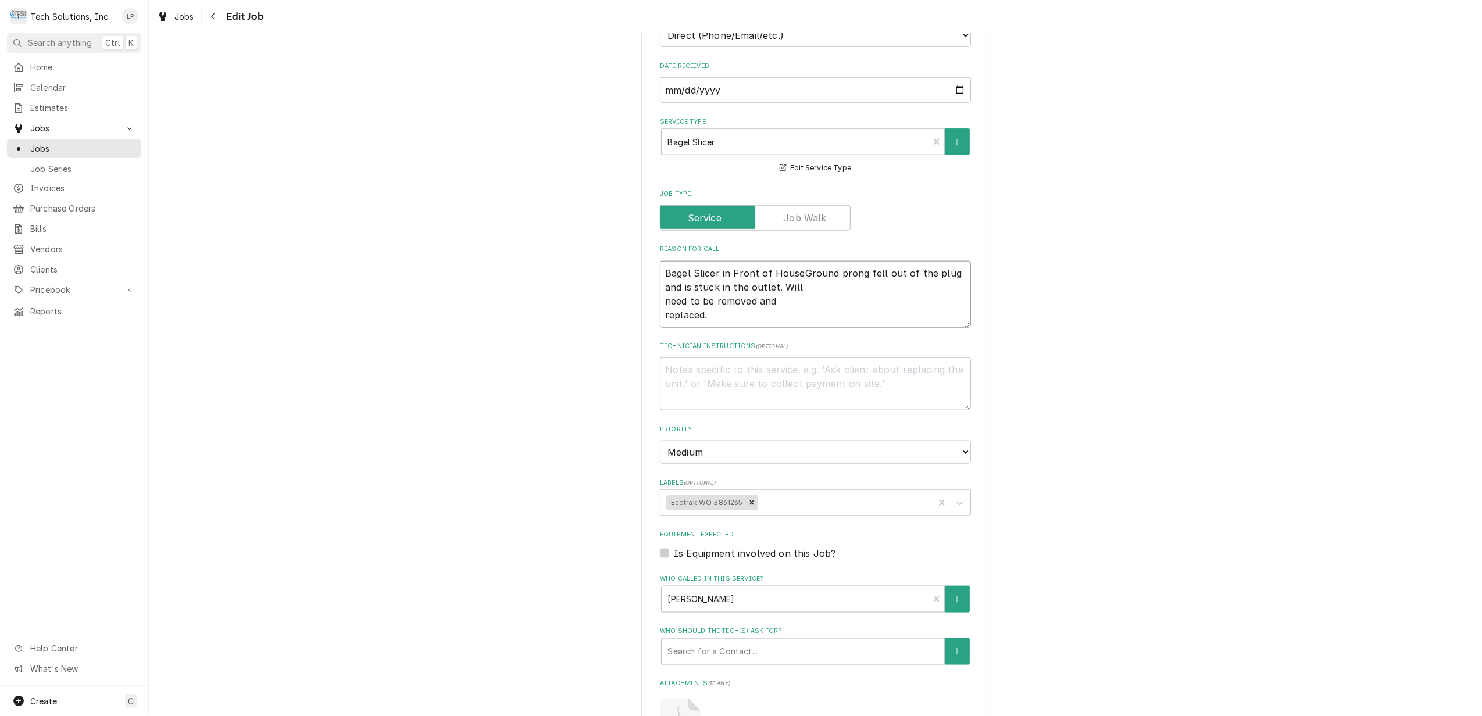
type textarea "Bagel Slicer in Front of House Ground prong fell out of the plug and is stuck i…"
type textarea "x"
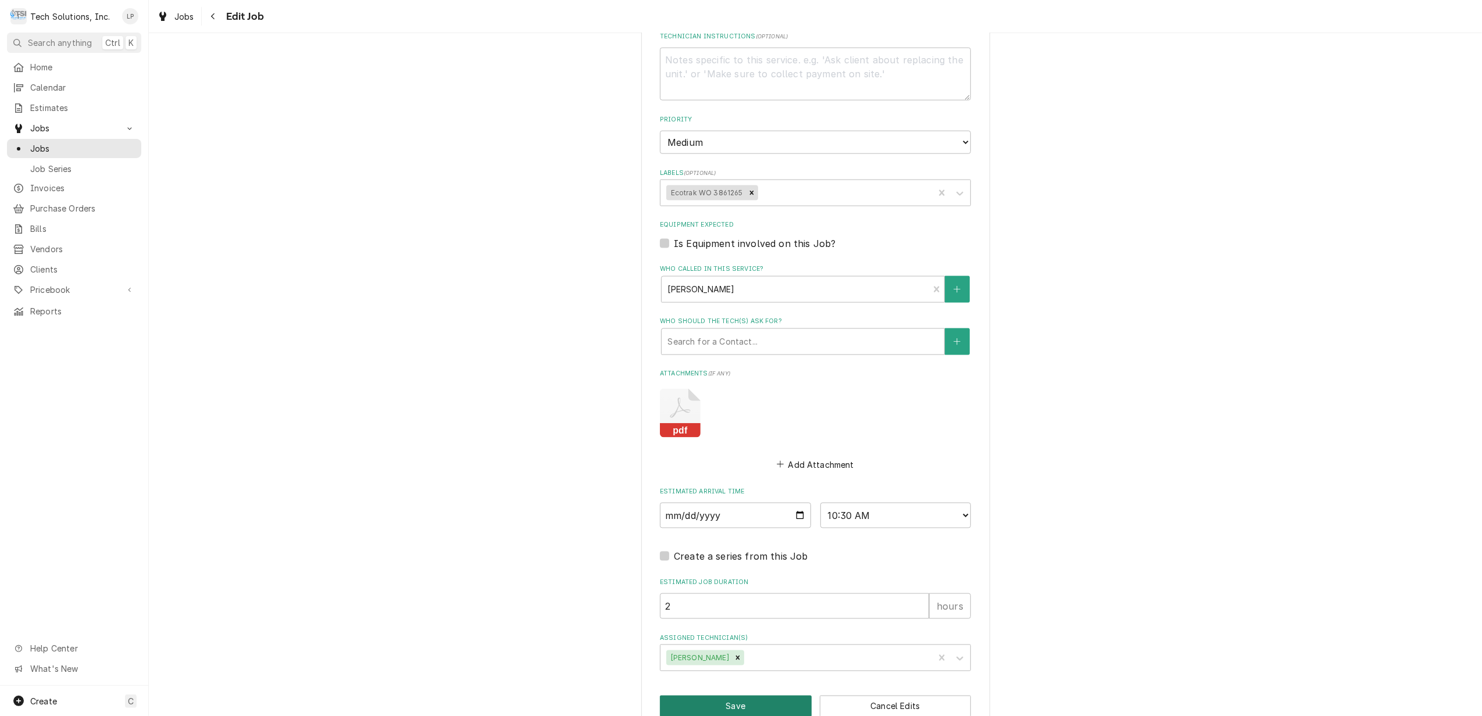
type textarea "Bagel Slicer in Front of House Ground prong fell out of the plug and is stuck i…"
click at [751, 696] on button "Save" at bounding box center [736, 707] width 152 height 22
type textarea "x"
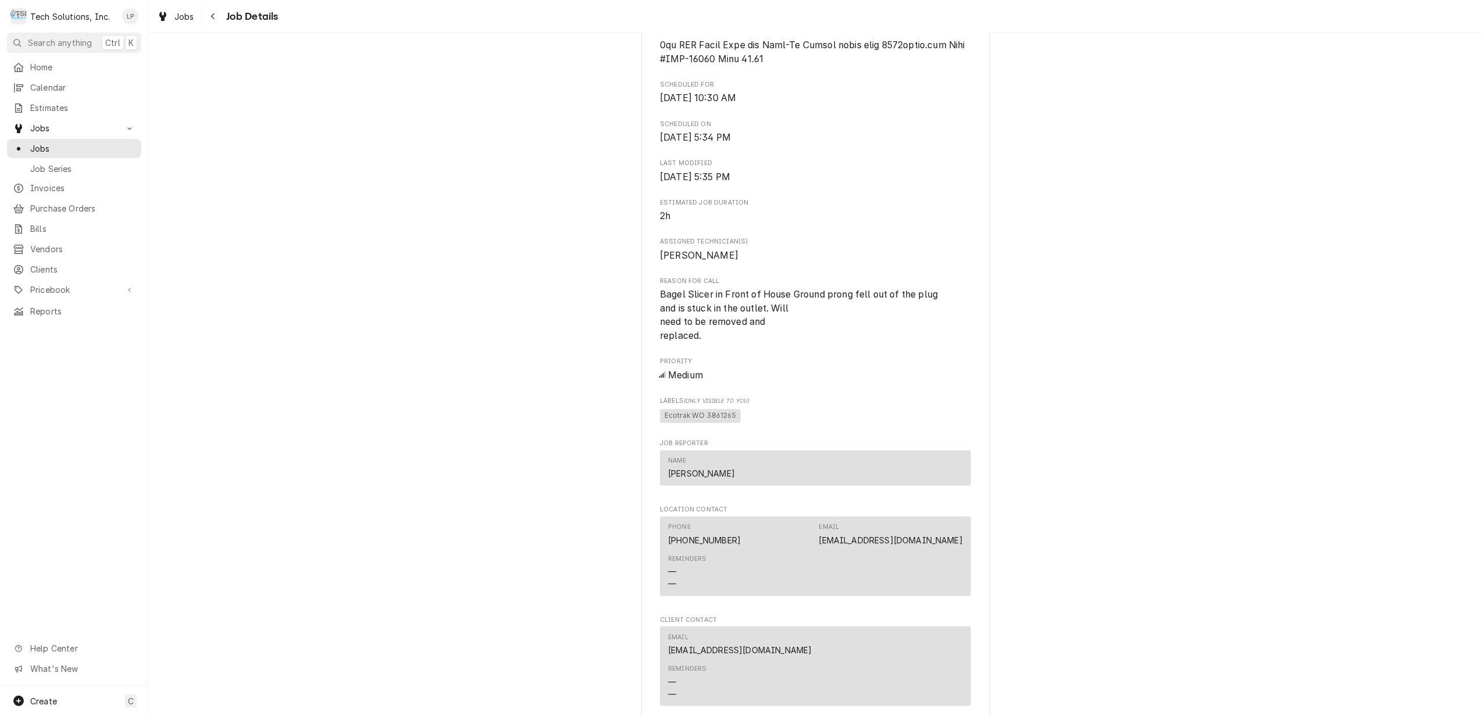
scroll to position [1225, 0]
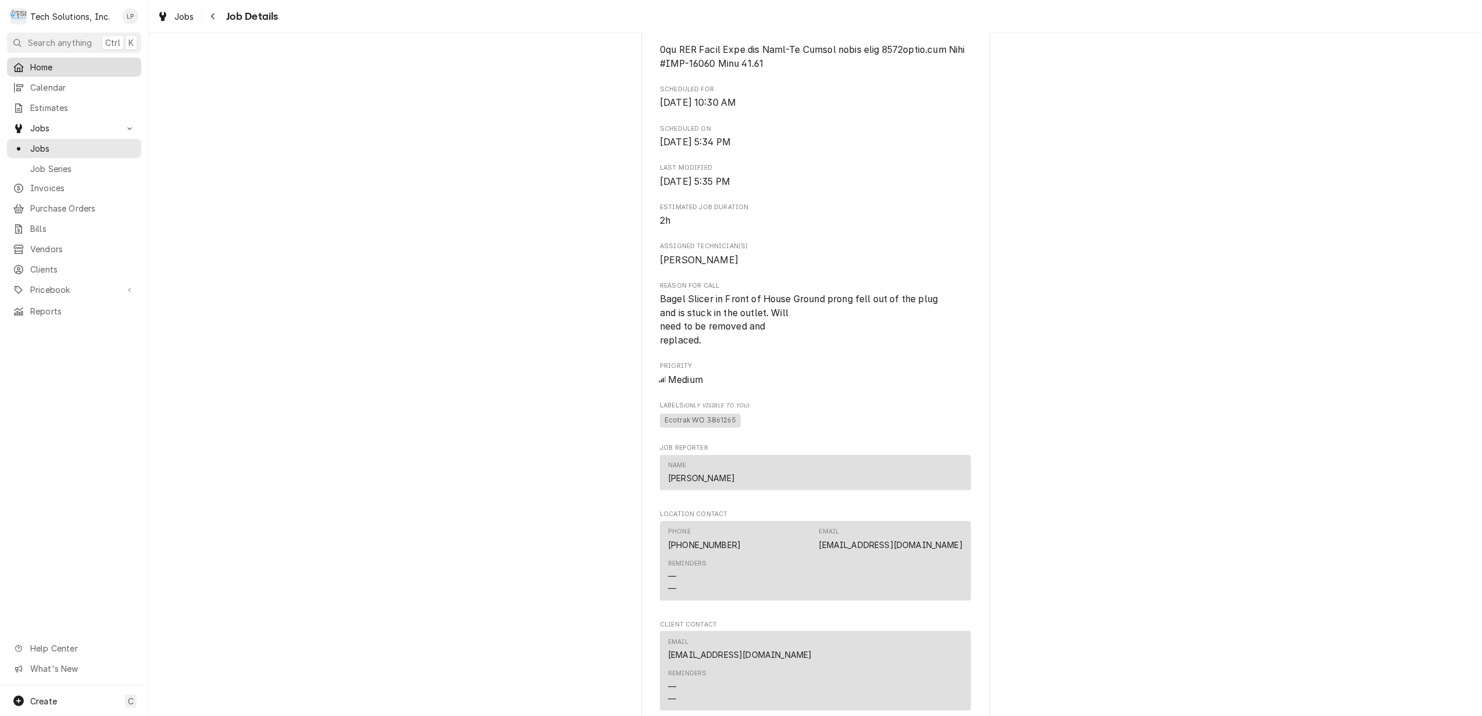
click at [49, 65] on span "Home" at bounding box center [82, 67] width 105 height 12
